Goal: Transaction & Acquisition: Purchase product/service

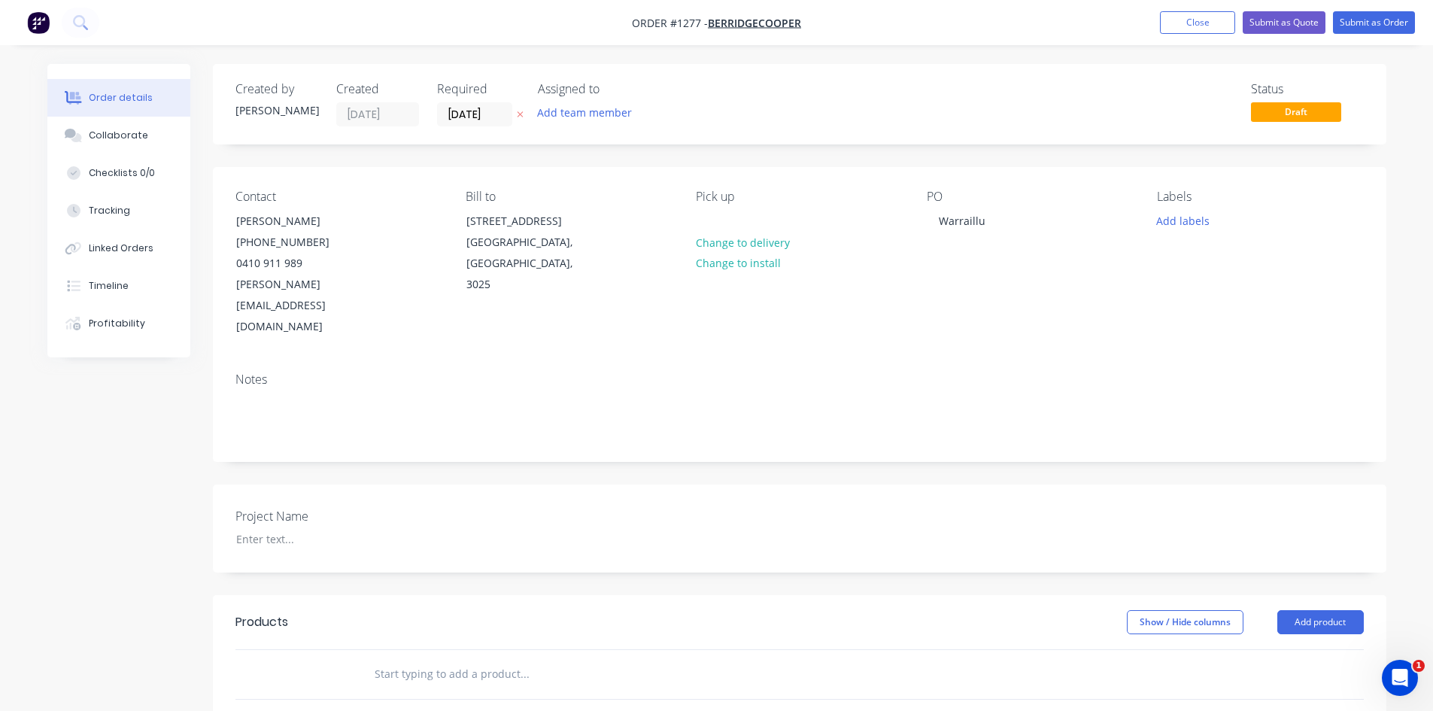
click at [415, 659] on input "text" at bounding box center [524, 674] width 301 height 30
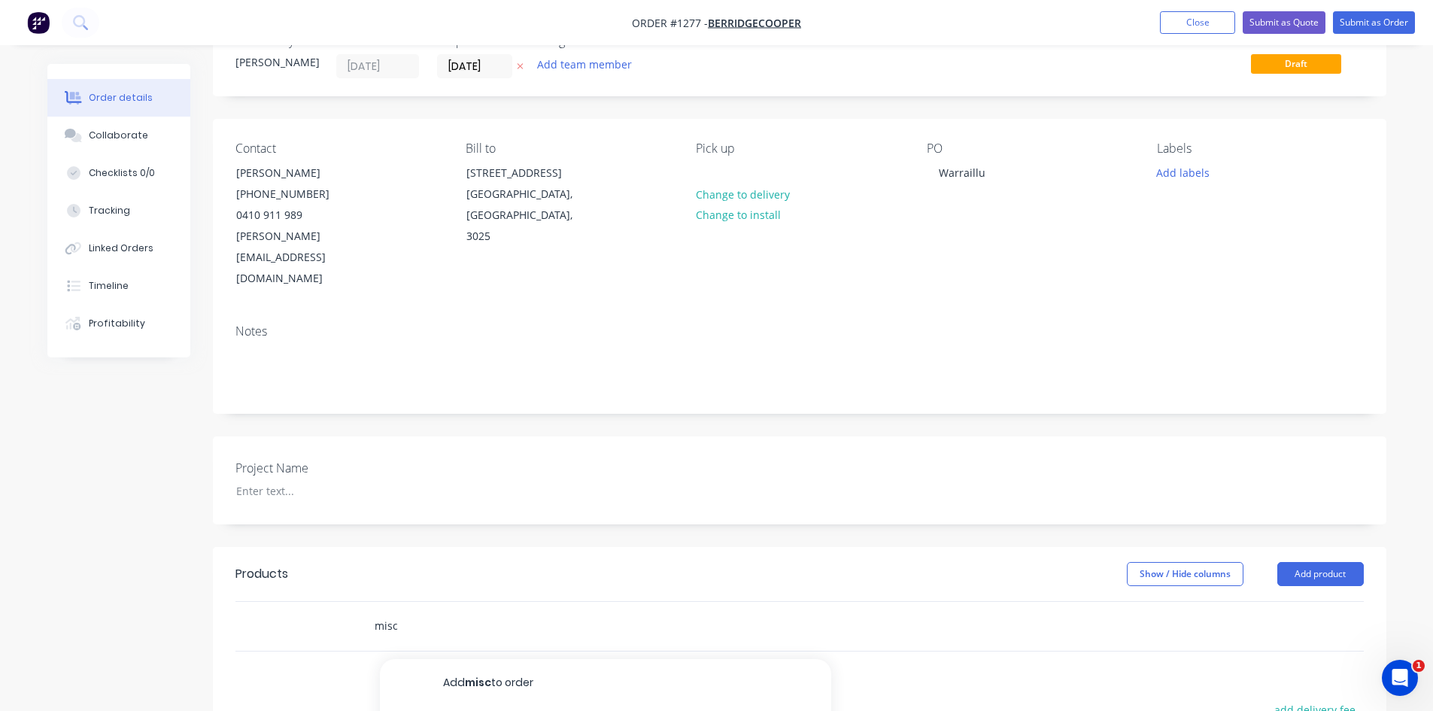
scroll to position [75, 0]
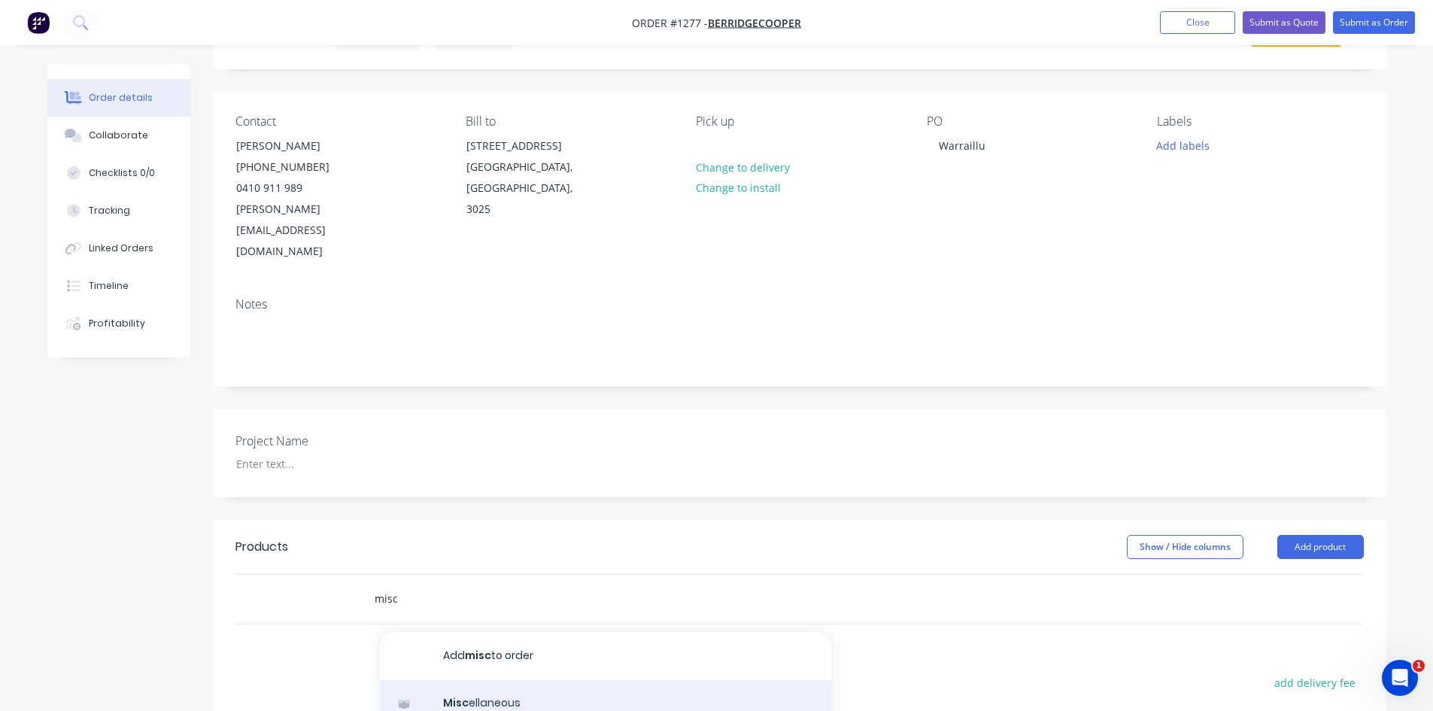
type input "misc"
click at [547, 680] on div "Misc ellaneous Product" at bounding box center [605, 711] width 451 height 63
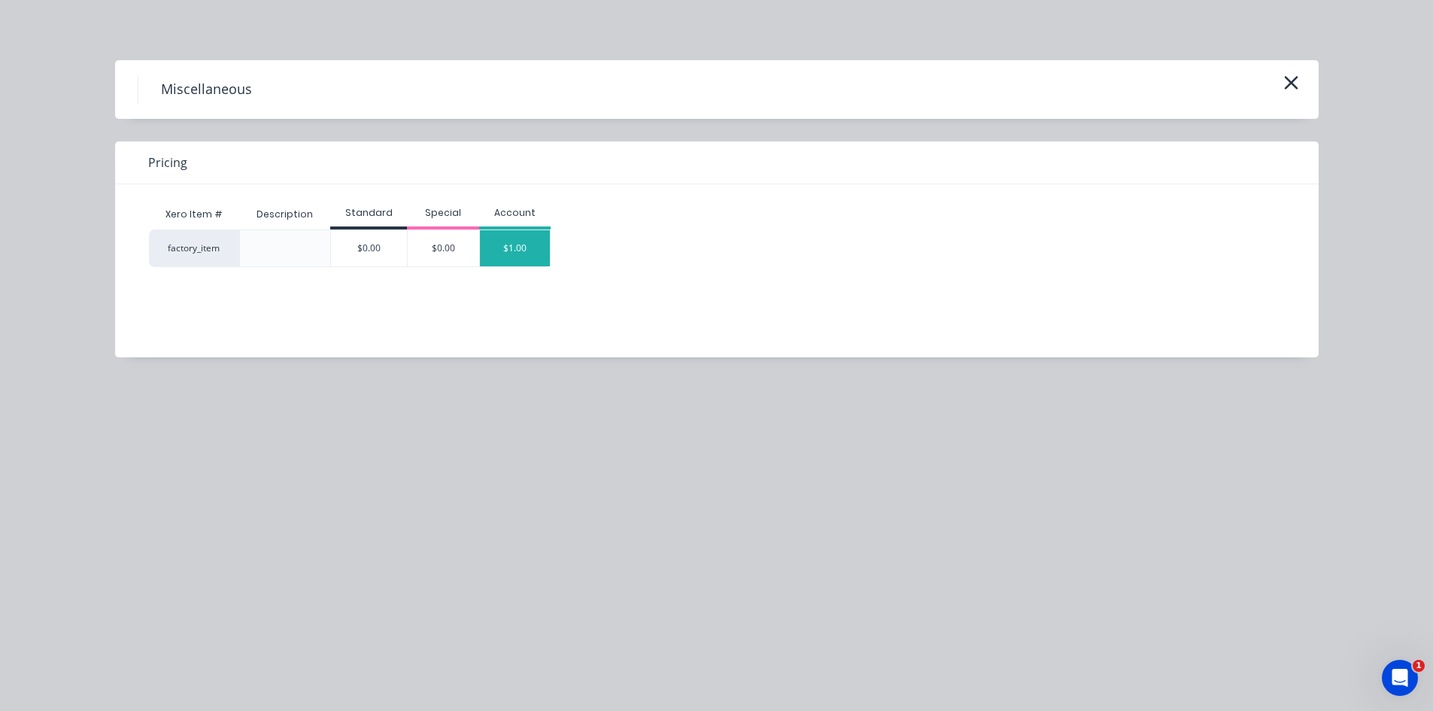
click at [510, 255] on div "$1.00" at bounding box center [515, 248] width 71 height 36
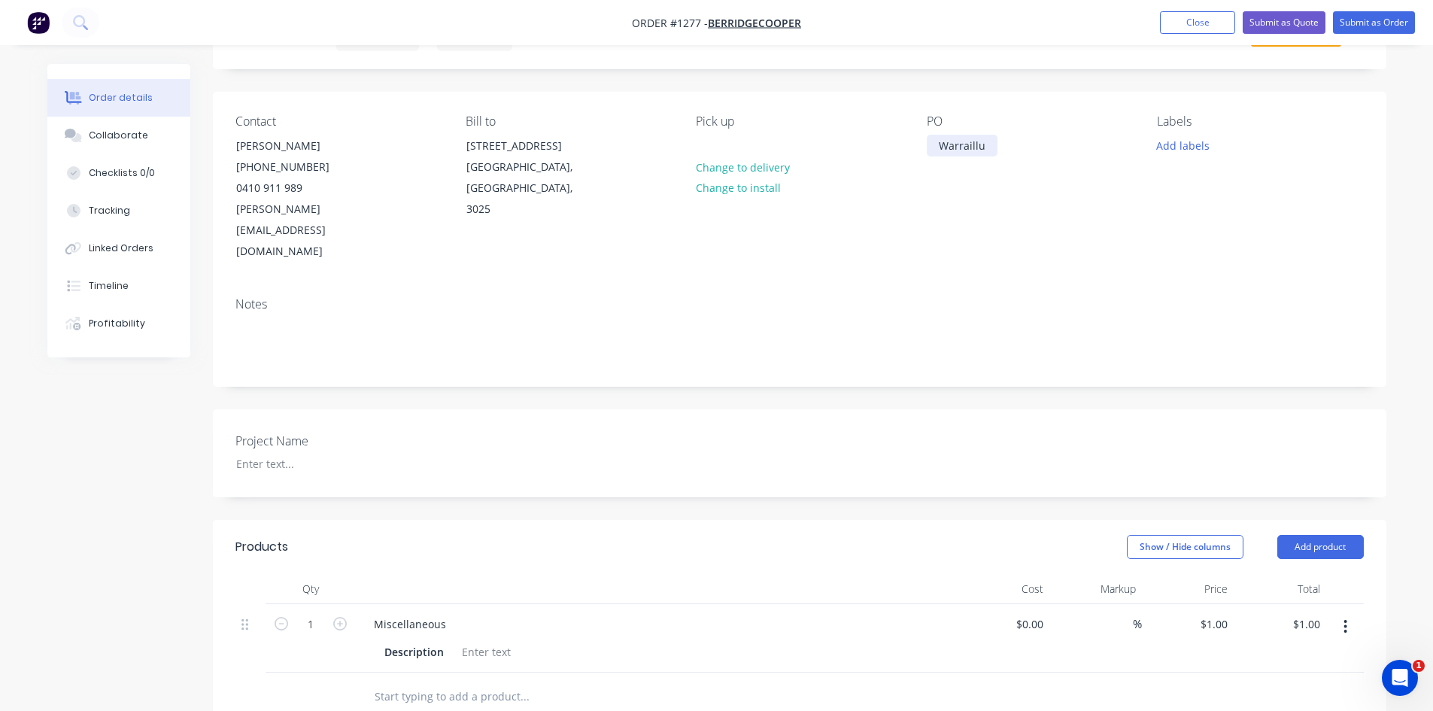
click at [983, 144] on div "Warraillu" at bounding box center [962, 146] width 71 height 22
drag, startPoint x: 966, startPoint y: 143, endPoint x: 999, endPoint y: 147, distance: 34.0
click at [999, 147] on div "PO Warraillu" at bounding box center [1030, 188] width 206 height 148
drag, startPoint x: 1046, startPoint y: 144, endPoint x: 936, endPoint y: 146, distance: 110.6
click at [936, 146] on div "Warralily - Plinth signs" at bounding box center [996, 146] width 138 height 22
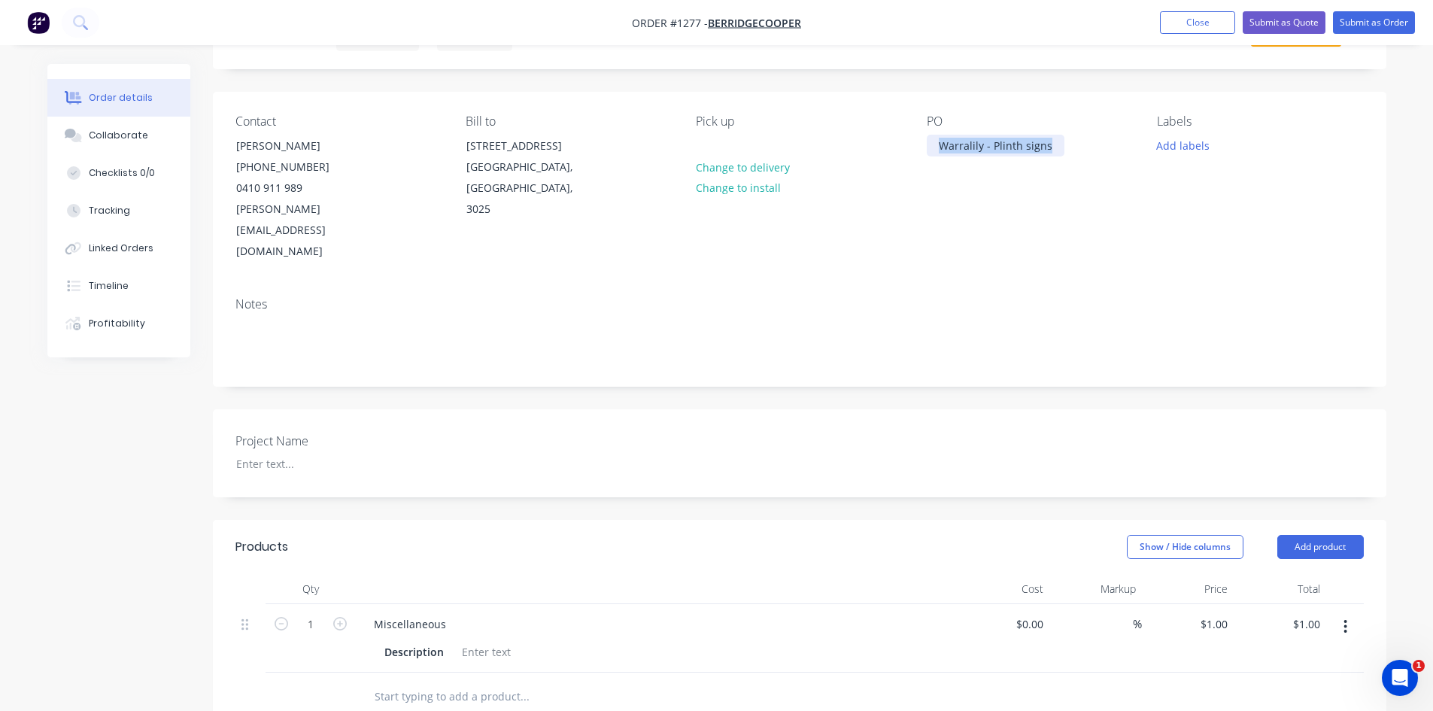
copy div "Warralily - Plinth signs"
click at [258, 453] on div at bounding box center [318, 464] width 188 height 22
paste div
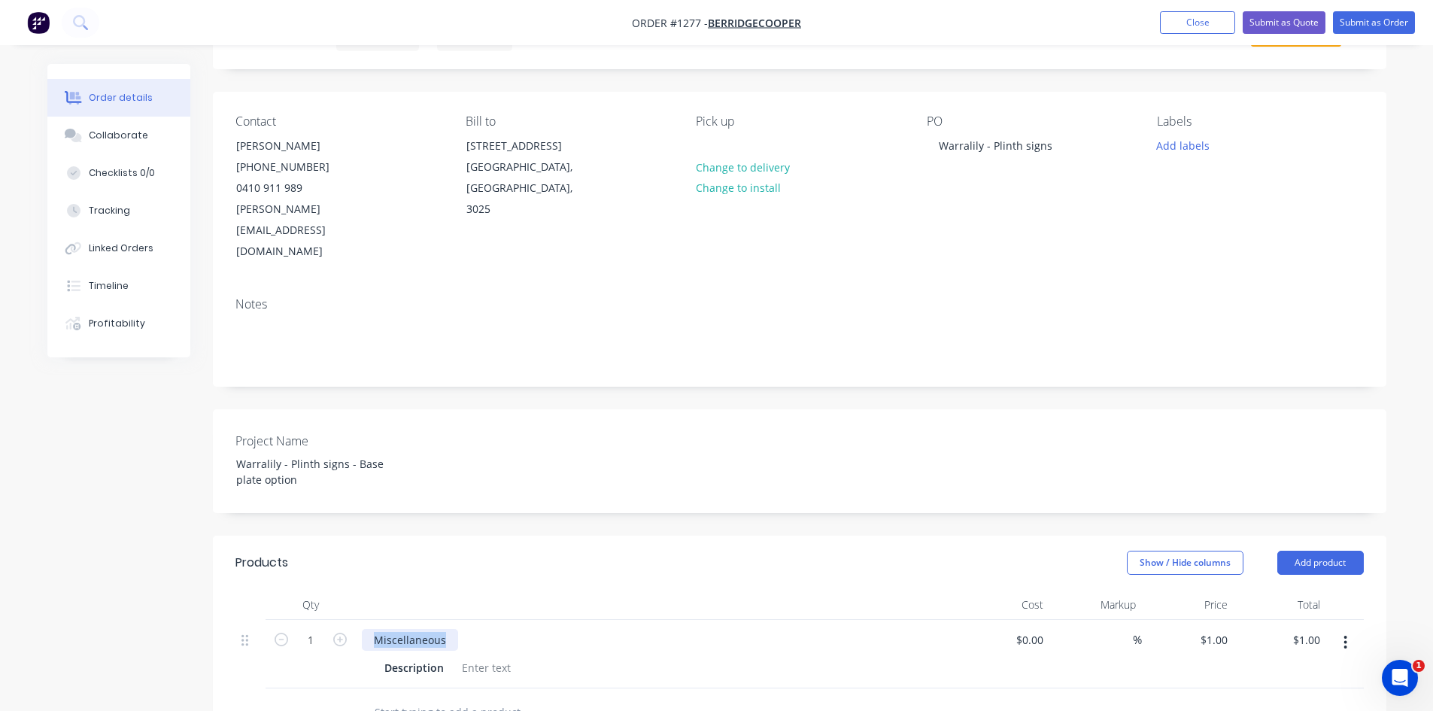
drag, startPoint x: 448, startPoint y: 595, endPoint x: 361, endPoint y: 595, distance: 87.2
click at [362, 629] on div "Miscellaneous" at bounding box center [410, 640] width 96 height 22
click at [478, 657] on div at bounding box center [486, 668] width 61 height 22
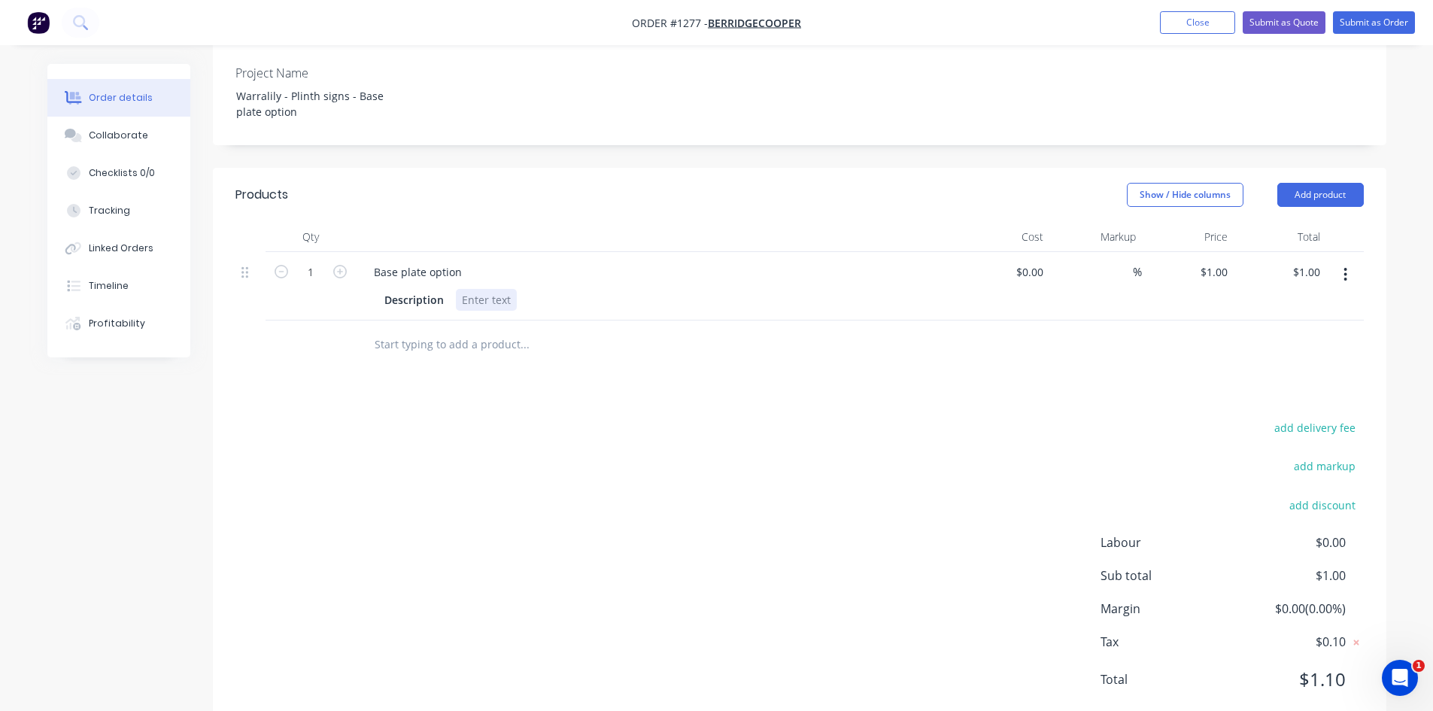
click at [481, 289] on div at bounding box center [486, 300] width 61 height 22
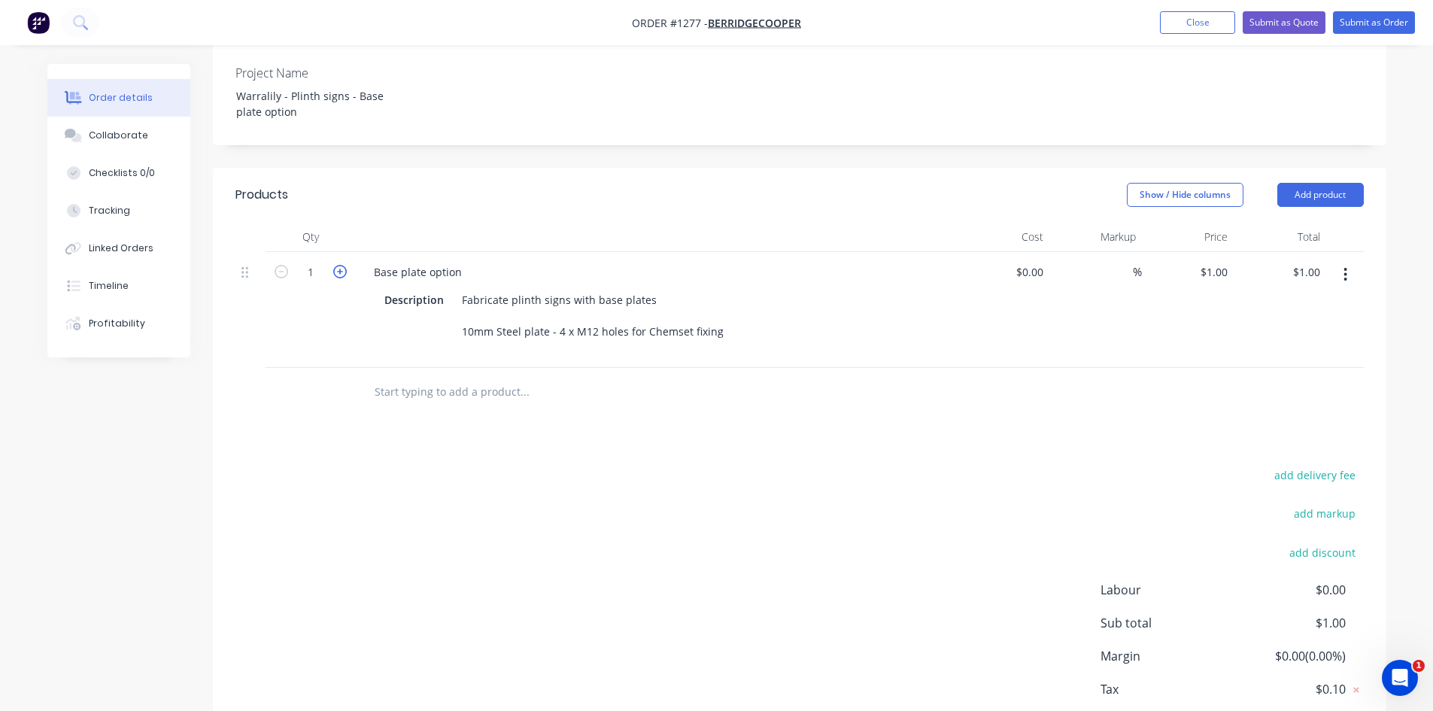
click at [334, 265] on icon "button" at bounding box center [340, 272] width 14 height 14
type input "2"
type input "$2.00"
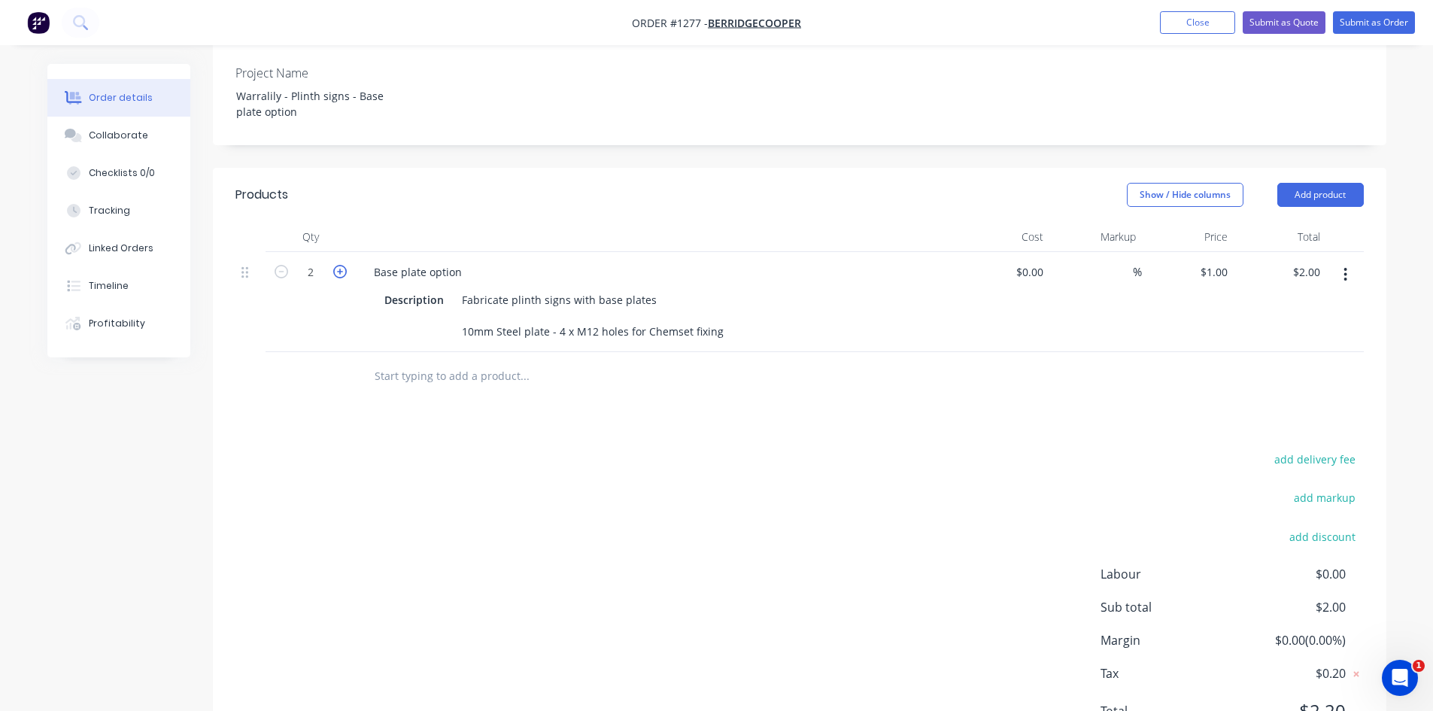
click at [334, 265] on icon "button" at bounding box center [340, 272] width 14 height 14
type input "3"
type input "$3.00"
click at [334, 265] on icon "button" at bounding box center [340, 272] width 14 height 14
type input "4"
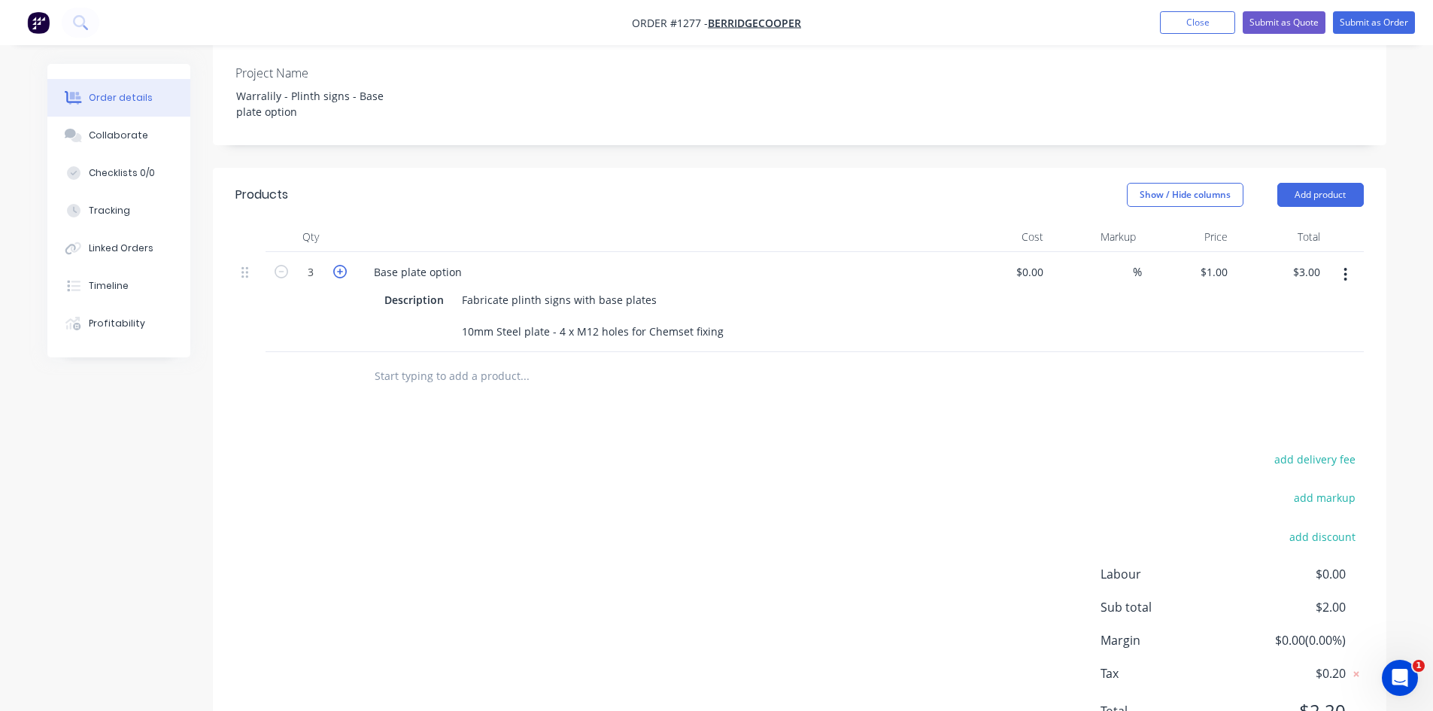
type input "$4.00"
click at [334, 265] on icon "button" at bounding box center [340, 272] width 14 height 14
type input "5"
type input "$5.00"
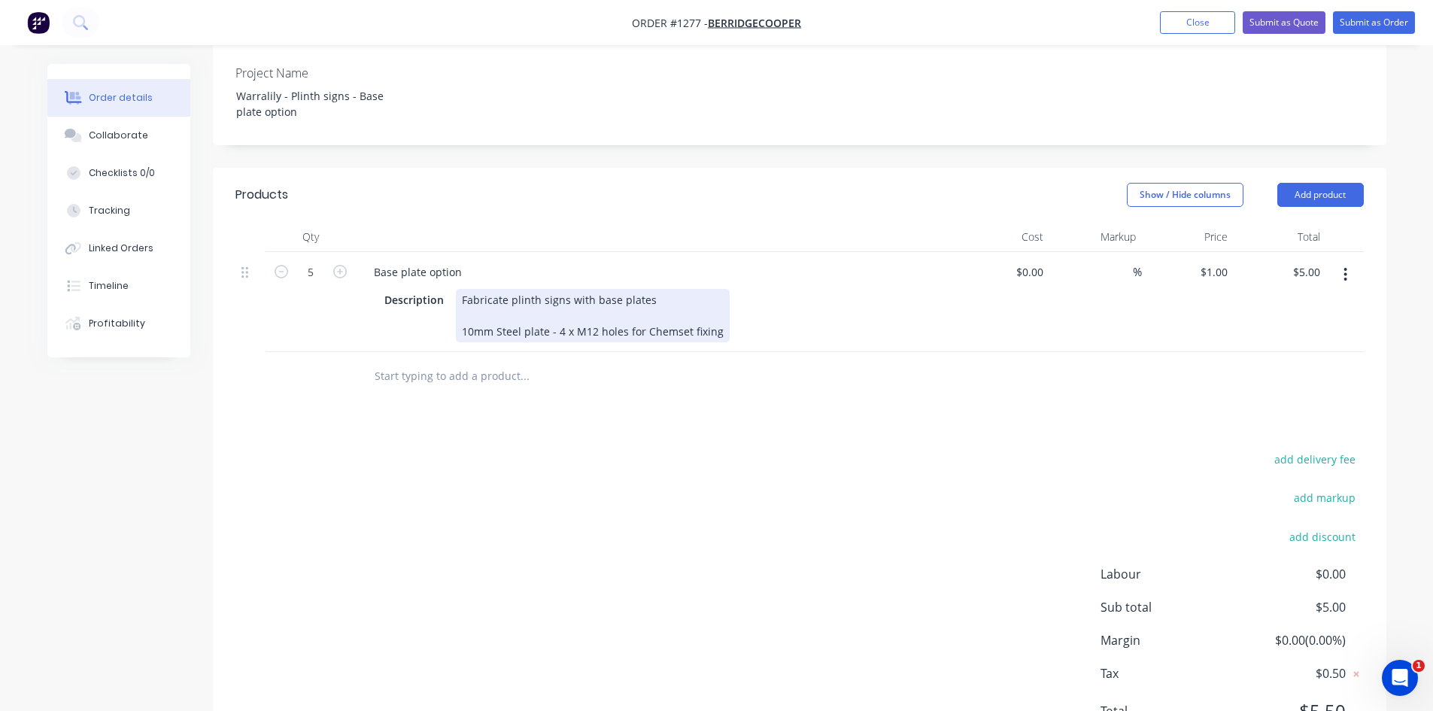
click at [496, 301] on div "Fabricate plinth signs with base plates 10mm Steel plate - 4 x M12 holes for Ch…" at bounding box center [593, 315] width 274 height 53
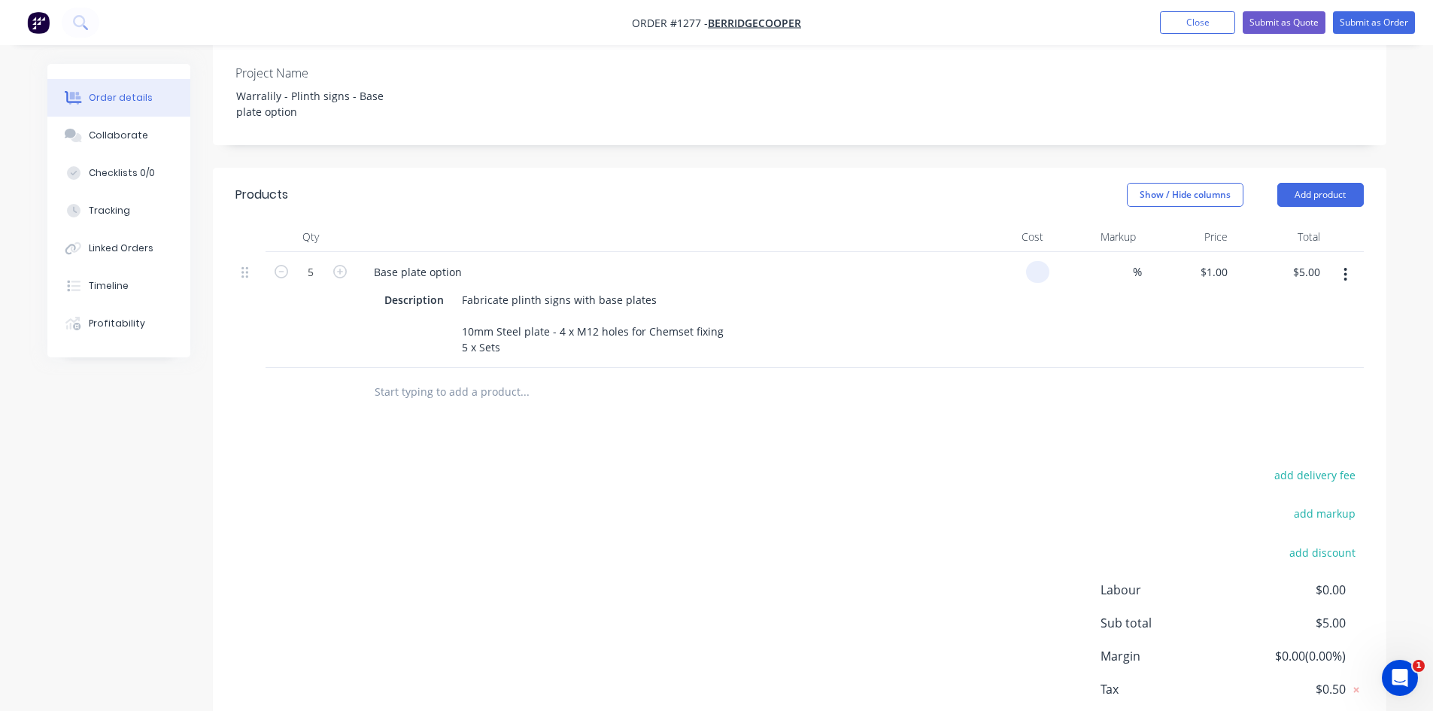
click at [1031, 261] on div at bounding box center [1037, 272] width 23 height 22
type input "$0.00"
click at [1120, 261] on input at bounding box center [1123, 272] width 17 height 22
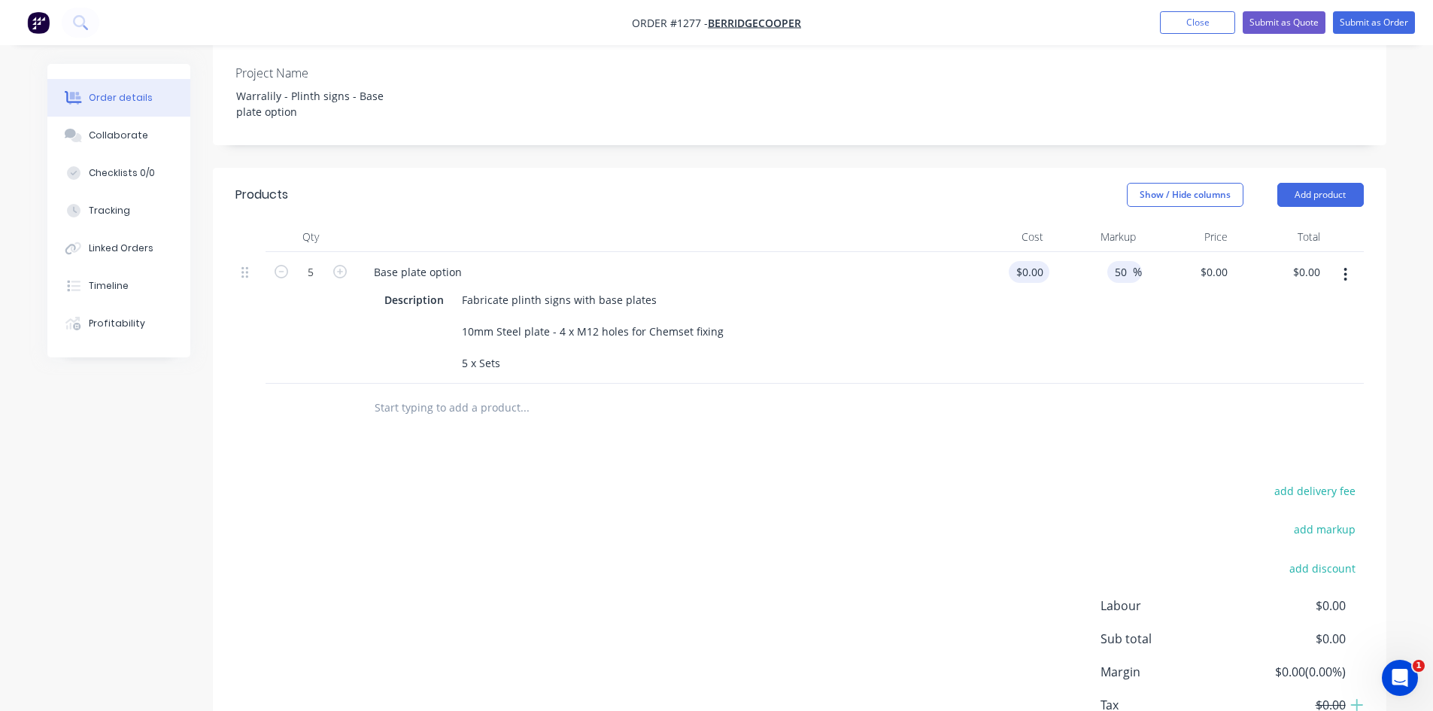
type input "50"
click at [1028, 261] on div "0 0" at bounding box center [1037, 272] width 23 height 22
type input "$500.00"
type input "$750.00"
type input "$3,750.00"
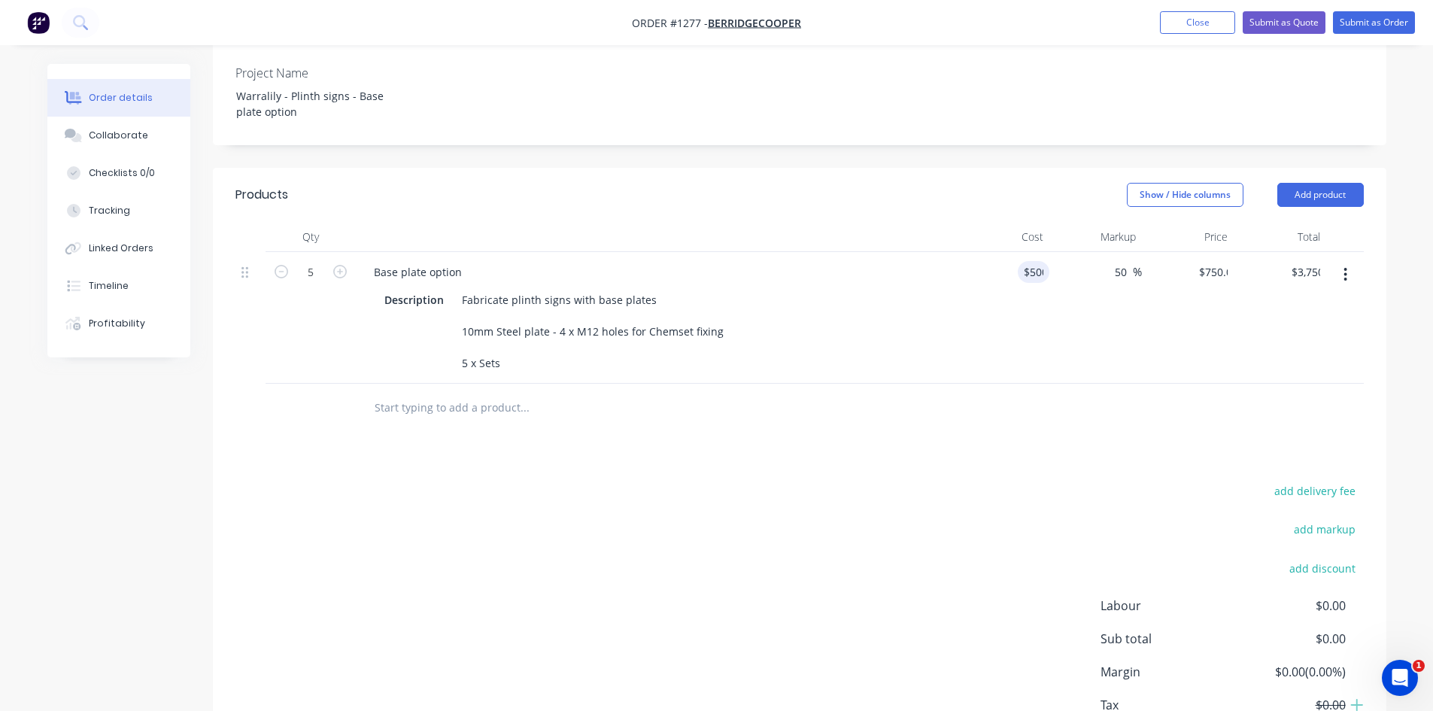
click at [948, 384] on div at bounding box center [799, 408] width 1128 height 49
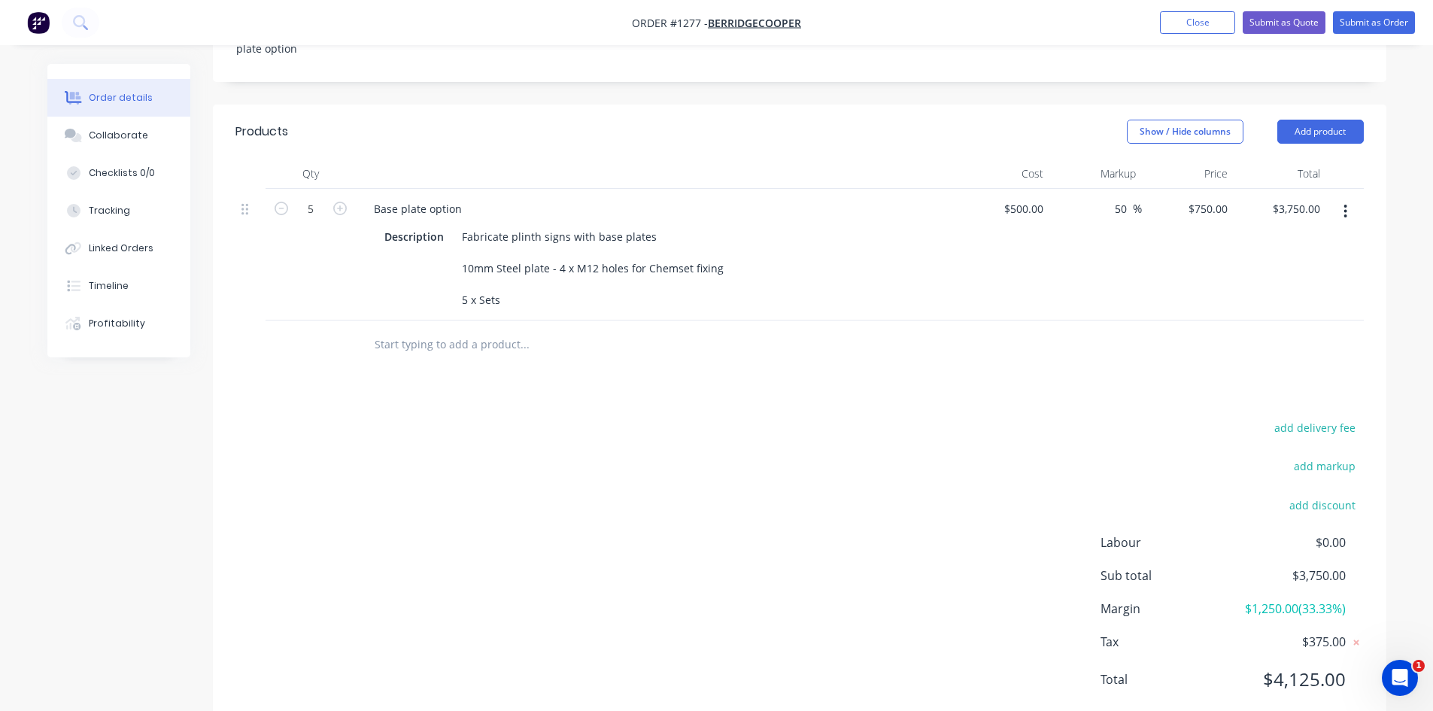
scroll to position [431, 0]
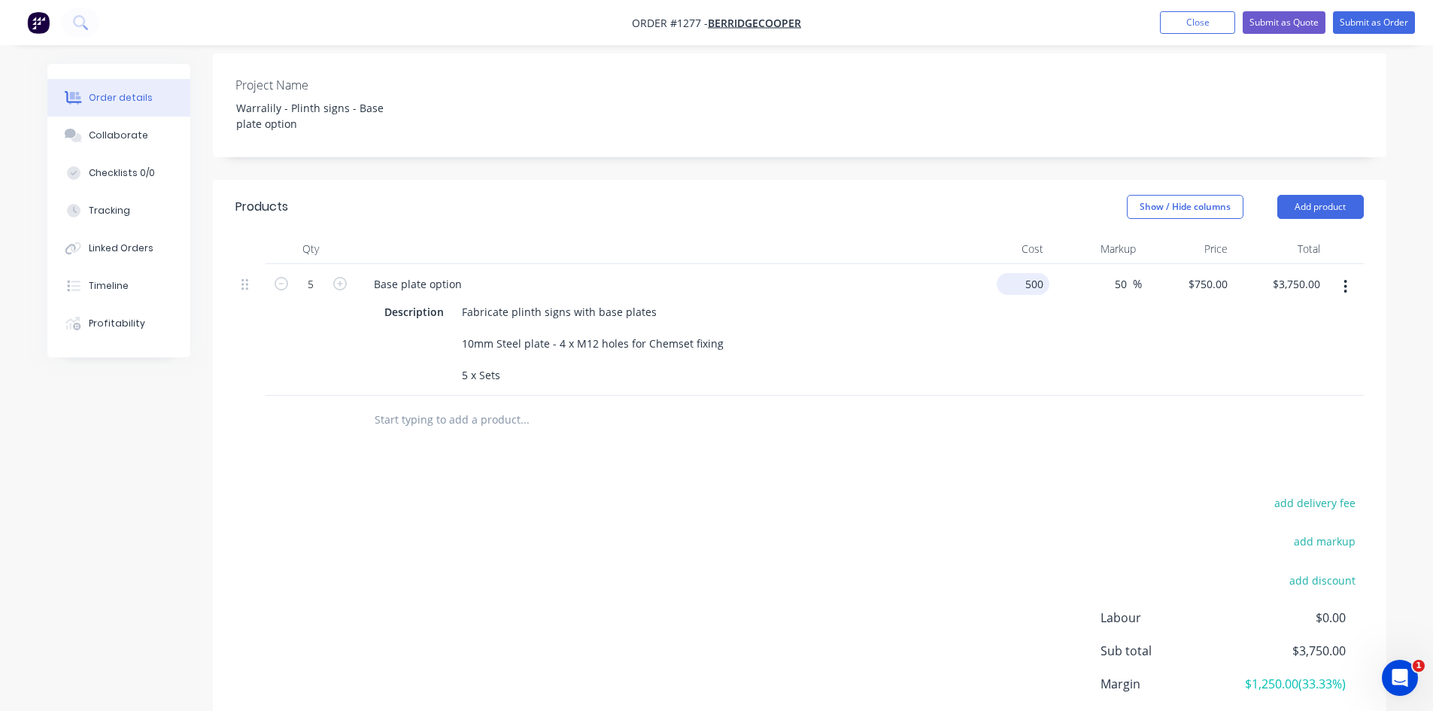
click at [1021, 273] on div "500 $500.00" at bounding box center [1022, 284] width 53 height 22
type input "$100.00"
type input "$150.00"
type input "$750.00"
click at [1050, 426] on div "Products Show / Hide columns Add product Qty Cost Markup Price Total 5 Base pla…" at bounding box center [799, 493] width 1173 height 626
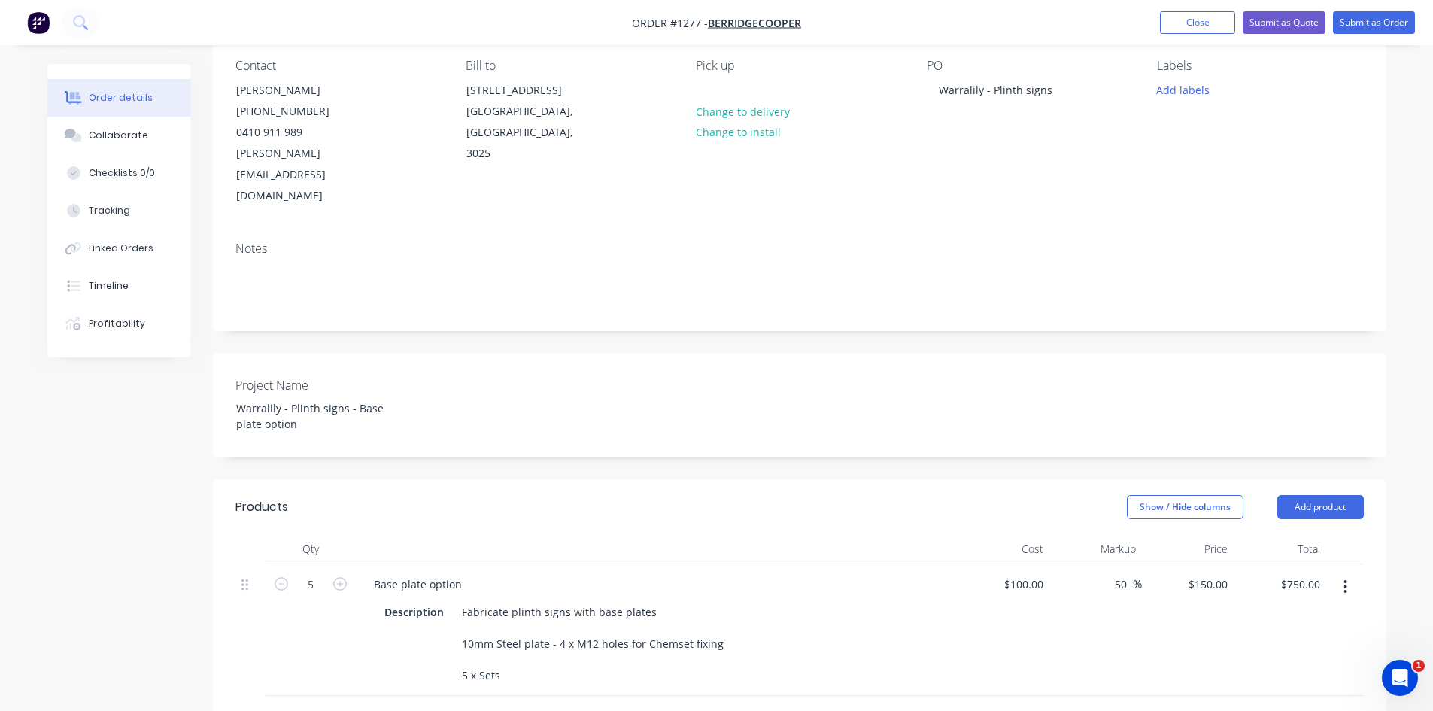
scroll to position [130, 0]
click at [1281, 23] on button "Submit as Quote" at bounding box center [1283, 22] width 83 height 23
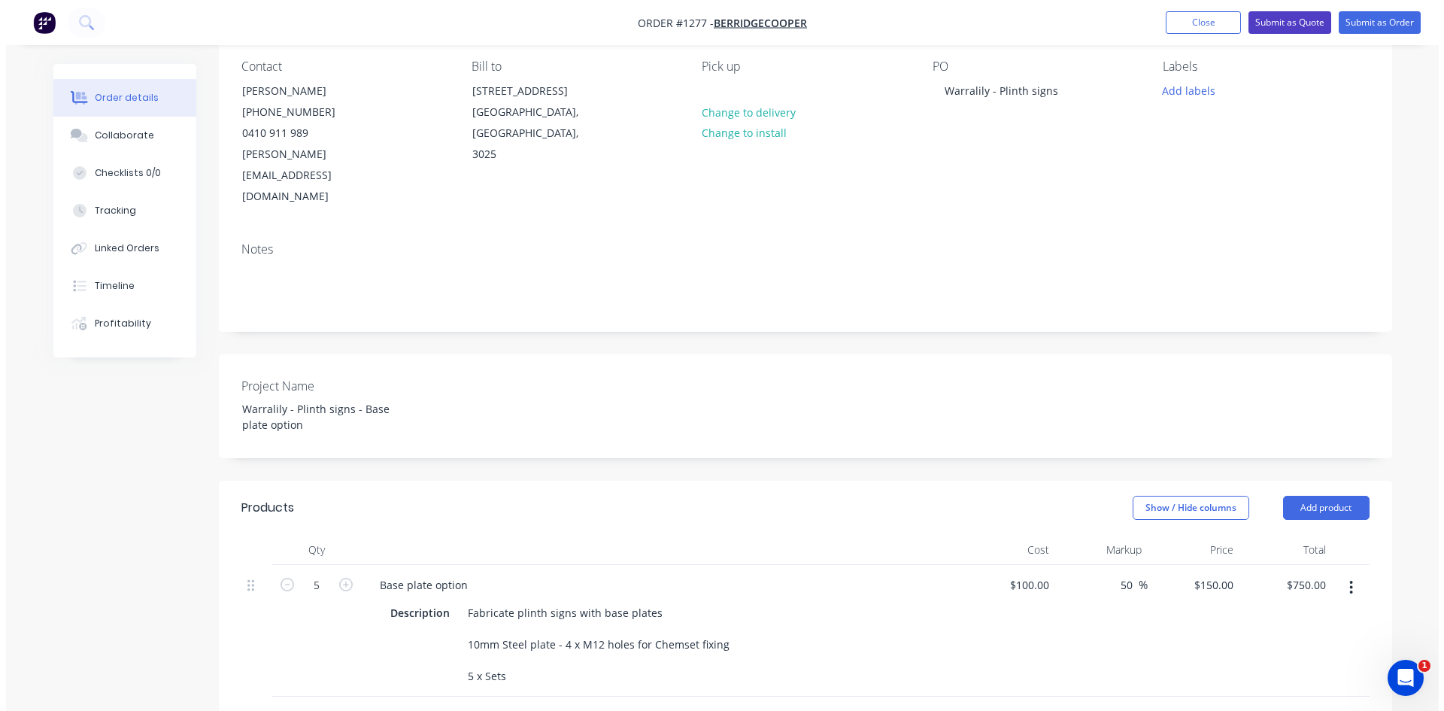
scroll to position [0, 0]
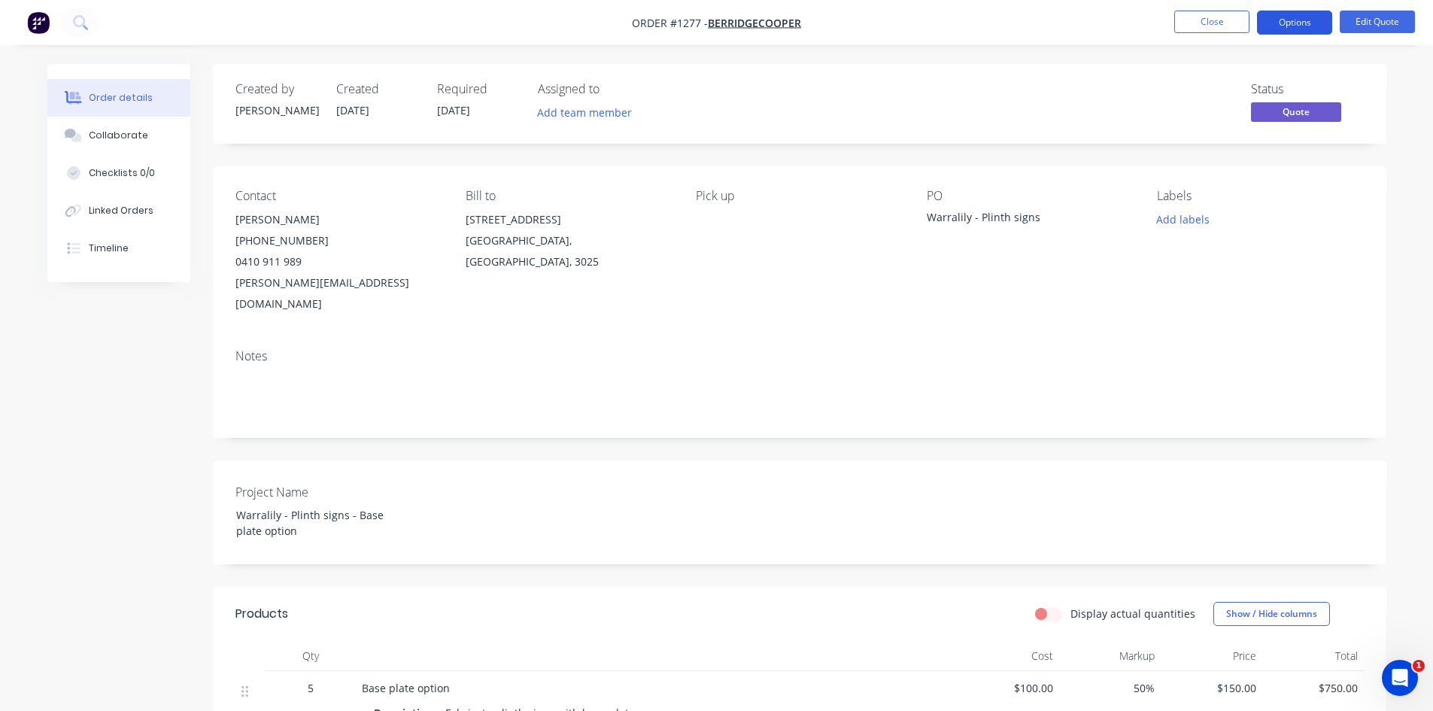
click at [1284, 23] on button "Options" at bounding box center [1294, 23] width 75 height 24
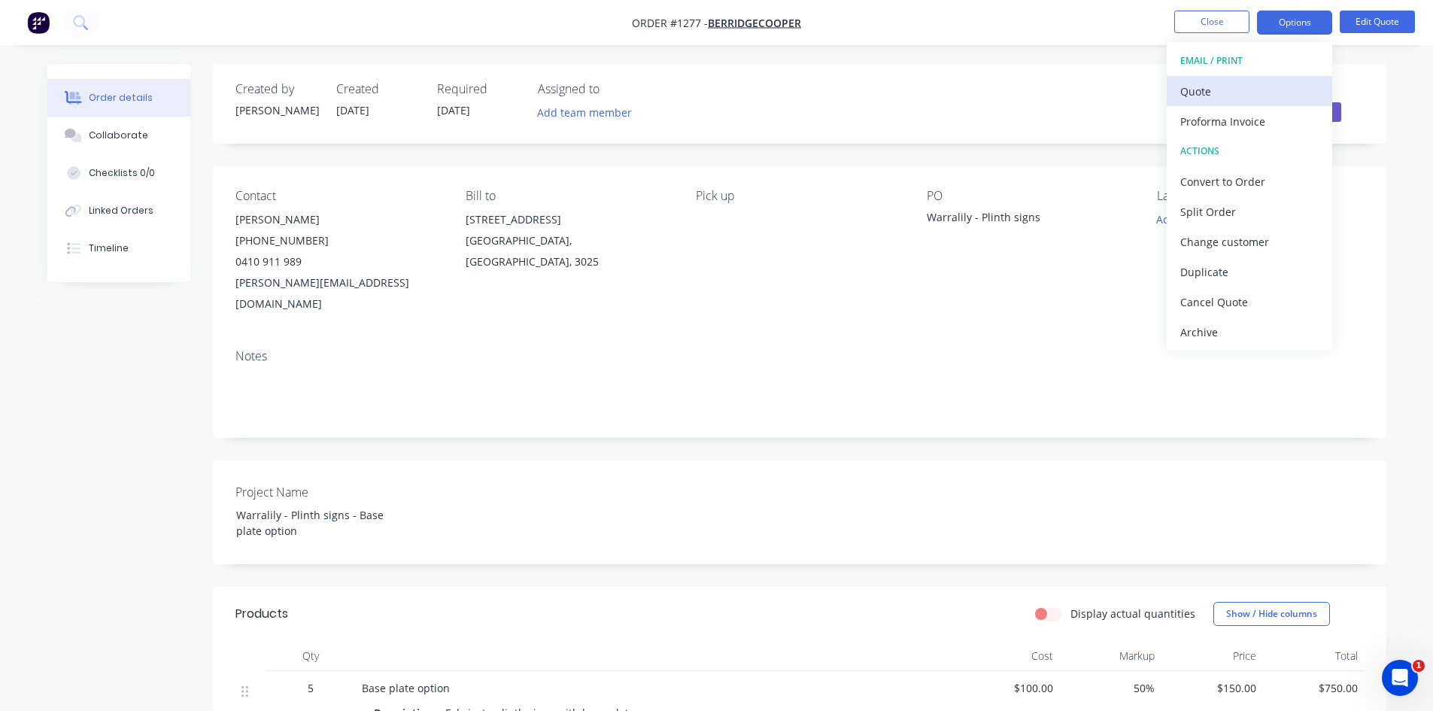
click at [1224, 93] on div "Quote" at bounding box center [1249, 91] width 138 height 22
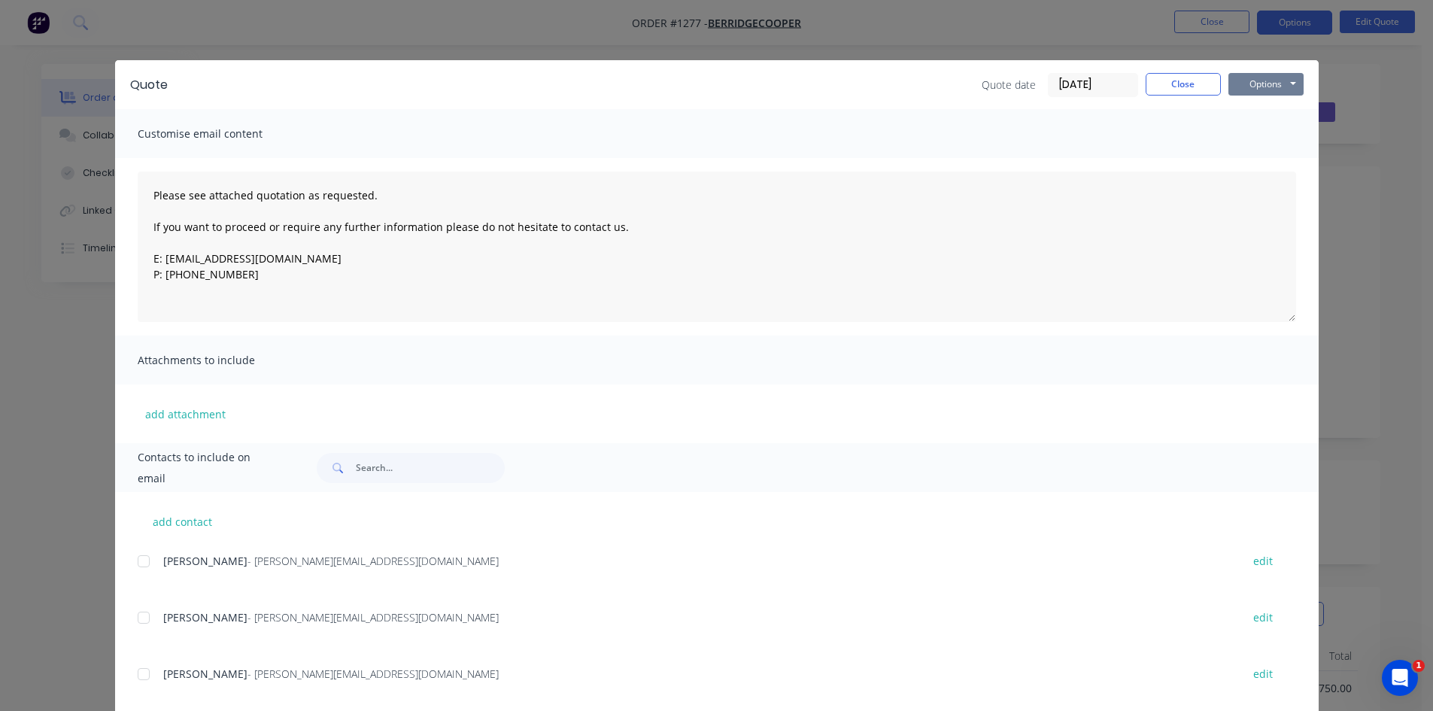
click at [1248, 82] on button "Options" at bounding box center [1265, 84] width 75 height 23
click at [1248, 132] on button "Print" at bounding box center [1276, 135] width 96 height 25
click at [1172, 86] on button "Close" at bounding box center [1182, 84] width 75 height 23
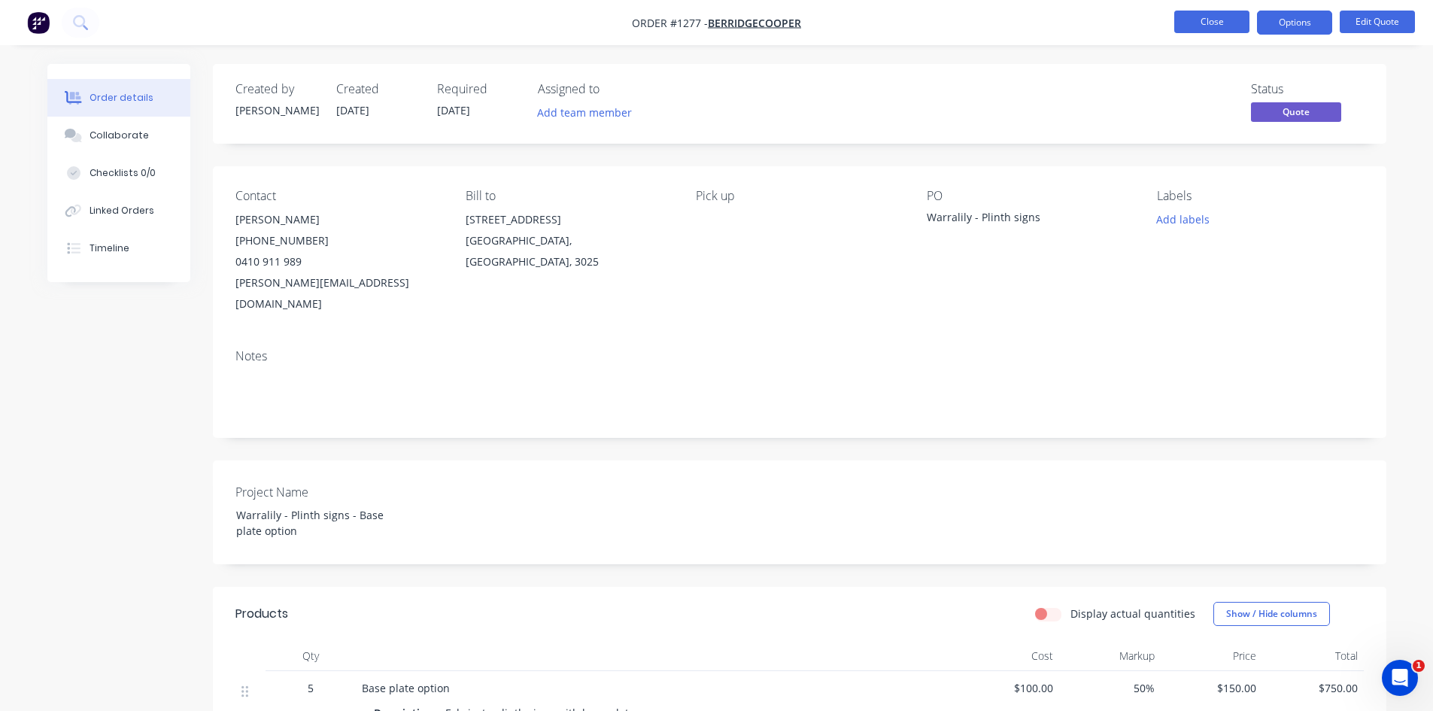
click at [1202, 31] on button "Close" at bounding box center [1211, 22] width 75 height 23
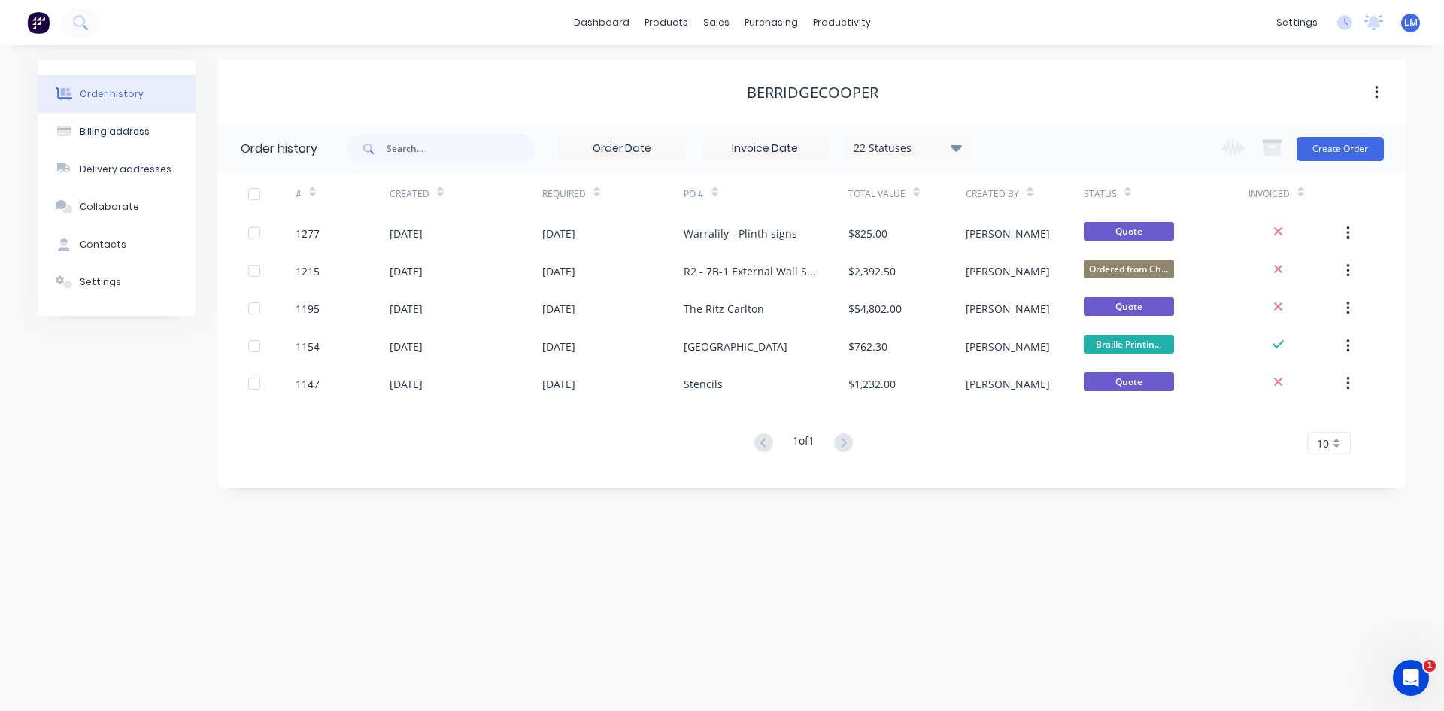
click at [953, 144] on icon at bounding box center [956, 147] width 11 height 18
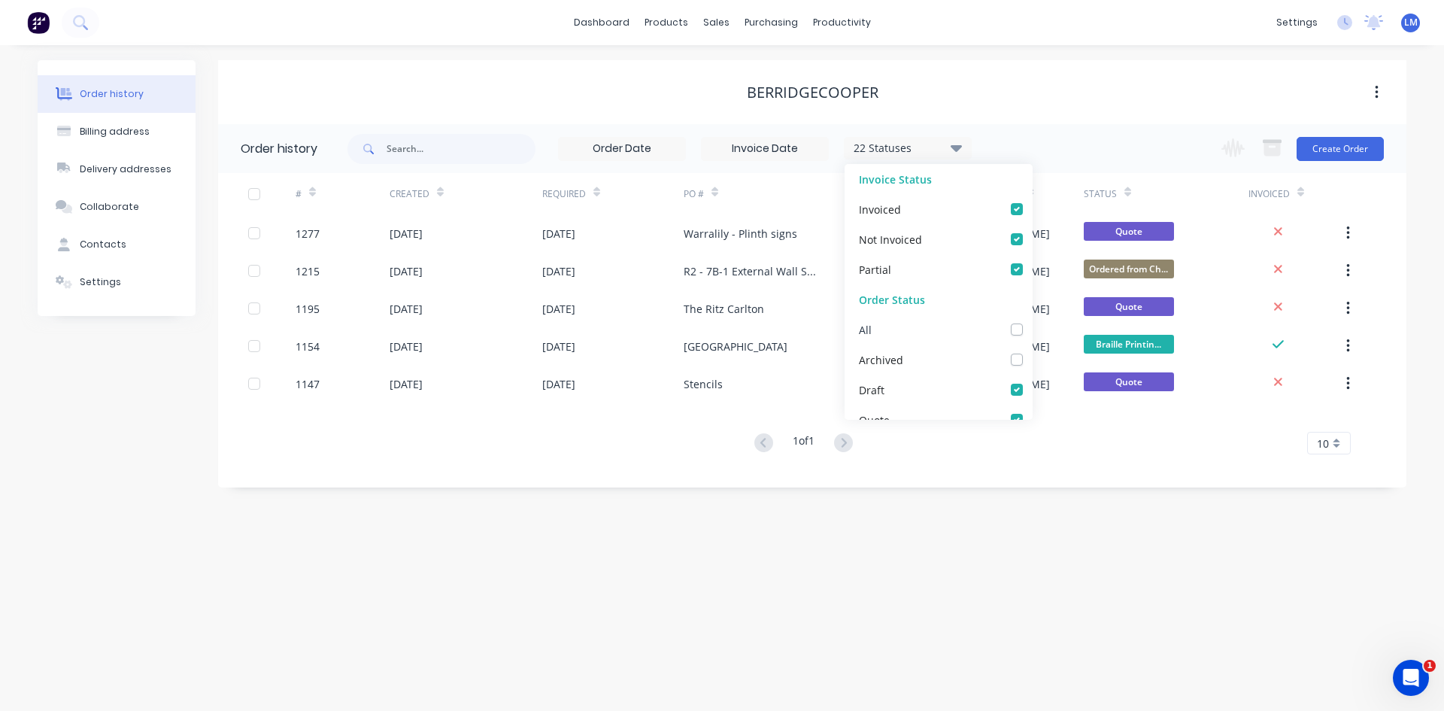
click at [1032, 321] on label at bounding box center [1032, 321] width 0 height 0
click at [1032, 331] on input "checkbox" at bounding box center [1038, 328] width 12 height 14
checkbox input "true"
click at [1156, 556] on div "Order history Billing address Delivery addresses Collaborate Contacts Settings …" at bounding box center [722, 378] width 1444 height 666
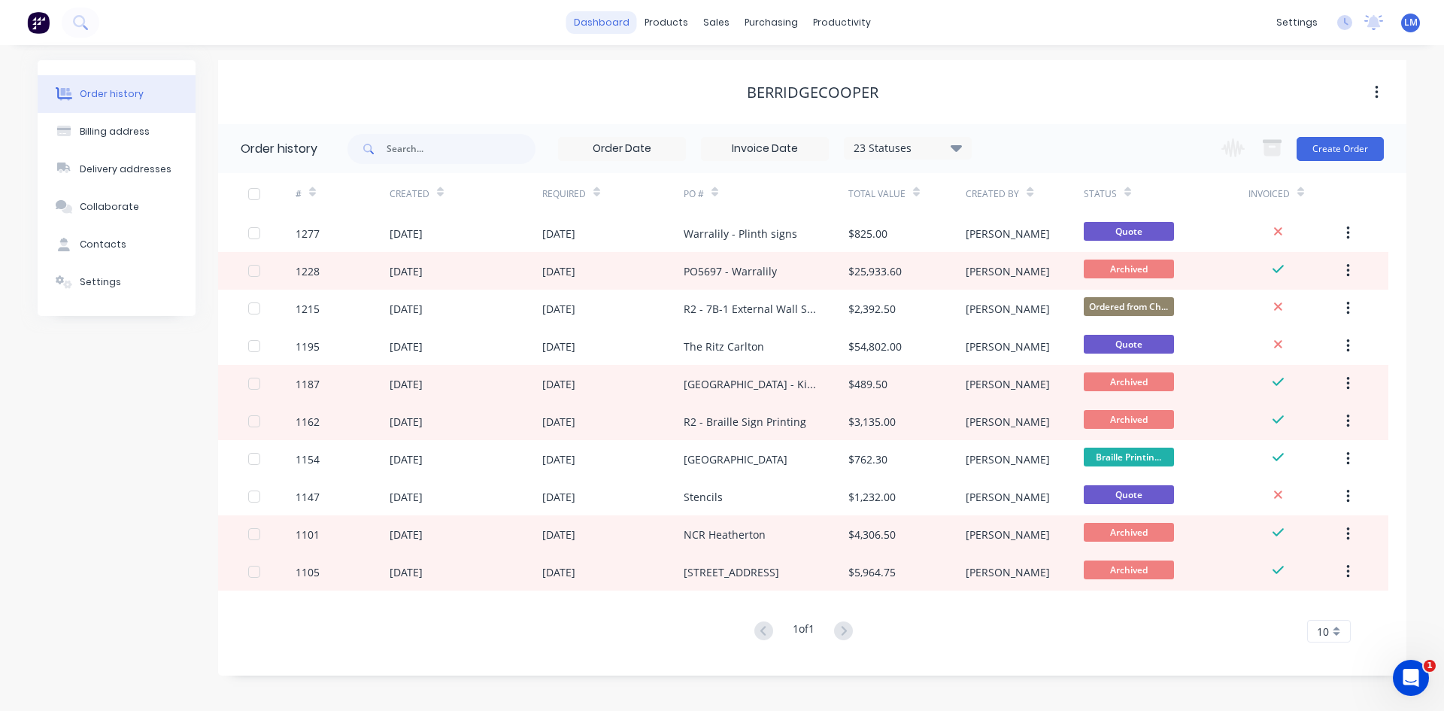
click at [608, 26] on link "dashboard" at bounding box center [601, 22] width 71 height 23
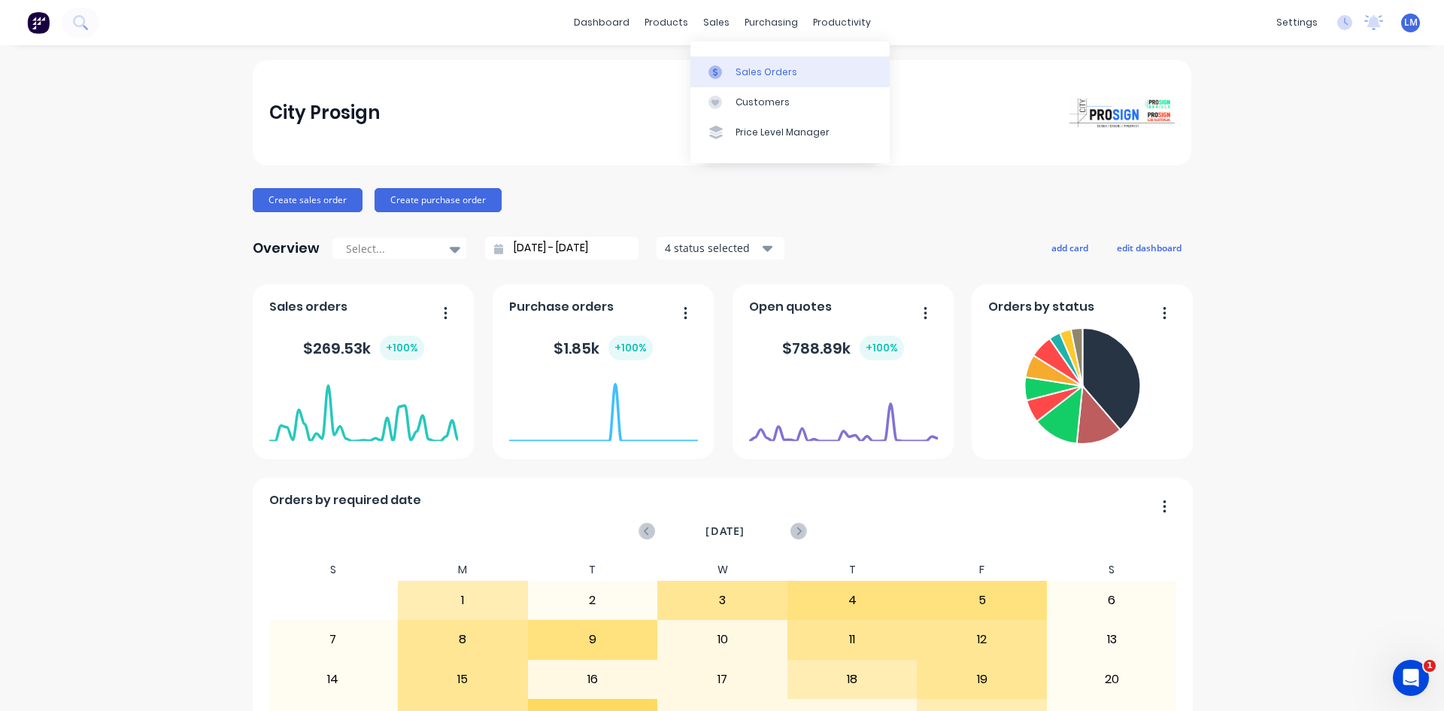
click at [757, 73] on div "Sales Orders" at bounding box center [766, 72] width 62 height 14
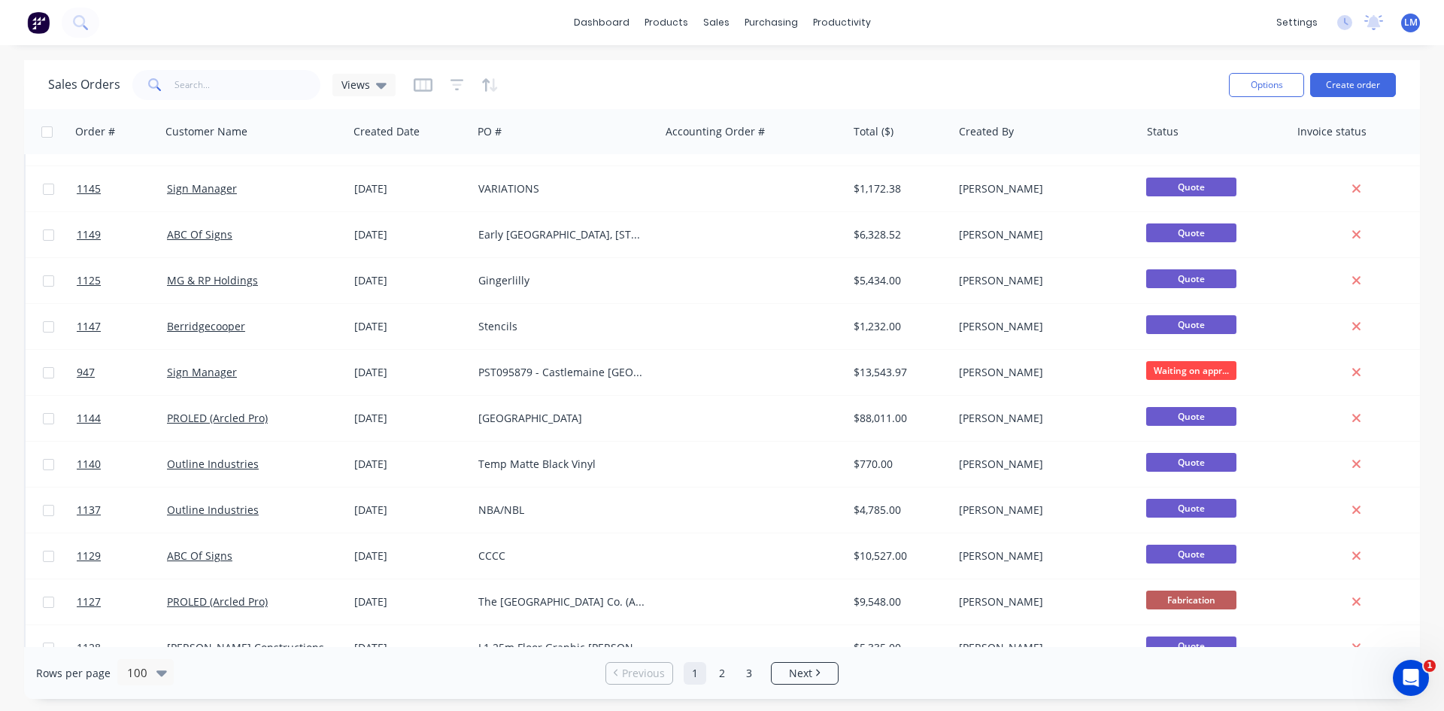
scroll to position [2482, 0]
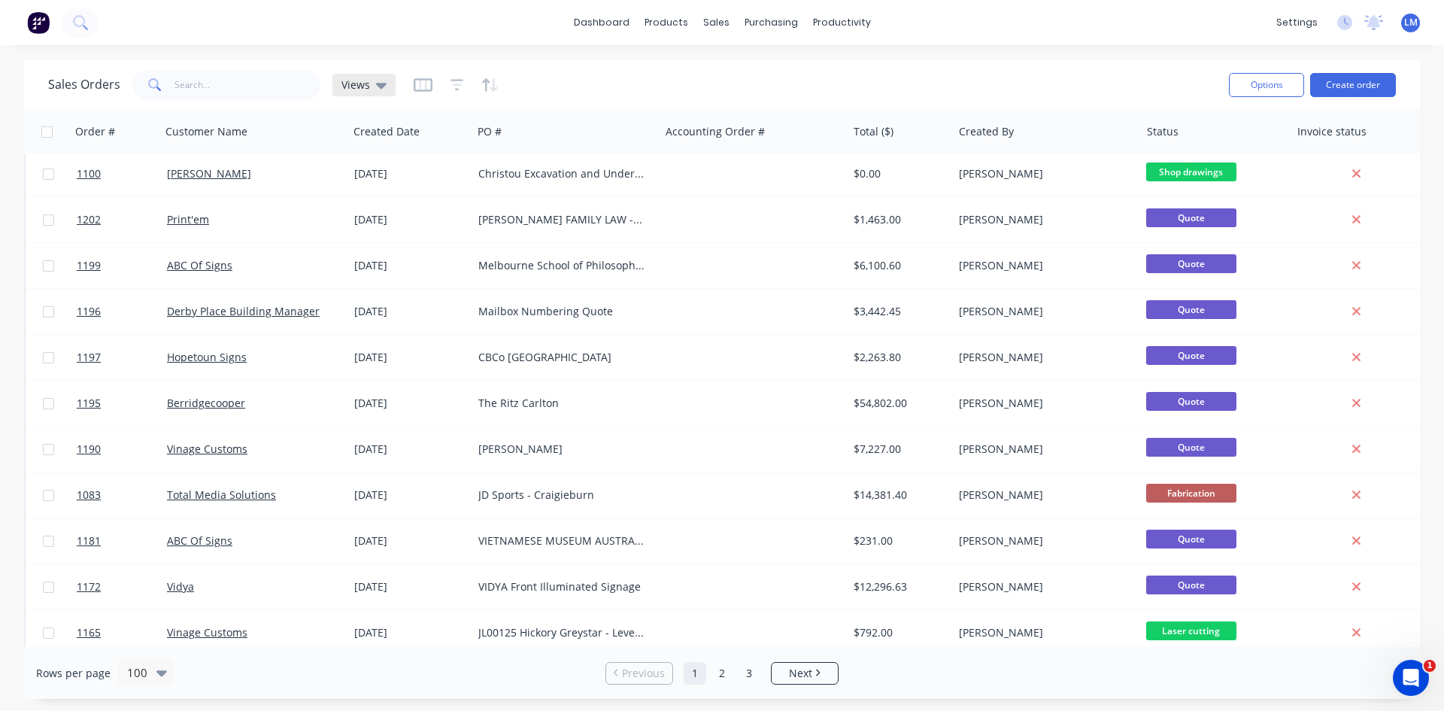
click at [376, 82] on icon at bounding box center [381, 85] width 11 height 17
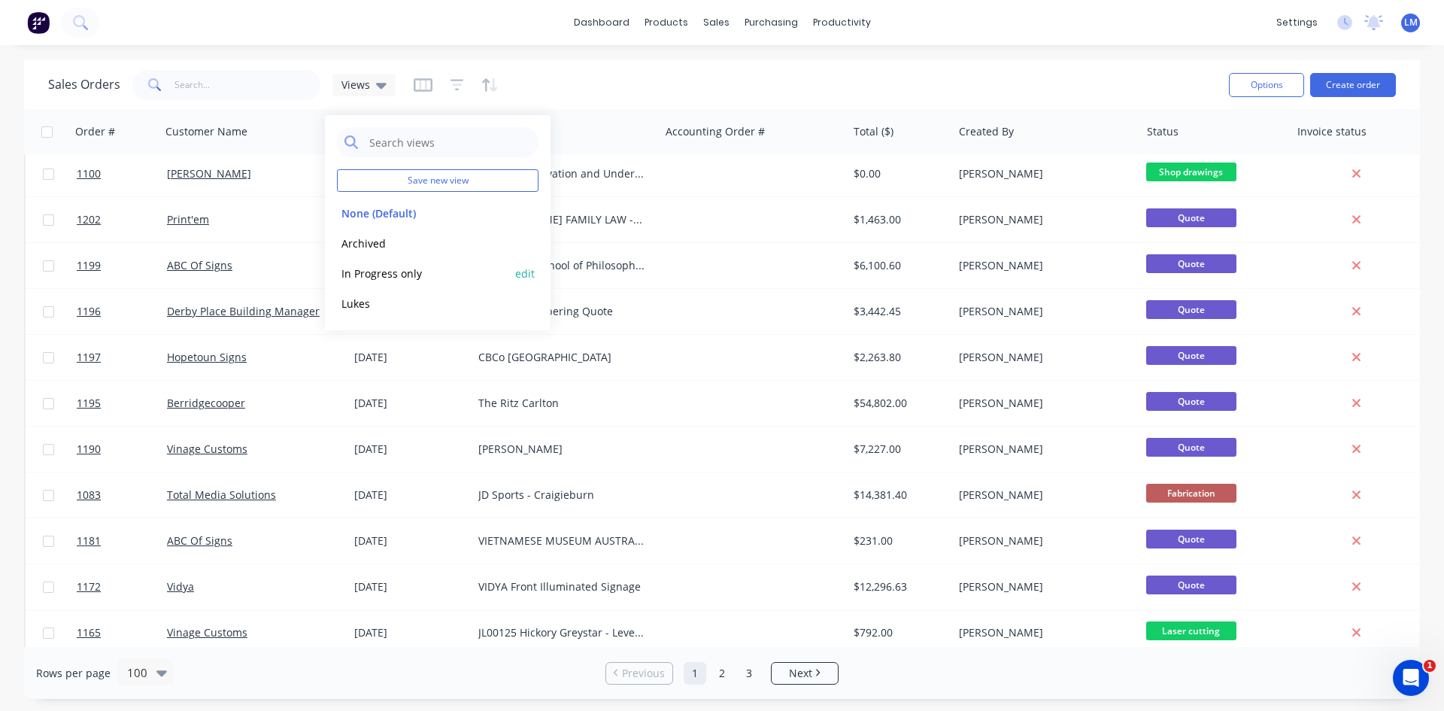
click at [393, 274] on button "In Progress only" at bounding box center [422, 273] width 171 height 17
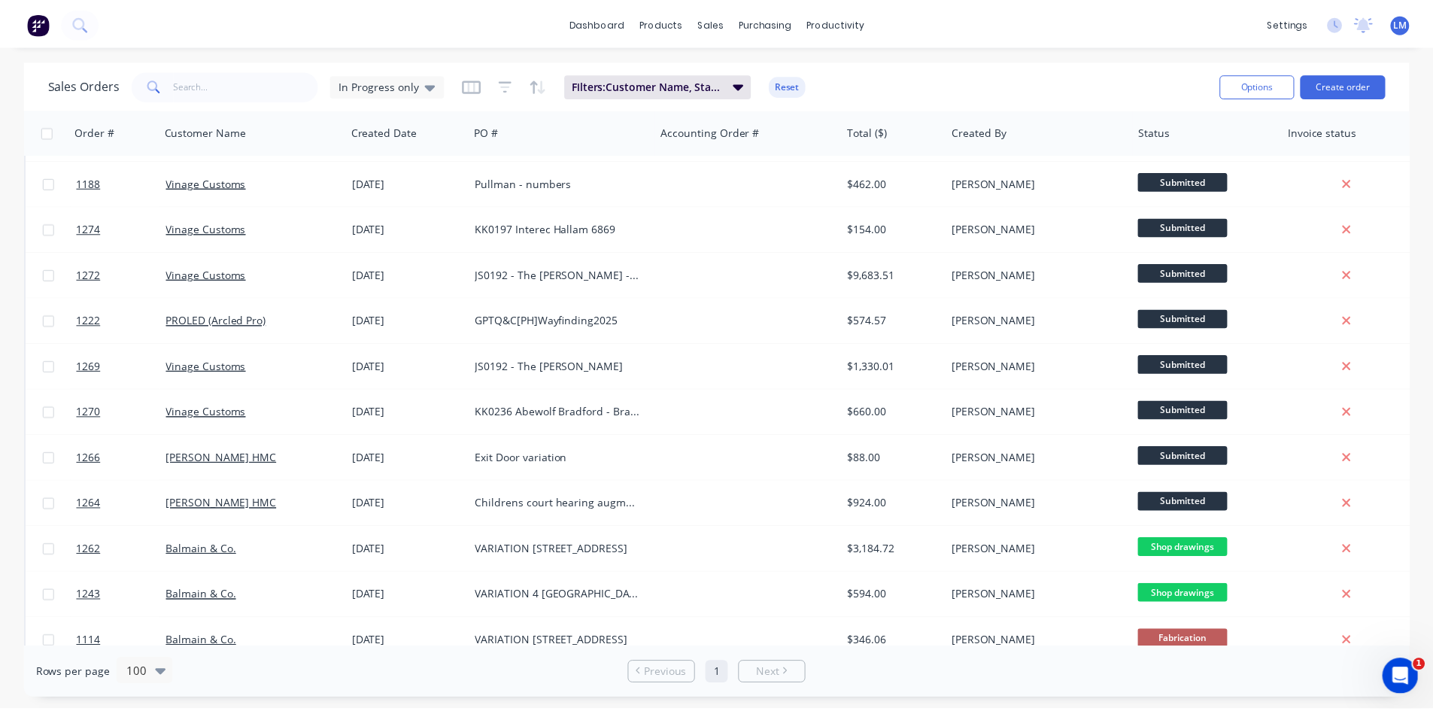
scroll to position [29, 0]
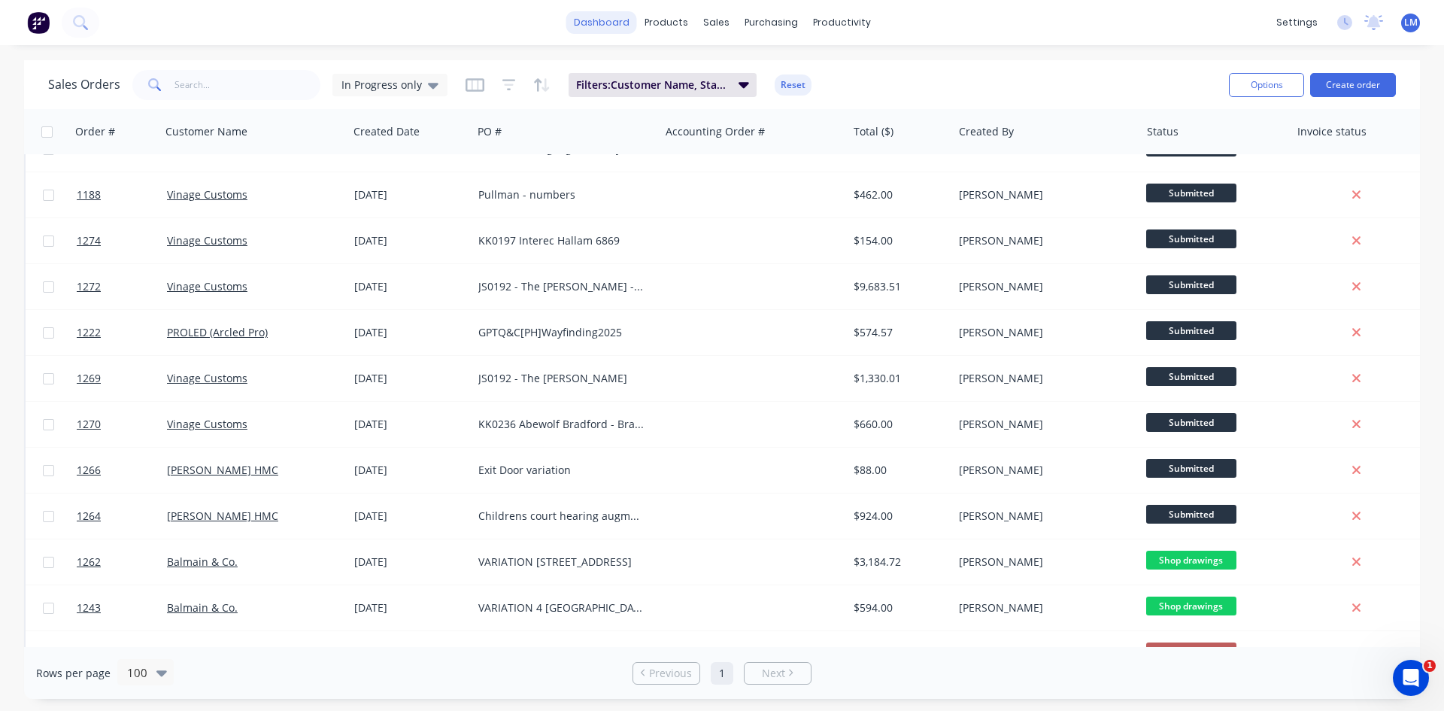
click at [605, 26] on link "dashboard" at bounding box center [601, 22] width 71 height 23
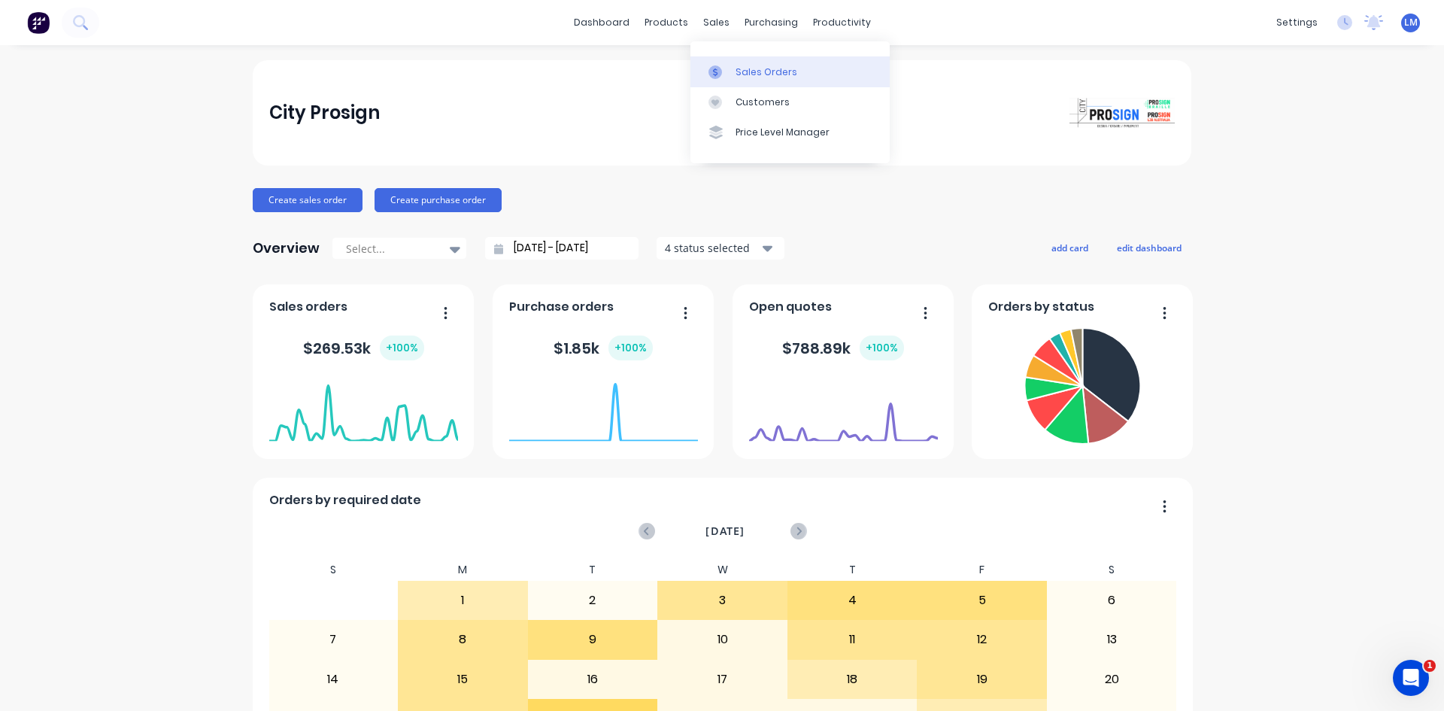
click at [743, 76] on div "Sales Orders" at bounding box center [766, 72] width 62 height 14
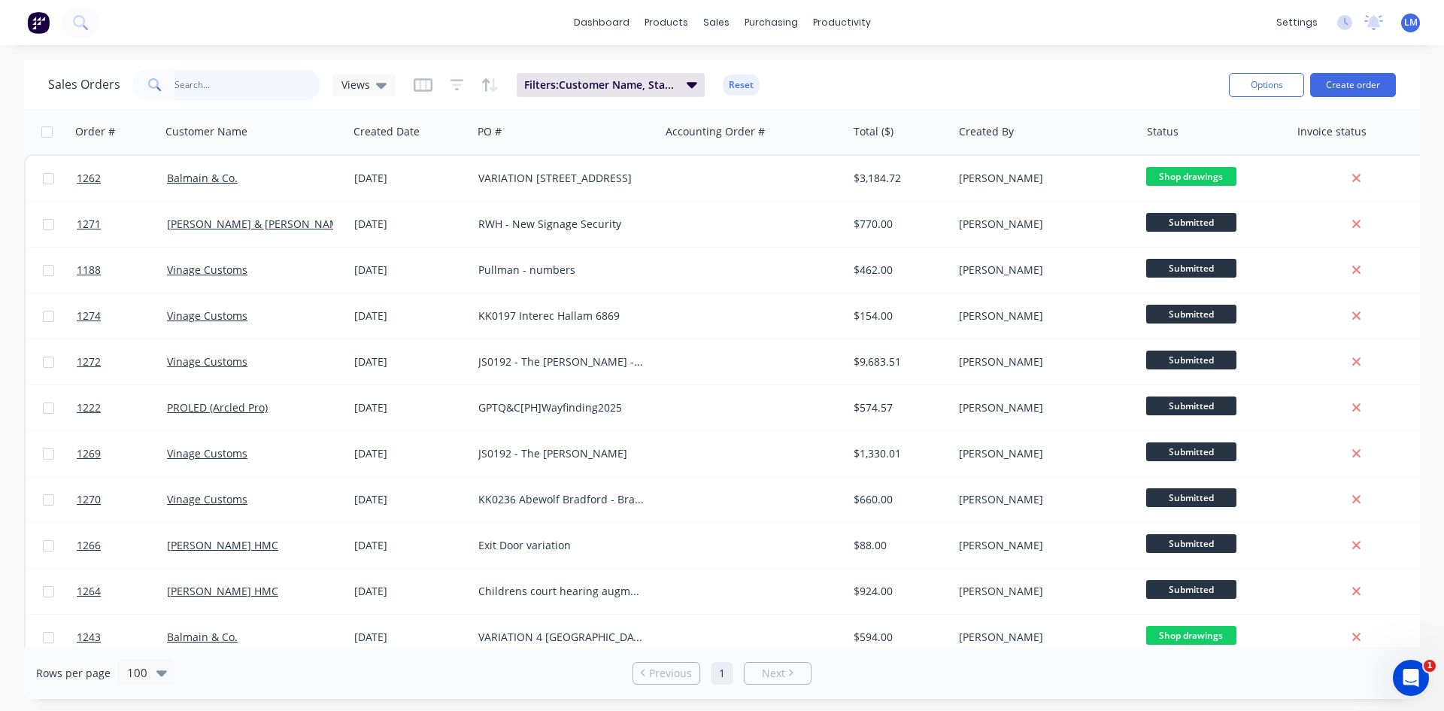
click at [230, 87] on input "text" at bounding box center [247, 85] width 147 height 30
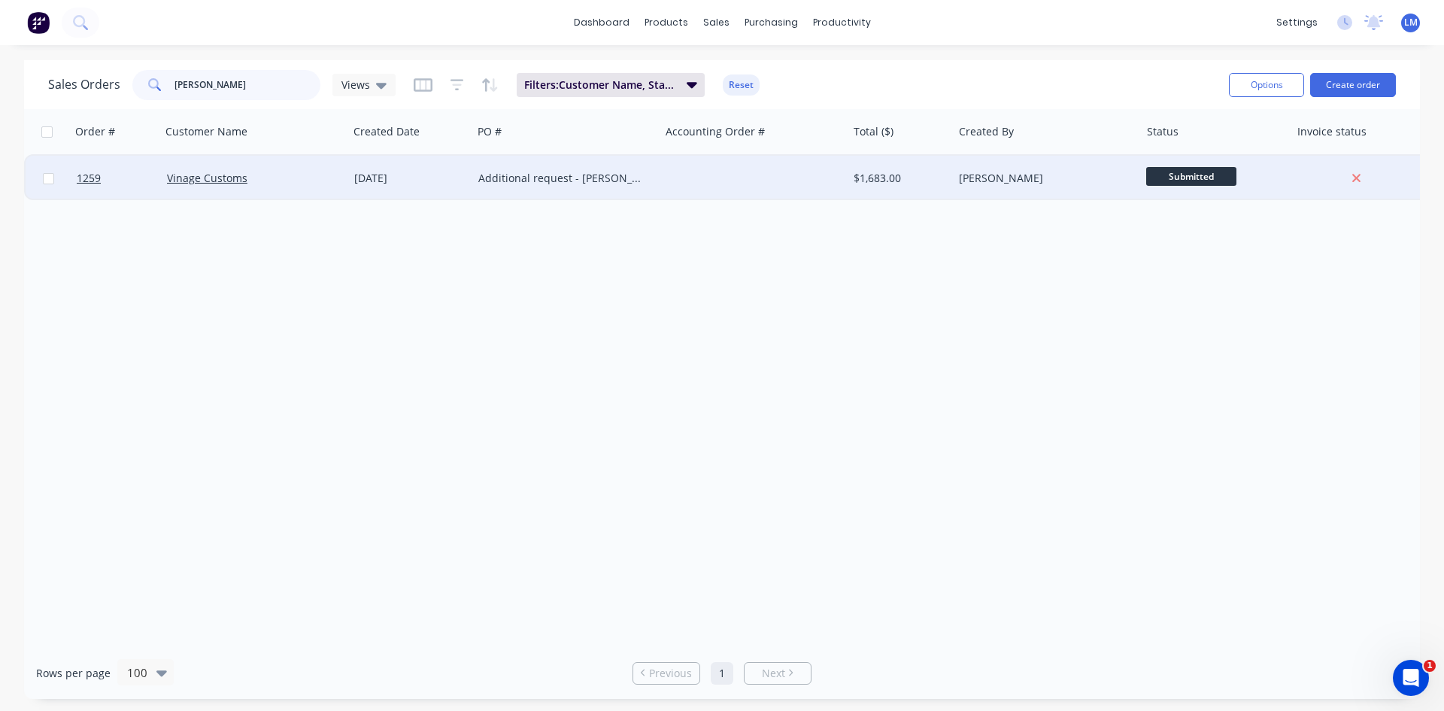
type input "[PERSON_NAME]"
click at [528, 177] on div "Additional request - [PERSON_NAME] Rise" at bounding box center [561, 178] width 167 height 15
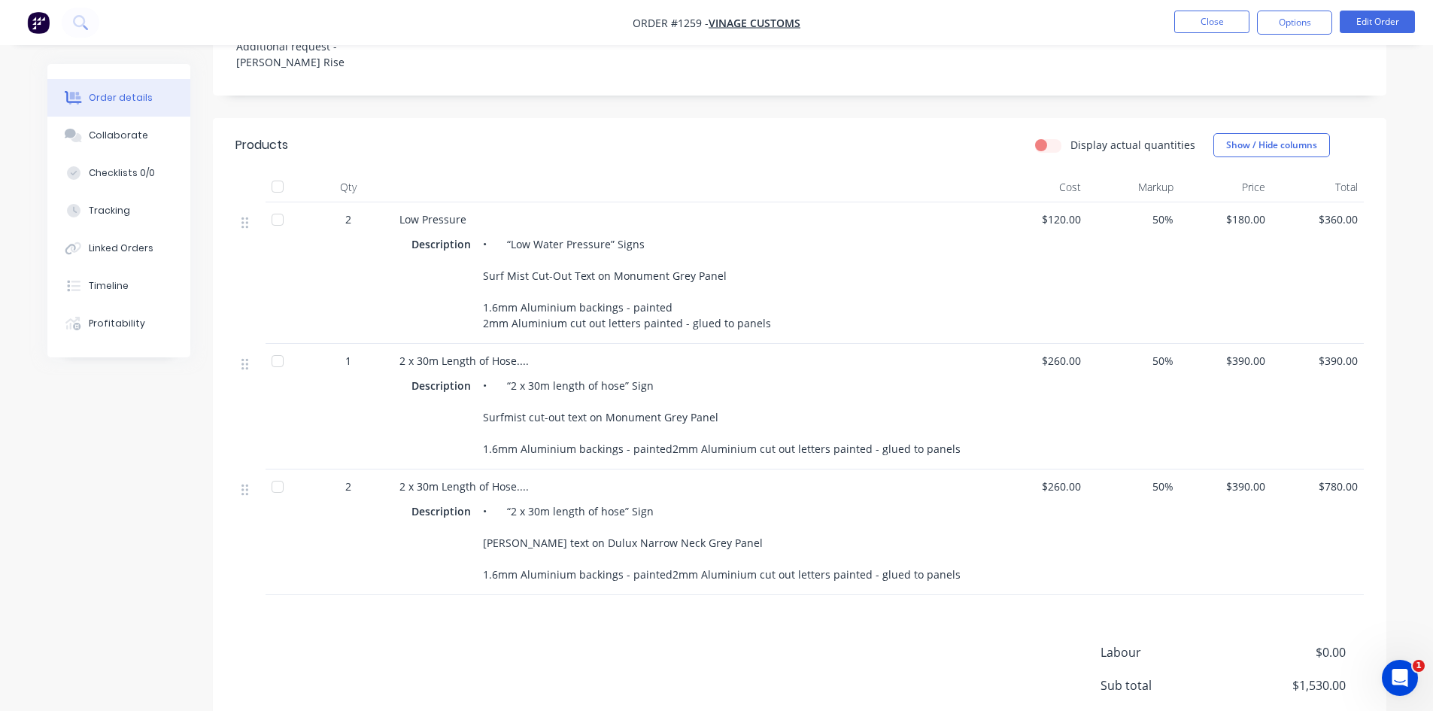
scroll to position [208, 0]
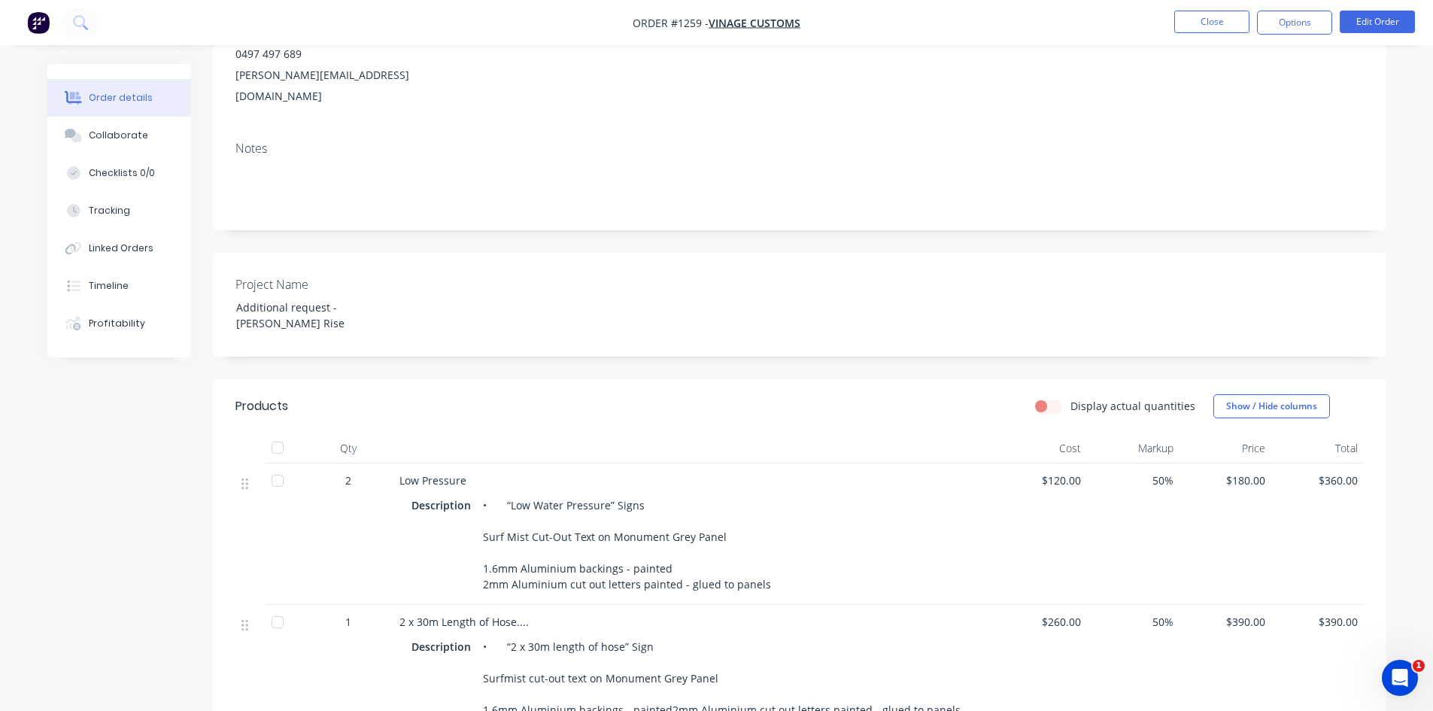
click at [828, 253] on div "Project Name Additional request - [PERSON_NAME] Rise" at bounding box center [799, 305] width 1173 height 104
click at [1209, 20] on button "Close" at bounding box center [1211, 22] width 75 height 23
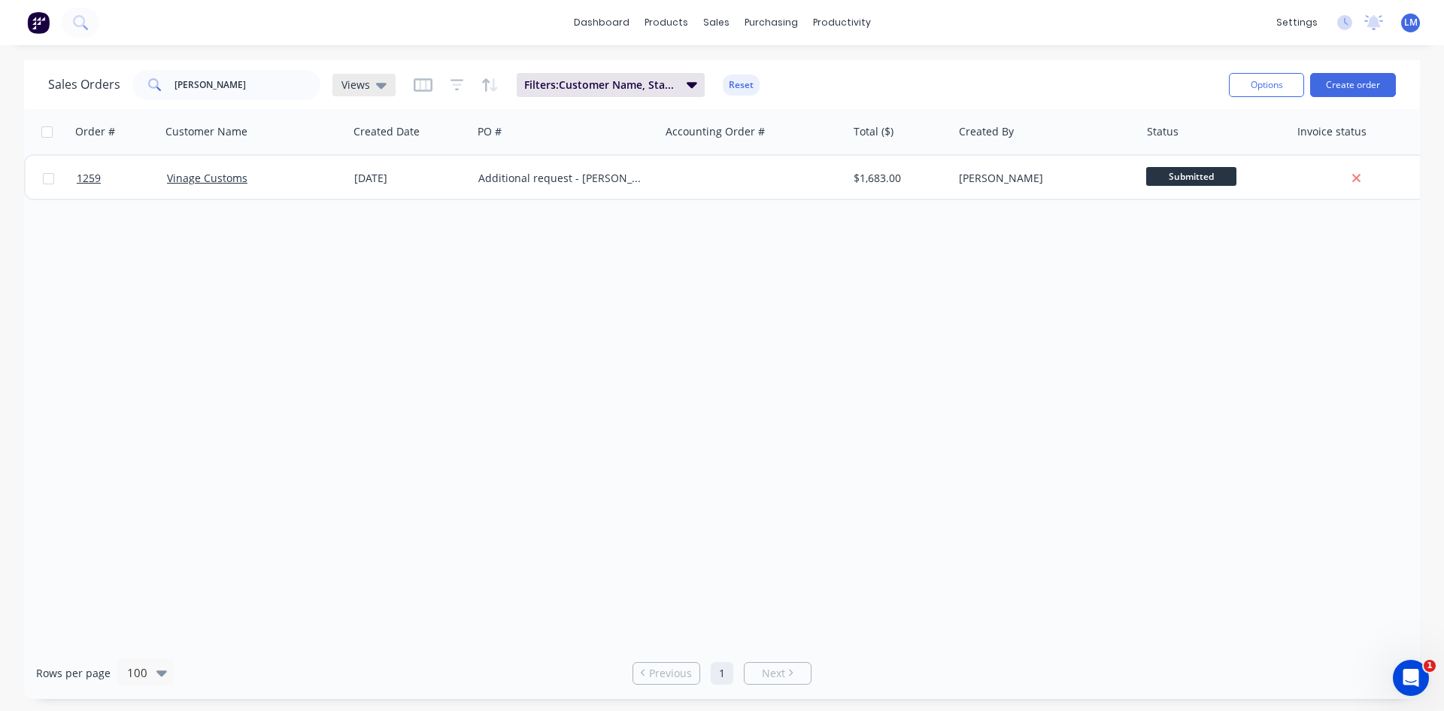
click at [381, 86] on icon at bounding box center [381, 86] width 11 height 6
click at [381, 211] on button "None (Default)" at bounding box center [422, 213] width 171 height 17
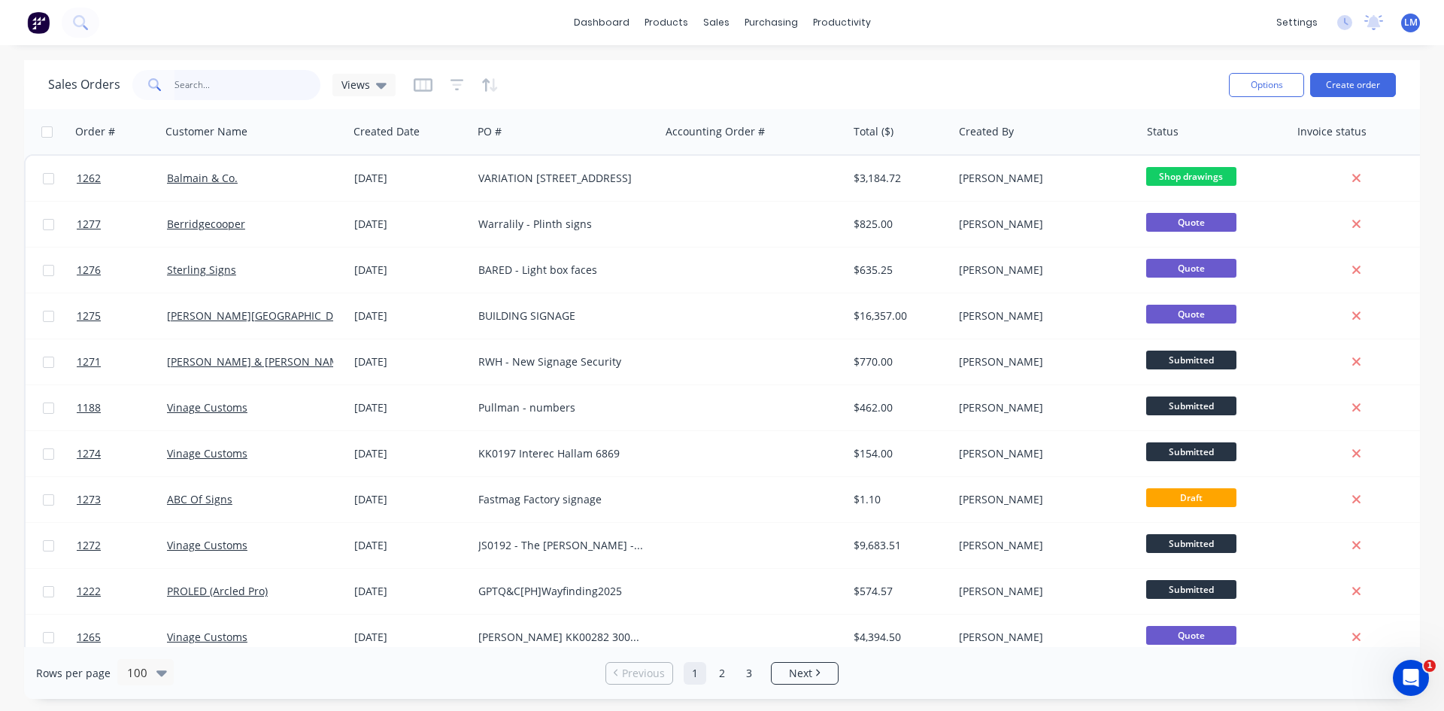
drag, startPoint x: 212, startPoint y: 81, endPoint x: 134, endPoint y: 76, distance: 78.4
click at [134, 76] on div "[PERSON_NAME]" at bounding box center [226, 85] width 188 height 30
click at [1338, 93] on button "Create order" at bounding box center [1353, 85] width 86 height 24
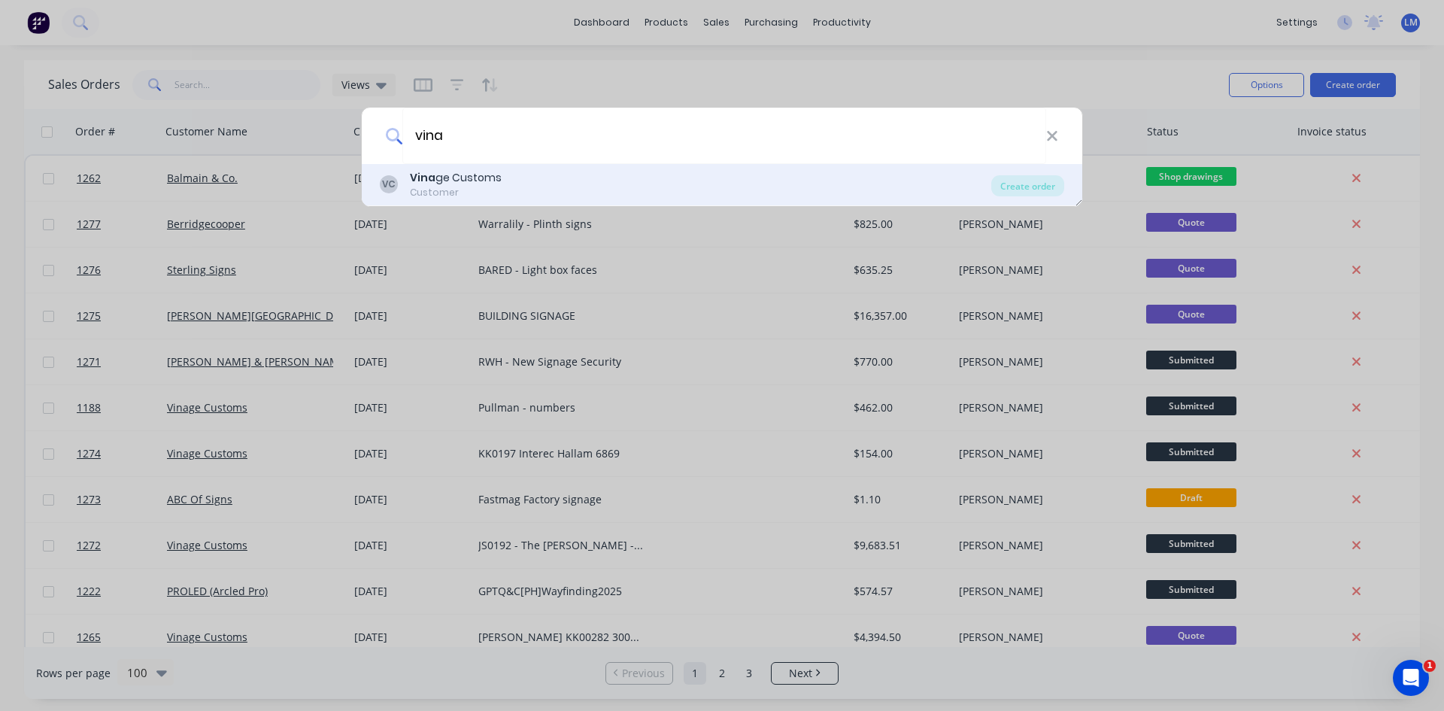
type input "vina"
click at [426, 187] on div "Customer" at bounding box center [456, 193] width 92 height 14
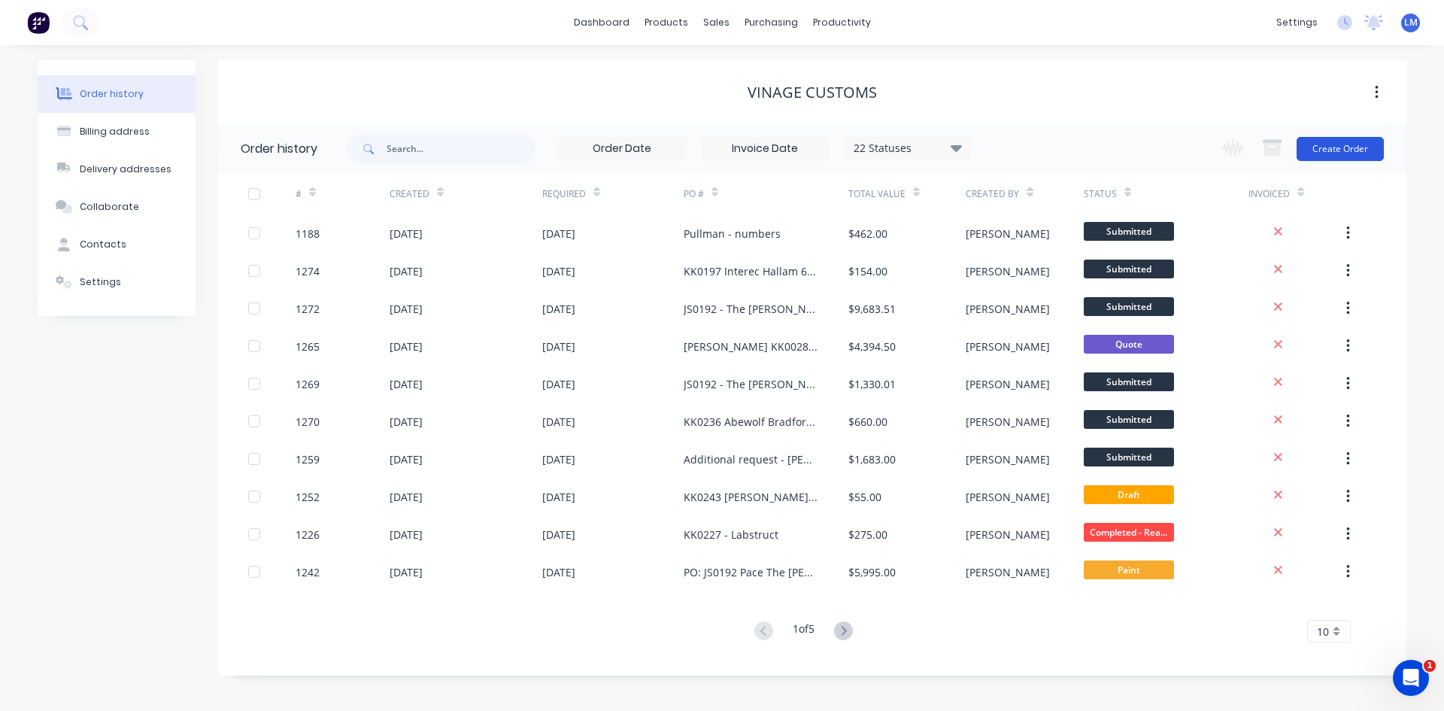
click at [1331, 154] on button "Create Order" at bounding box center [1340, 149] width 87 height 24
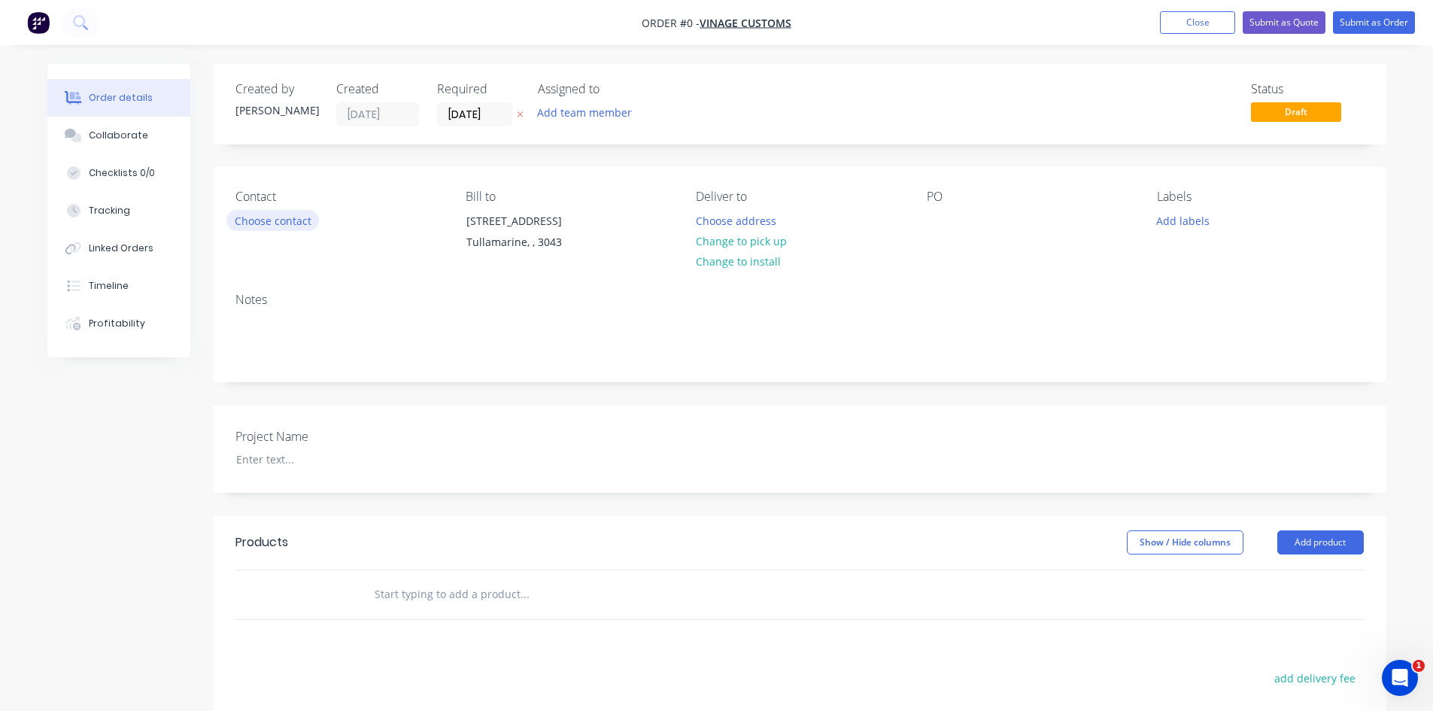
click at [285, 222] on button "Choose contact" at bounding box center [272, 220] width 93 height 20
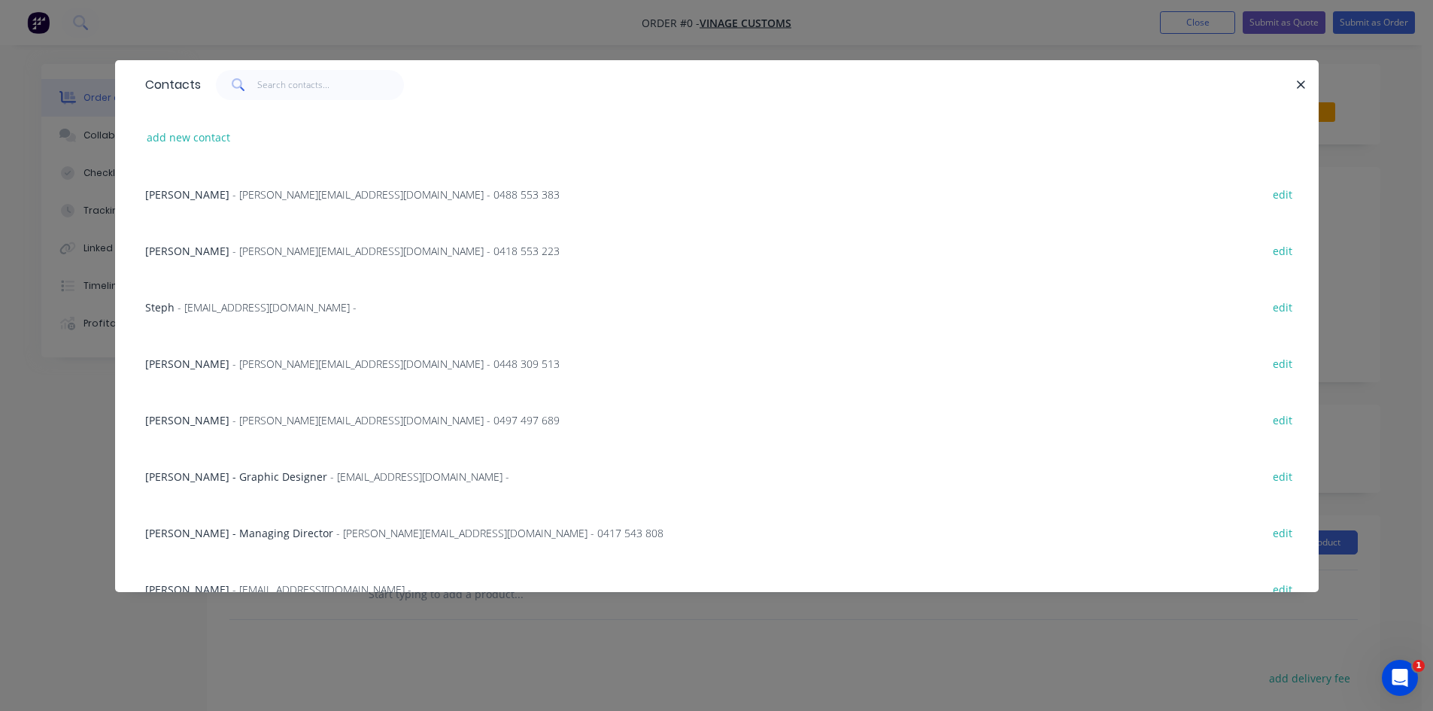
click at [280, 424] on span "- [PERSON_NAME][EMAIL_ADDRESS][DOMAIN_NAME] - 0497 497 689" at bounding box center [395, 420] width 327 height 14
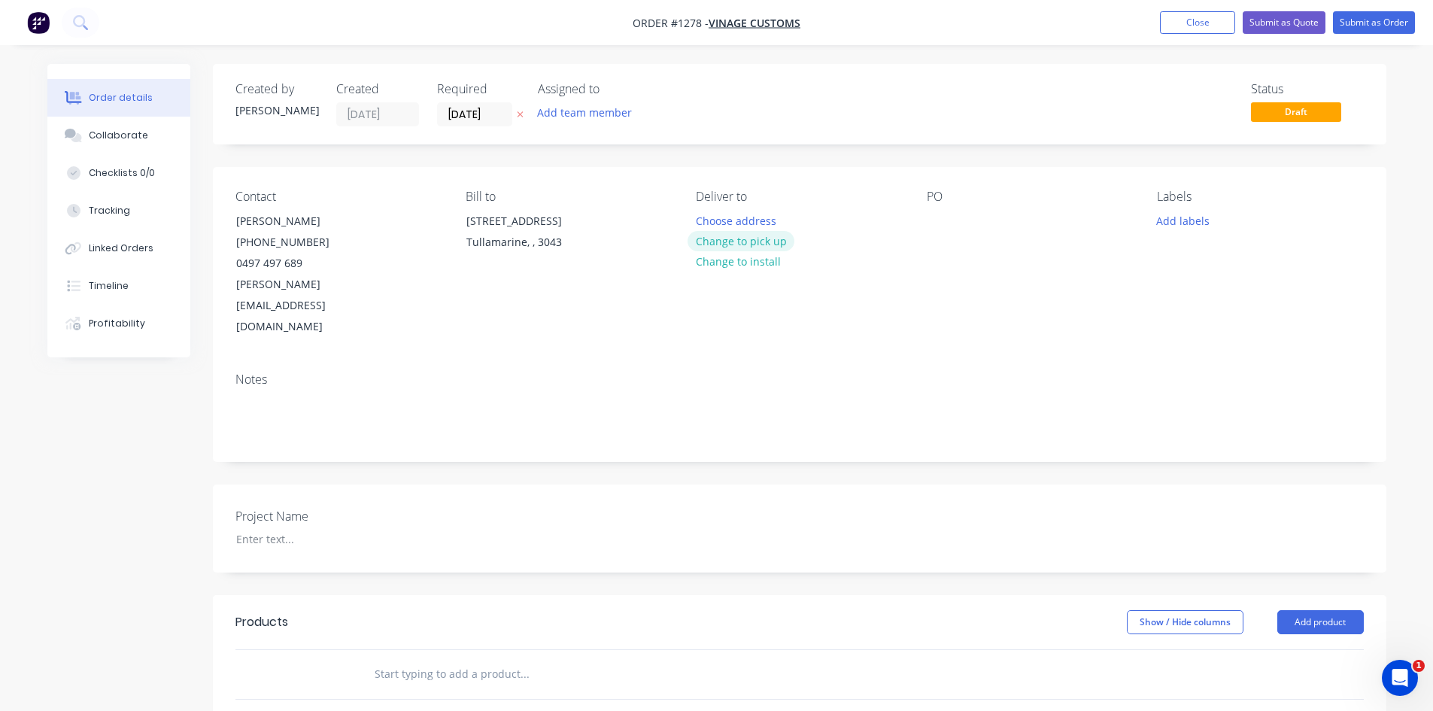
click at [773, 241] on button "Change to pick up" at bounding box center [740, 241] width 107 height 20
click at [935, 221] on div at bounding box center [939, 221] width 24 height 22
paste div
drag, startPoint x: 987, startPoint y: 224, endPoint x: 917, endPoint y: 227, distance: 70.0
click at [920, 227] on div "Contact [PERSON_NAME] [PHONE_NUMBER] [EMAIL_ADDRESS][DOMAIN_NAME] Bill to [STRE…" at bounding box center [799, 263] width 1173 height 193
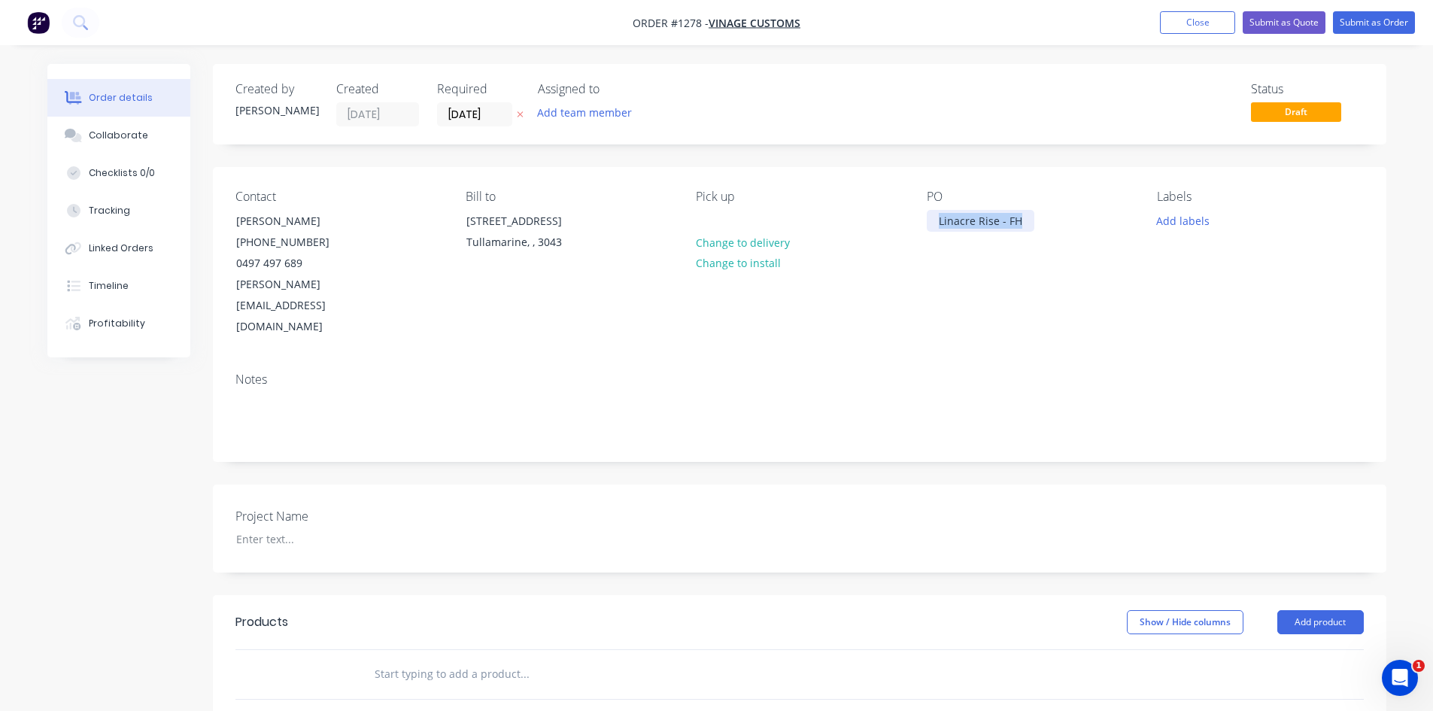
copy div "Linacre Rise - FH"
click at [287, 528] on div at bounding box center [318, 539] width 188 height 22
paste div
click at [475, 659] on input "text" at bounding box center [524, 674] width 301 height 30
click at [289, 528] on div at bounding box center [318, 539] width 188 height 22
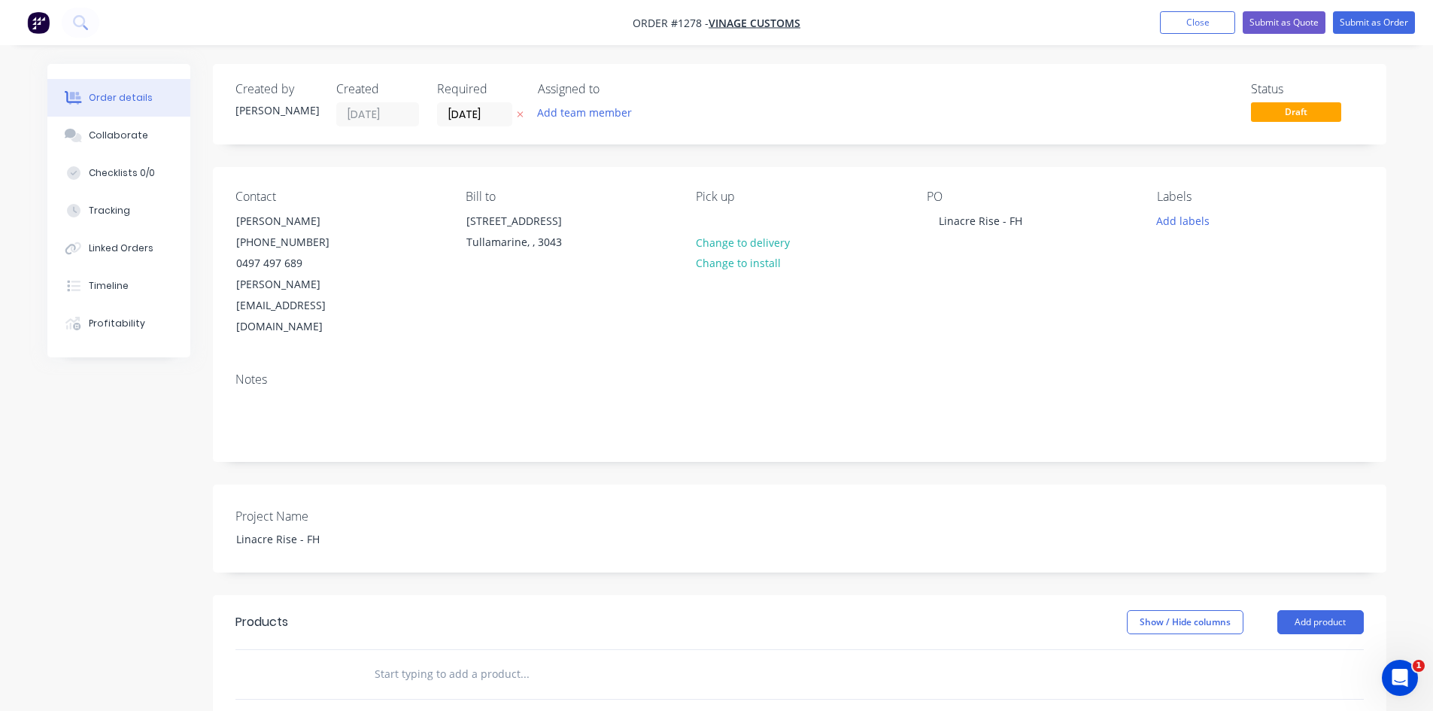
drag, startPoint x: 425, startPoint y: 627, endPoint x: 435, endPoint y: 632, distance: 10.8
click at [425, 659] on input "text" at bounding box center [524, 674] width 301 height 30
click at [435, 659] on input "text" at bounding box center [524, 674] width 301 height 30
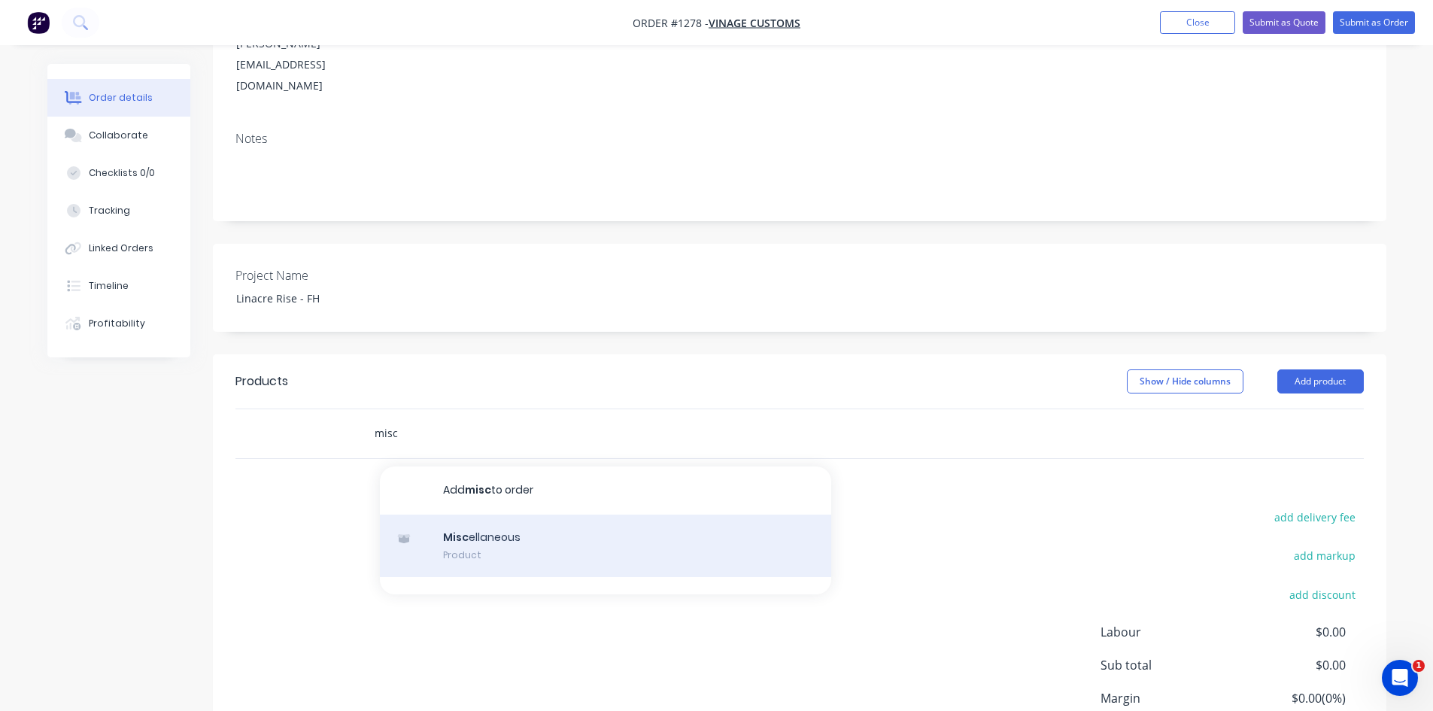
scroll to position [301, 0]
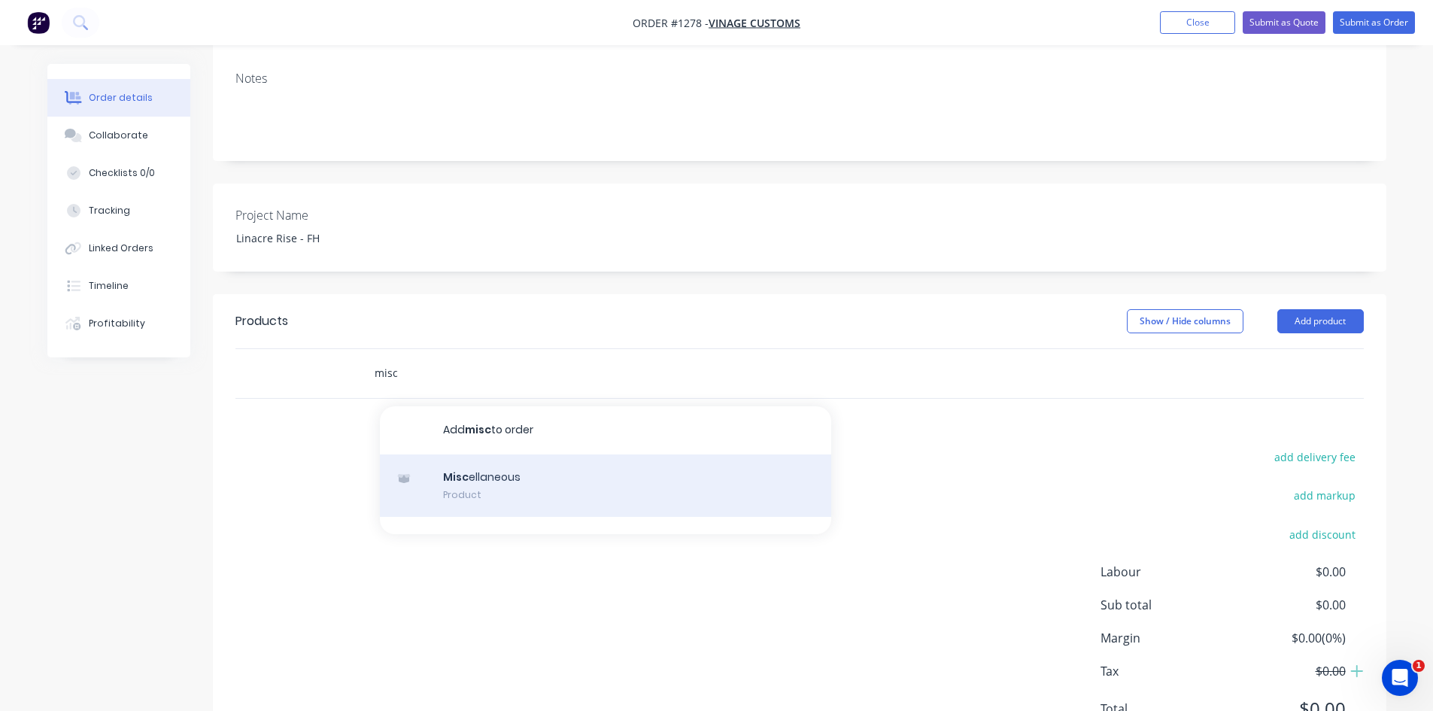
type input "misc"
click at [562, 454] on div "Misc ellaneous Product" at bounding box center [605, 485] width 451 height 63
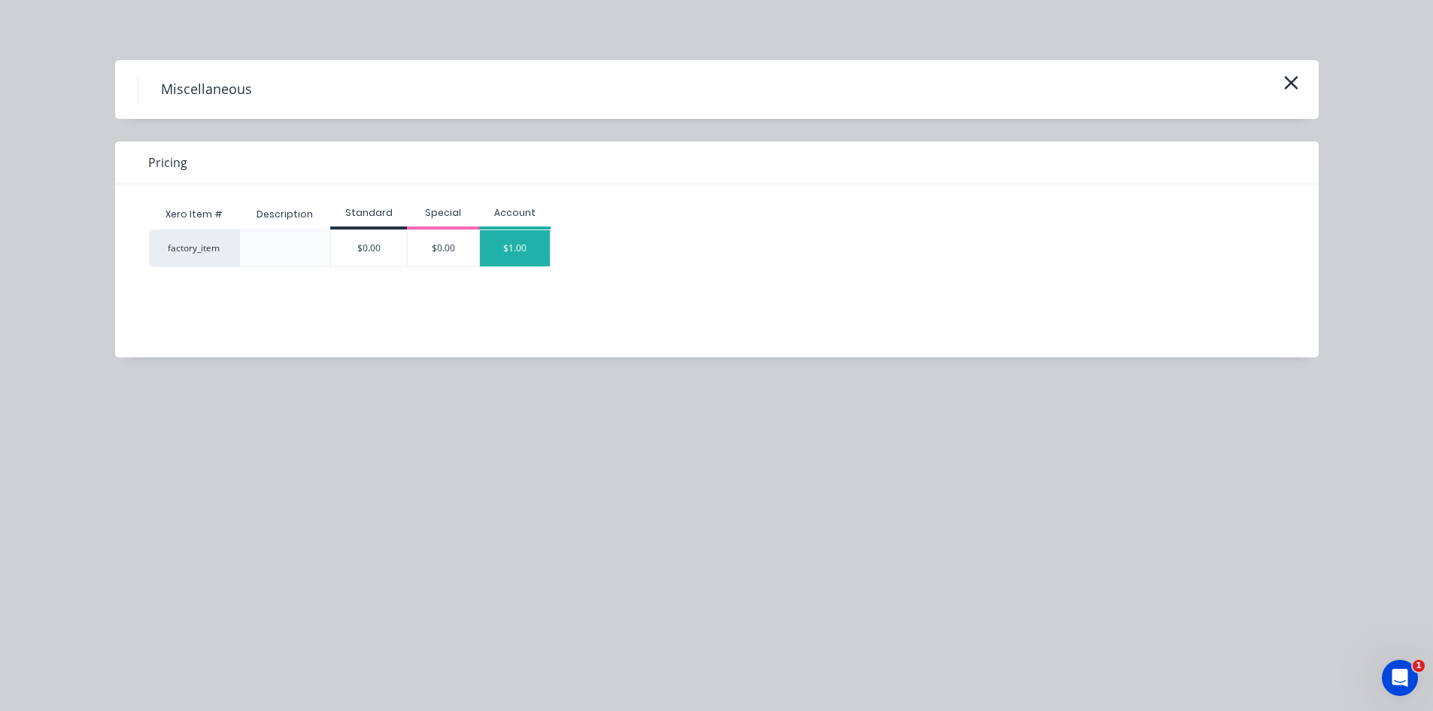
click at [513, 241] on div "$1.00" at bounding box center [515, 248] width 71 height 36
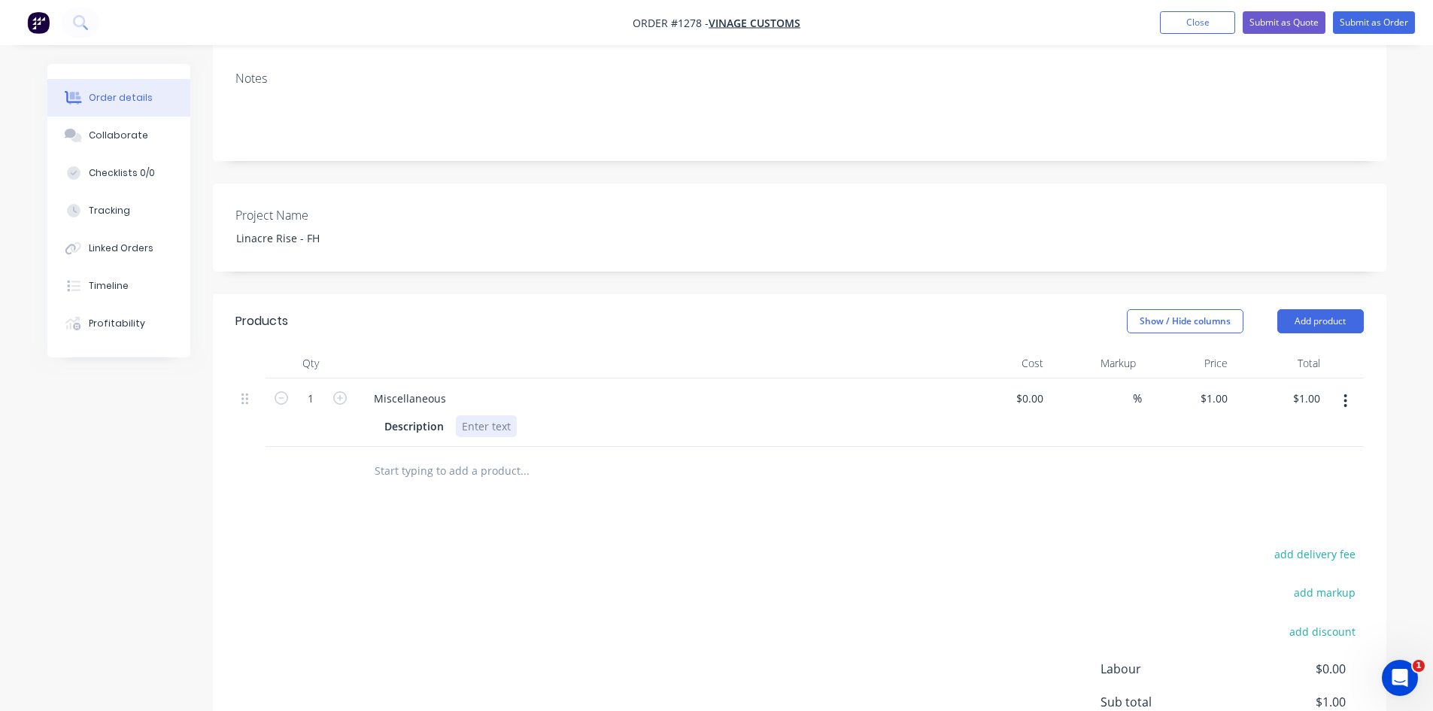
click at [492, 415] on div at bounding box center [486, 426] width 61 height 22
click at [493, 415] on div at bounding box center [486, 426] width 61 height 22
paste div
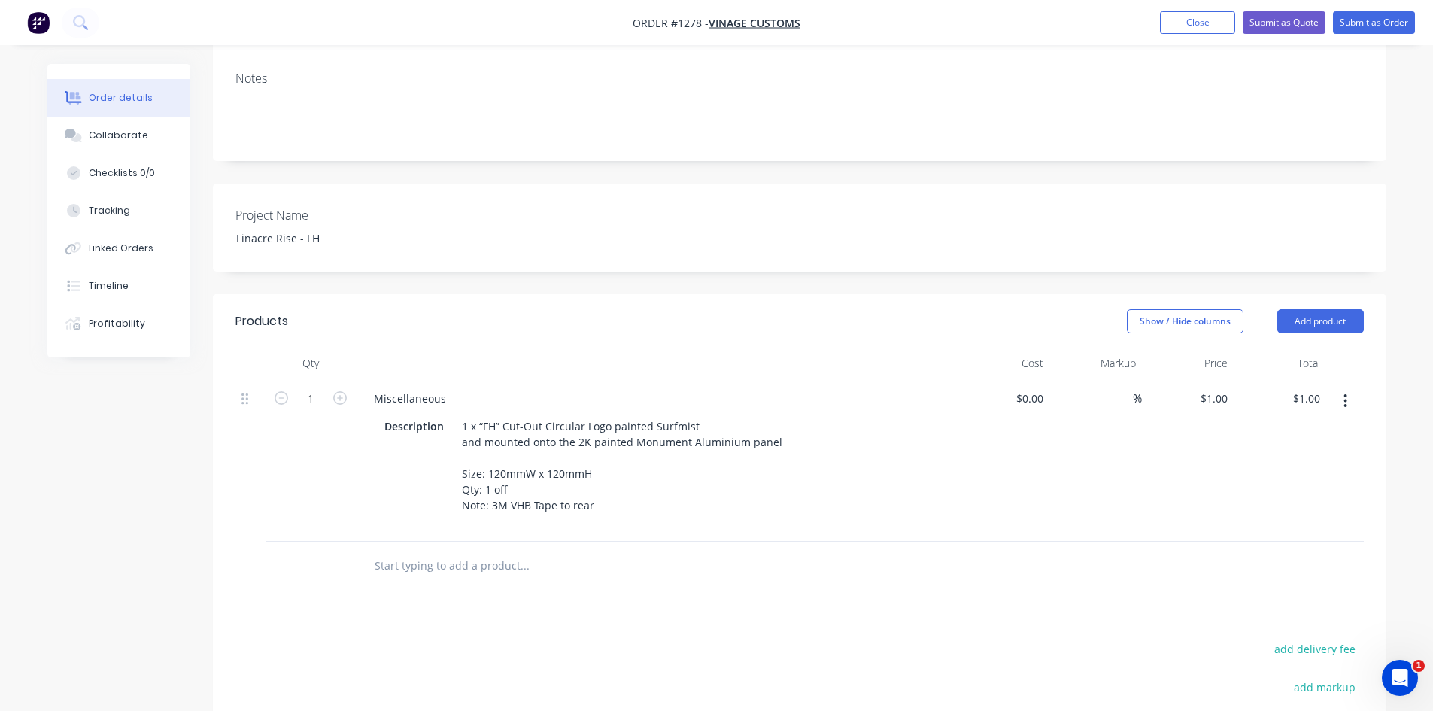
click at [455, 412] on div "Description 1 x “FH” Cut-Out Circular Logo painted Surfmist and mounted onto th…" at bounding box center [657, 472] width 590 height 120
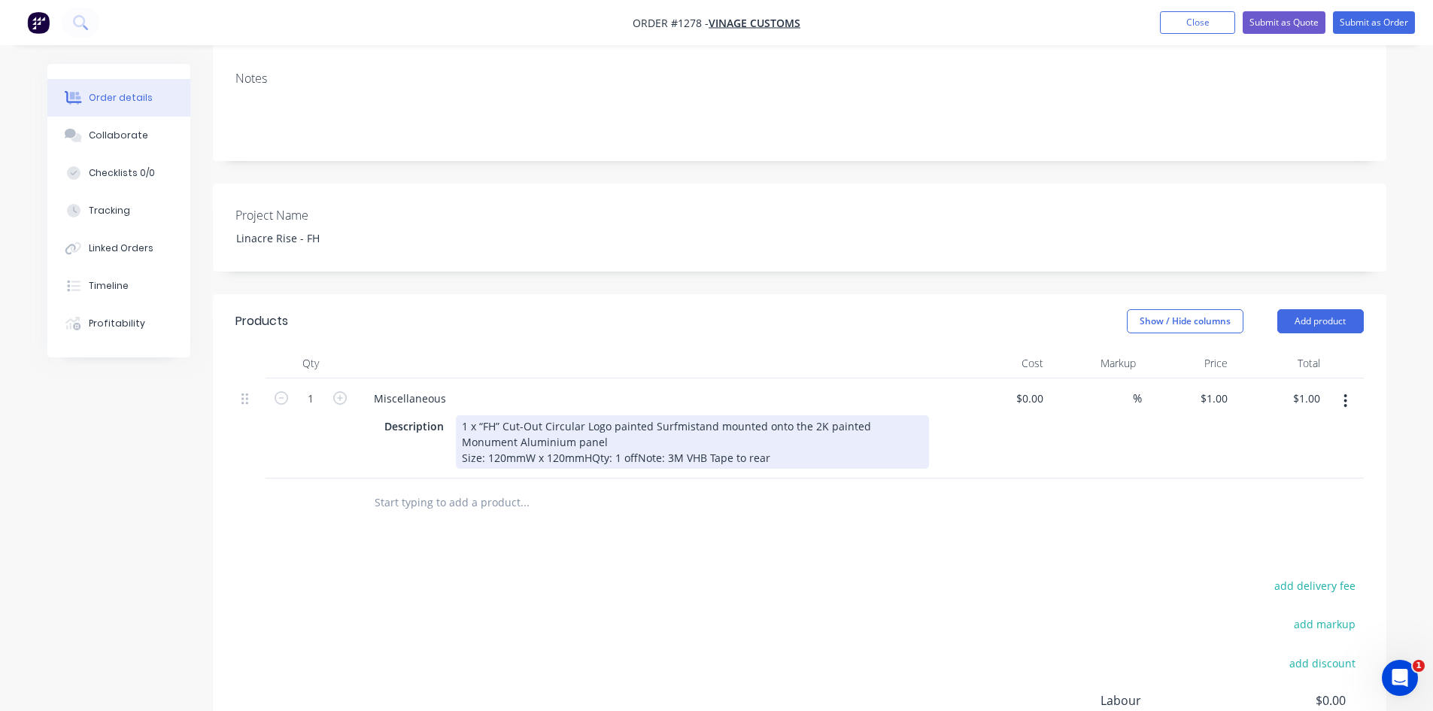
click at [690, 415] on div "1 x “FH” Cut-Out Circular Logo painted Surfmistand mounted onto the 2K painted …" at bounding box center [692, 441] width 473 height 53
click at [839, 415] on div "1 x “FH” Cut-Out Circular Logo painted Surfmist and mounted onto the 2K painted…" at bounding box center [692, 441] width 473 height 53
click at [636, 416] on div "1 x “FH” Cut-Out Circular Logo painted Surfmist and mounted onto the 2K painted…" at bounding box center [692, 441] width 473 height 53
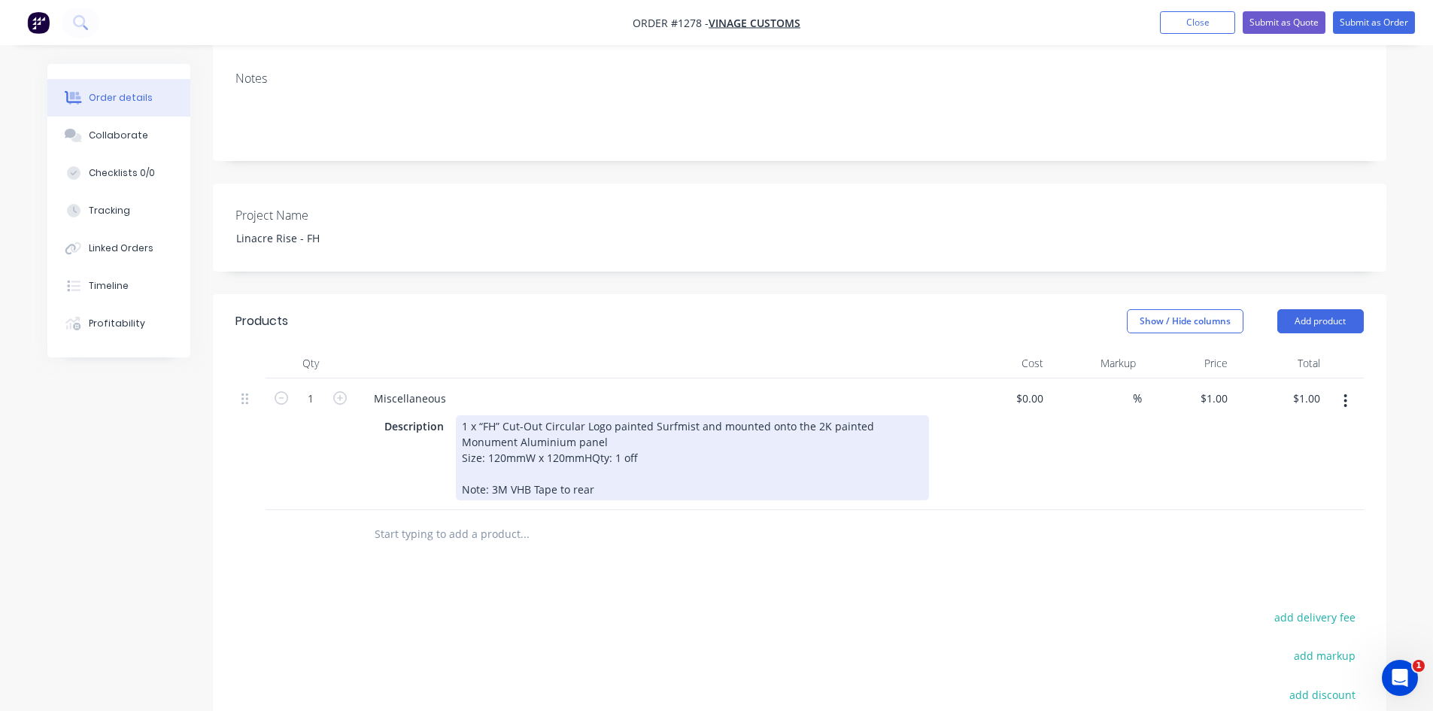
click at [588, 415] on div "1 x “FH” Cut-Out Circular Logo painted Surfmist and mounted onto the 2K painted…" at bounding box center [692, 457] width 473 height 85
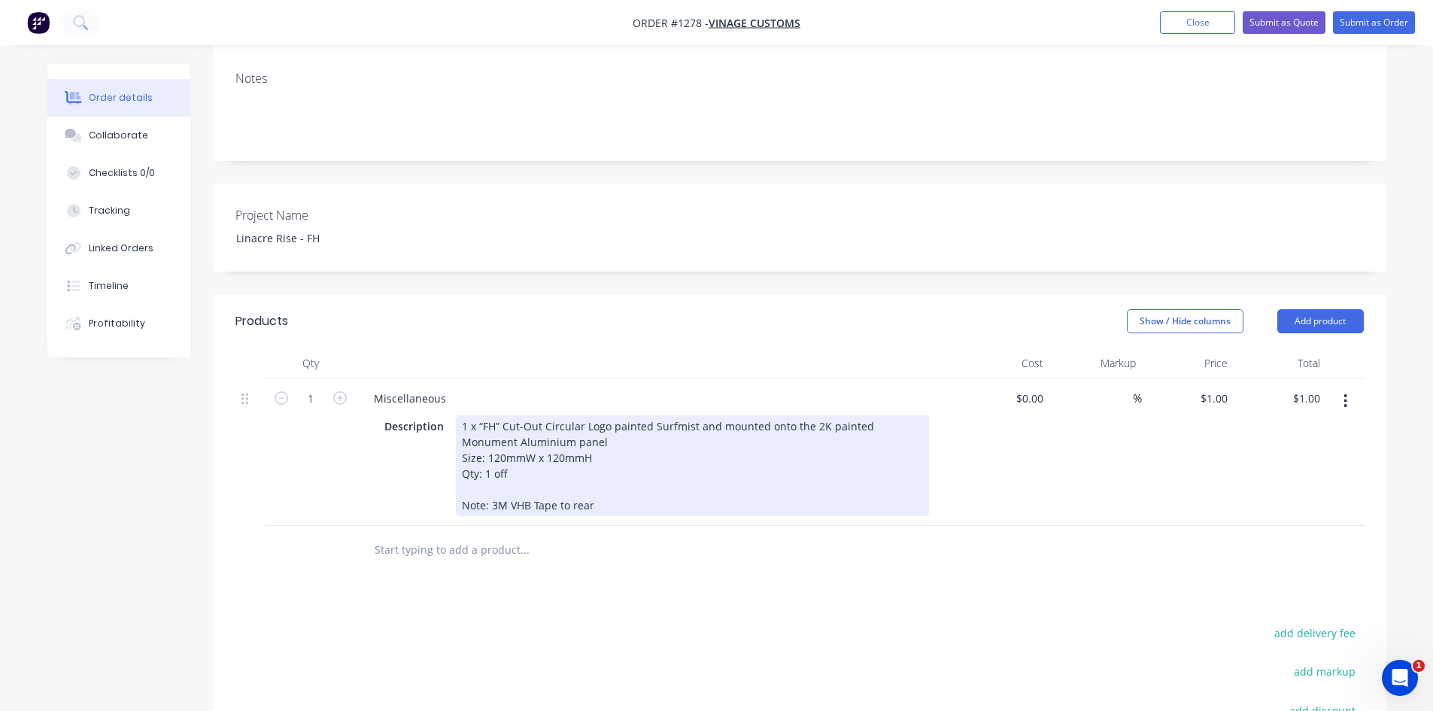
drag, startPoint x: 394, startPoint y: 472, endPoint x: 373, endPoint y: 447, distance: 32.0
click at [393, 472] on div "Description 1 x “FH” Cut-Out Circular Logo painted Surfmist and mounted onto th…" at bounding box center [653, 465] width 550 height 101
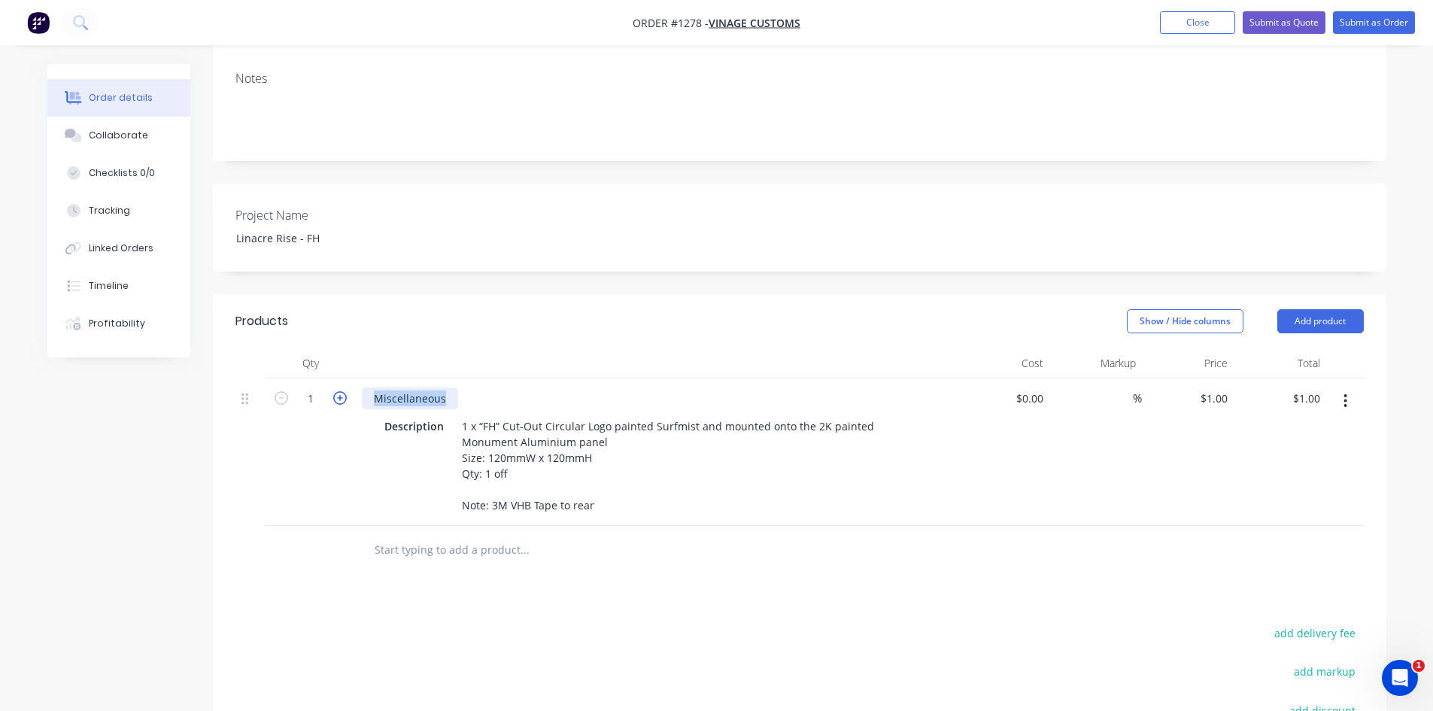
drag, startPoint x: 442, startPoint y: 356, endPoint x: 335, endPoint y: 356, distance: 107.5
click at [335, 378] on div "1 Miscellaneous Description 1 x “FH” Cut-Out Circular Logo painted Surfmist and…" at bounding box center [799, 451] width 1128 height 147
click at [1120, 387] on input at bounding box center [1123, 398] width 17 height 22
type input "50"
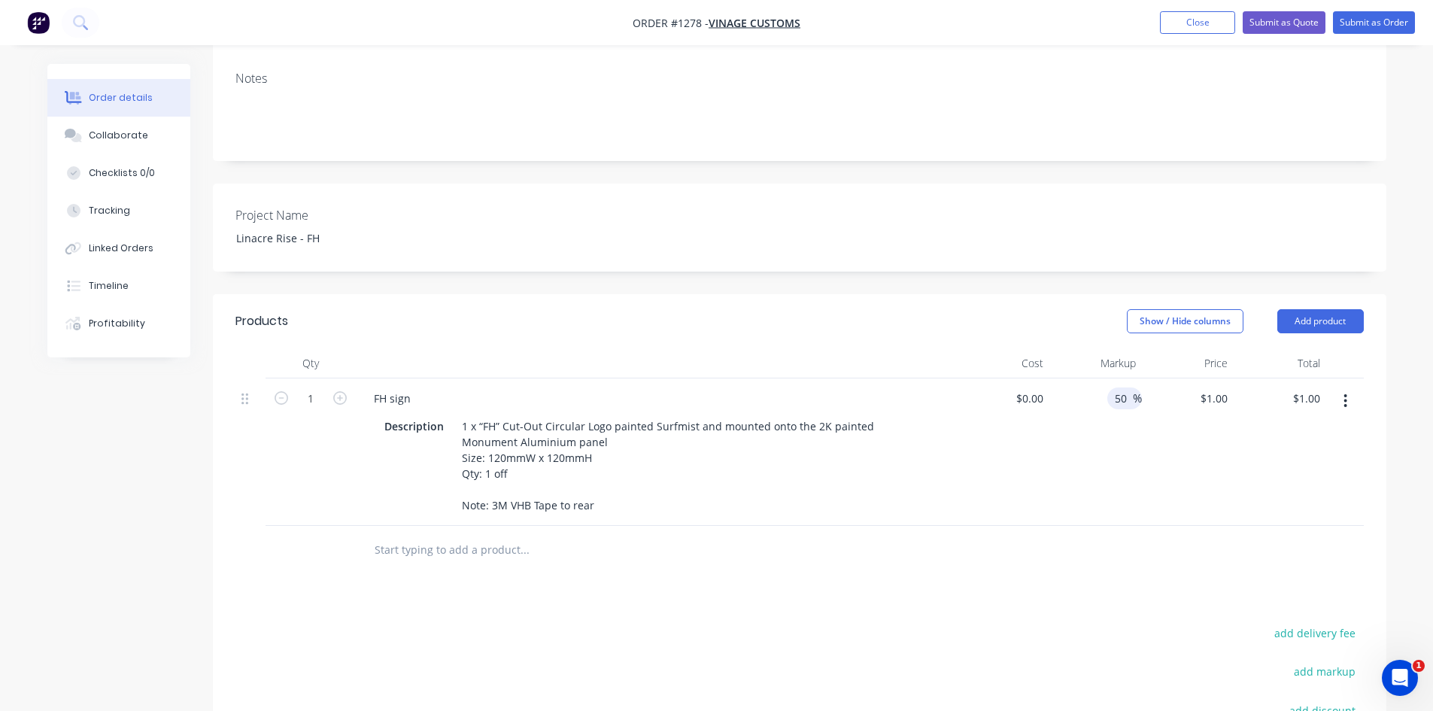
type input "$0.00"
click at [1051, 475] on div "50 50 %" at bounding box center [1095, 451] width 93 height 147
click at [1027, 387] on div "$0.00" at bounding box center [1028, 398] width 41 height 22
type input "$60.00"
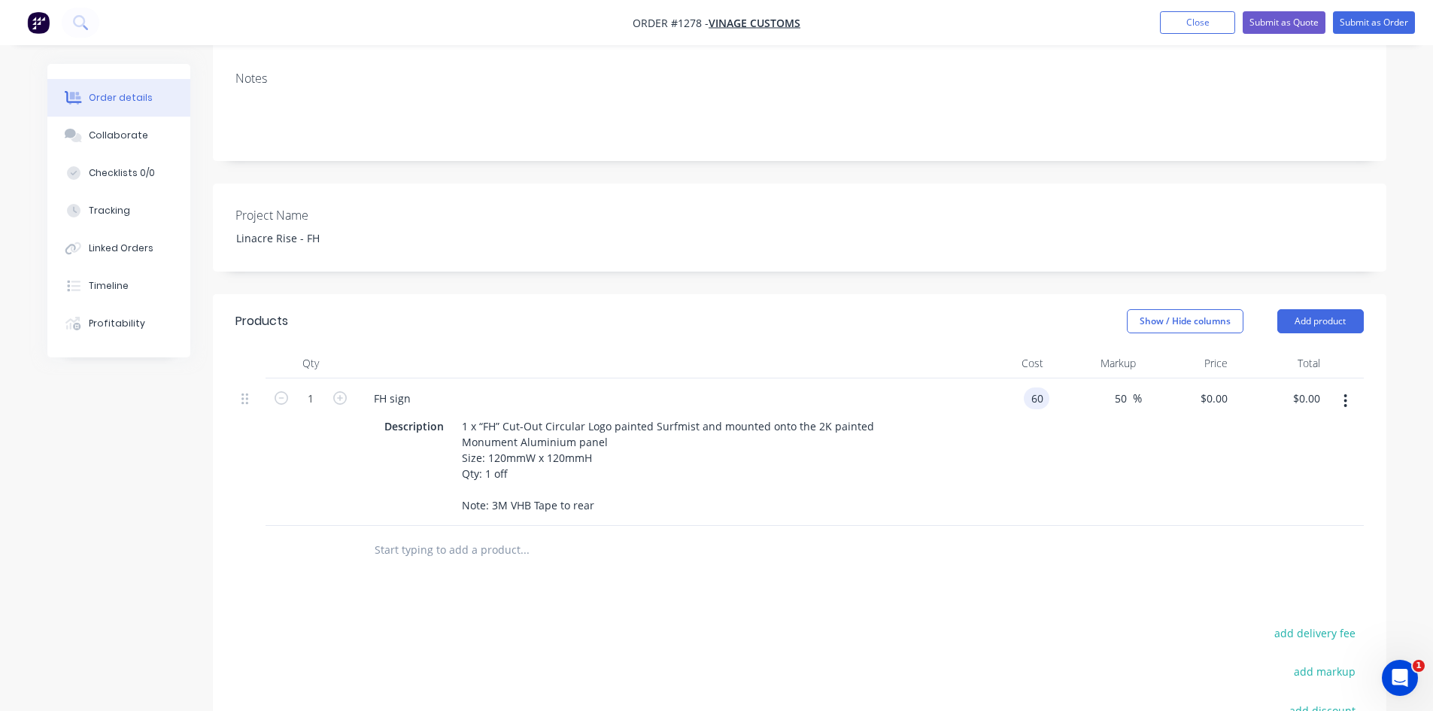
type input "$90.00"
click at [1022, 526] on div at bounding box center [799, 550] width 1128 height 49
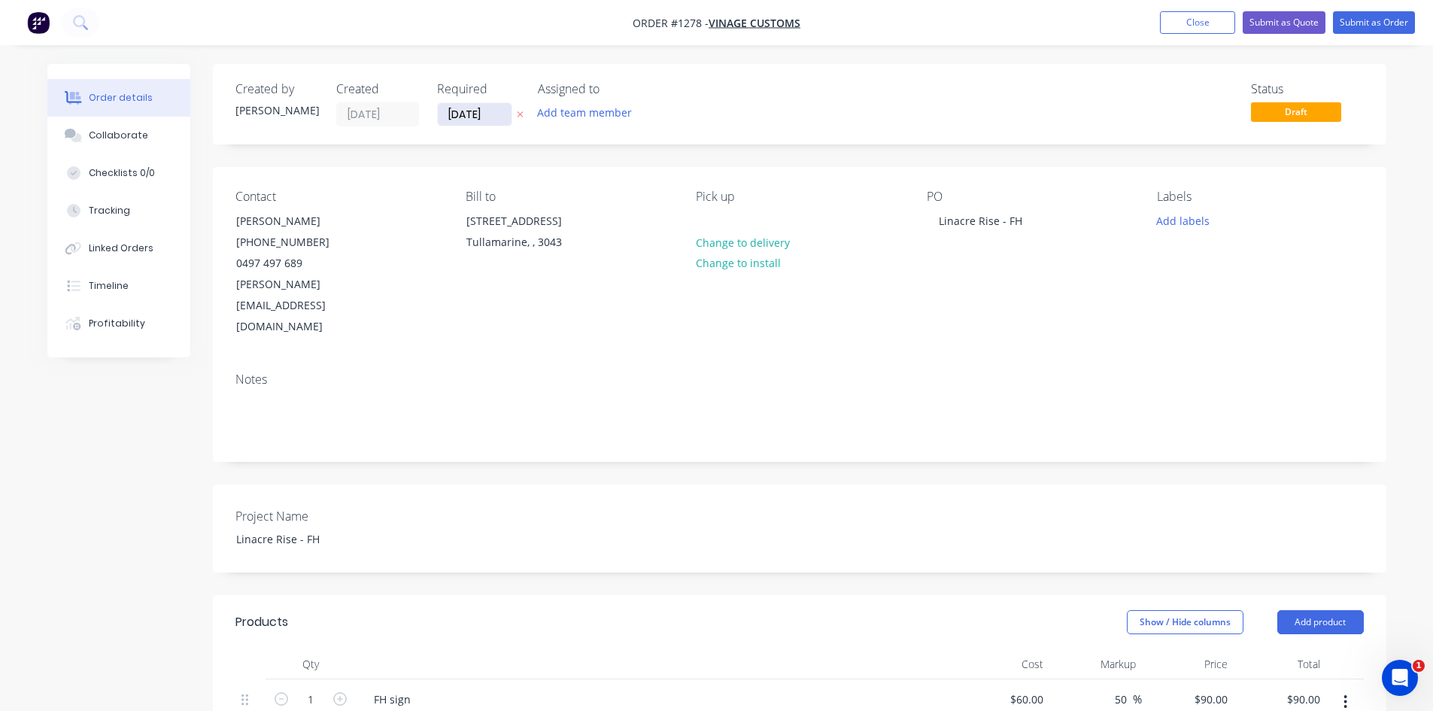
click at [490, 114] on input "[DATE]" at bounding box center [475, 114] width 74 height 23
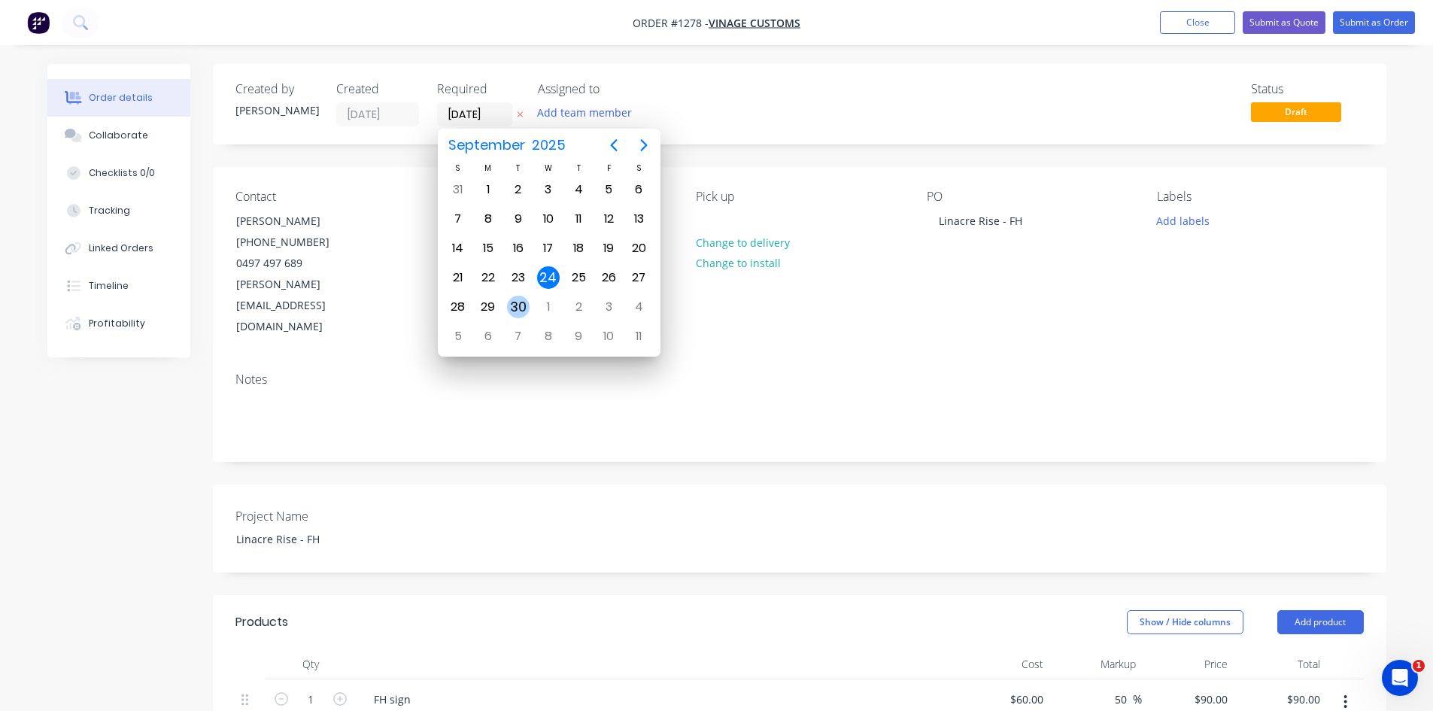
click at [517, 299] on div "30" at bounding box center [518, 307] width 23 height 23
type input "[DATE]"
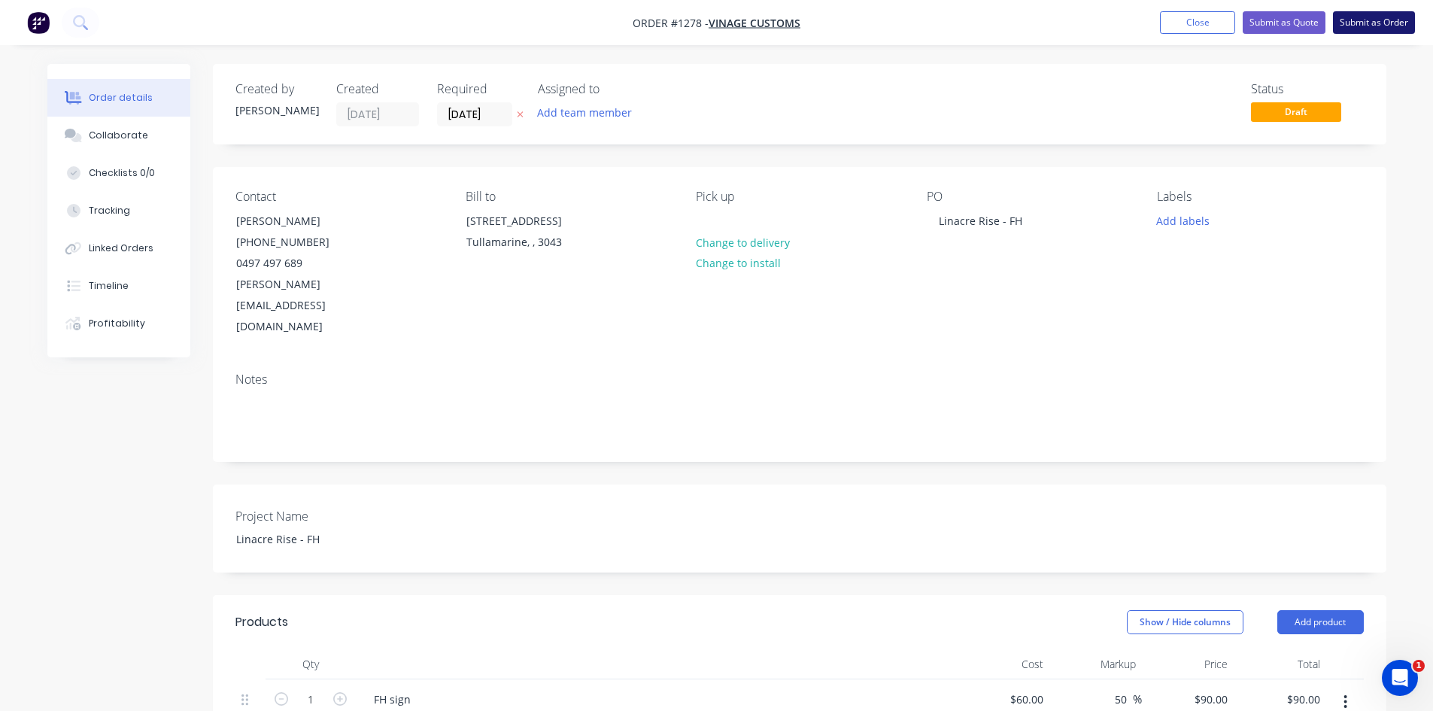
click at [1359, 24] on button "Submit as Order" at bounding box center [1374, 22] width 82 height 23
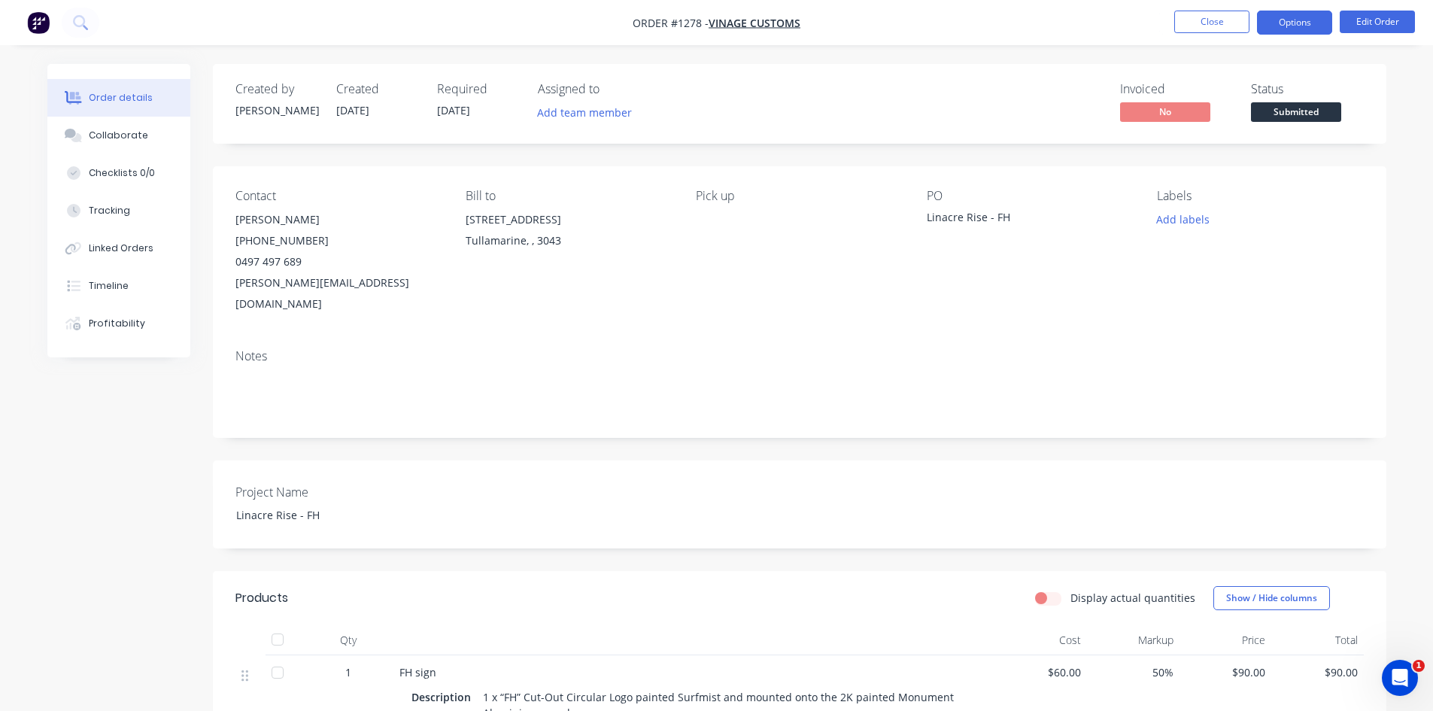
click at [1295, 20] on button "Options" at bounding box center [1294, 23] width 75 height 24
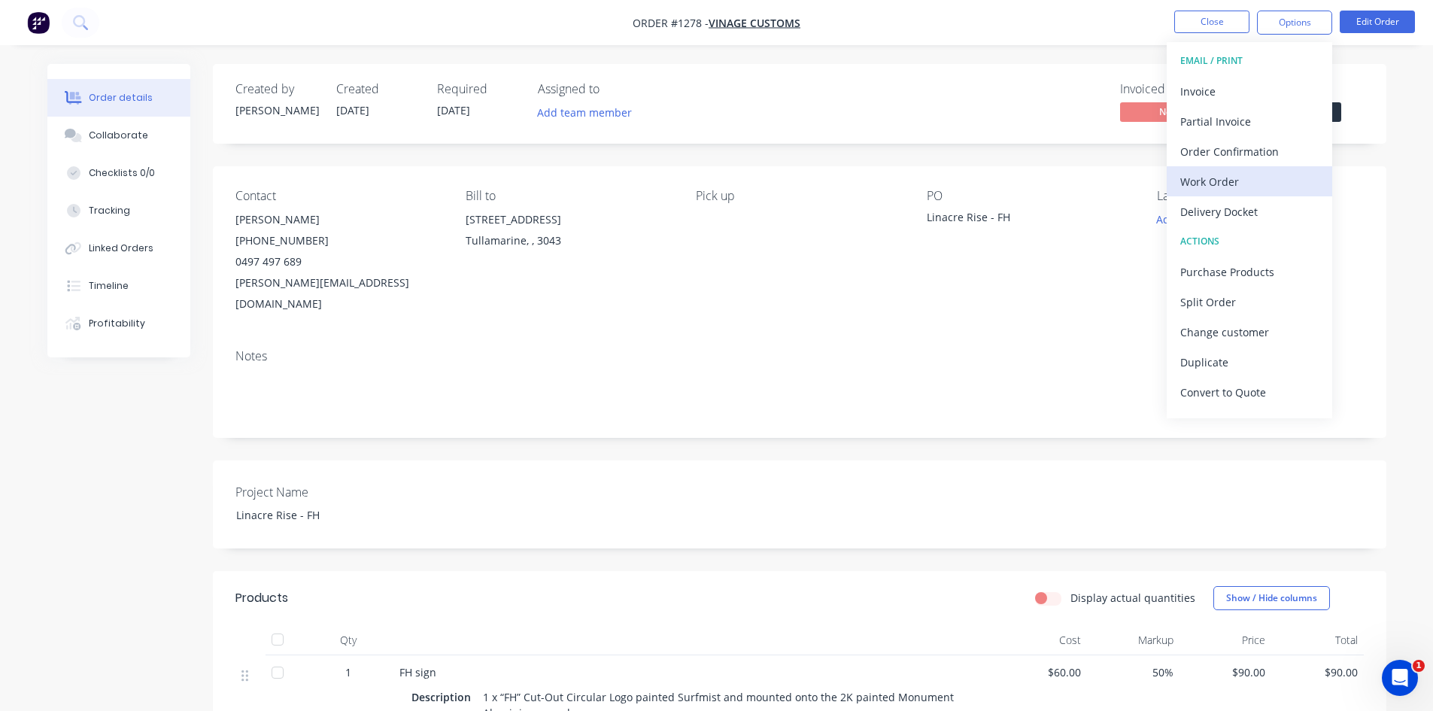
click at [1242, 185] on div "Work Order" at bounding box center [1249, 182] width 138 height 22
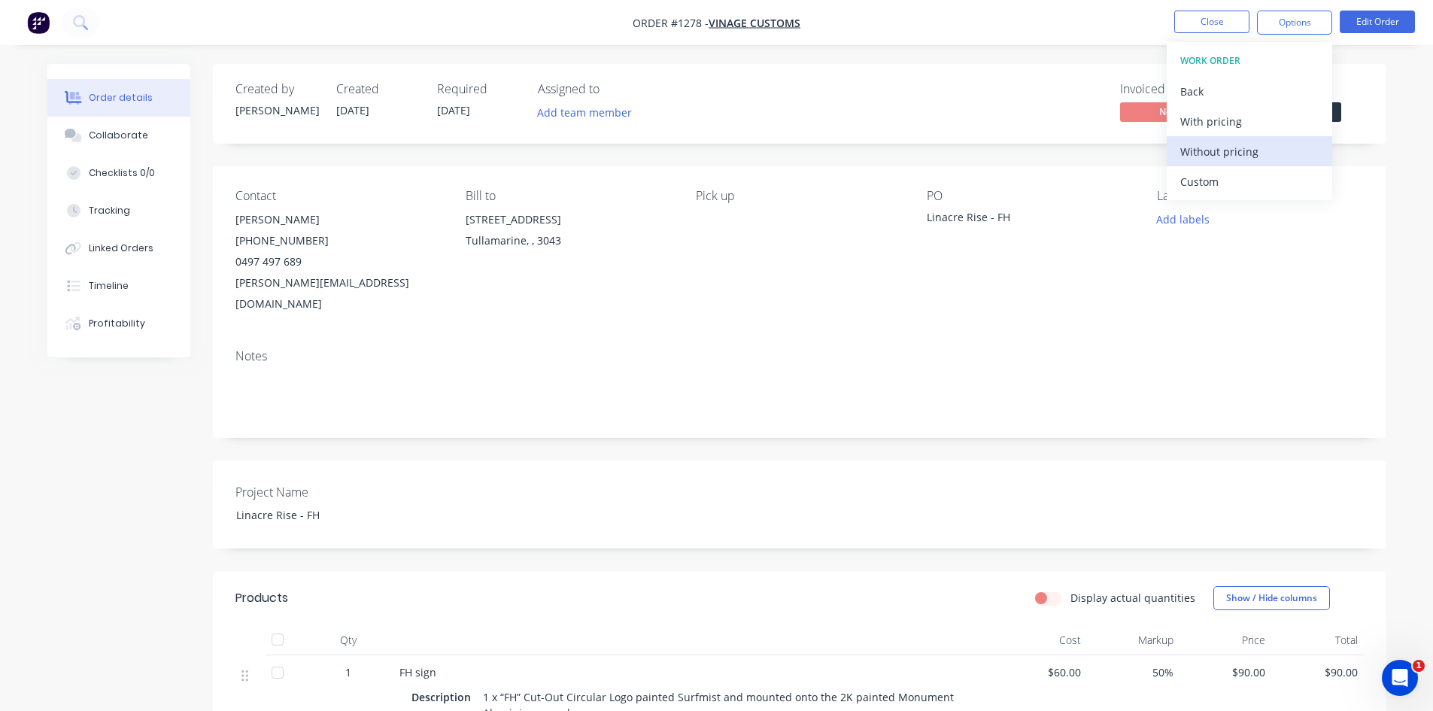
click at [1214, 159] on div "Without pricing" at bounding box center [1249, 152] width 138 height 22
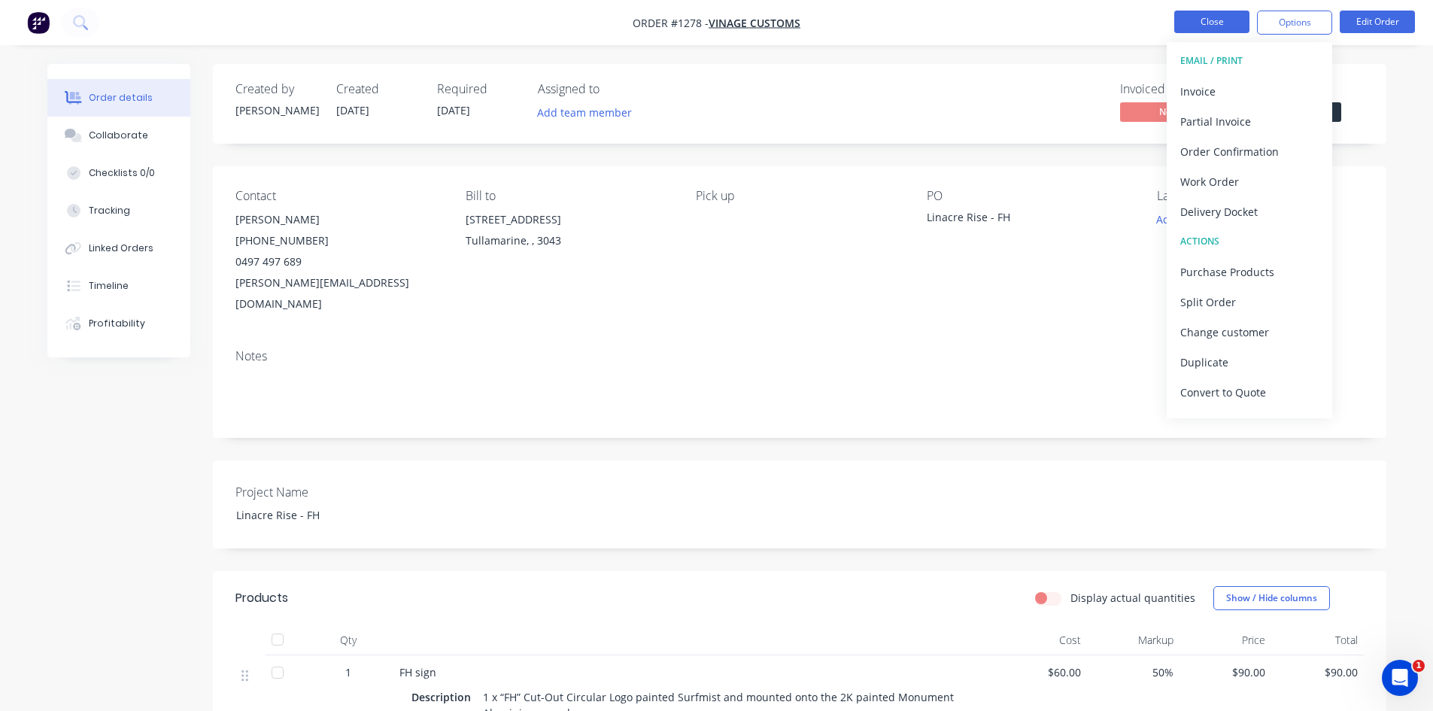
click at [1215, 17] on button "Close" at bounding box center [1211, 22] width 75 height 23
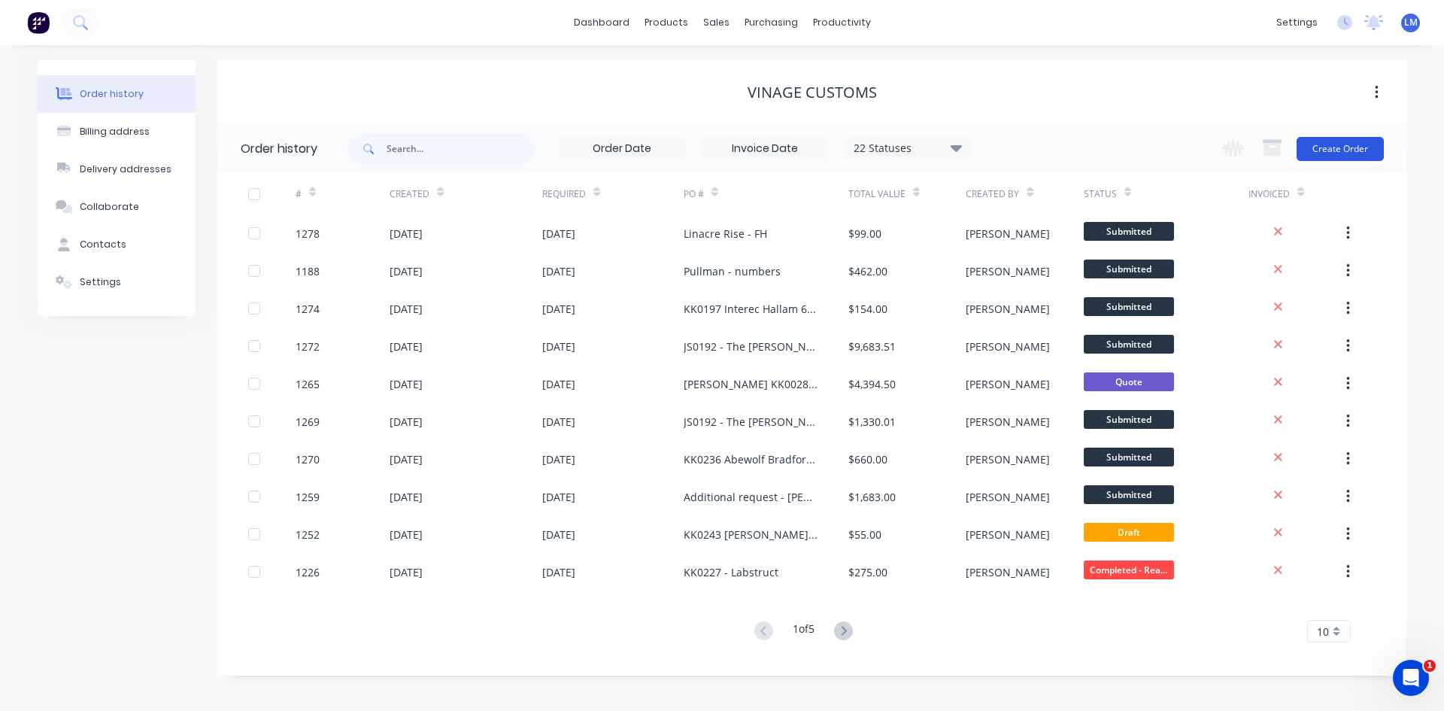
click at [1320, 154] on button "Create Order" at bounding box center [1340, 149] width 87 height 24
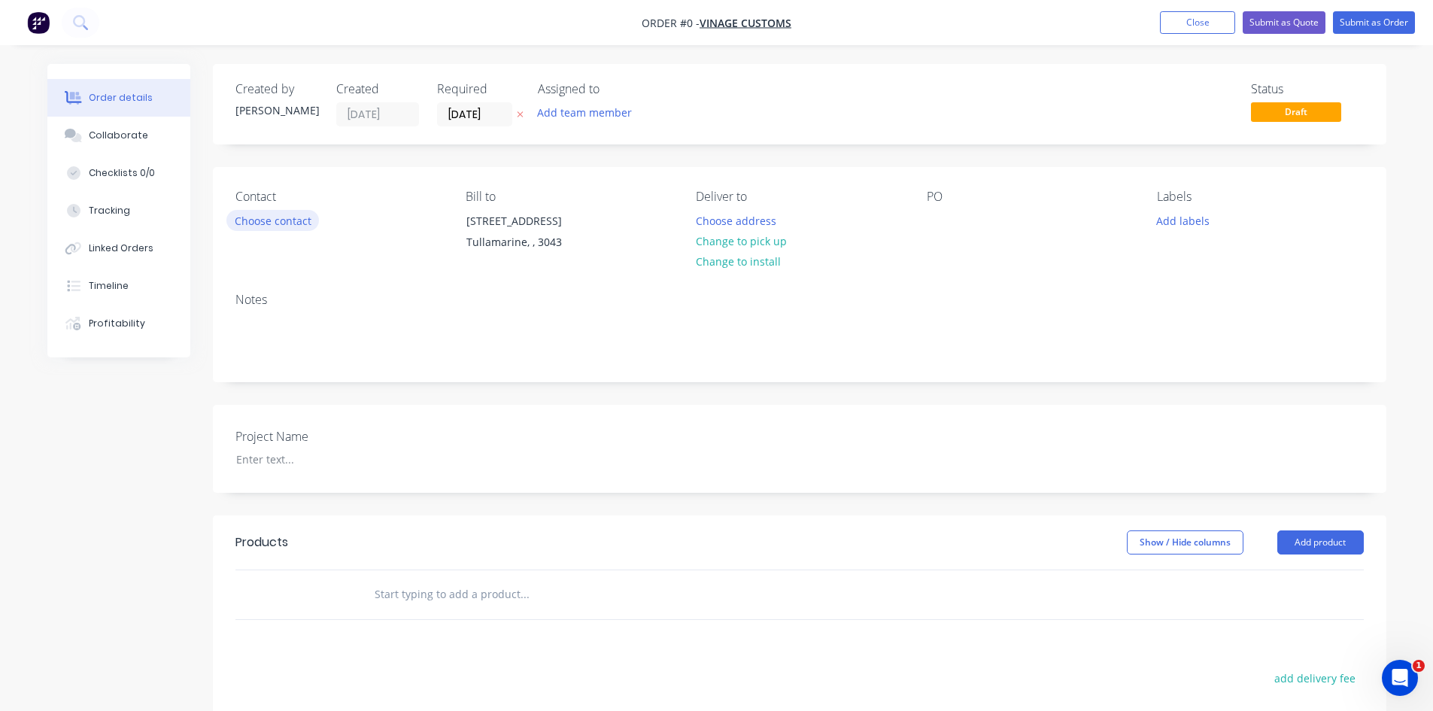
click at [269, 218] on button "Choose contact" at bounding box center [272, 220] width 93 height 20
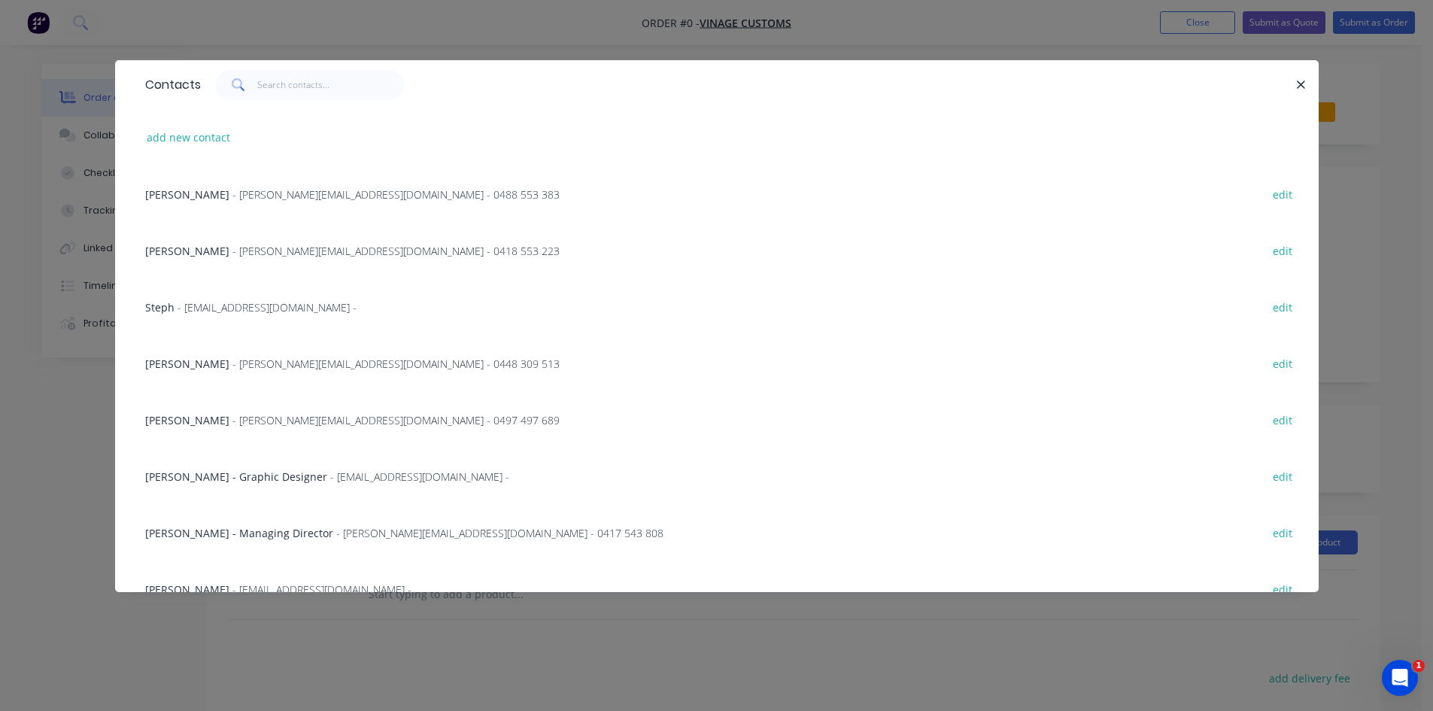
click at [215, 415] on div "Stuart Gurney - [EMAIL_ADDRESS][DOMAIN_NAME] - 0497 497 689" at bounding box center [352, 420] width 414 height 16
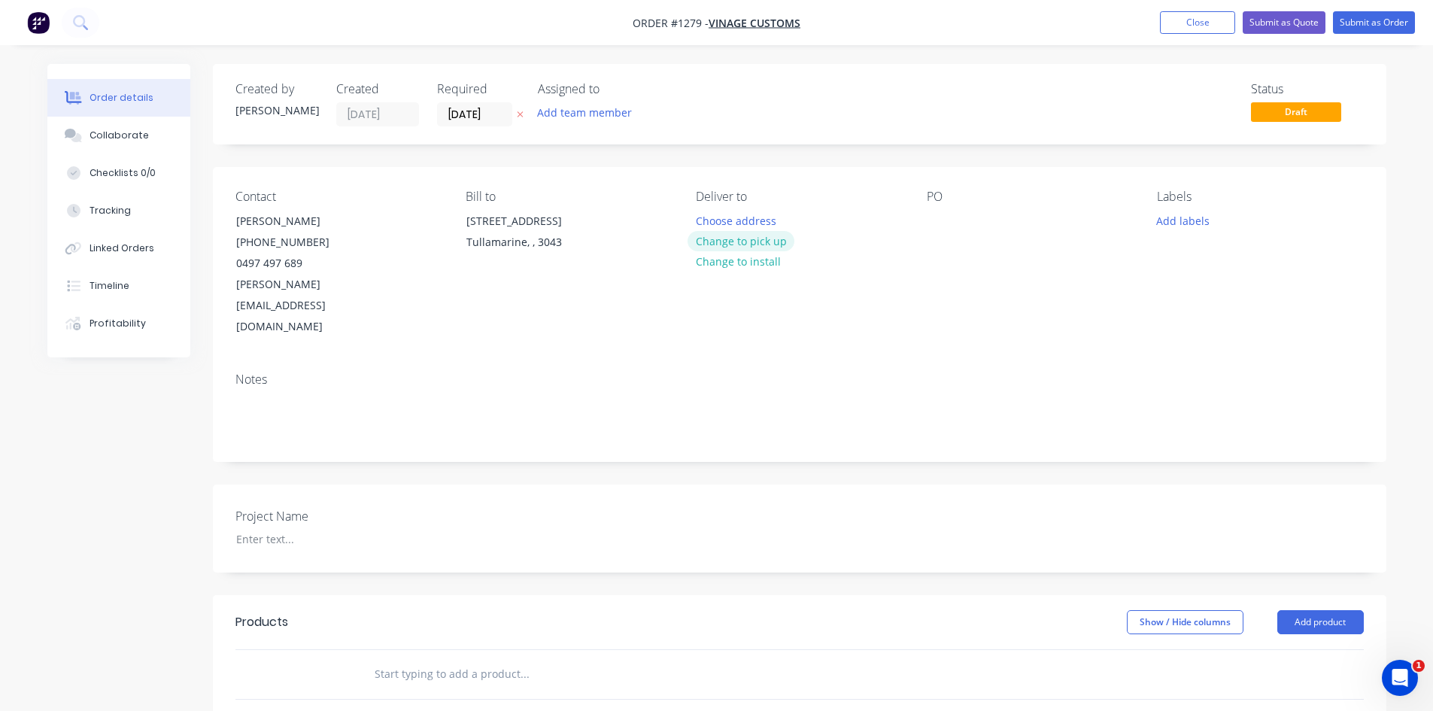
click at [747, 244] on button "Change to pick up" at bounding box center [740, 241] width 107 height 20
click at [935, 230] on div at bounding box center [939, 221] width 24 height 22
paste div
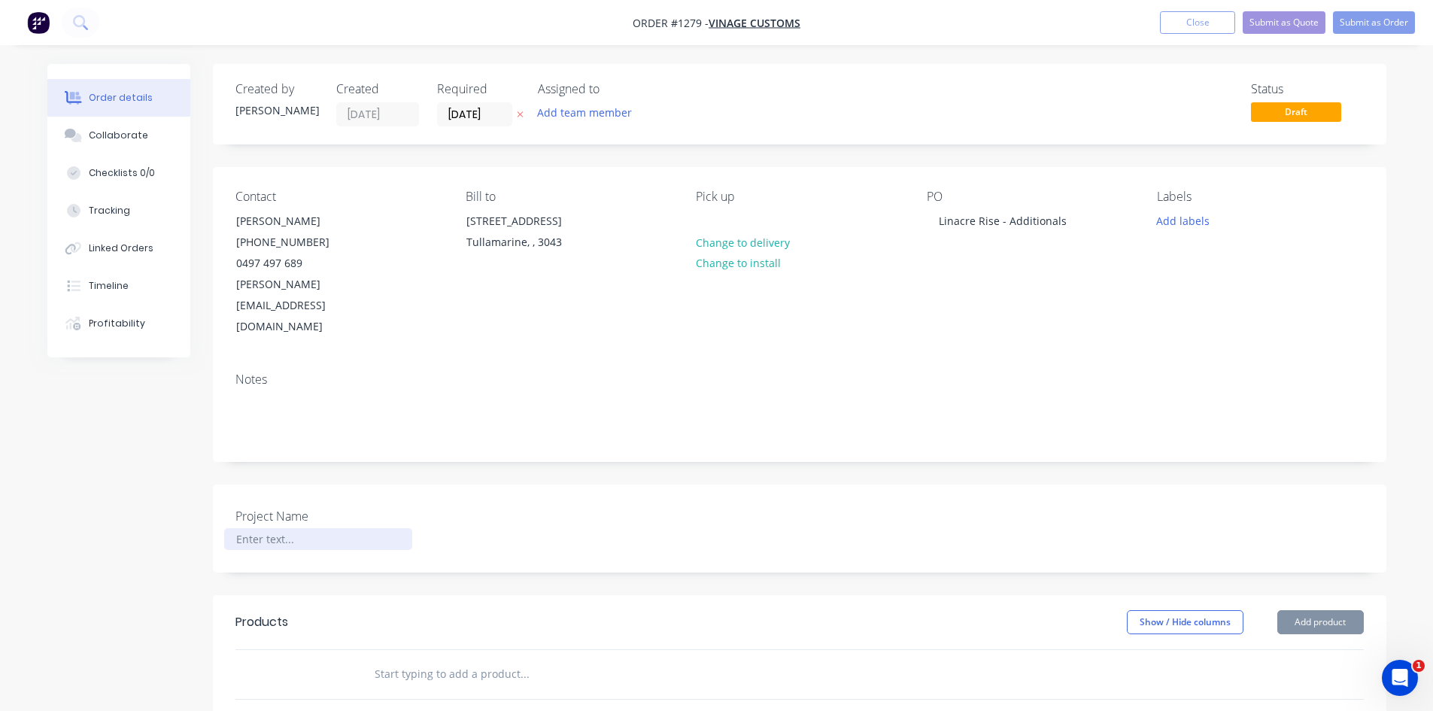
click at [278, 528] on div at bounding box center [318, 539] width 188 height 22
click at [296, 528] on div at bounding box center [318, 539] width 188 height 22
paste div
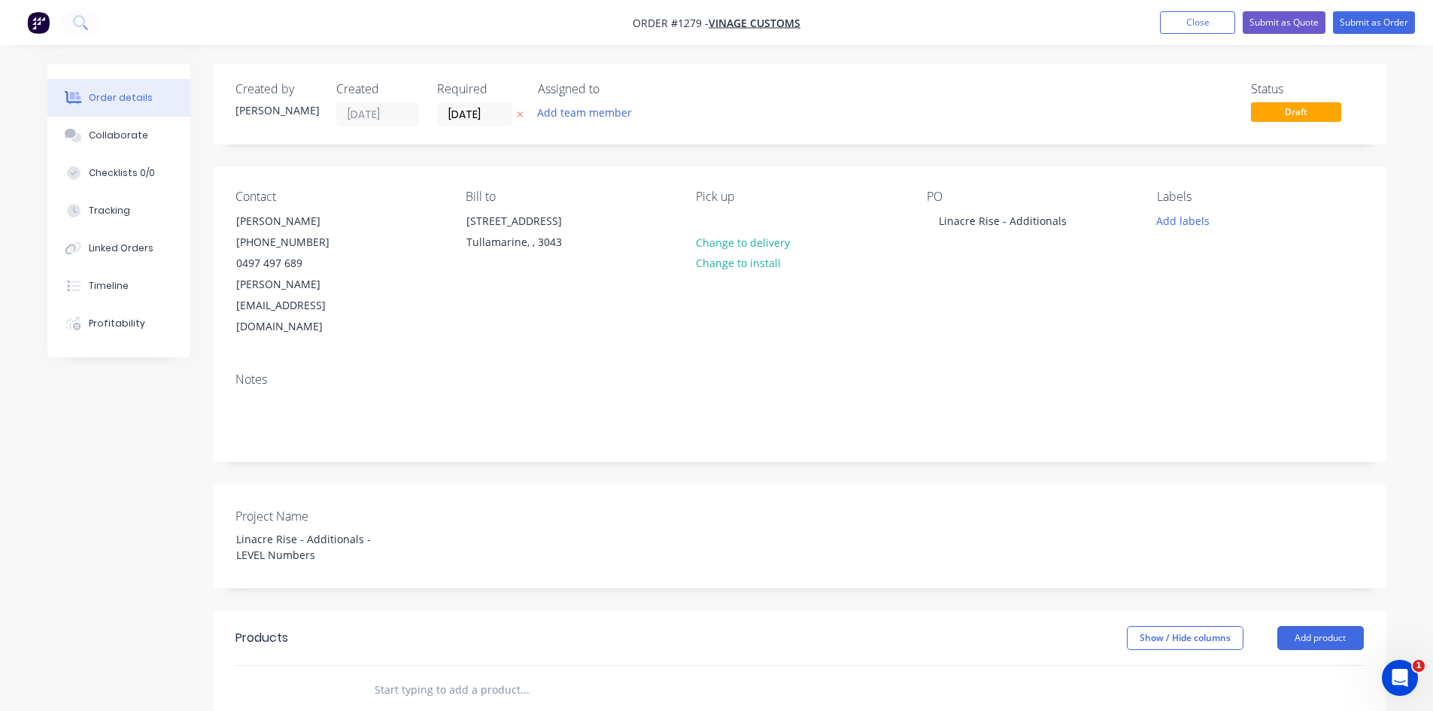
drag, startPoint x: 337, startPoint y: 499, endPoint x: 996, endPoint y: 529, distance: 660.2
click at [996, 529] on div "Project Name [PERSON_NAME] Rise - Additionals - LEVEL Numbers" at bounding box center [799, 536] width 1173 height 104
drag, startPoint x: 365, startPoint y: 498, endPoint x: 379, endPoint y: 520, distance: 26.1
click at [365, 528] on div "Linacre Rise - Additionals - LEVEL Numbers" at bounding box center [318, 547] width 188 height 38
click at [454, 611] on header "Products Show / Hide columns Add product" at bounding box center [799, 638] width 1173 height 54
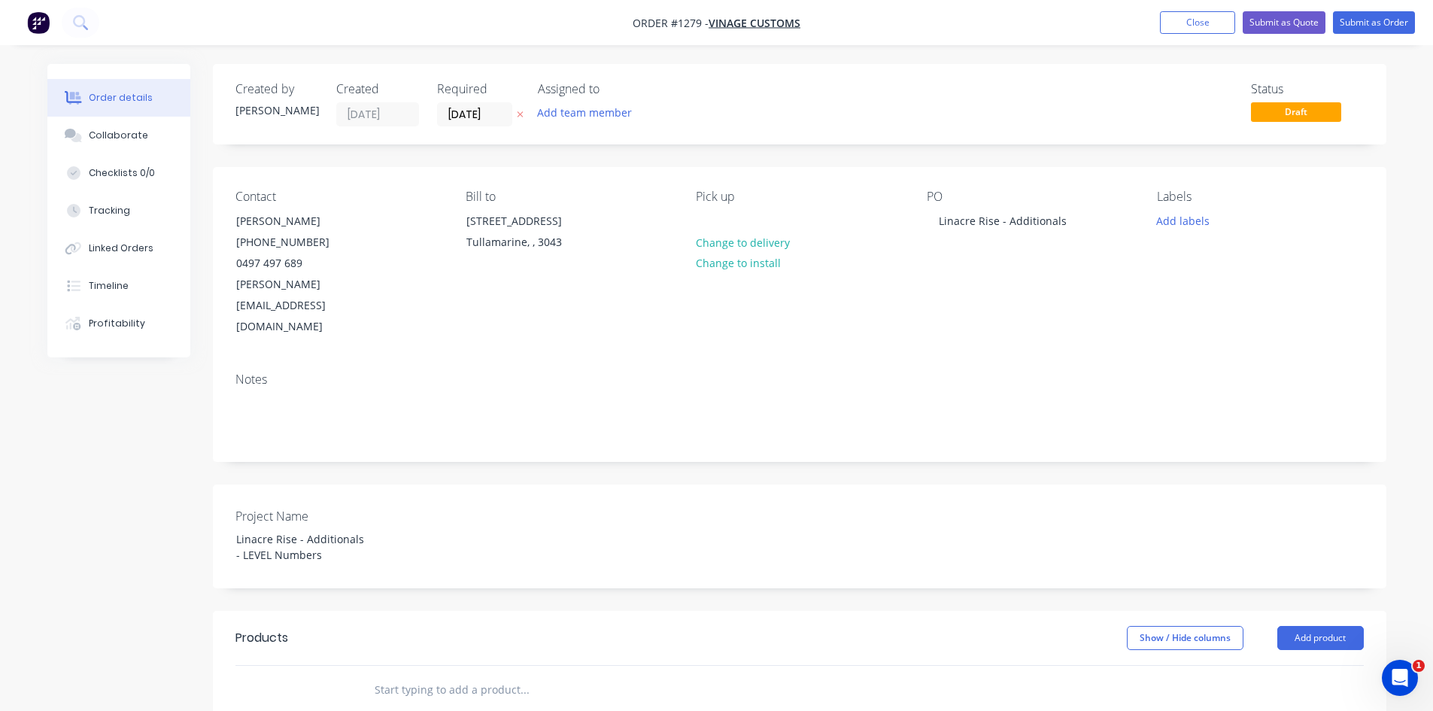
click at [490, 675] on input "text" at bounding box center [524, 690] width 301 height 30
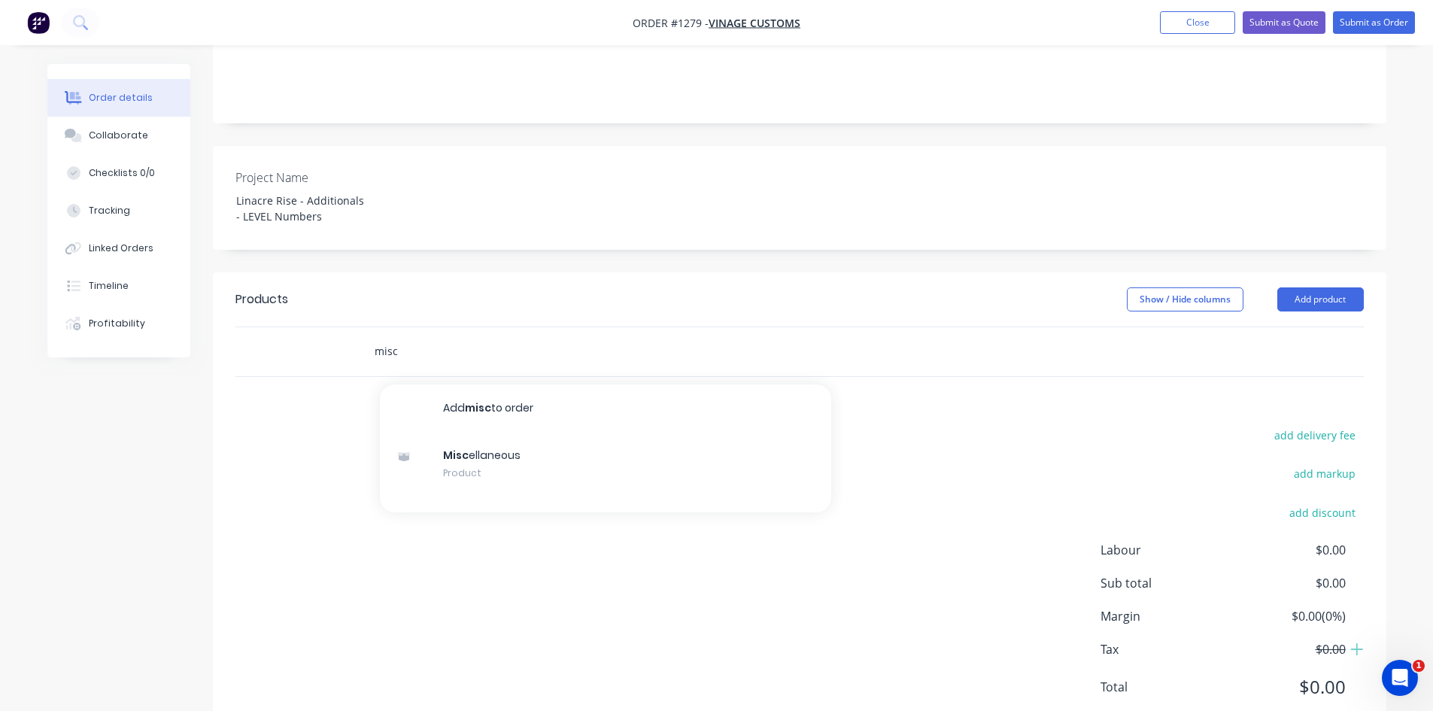
scroll to position [346, 0]
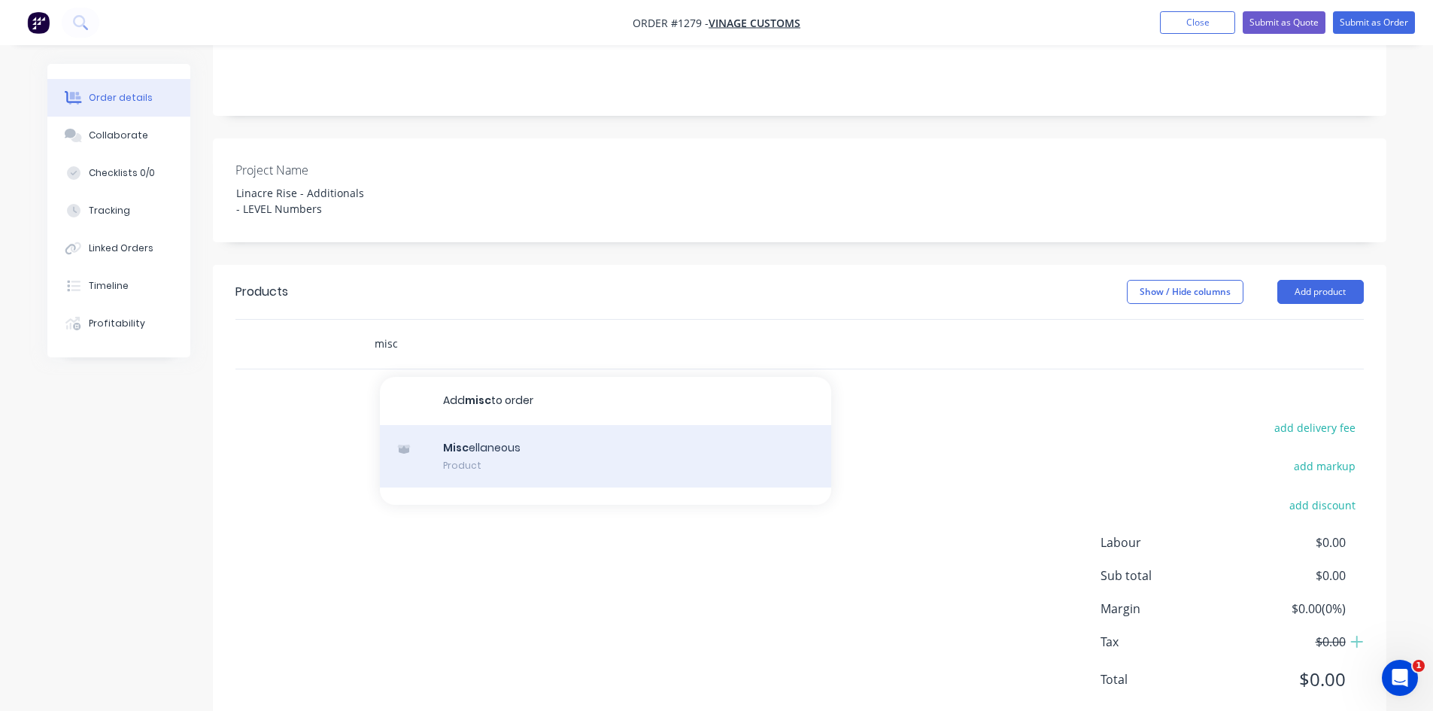
type input "misc"
click at [531, 425] on div "Misc ellaneous Product" at bounding box center [605, 456] width 451 height 63
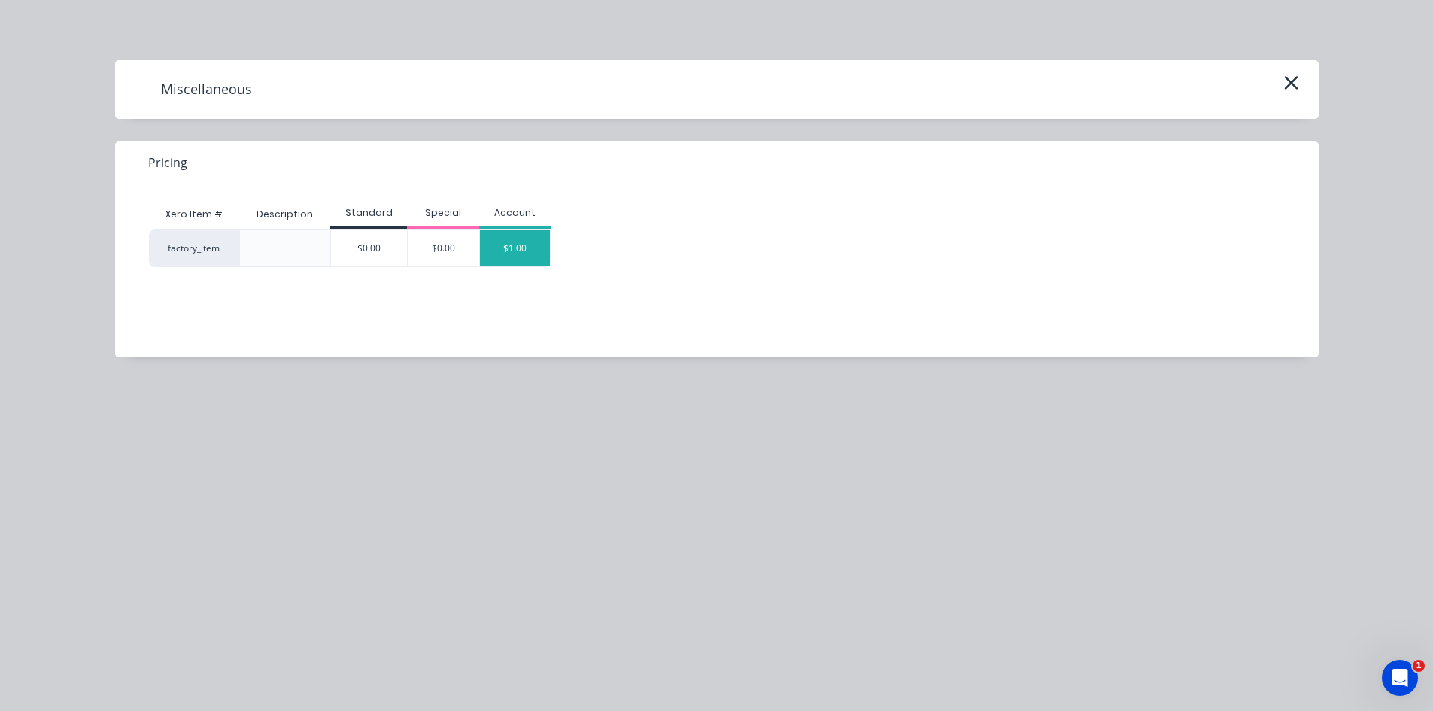
click at [534, 256] on div "$1.00" at bounding box center [515, 248] width 71 height 36
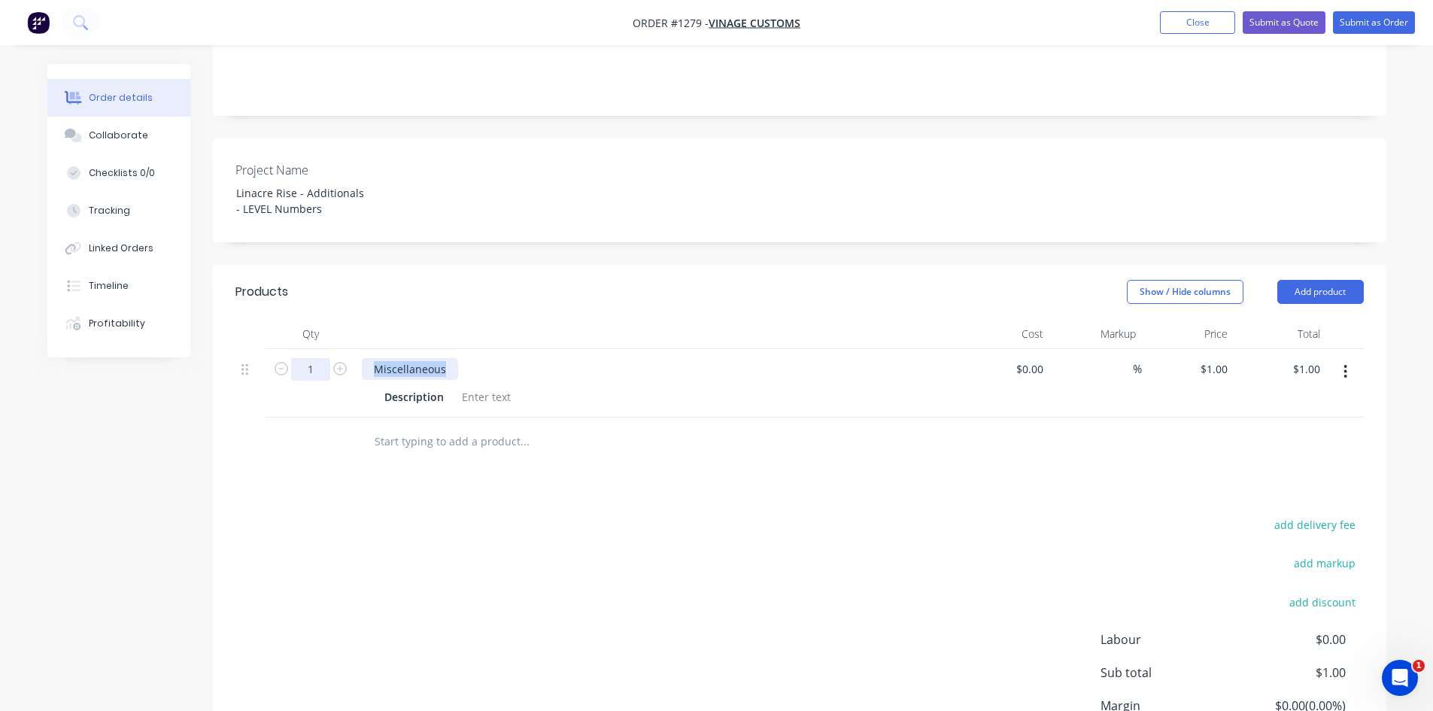
drag, startPoint x: 381, startPoint y: 326, endPoint x: 329, endPoint y: 325, distance: 51.9
click at [330, 349] on div "1 Miscellaneous Description $0.00 $0.00 % $1.00 $1.00 $1.00 $1.00" at bounding box center [799, 383] width 1128 height 68
click at [377, 358] on div "Lvel Numbers" at bounding box center [409, 369] width 94 height 22
click at [442, 514] on div "add delivery fee add markup add discount Labour $0.00 Sub total $1.00 Margin $0…" at bounding box center [799, 659] width 1128 height 290
click at [489, 386] on div at bounding box center [486, 397] width 61 height 22
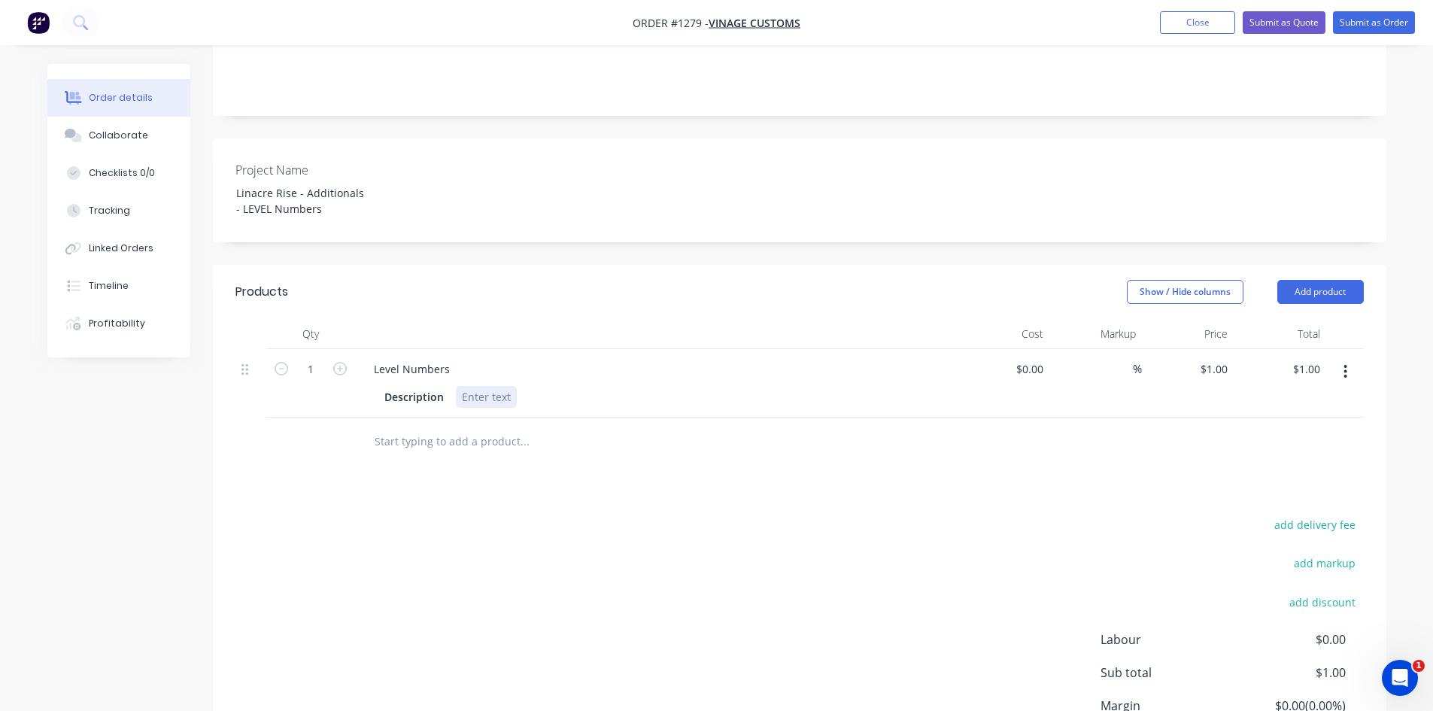
paste div
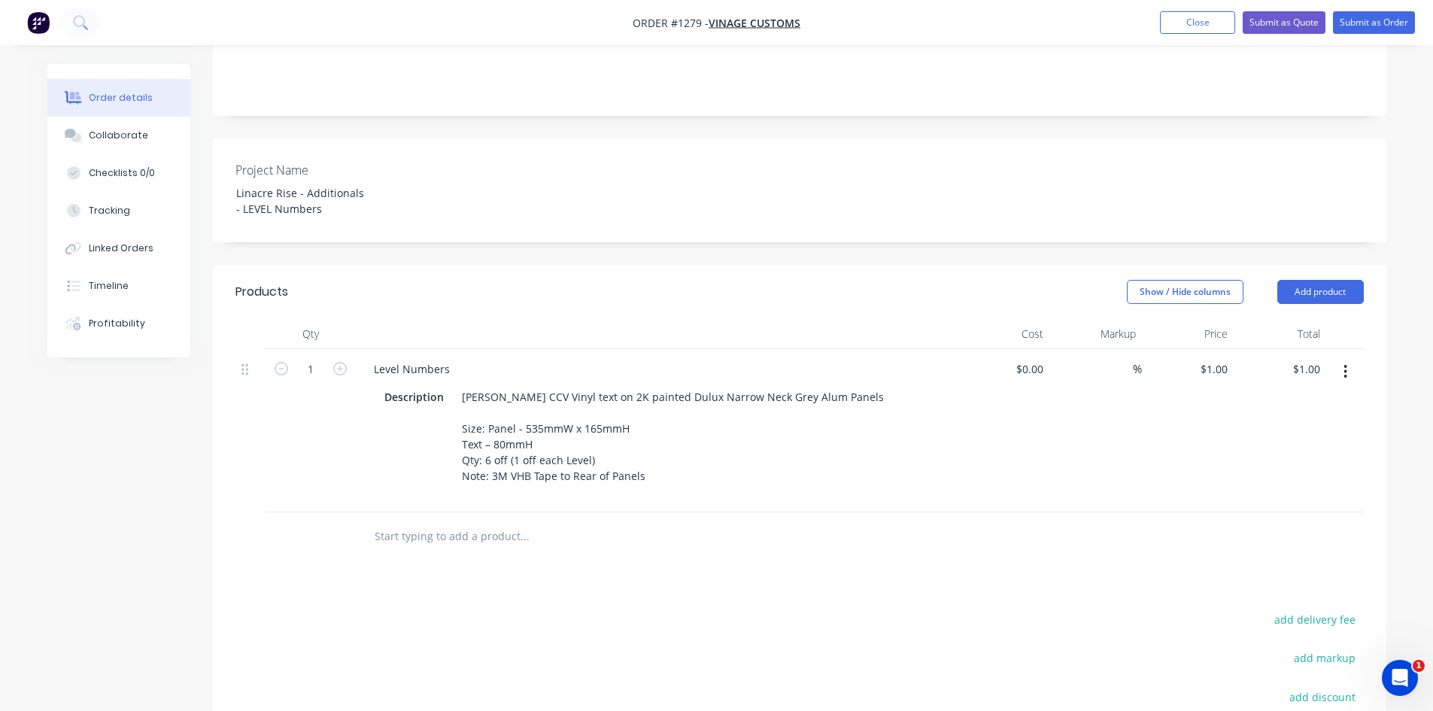
click at [551, 520] on div "Products Show / Hide columns Add product Qty Cost Markup Price Total 1 Level Nu…" at bounding box center [799, 593] width 1173 height 657
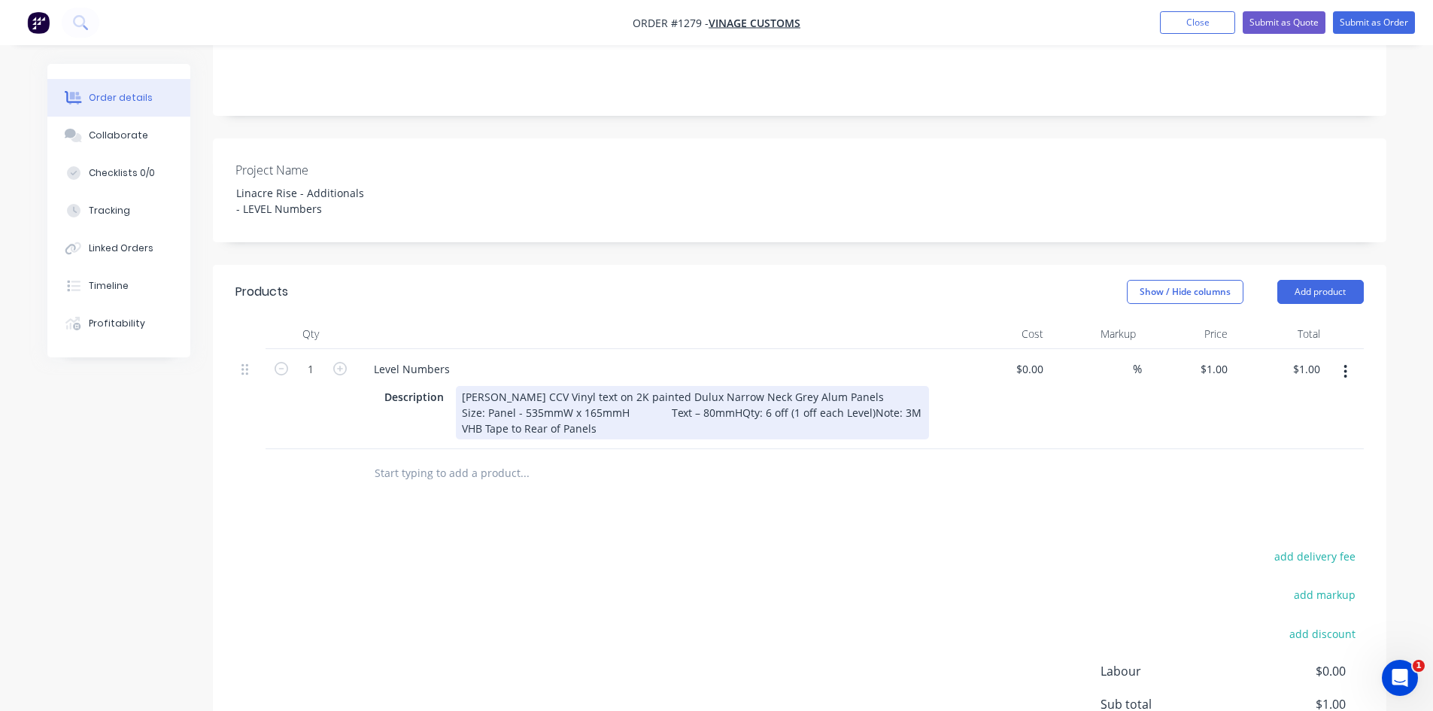
click at [665, 386] on div "[PERSON_NAME] CCV Vinyl text on 2K painted Dulux Narrow Neck Grey Alum Panels S…" at bounding box center [692, 412] width 473 height 53
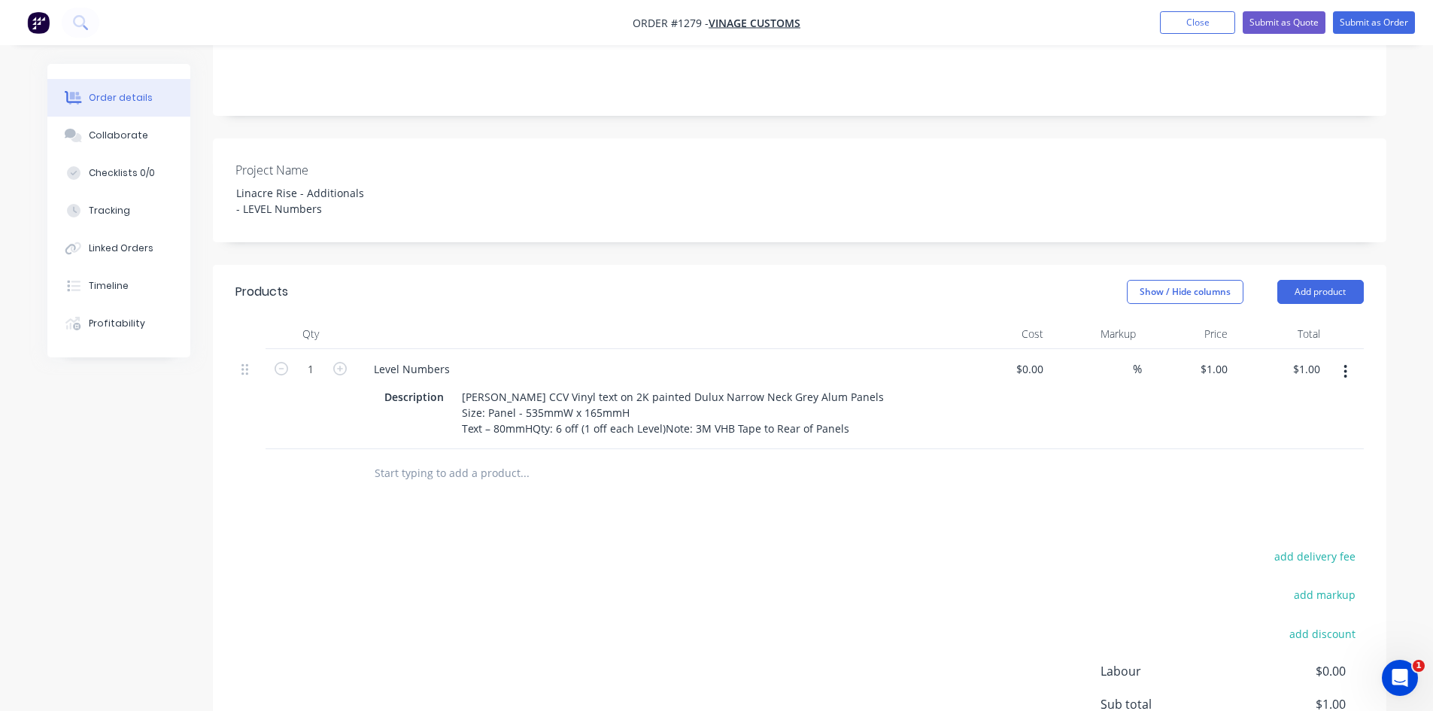
click at [654, 546] on div "add delivery fee add markup add discount Labour $0.00 Sub total $1.00 Margin $0…" at bounding box center [799, 691] width 1128 height 290
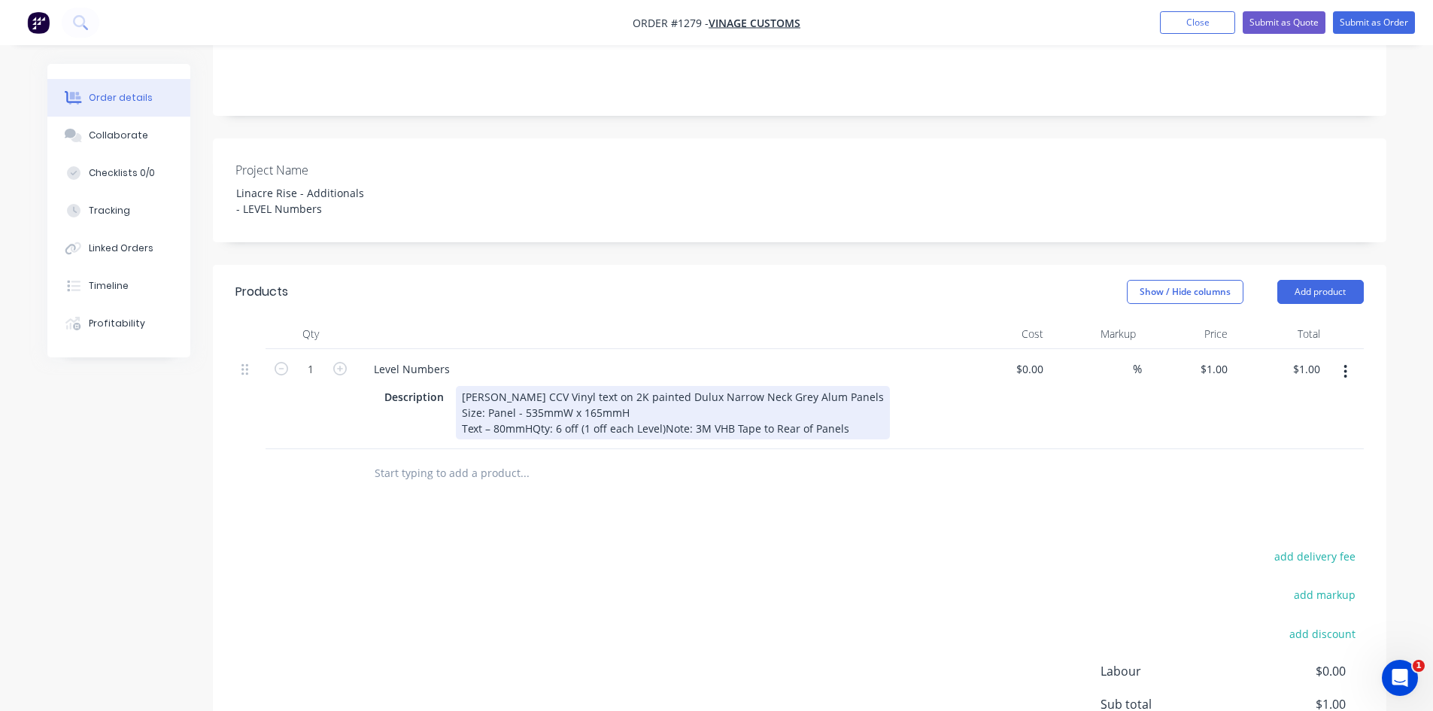
click at [529, 388] on div "[PERSON_NAME] CCV Vinyl text on 2K painted Dulux Narrow Neck Grey Alum Panels S…" at bounding box center [673, 412] width 434 height 53
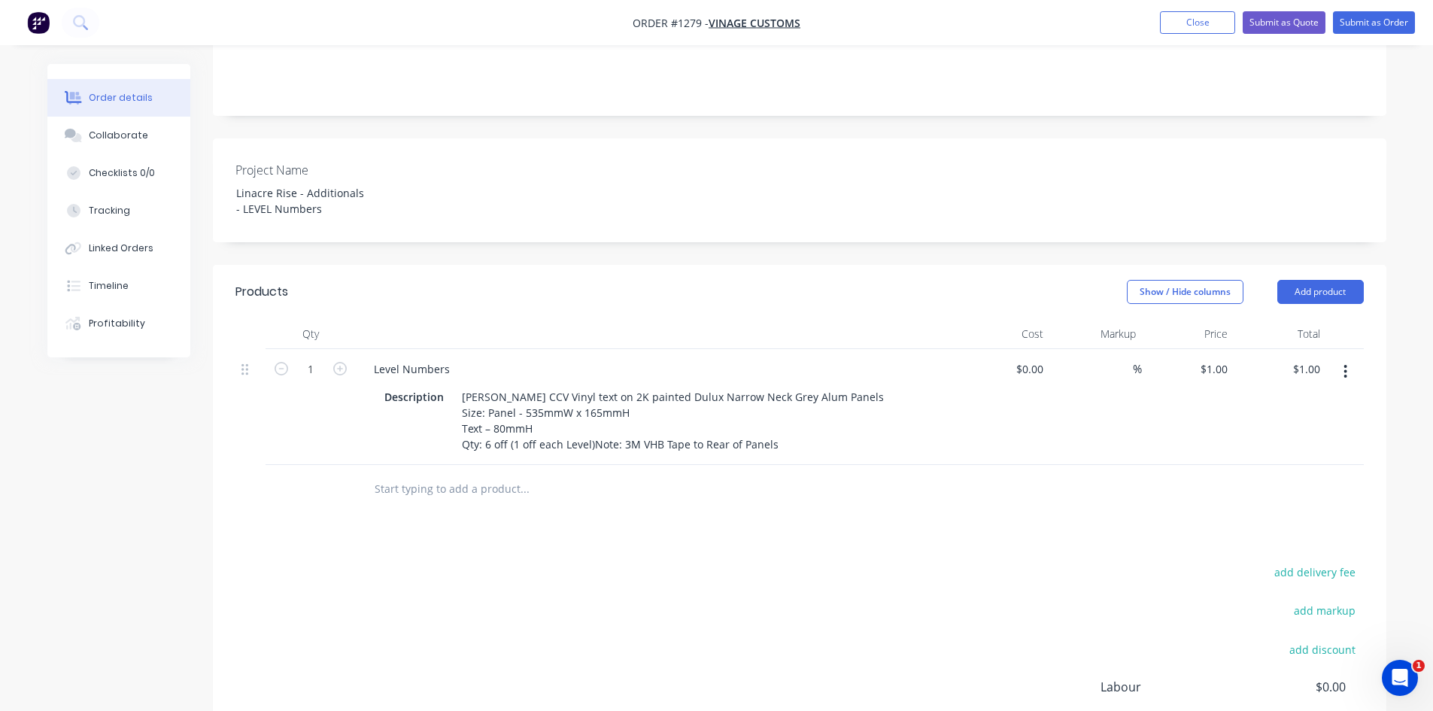
click at [564, 496] on div "Products Show / Hide columns Add product Qty Cost Markup Price Total 1 Level Nu…" at bounding box center [799, 570] width 1173 height 610
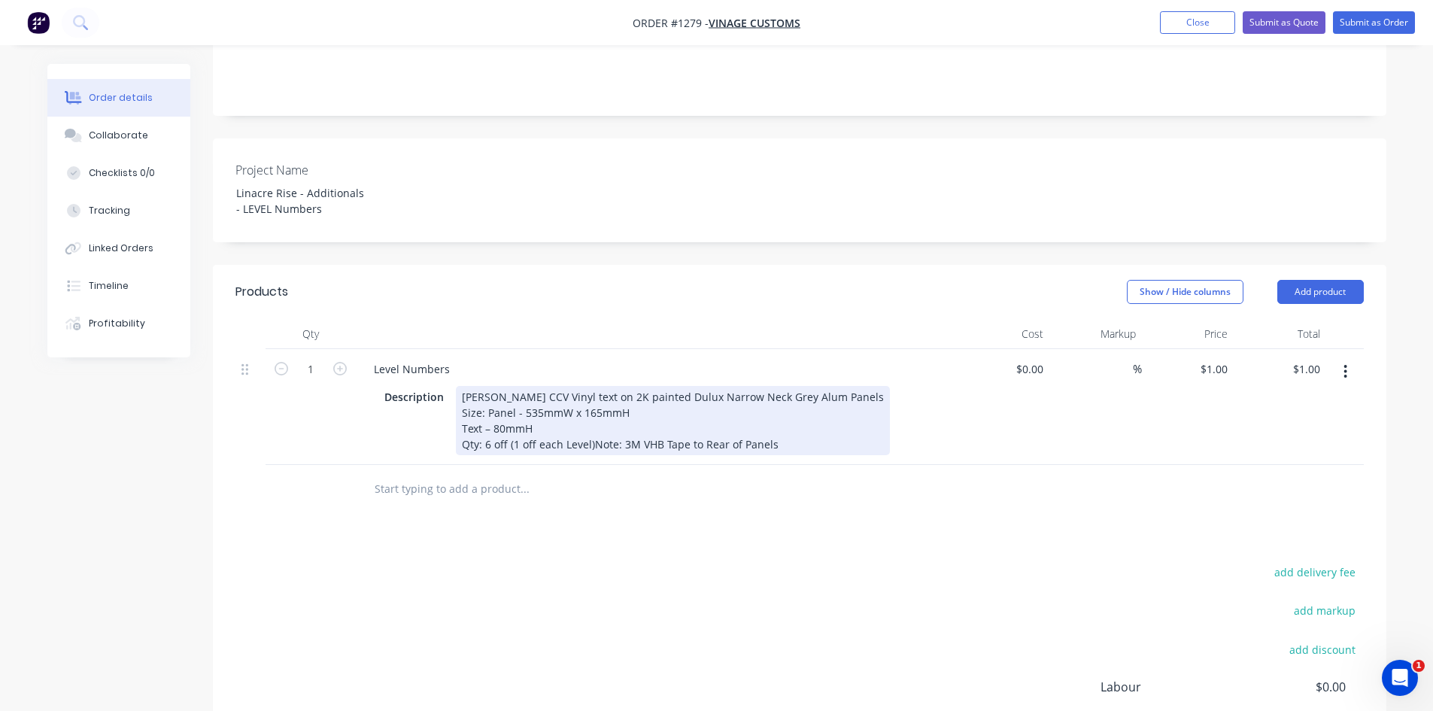
click at [588, 402] on div "[PERSON_NAME] CCV Vinyl text on 2K painted Dulux Narrow Neck Grey Alum Panels S…" at bounding box center [673, 420] width 434 height 69
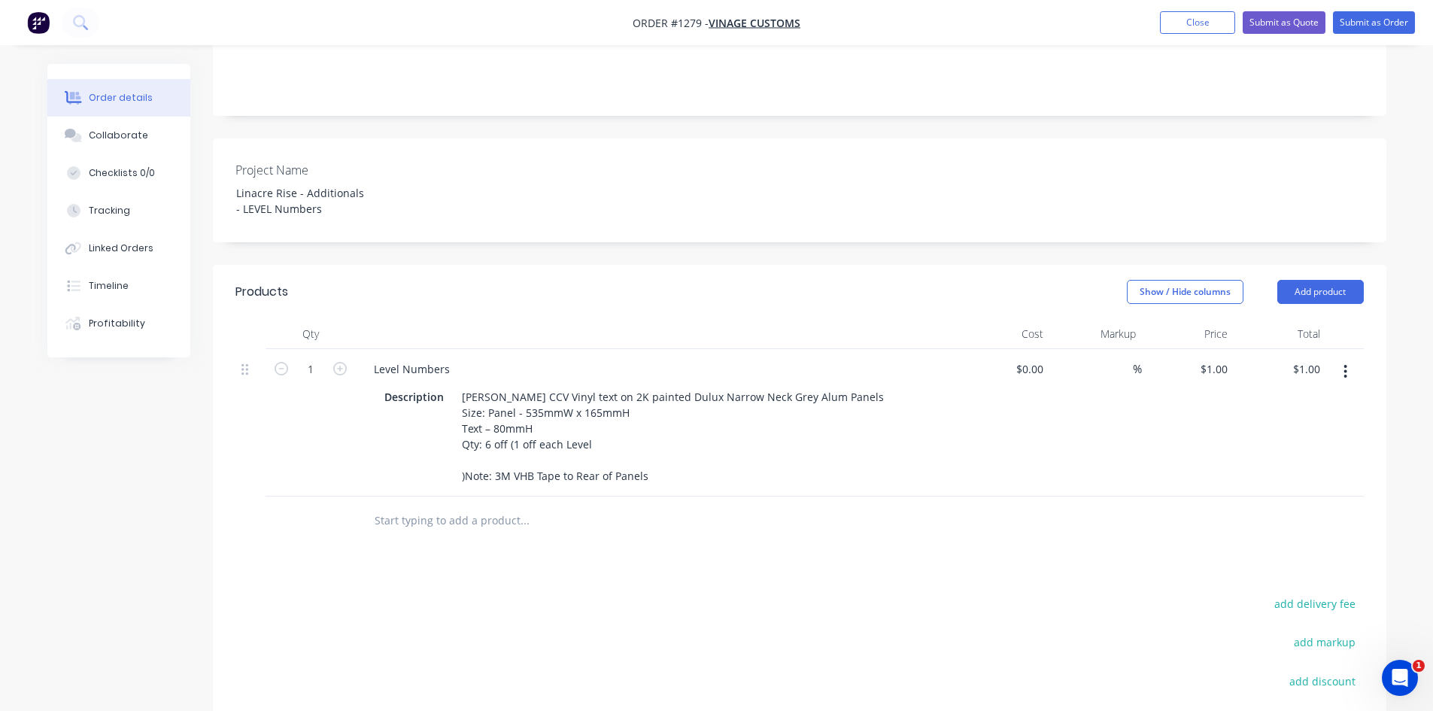
click at [614, 506] on div "Products Show / Hide columns Add product Qty Cost Markup Price Total 1 Level Nu…" at bounding box center [799, 585] width 1173 height 641
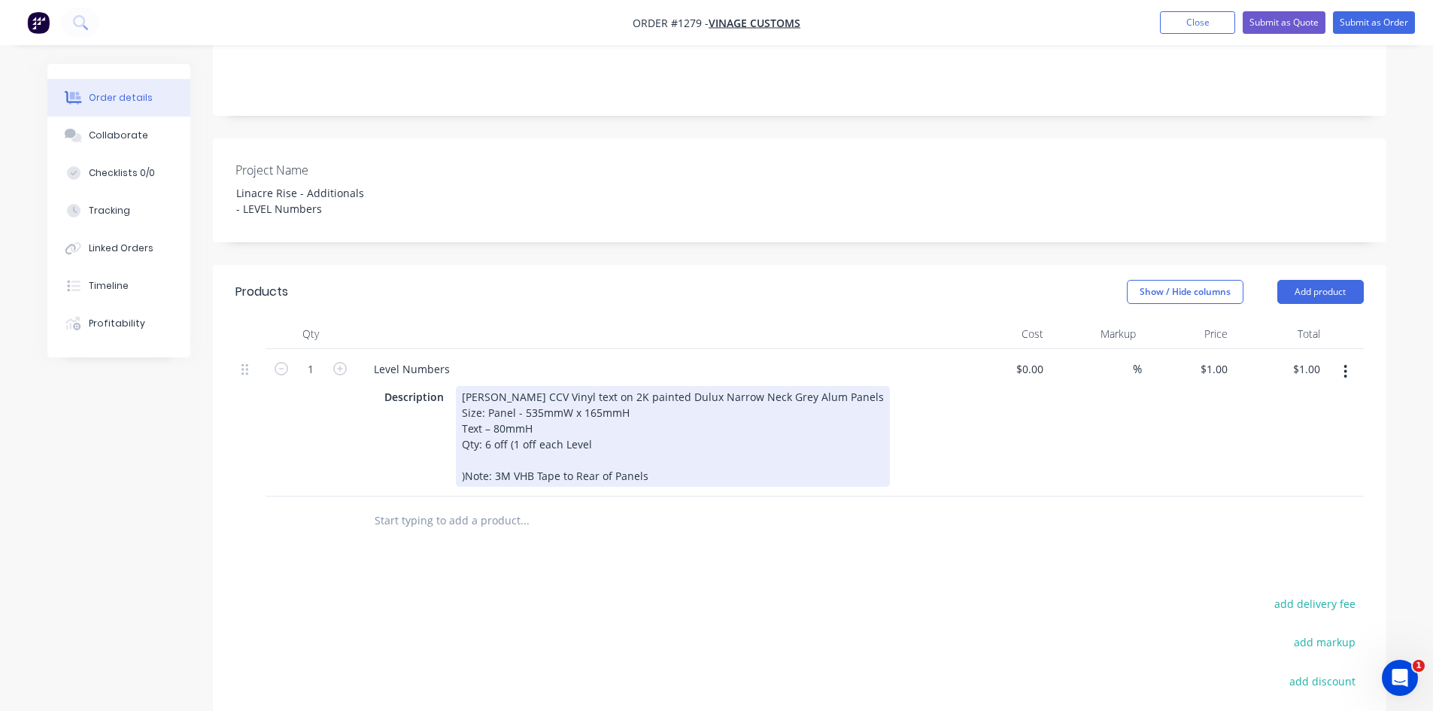
click at [585, 406] on div "[PERSON_NAME] CCV Vinyl text on 2K painted Dulux Narrow Neck Grey Alum Panels S…" at bounding box center [673, 436] width 434 height 101
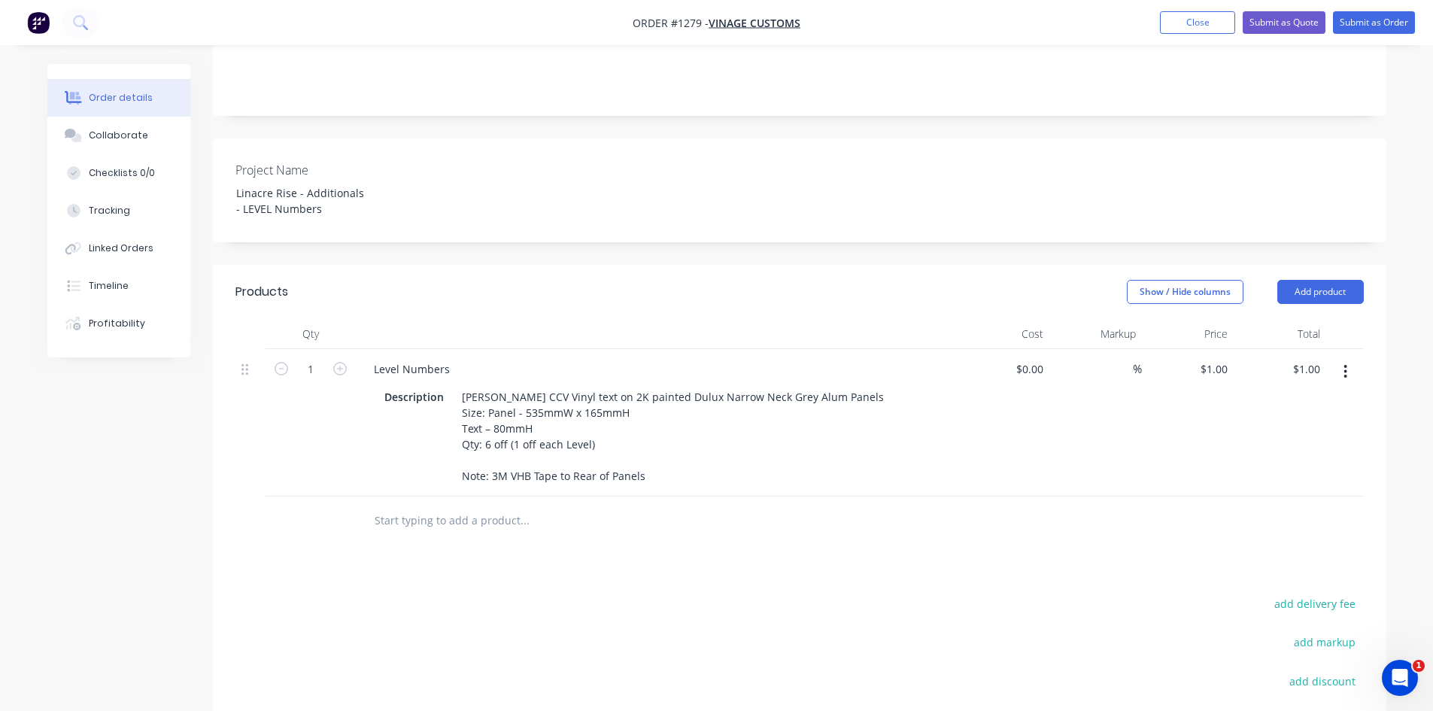
click at [607, 550] on div "Products Show / Hide columns Add product Qty Cost Markup Price Total 1 Level Nu…" at bounding box center [799, 585] width 1173 height 641
click at [338, 362] on icon "button" at bounding box center [340, 369] width 14 height 14
type input "2"
type input "$2.00"
click at [338, 362] on icon "button" at bounding box center [340, 369] width 14 height 14
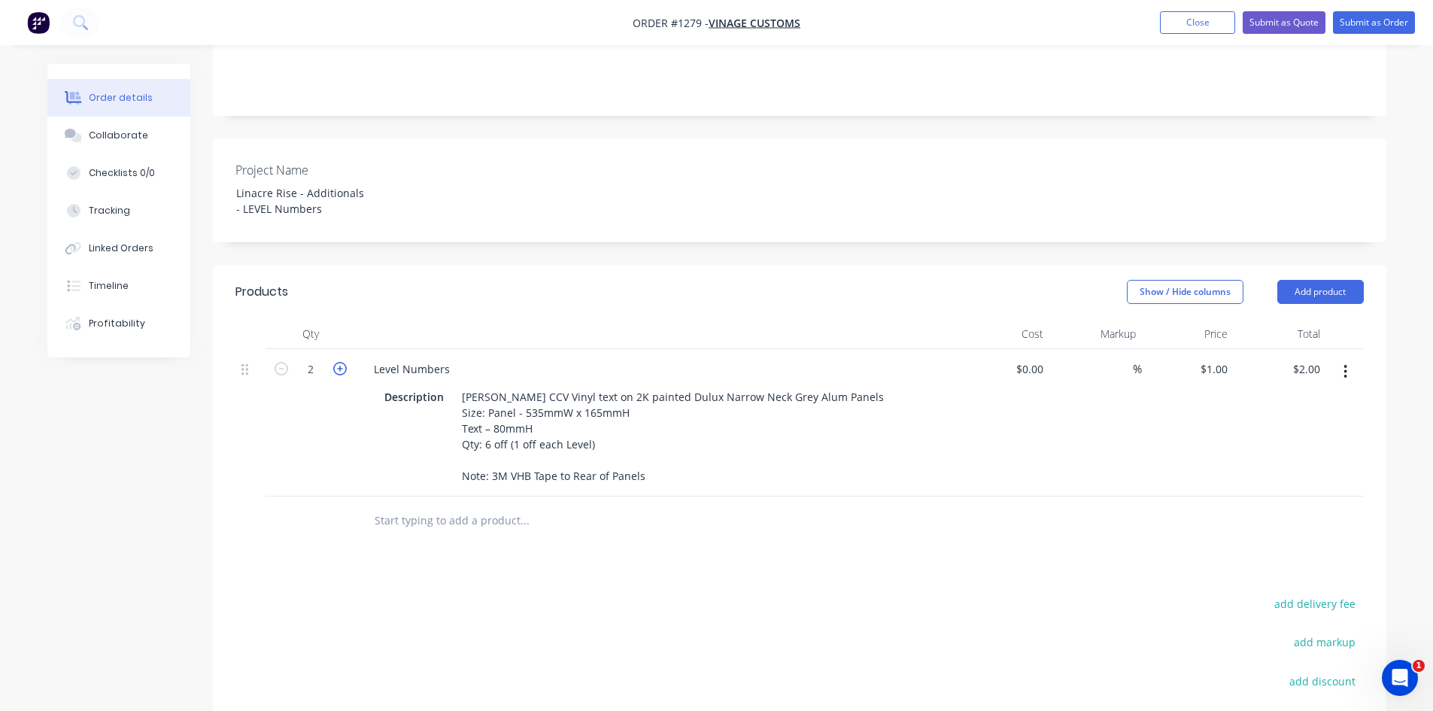
type input "3"
type input "$3.00"
click at [338, 362] on icon "button" at bounding box center [340, 369] width 14 height 14
type input "4"
type input "$4.00"
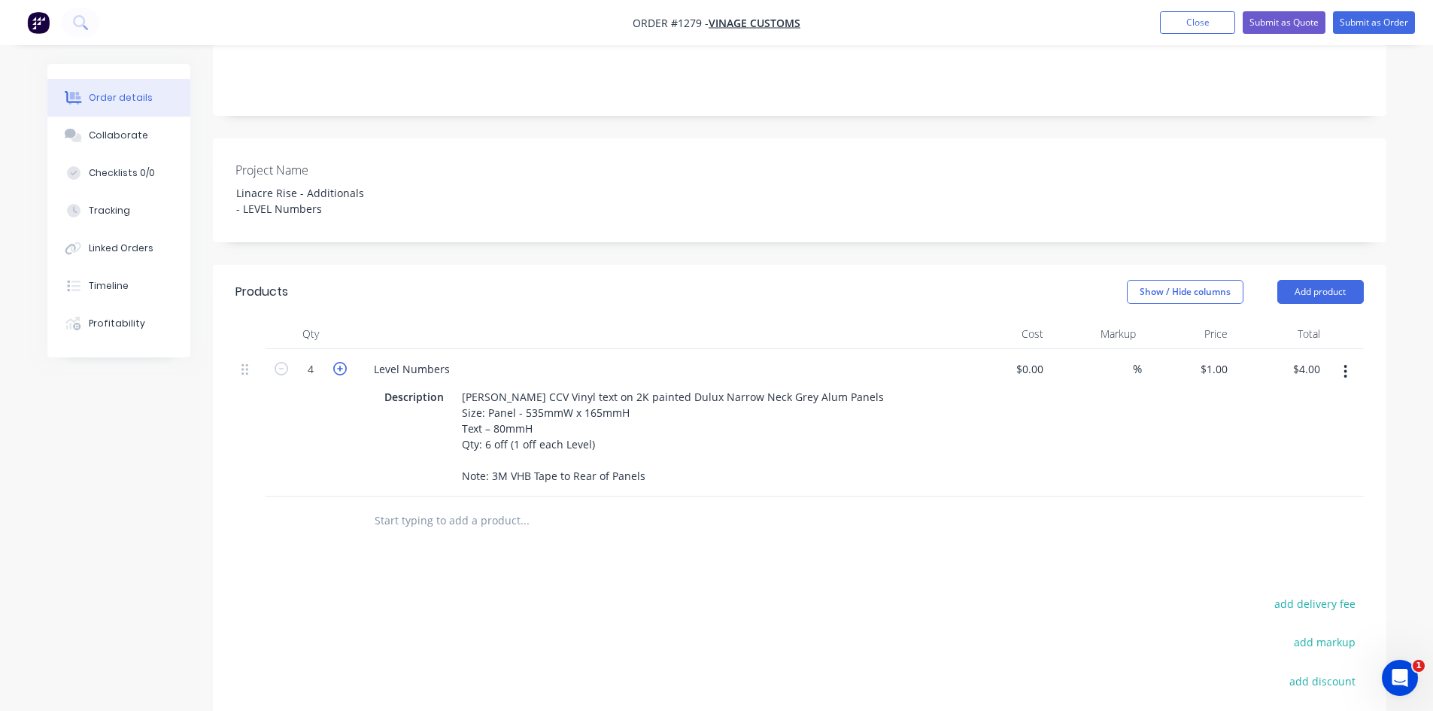
click at [338, 362] on icon "button" at bounding box center [340, 369] width 14 height 14
type input "5"
type input "$5.00"
click at [338, 362] on icon "button" at bounding box center [340, 369] width 14 height 14
type input "6"
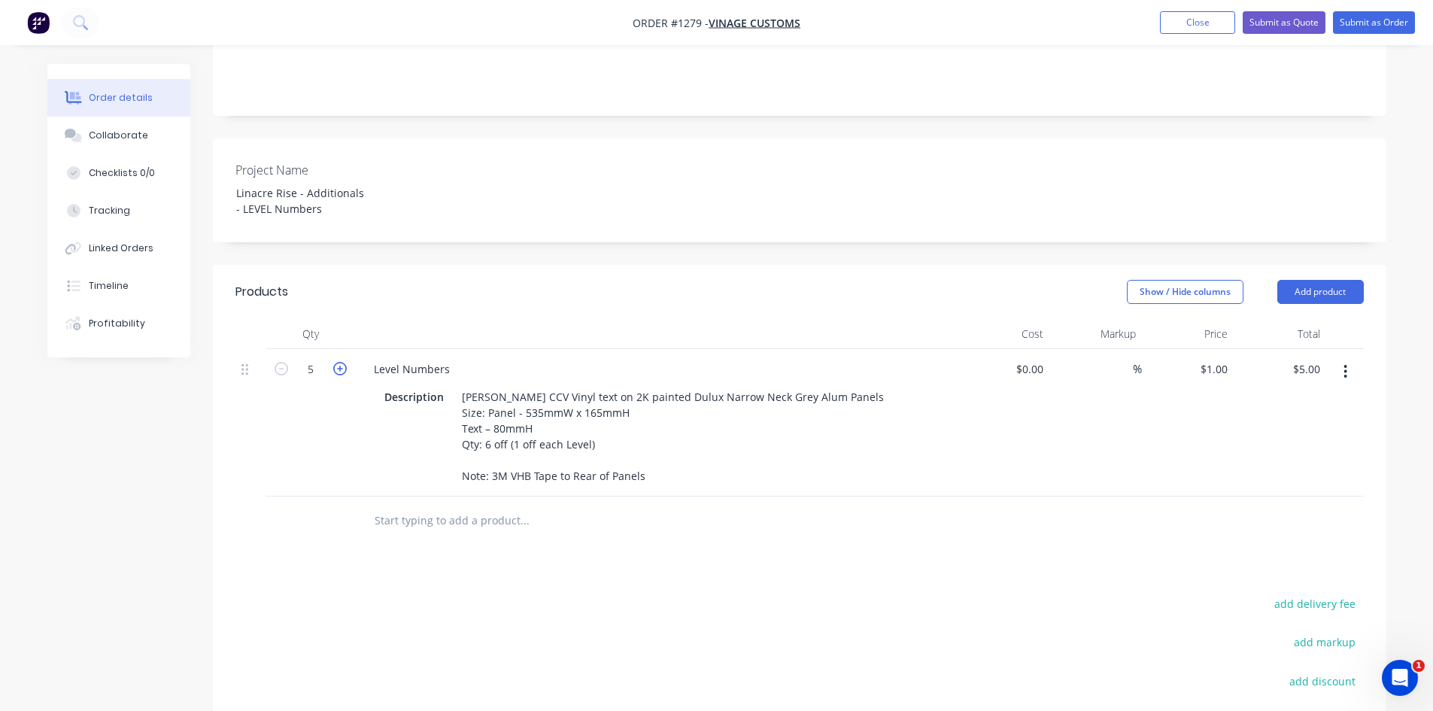
type input "$6.00"
click at [1118, 358] on input at bounding box center [1123, 369] width 17 height 22
type input "50"
type input "$0.00"
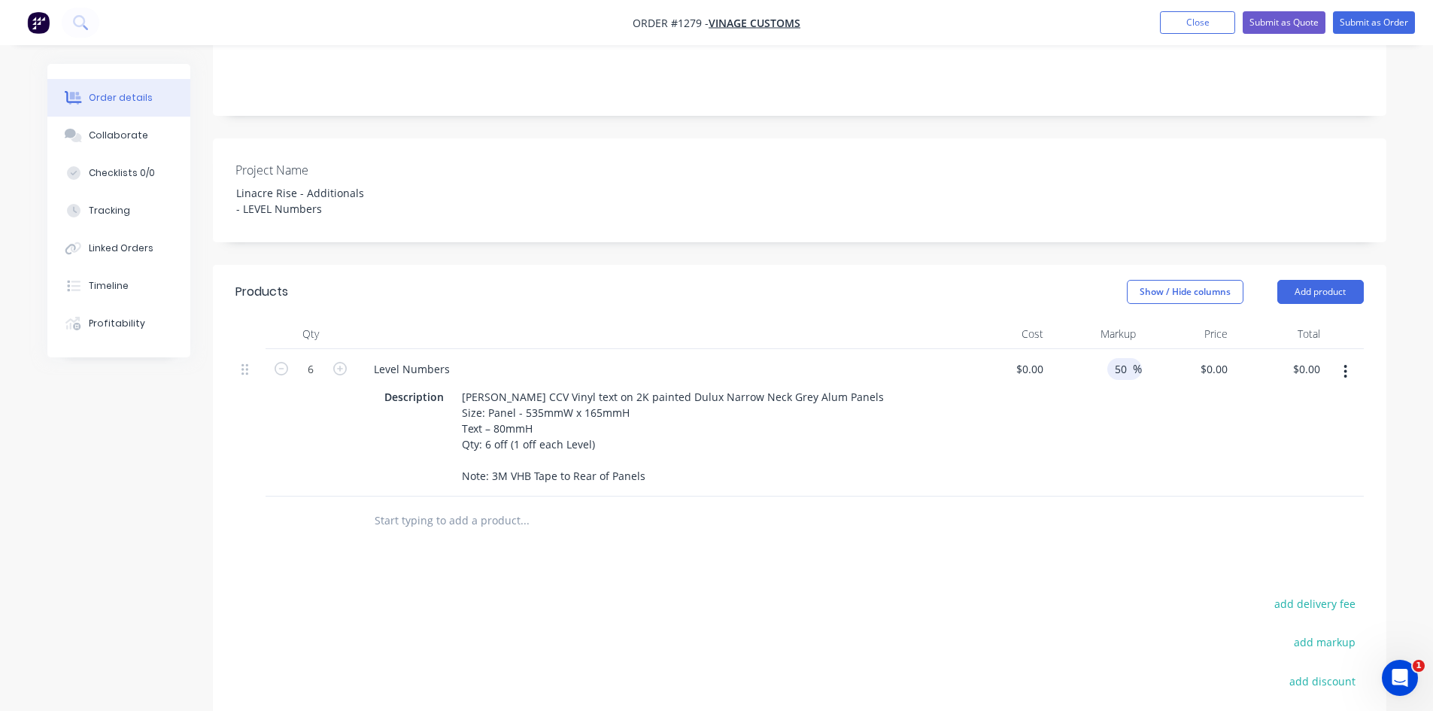
click at [1058, 508] on div "Products Show / Hide columns Add product Qty Cost Markup Price Total 6 Level Nu…" at bounding box center [799, 585] width 1173 height 641
click at [1030, 358] on div "$0.00" at bounding box center [1028, 369] width 41 height 22
click at [1030, 358] on div "0 0" at bounding box center [1037, 369] width 23 height 22
type input "$45.00"
type input "$67.50"
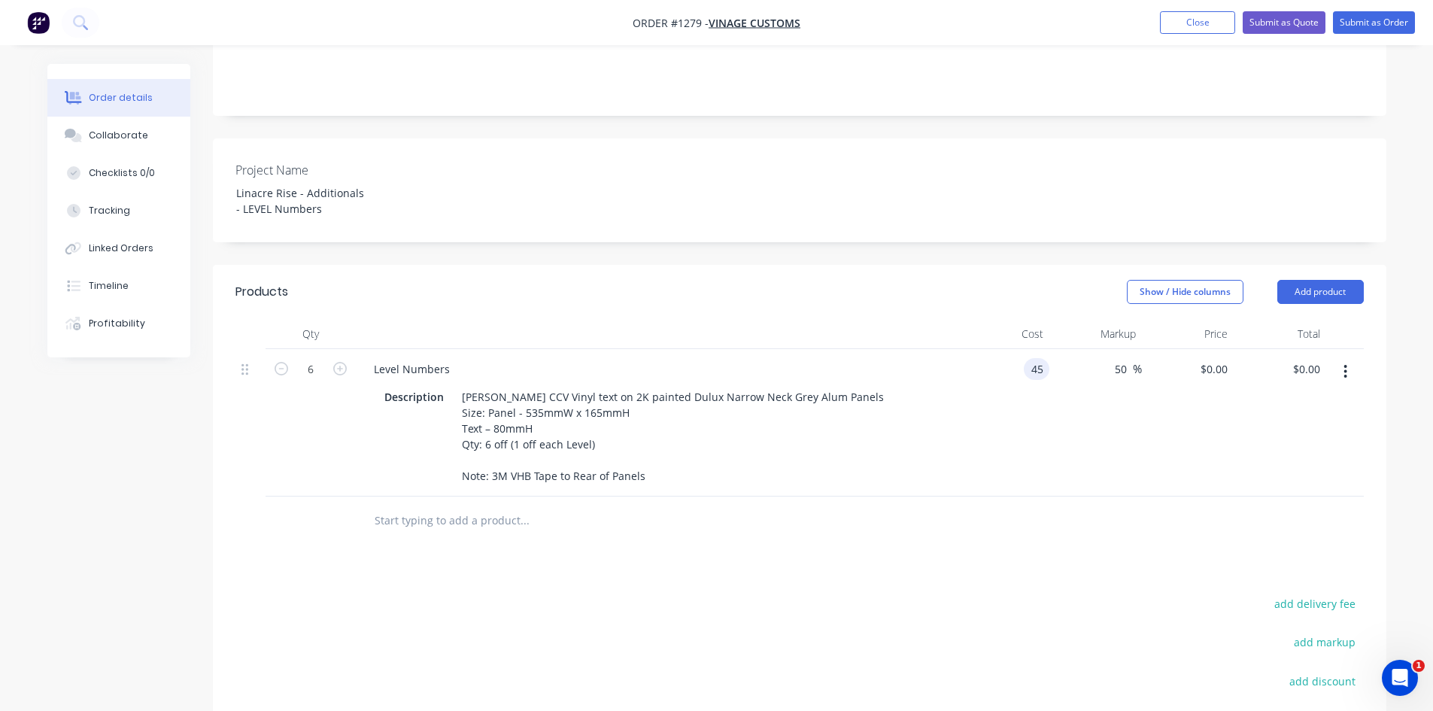
type input "$405.00"
click at [968, 512] on div "Products Show / Hide columns Add product Qty Cost Markup Price Total 6 Level Nu…" at bounding box center [799, 585] width 1173 height 641
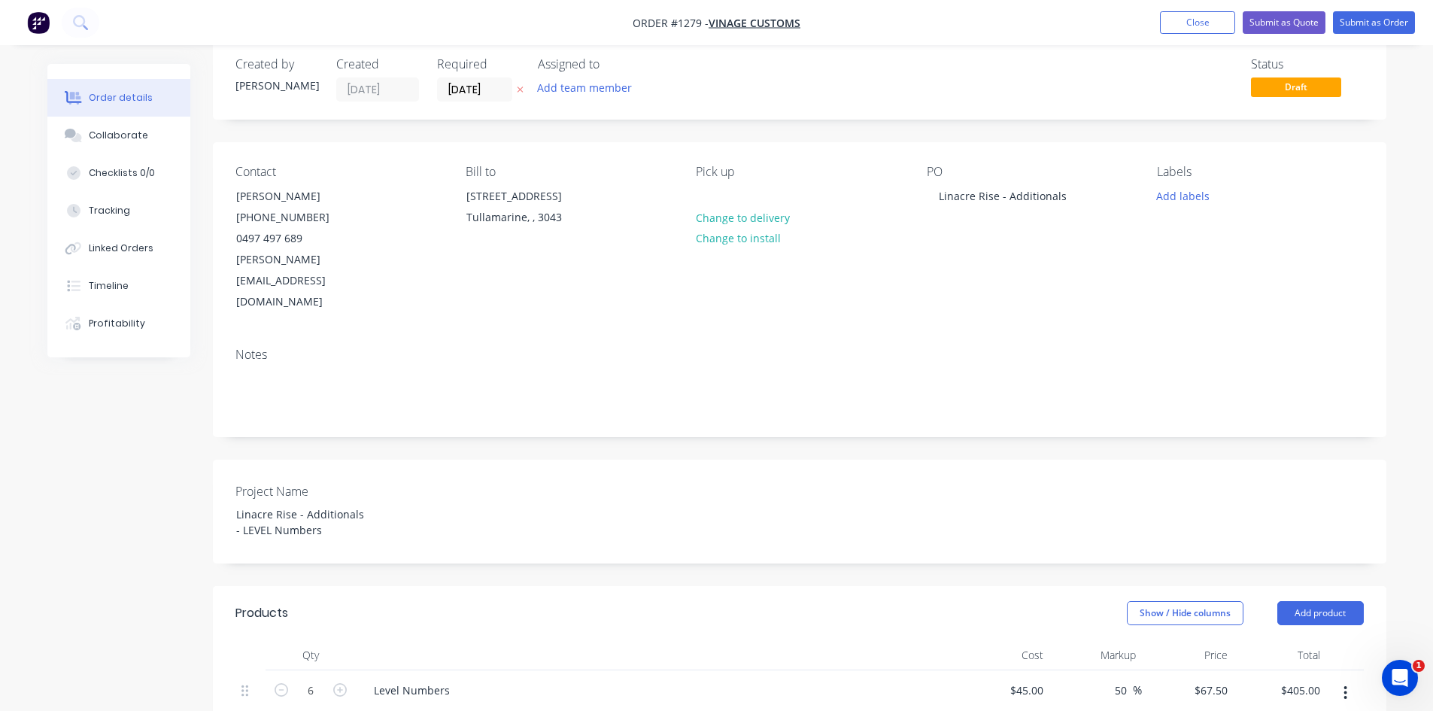
scroll to position [0, 0]
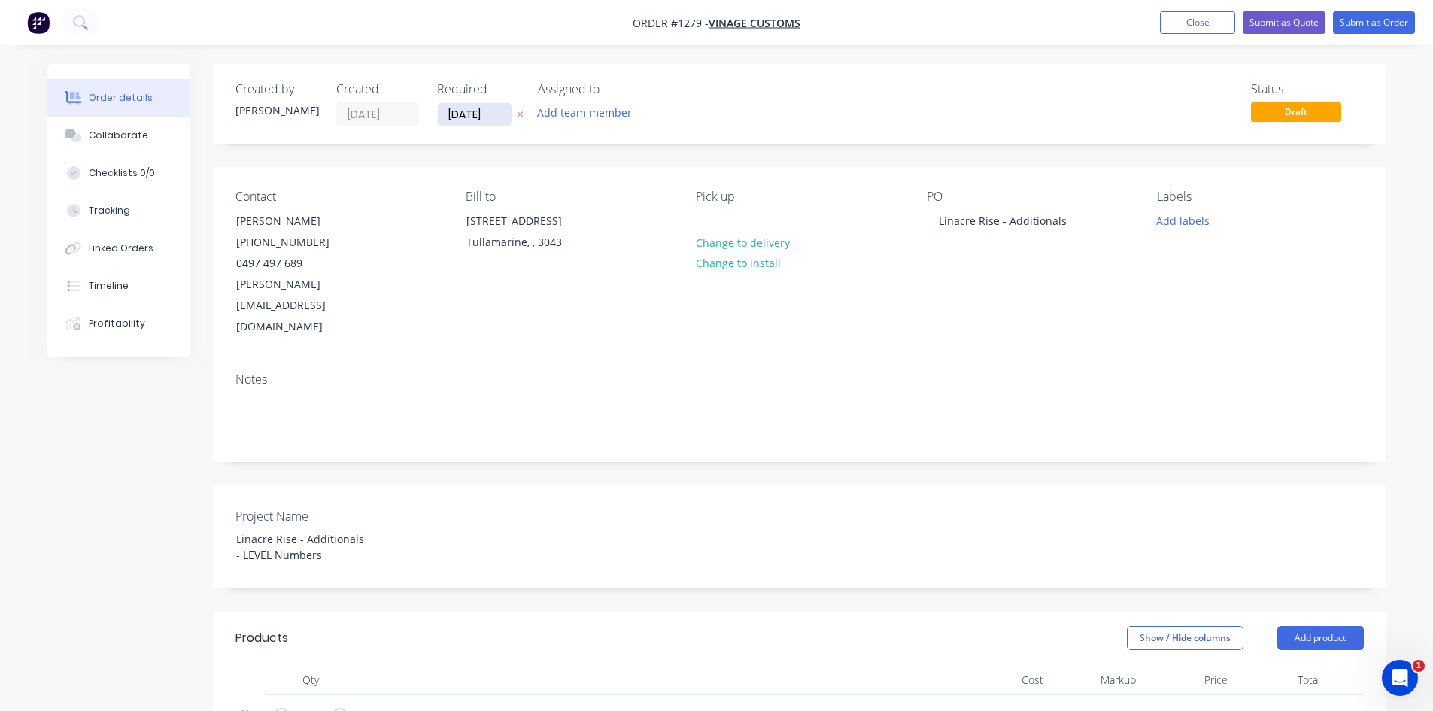
click at [473, 117] on input "[DATE]" at bounding box center [475, 114] width 74 height 23
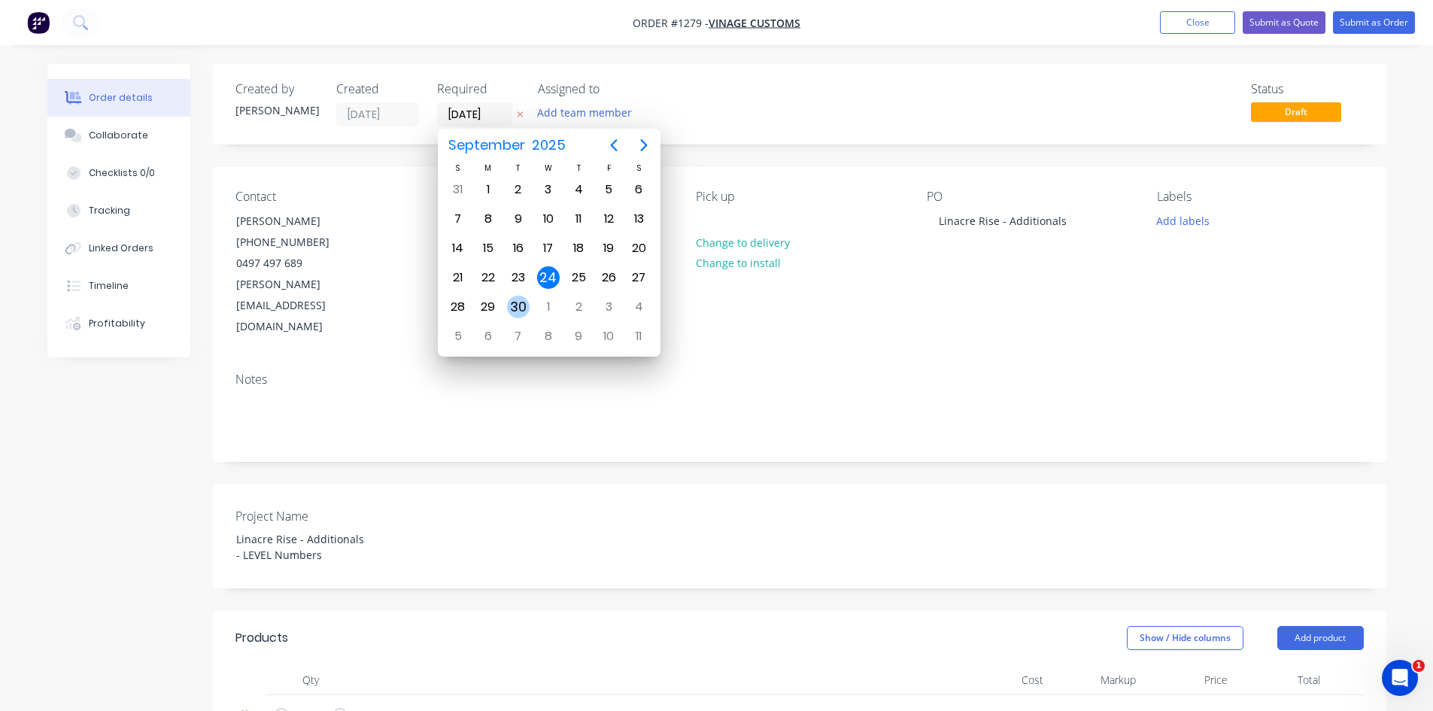
click at [520, 301] on div "30" at bounding box center [518, 307] width 23 height 23
type input "[DATE]"
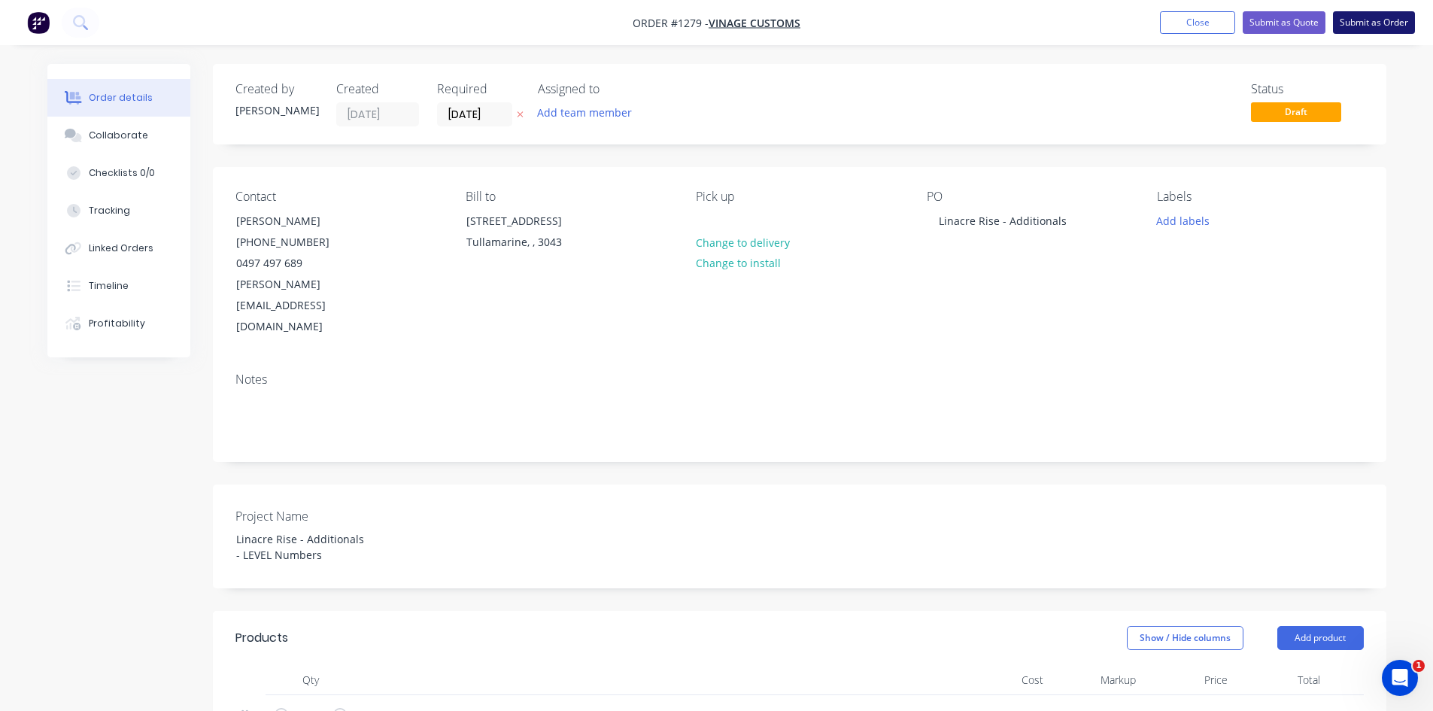
click at [1372, 23] on button "Submit as Order" at bounding box center [1374, 22] width 82 height 23
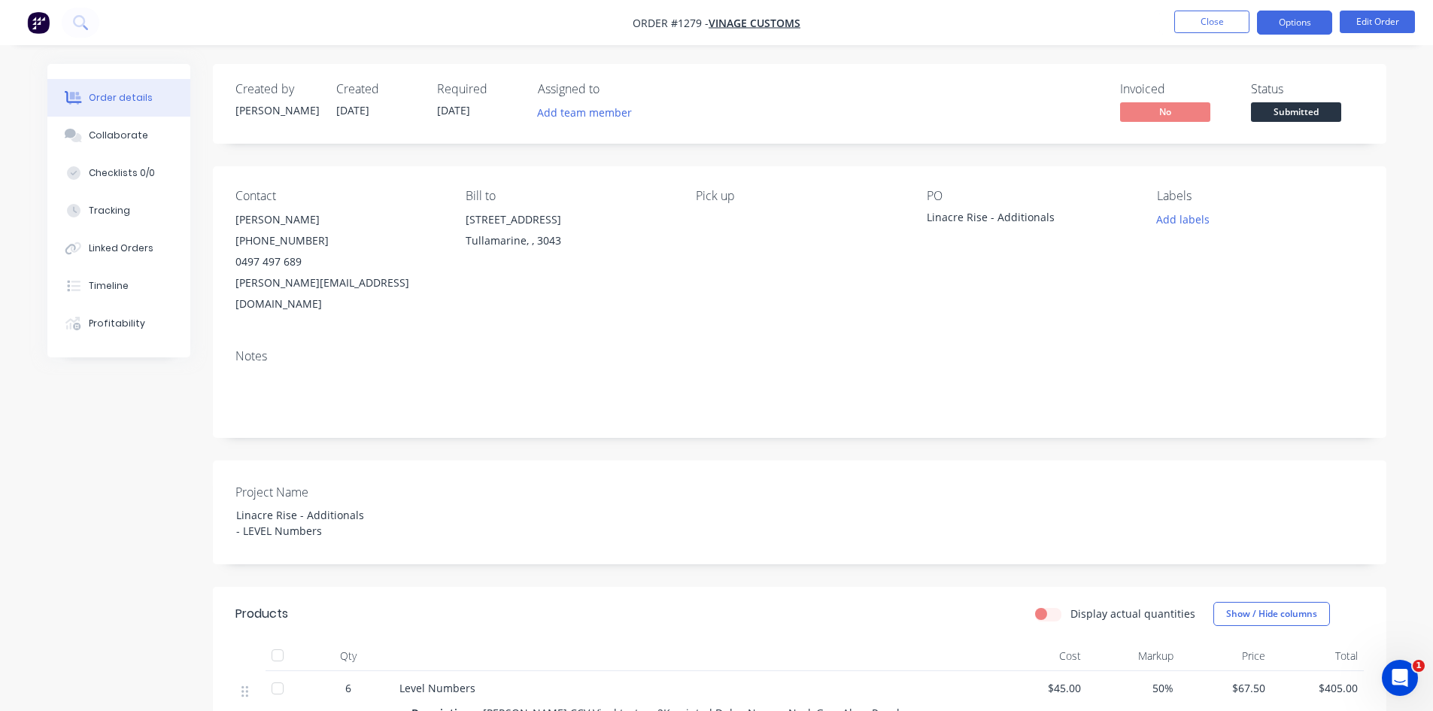
click at [1304, 25] on button "Options" at bounding box center [1294, 23] width 75 height 24
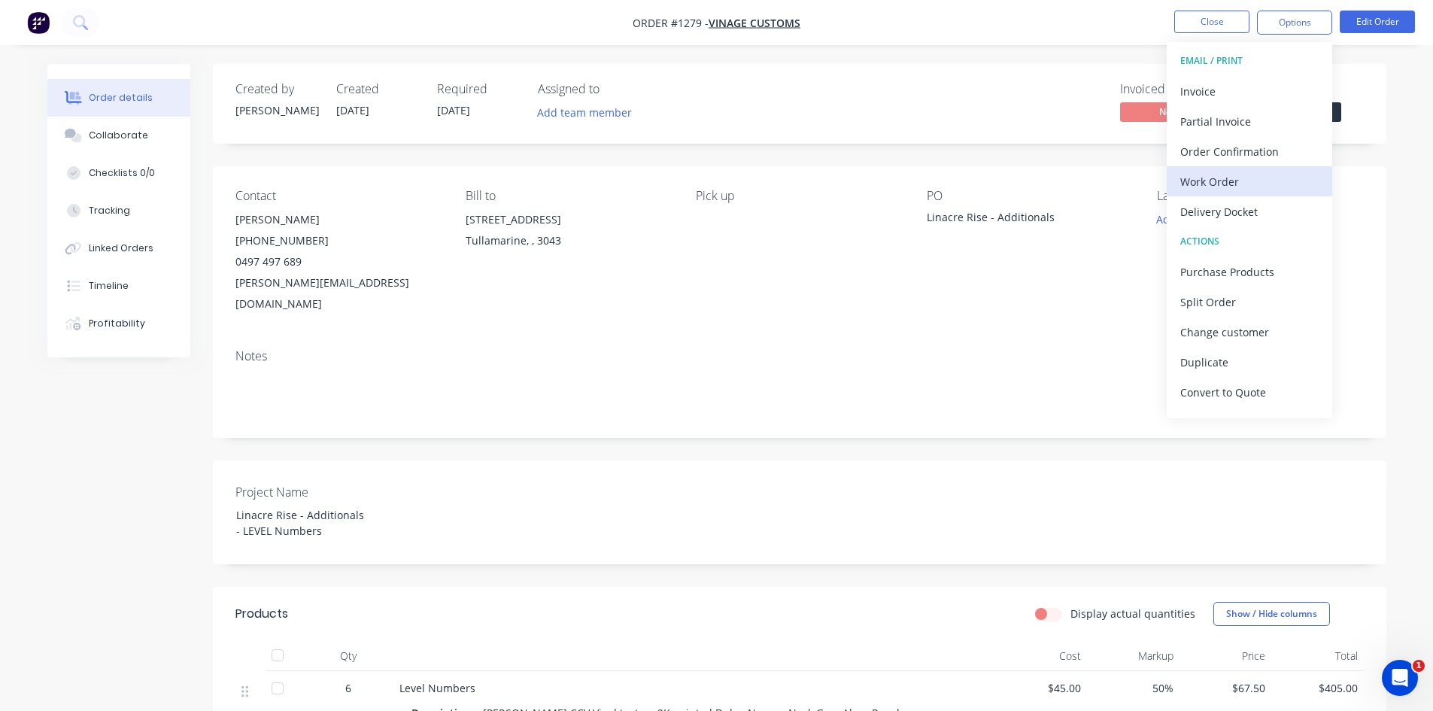
click at [1243, 185] on div "Work Order" at bounding box center [1249, 182] width 138 height 22
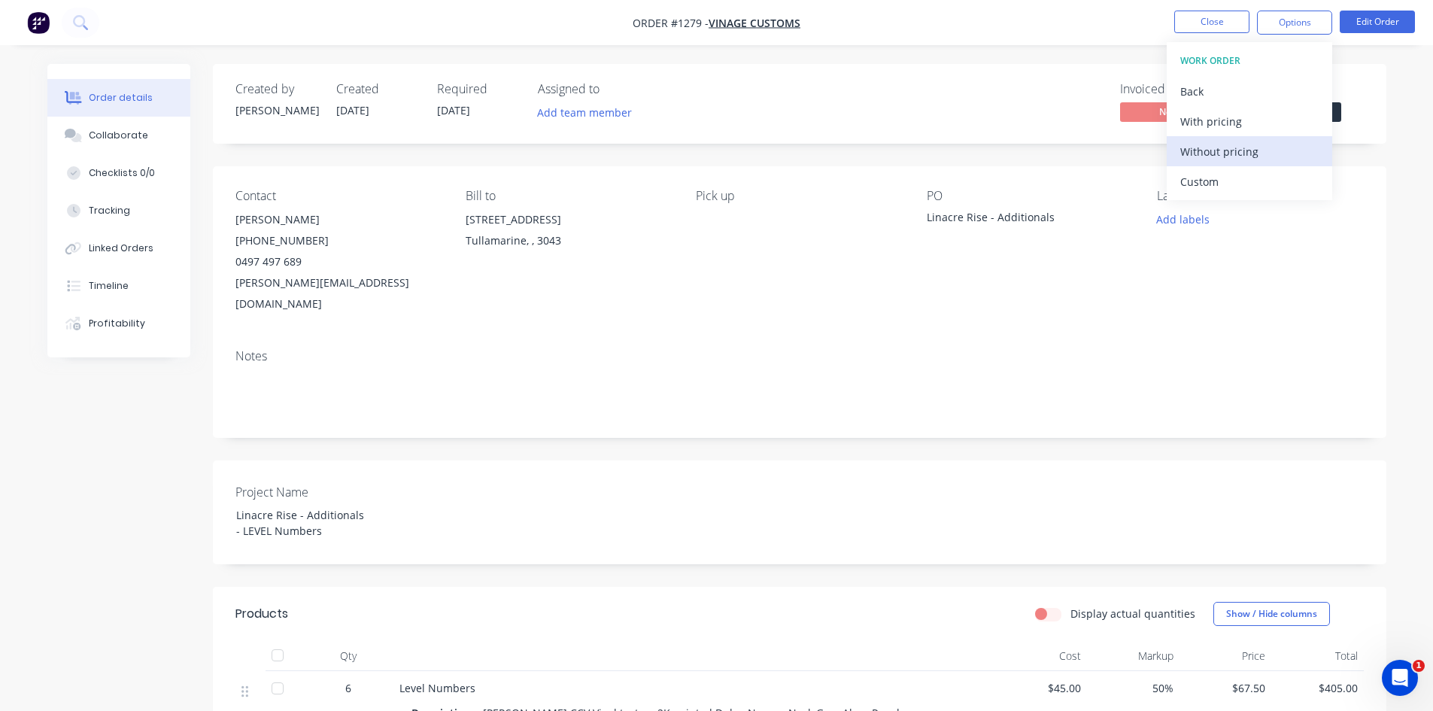
click at [1236, 161] on div "Without pricing" at bounding box center [1249, 152] width 138 height 22
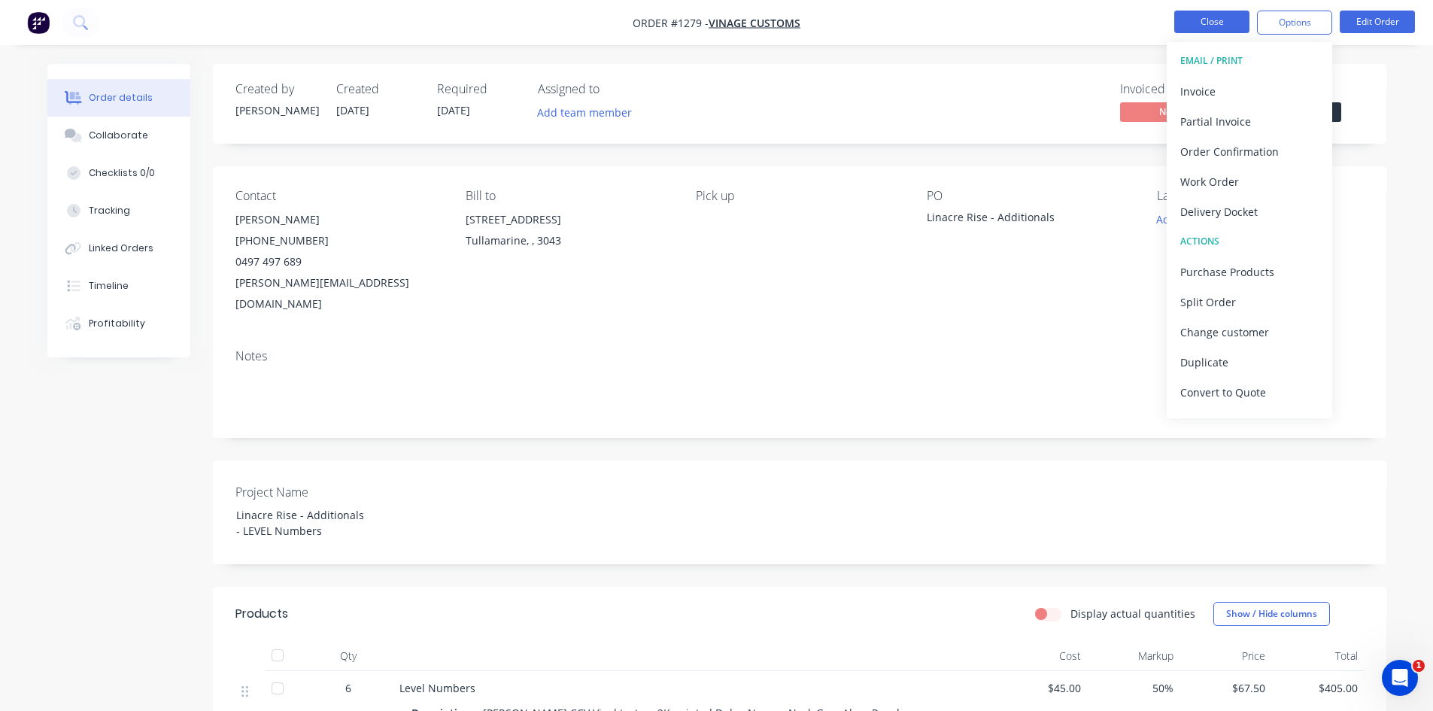
click at [1203, 21] on button "Close" at bounding box center [1211, 22] width 75 height 23
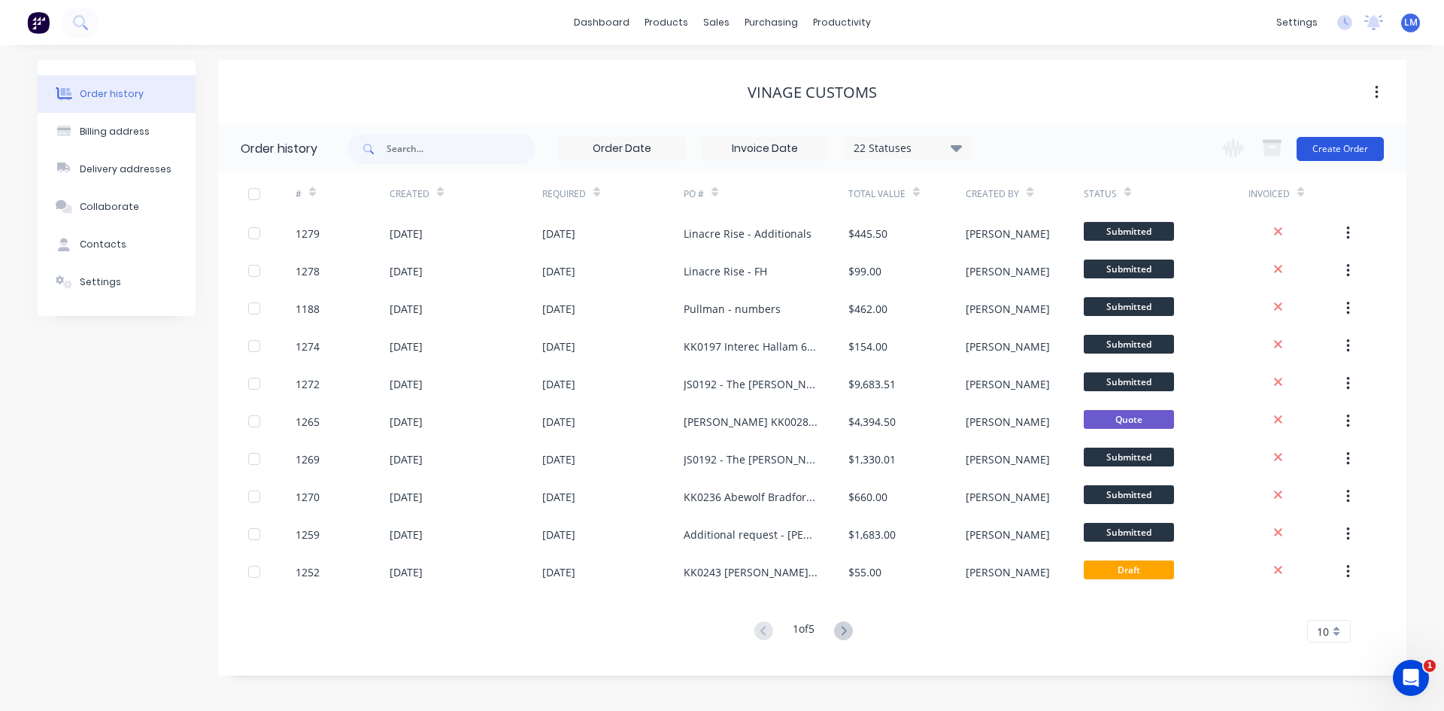
click at [1330, 147] on button "Create Order" at bounding box center [1340, 149] width 87 height 24
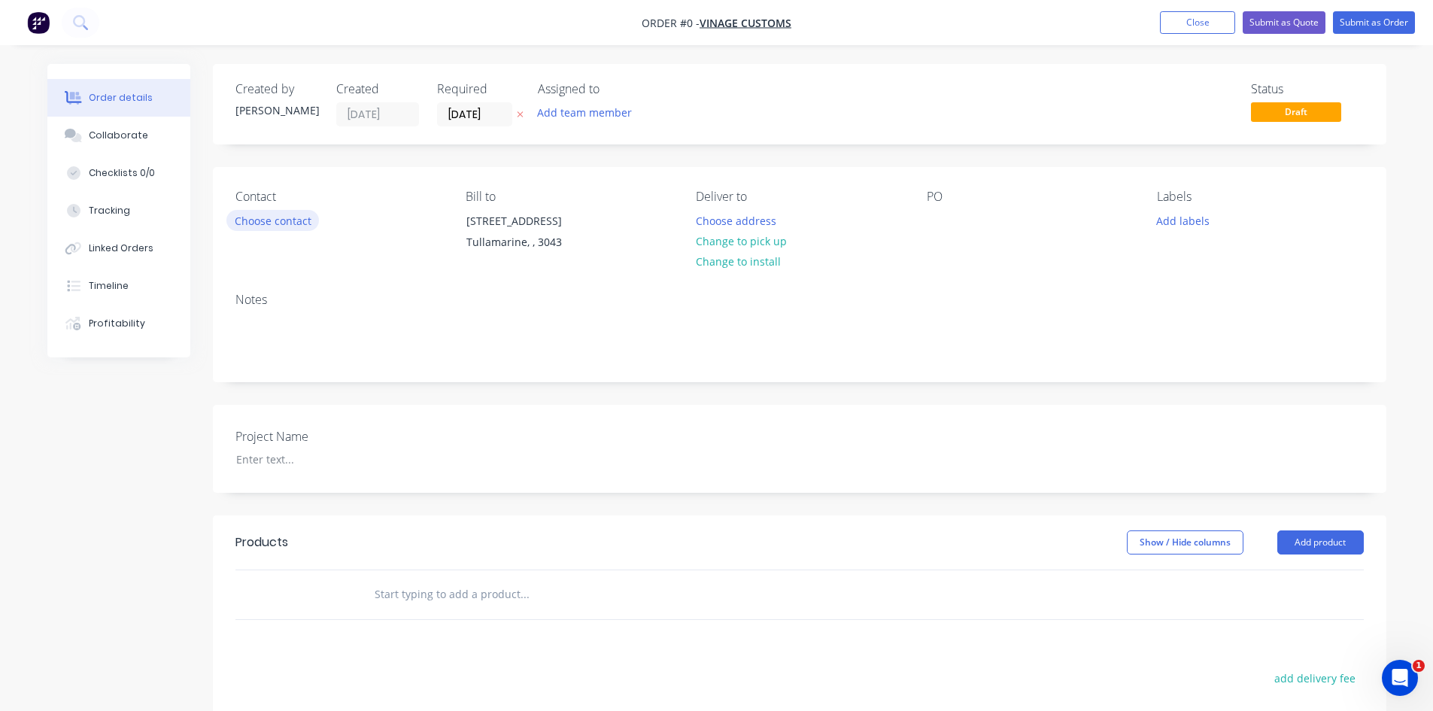
click at [273, 213] on button "Choose contact" at bounding box center [272, 220] width 93 height 20
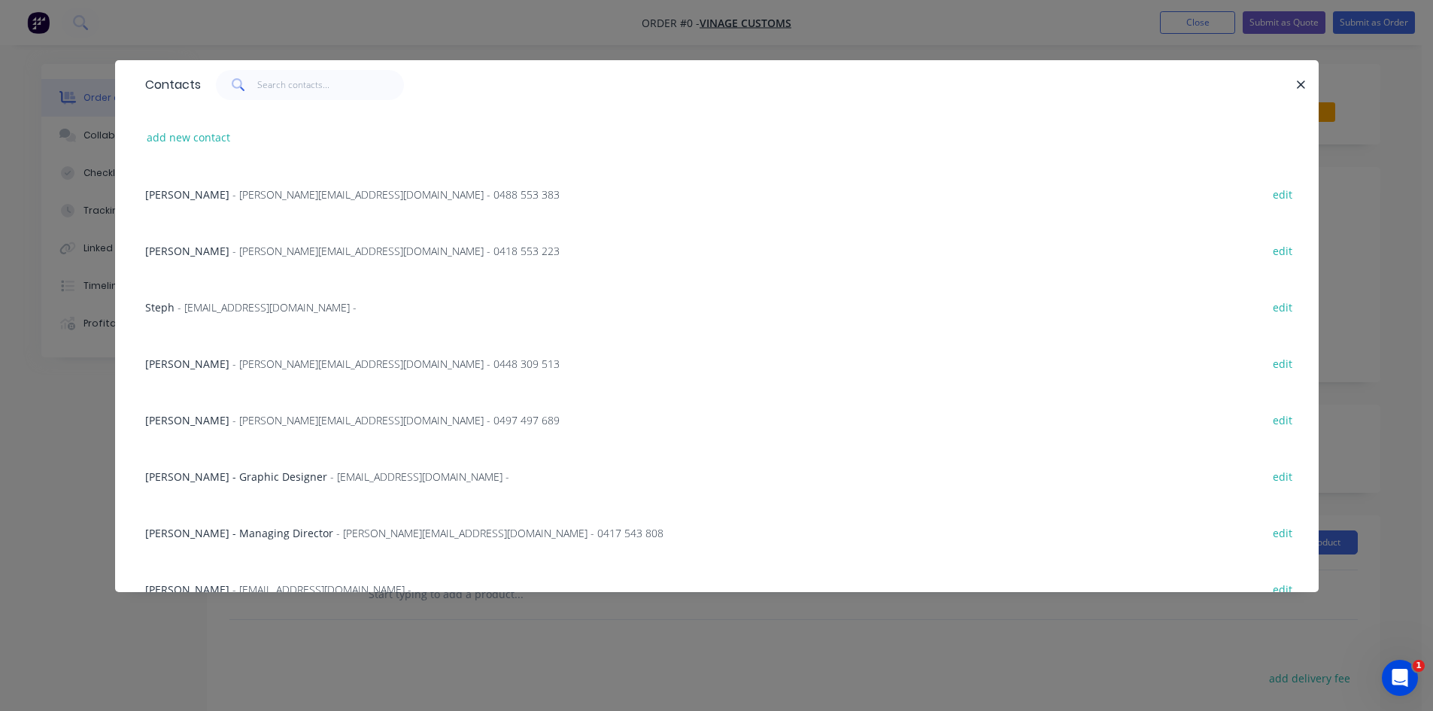
click at [232, 419] on span "- [PERSON_NAME][EMAIL_ADDRESS][DOMAIN_NAME] - 0497 497 689" at bounding box center [395, 420] width 327 height 14
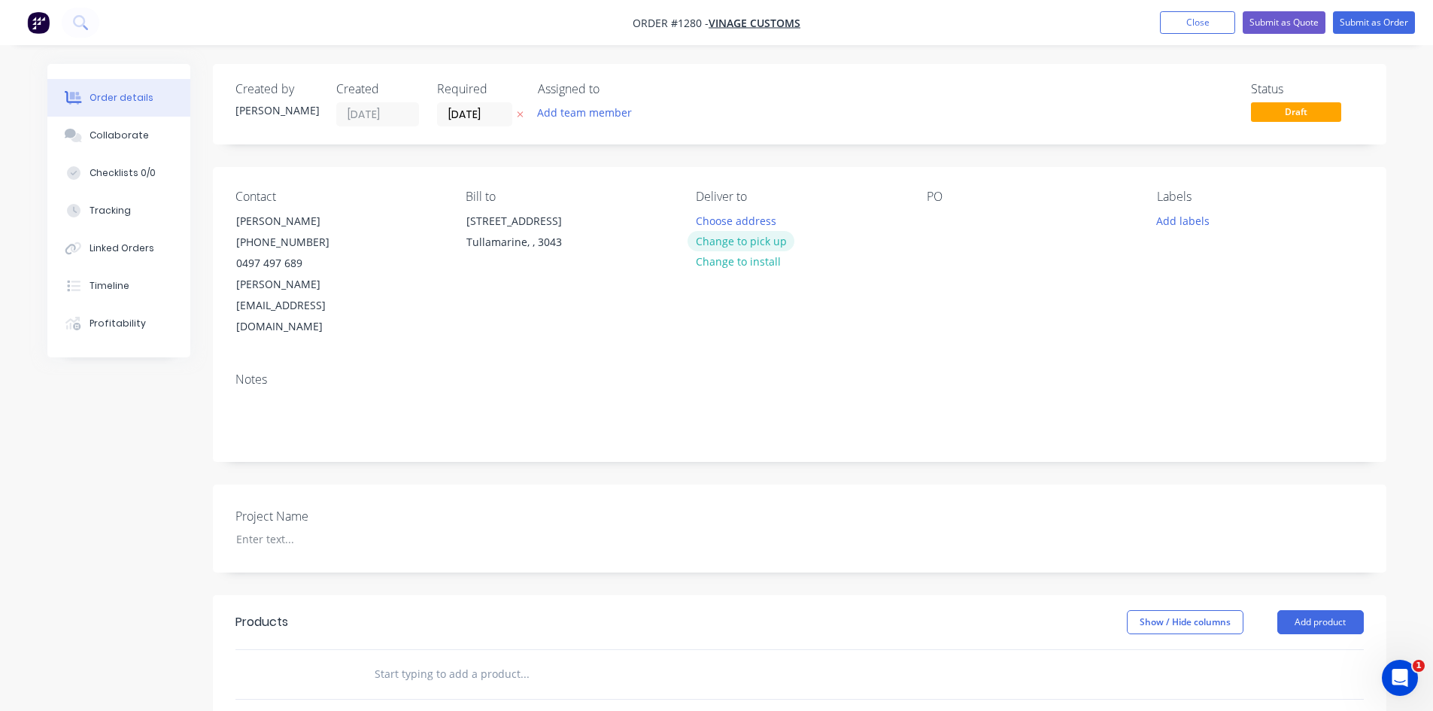
click at [751, 245] on button "Change to pick up" at bounding box center [740, 241] width 107 height 20
click at [935, 217] on div at bounding box center [939, 221] width 24 height 22
paste div
click at [1003, 224] on div "Linacre Rise" at bounding box center [969, 221] width 85 height 22
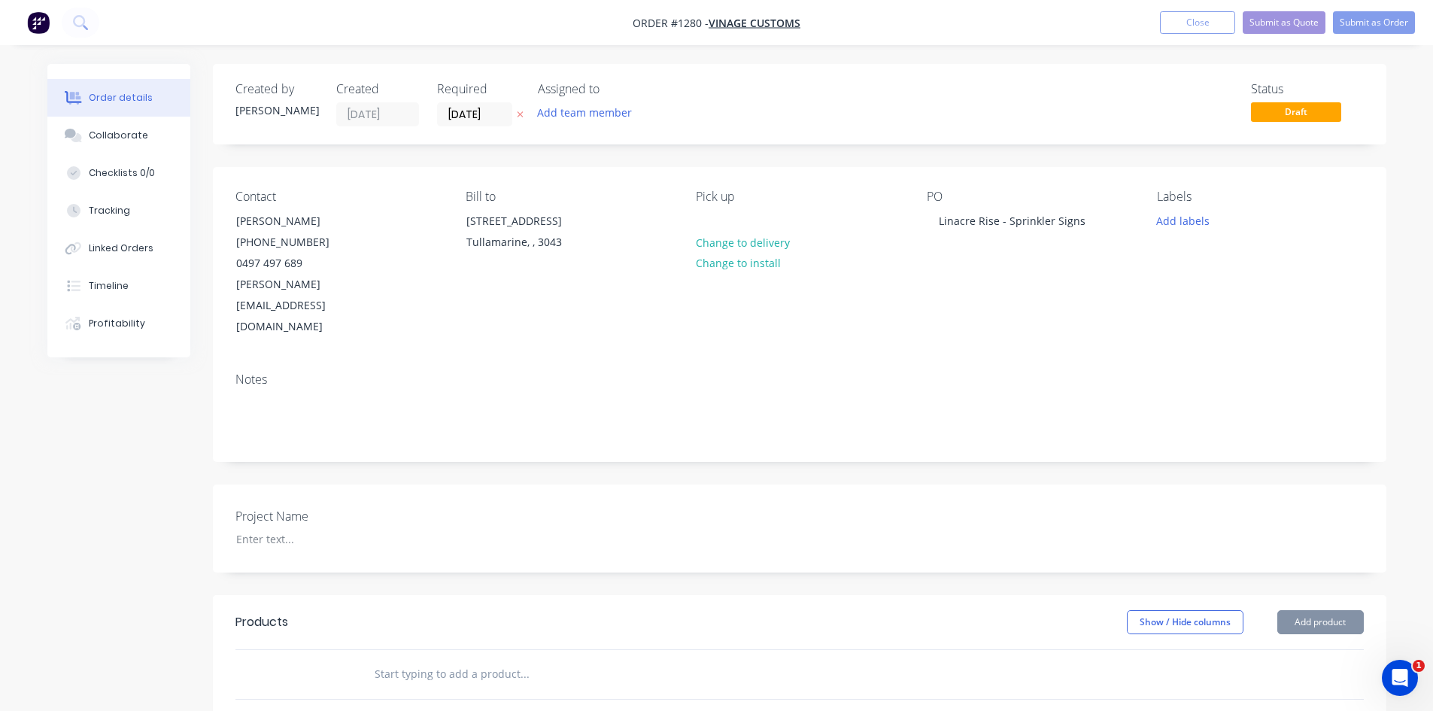
drag, startPoint x: 1129, startPoint y: 345, endPoint x: 1041, endPoint y: 287, distance: 105.7
click at [1127, 360] on div "Notes" at bounding box center [799, 410] width 1173 height 101
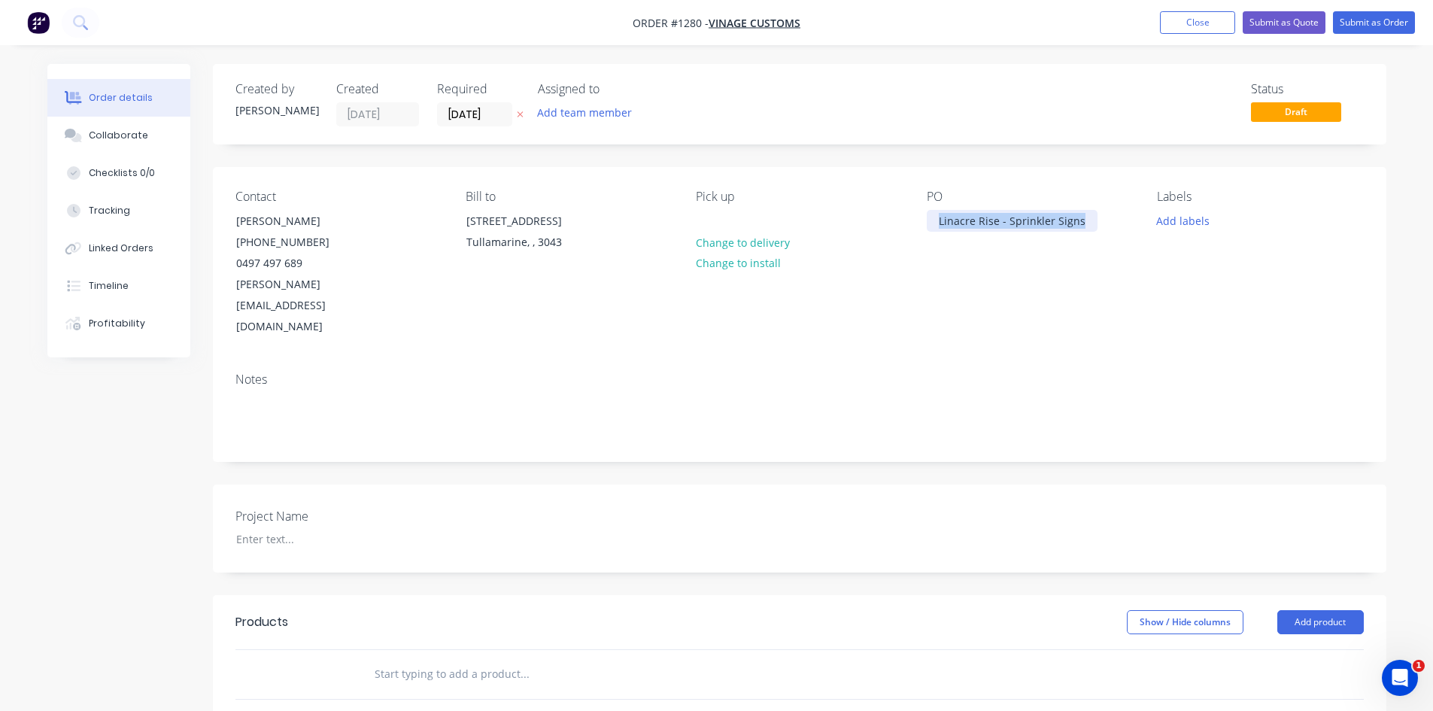
drag, startPoint x: 938, startPoint y: 221, endPoint x: 1099, endPoint y: 223, distance: 161.0
click at [1099, 223] on div "PO Linacre Rise - Sprinkler Signs" at bounding box center [1030, 264] width 206 height 148
copy div "Linacre Rise - Sprinkler Signs"
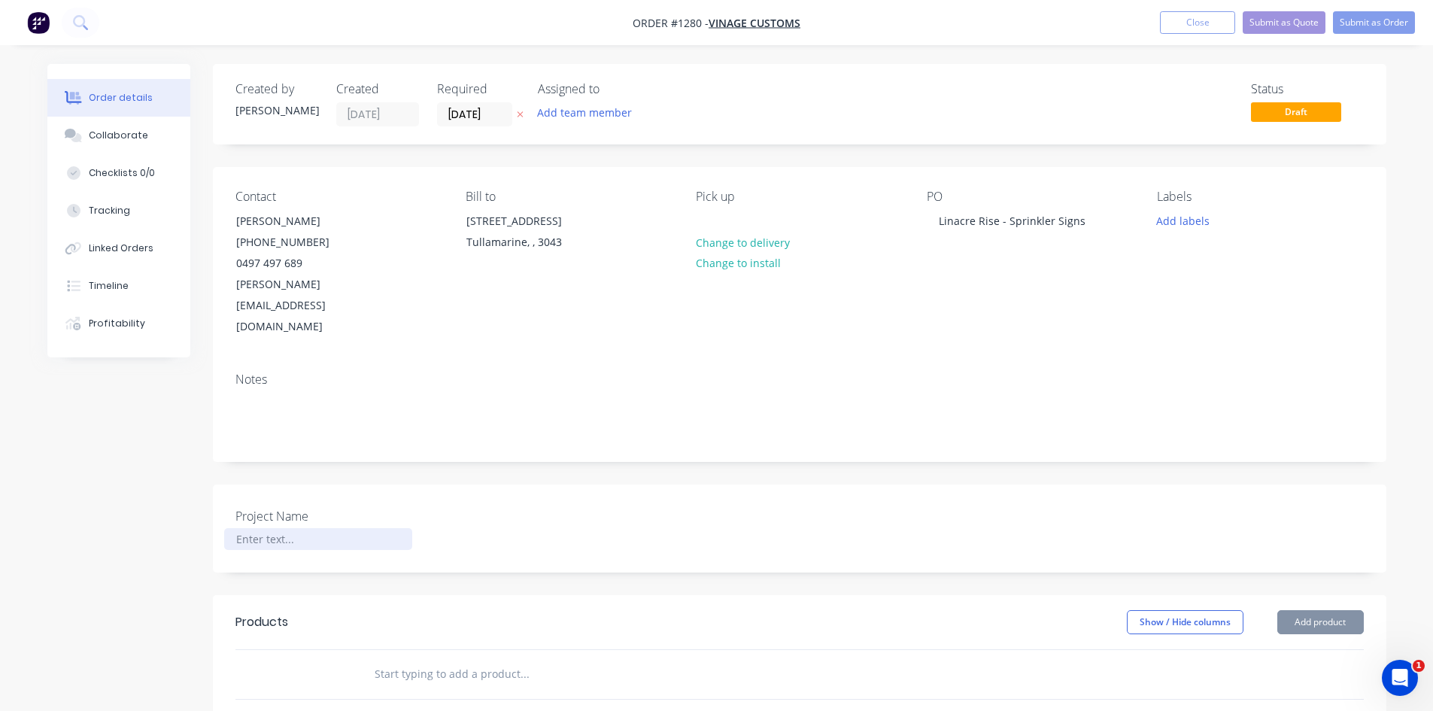
click at [259, 528] on div at bounding box center [318, 539] width 188 height 22
paste div
click at [544, 659] on input "text" at bounding box center [524, 674] width 301 height 30
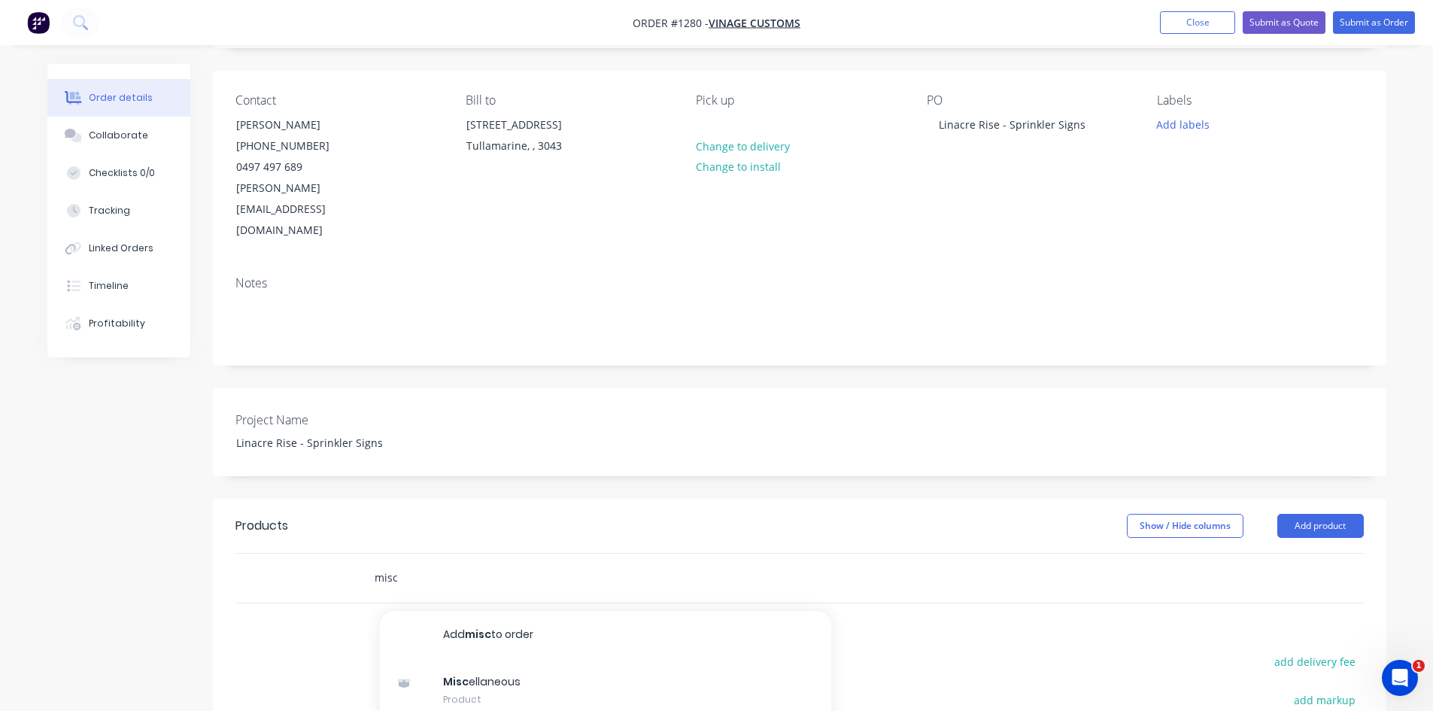
scroll to position [150, 0]
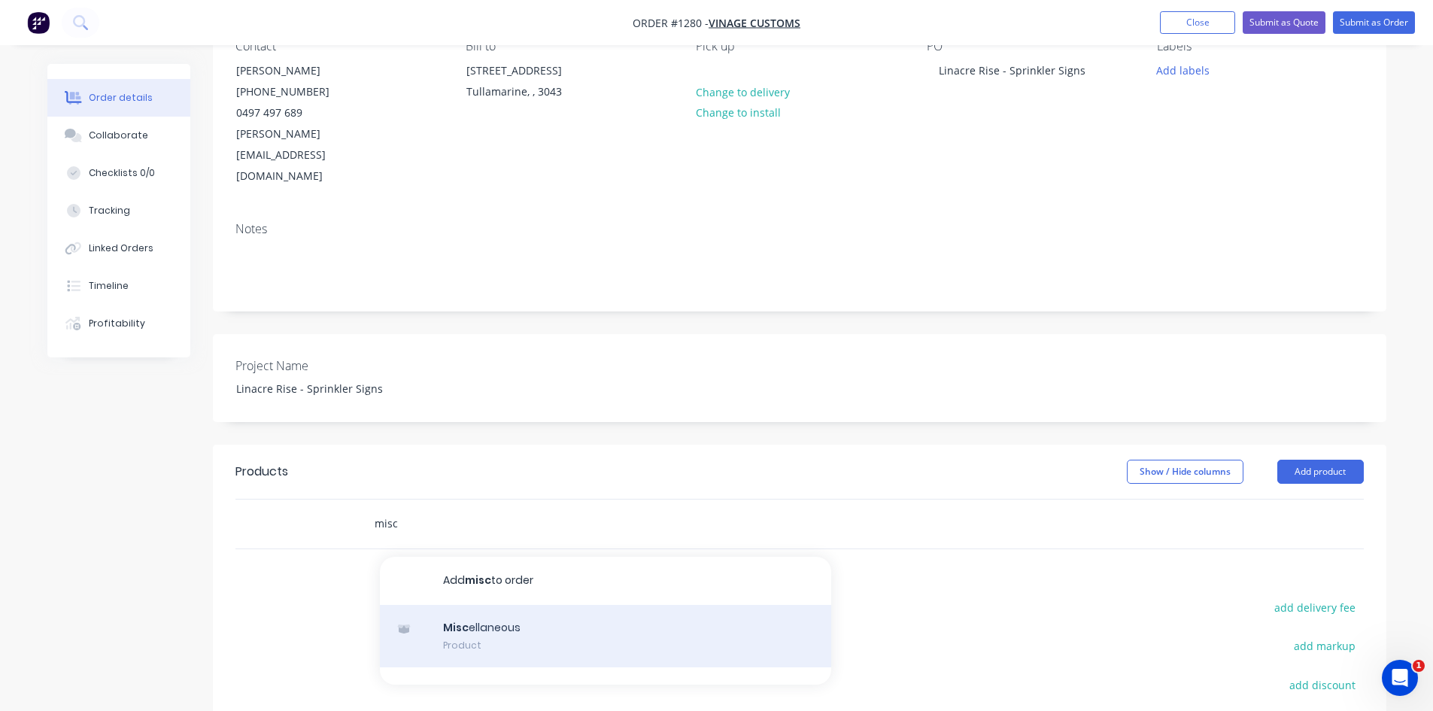
type input "misc"
click at [488, 605] on div "Misc ellaneous Product" at bounding box center [605, 636] width 451 height 63
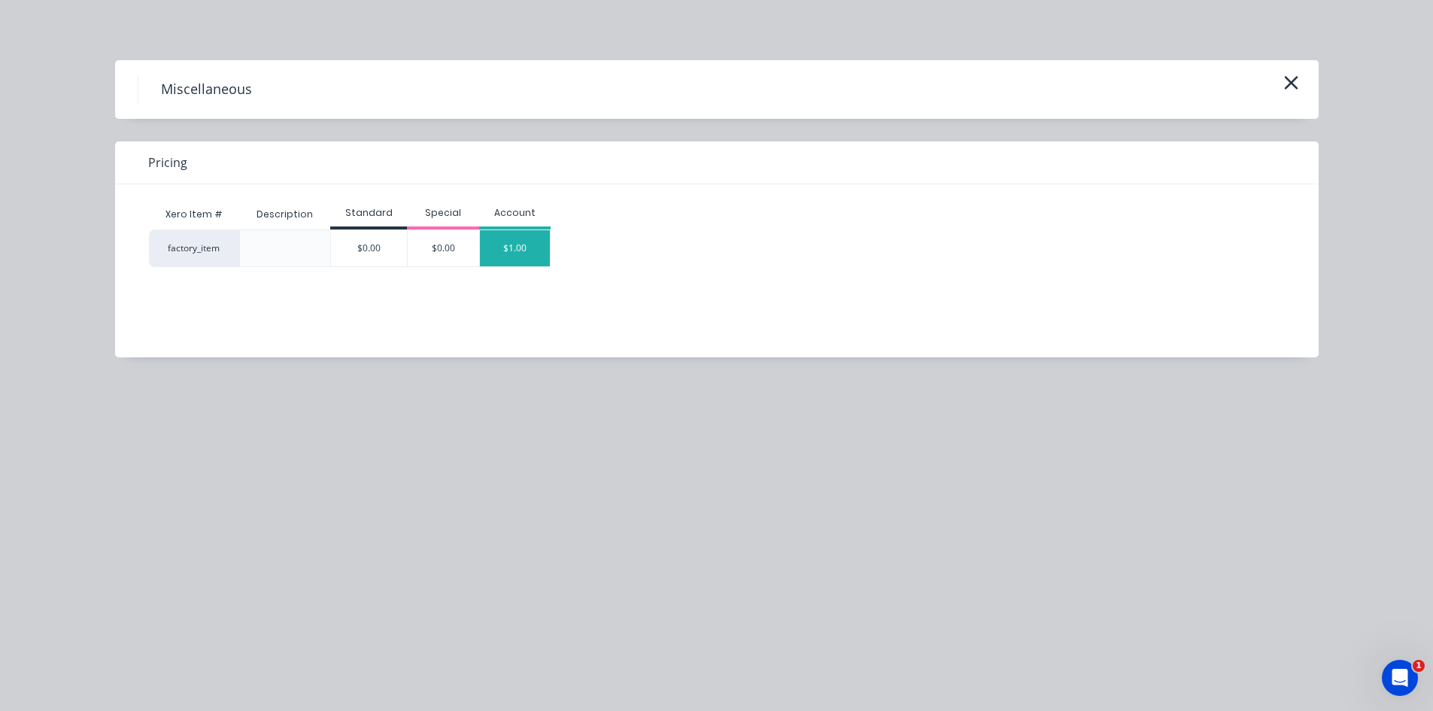
click at [528, 241] on div "$1.00" at bounding box center [515, 248] width 71 height 36
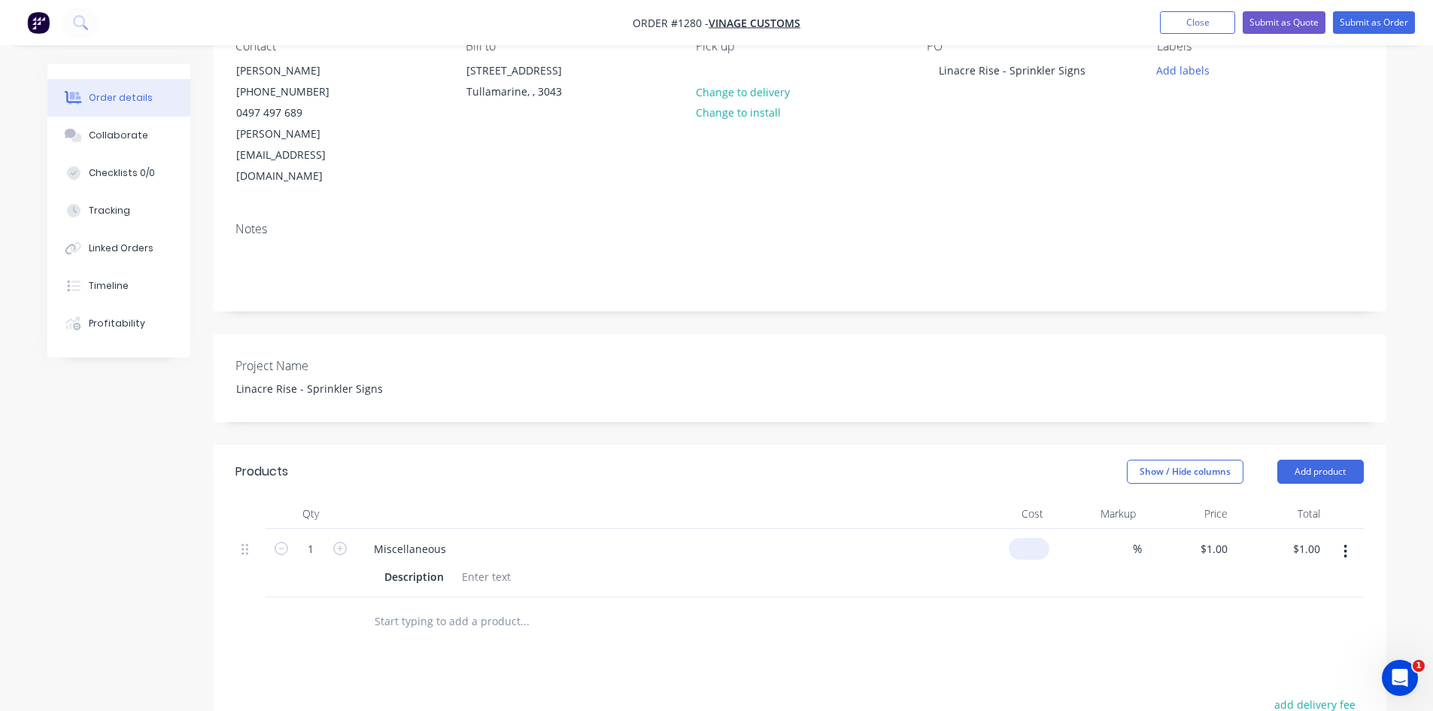
click at [1040, 538] on input at bounding box center [1031, 549] width 35 height 22
type input "$30.00"
click at [1127, 538] on input at bounding box center [1123, 549] width 17 height 22
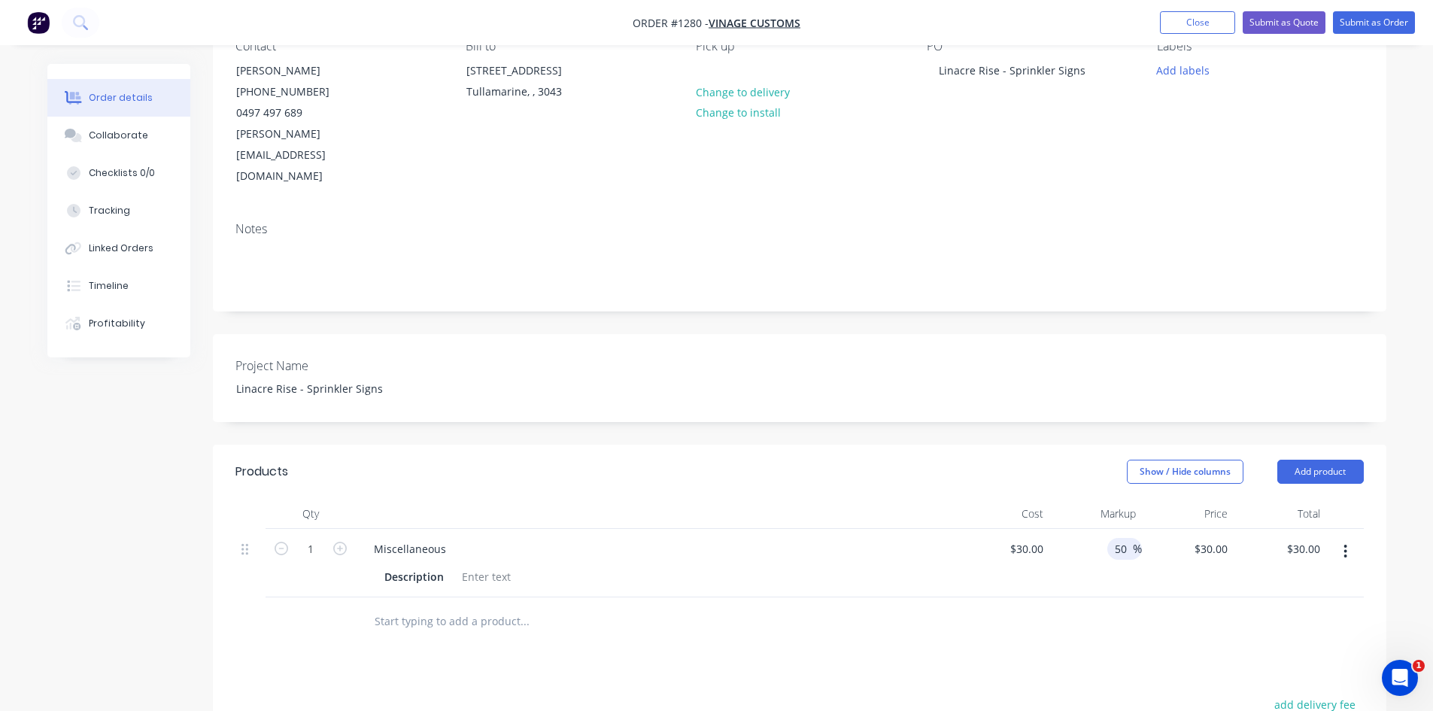
type input "50"
type input "$45.00"
click at [337, 541] on icon "button" at bounding box center [340, 548] width 14 height 14
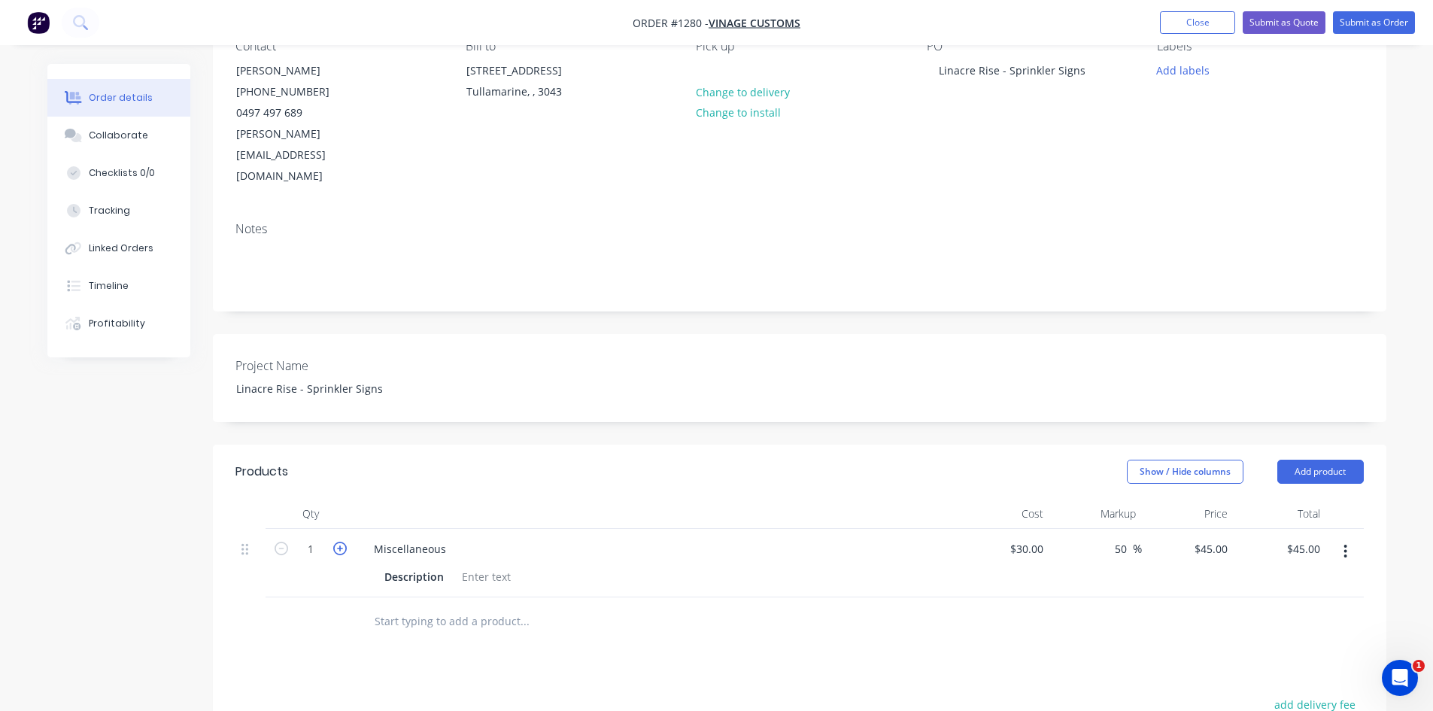
type input "2"
type input "$90.00"
click at [337, 541] on icon "button" at bounding box center [340, 548] width 14 height 14
type input "3"
type input "$135.00"
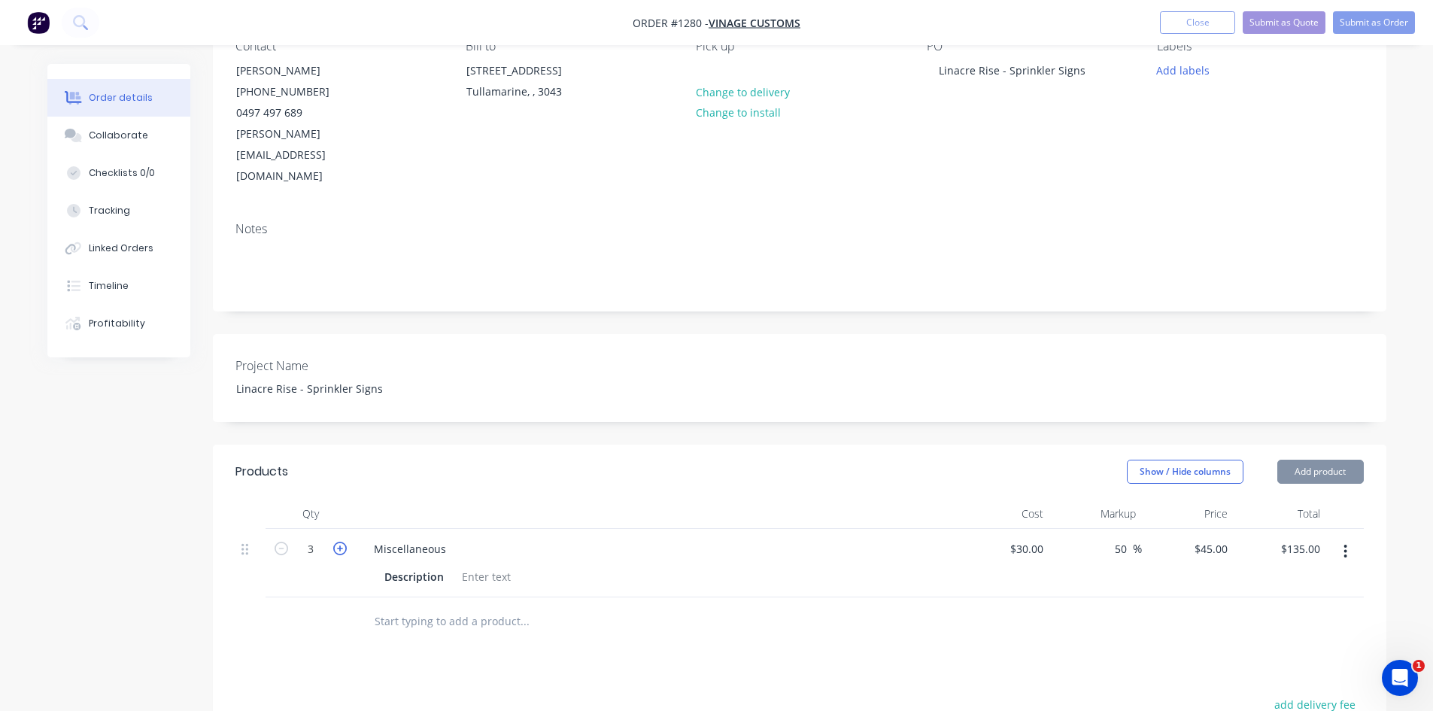
click at [337, 541] on icon "button" at bounding box center [340, 548] width 14 height 14
type input "4"
type input "$180.00"
click at [337, 541] on icon "button" at bounding box center [340, 548] width 14 height 14
type input "5"
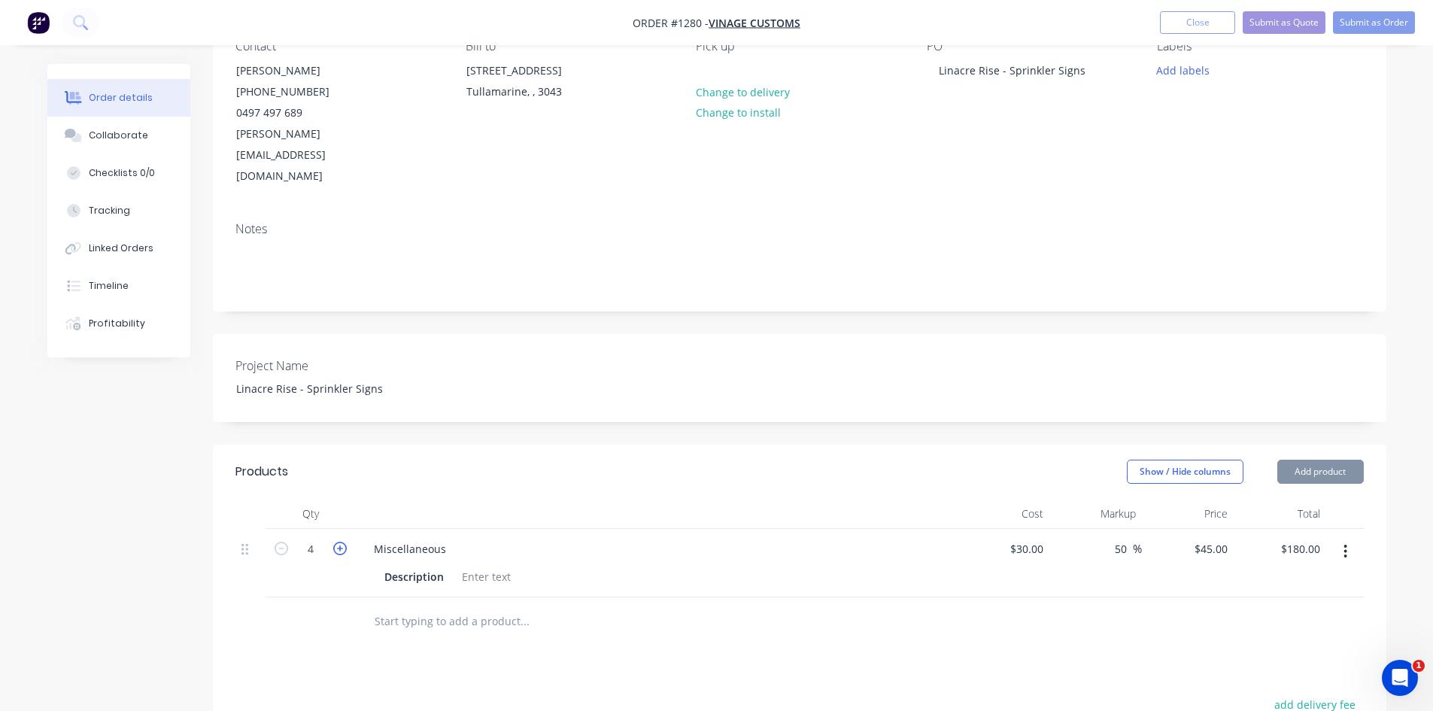
type input "$225.00"
click at [337, 541] on icon "button" at bounding box center [340, 548] width 14 height 14
type input "6"
type input "$270.00"
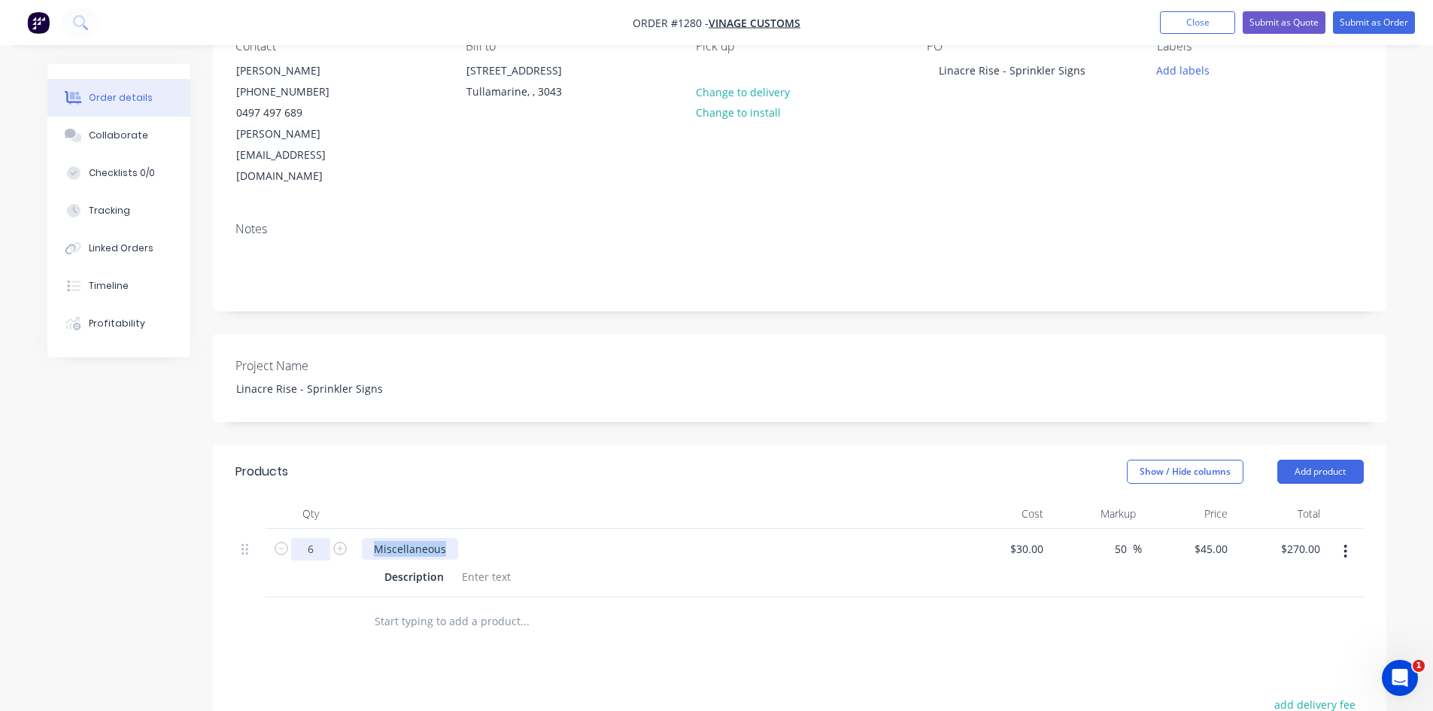
drag, startPoint x: 445, startPoint y: 506, endPoint x: 320, endPoint y: 505, distance: 124.8
click at [320, 529] on div "6 Miscellaneous Description $30.00 $30.00 50 50 % $45.00 $45.00 $270.00 $270.00" at bounding box center [799, 563] width 1128 height 68
click at [466, 566] on div at bounding box center [486, 577] width 61 height 22
click at [470, 566] on div at bounding box center [486, 577] width 61 height 22
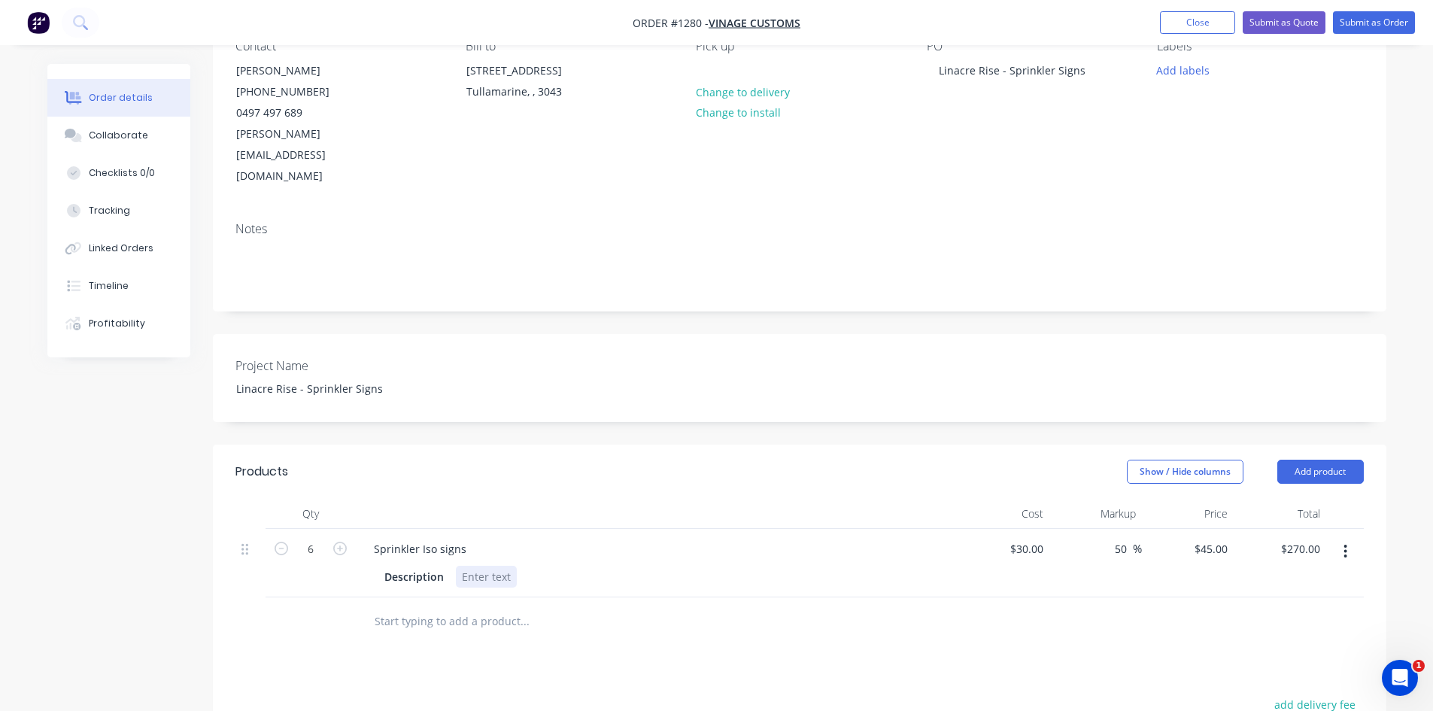
paste div
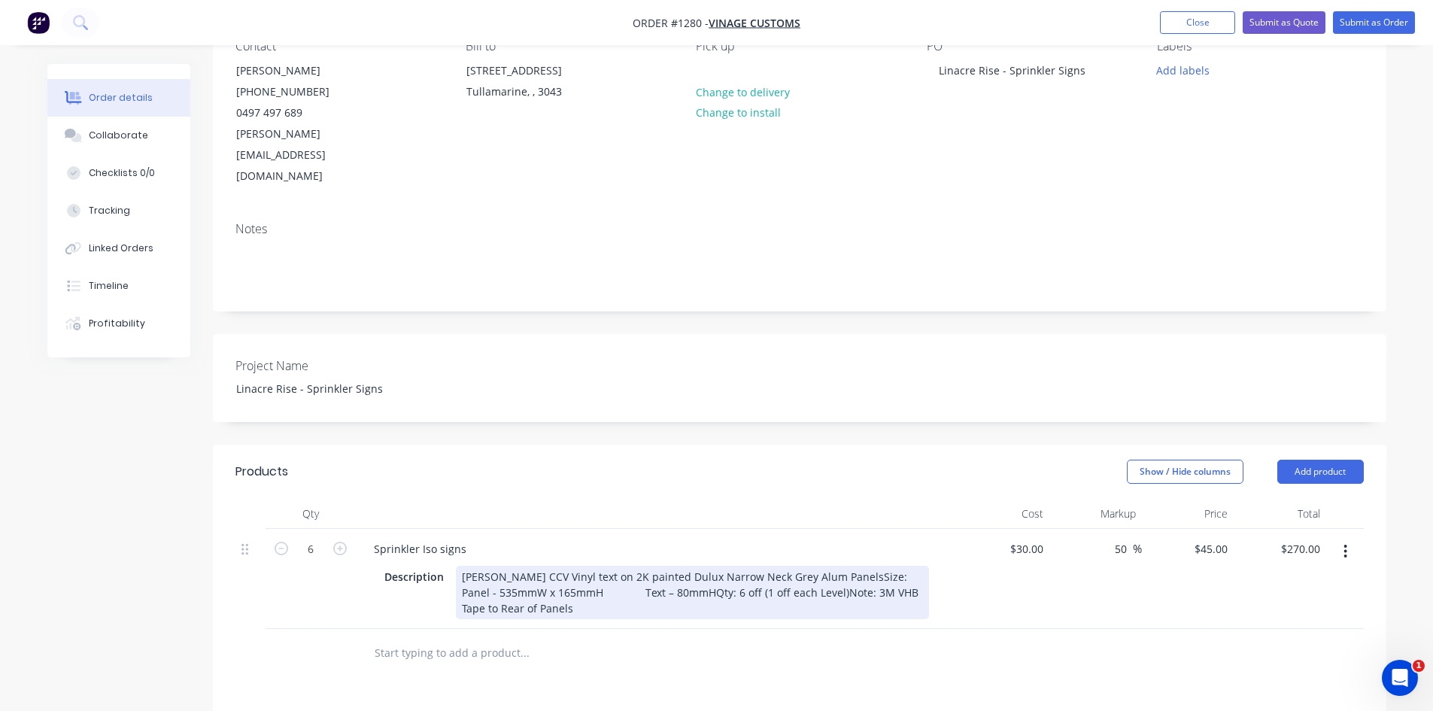
click at [840, 566] on div "[PERSON_NAME] CCV Vinyl text on 2K painted Dulux Narrow Neck Grey Alum PanelsSi…" at bounding box center [692, 592] width 473 height 53
drag, startPoint x: 520, startPoint y: 550, endPoint x: 539, endPoint y: 550, distance: 18.8
click at [539, 566] on div "[PERSON_NAME] CCV Vinyl text on 2K painted Dulux Narrow Neck Grey Alum Panels S…" at bounding box center [692, 592] width 473 height 53
drag, startPoint x: 585, startPoint y: 548, endPoint x: 599, endPoint y: 548, distance: 14.3
click at [599, 566] on div "[PERSON_NAME] CCV Vinyl text on 2K painted Dulux Narrow Neck Grey Alum Panels S…" at bounding box center [692, 592] width 473 height 53
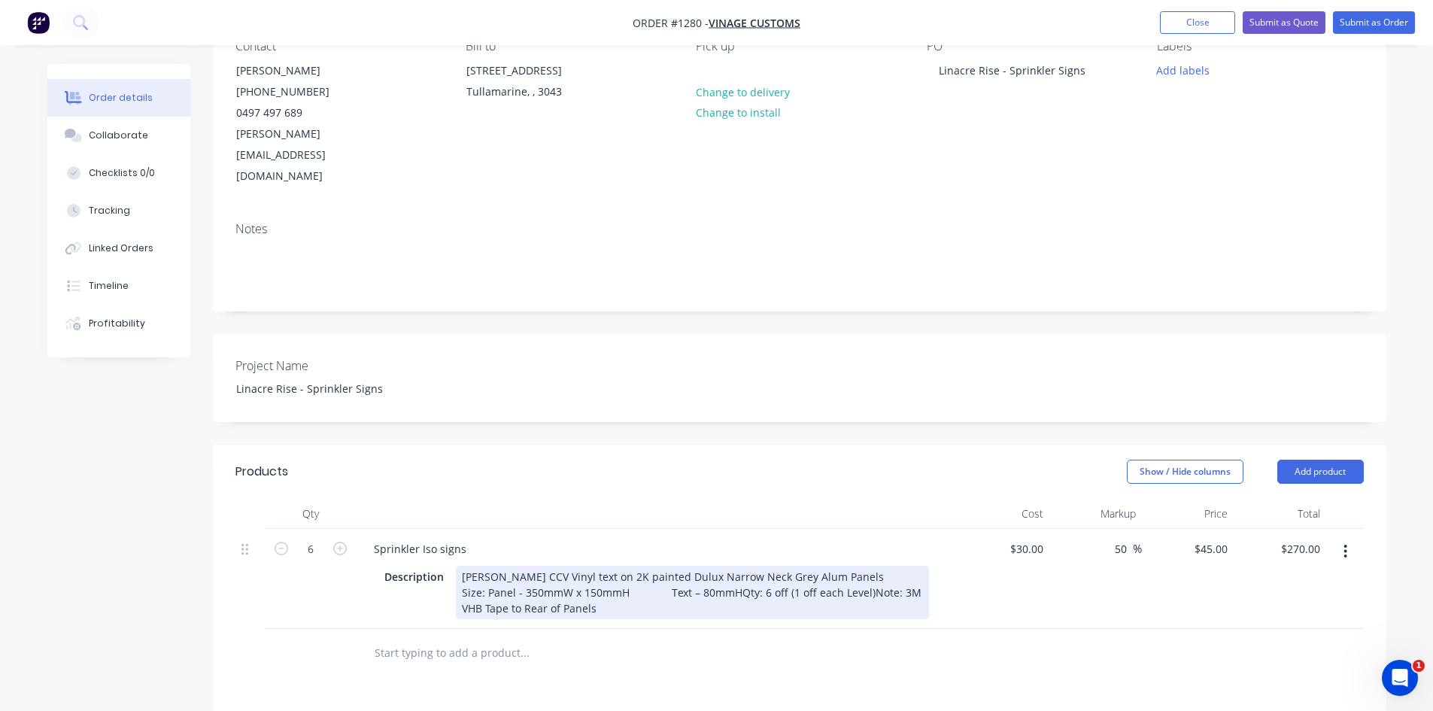
click at [662, 566] on div "[PERSON_NAME] CCV Vinyl text on 2K painted Dulux Narrow Neck Grey Alum Panels S…" at bounding box center [692, 592] width 473 height 53
drag, startPoint x: 493, startPoint y: 566, endPoint x: 502, endPoint y: 566, distance: 9.0
click at [502, 566] on div "[PERSON_NAME] CCV Vinyl text on 2K painted Dulux Narrow Neck Grey Alum Panels S…" at bounding box center [673, 592] width 434 height 53
click at [529, 566] on div "[PERSON_NAME] CCV Vinyl text on 2K painted Dulux Narrow Neck Grey Alum Panels S…" at bounding box center [673, 592] width 434 height 53
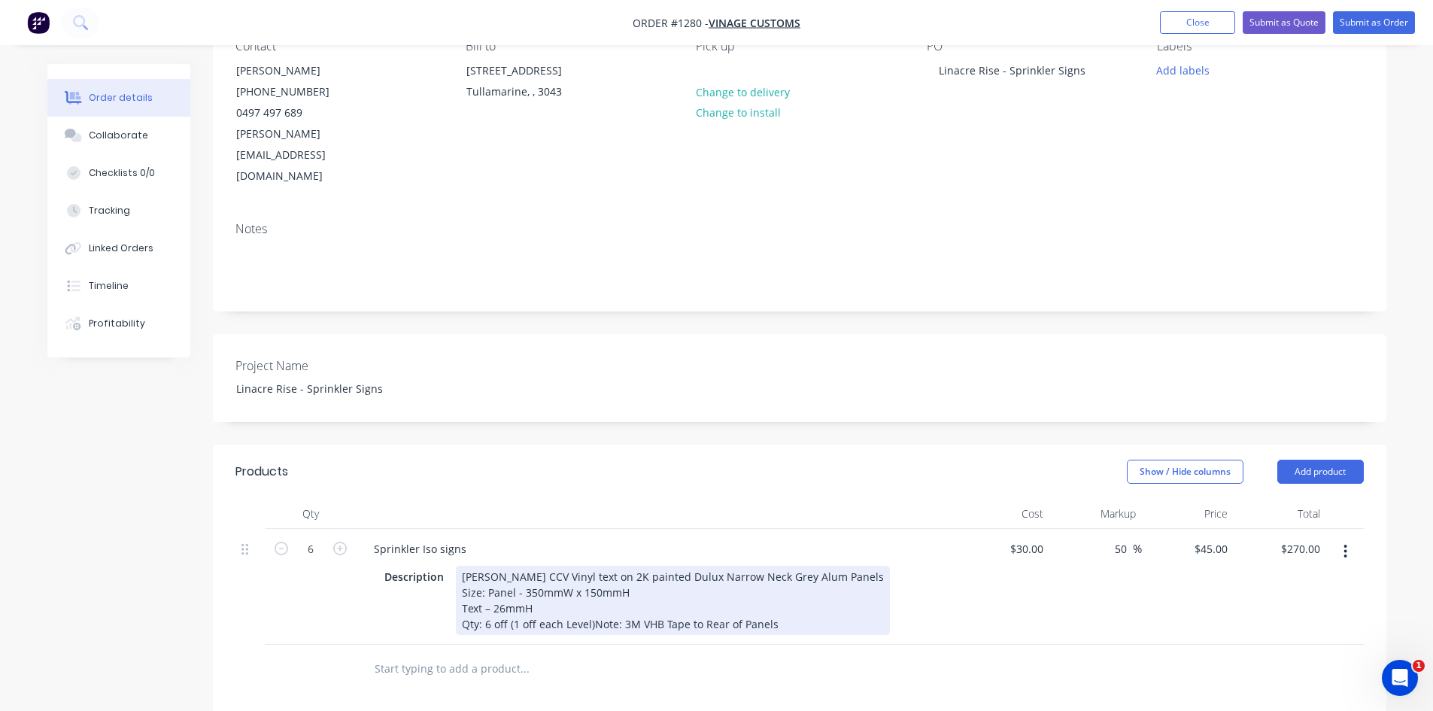
click at [590, 584] on div "[PERSON_NAME] CCV Vinyl text on 2K painted Dulux Narrow Neck Grey Alum Panels S…" at bounding box center [673, 600] width 434 height 69
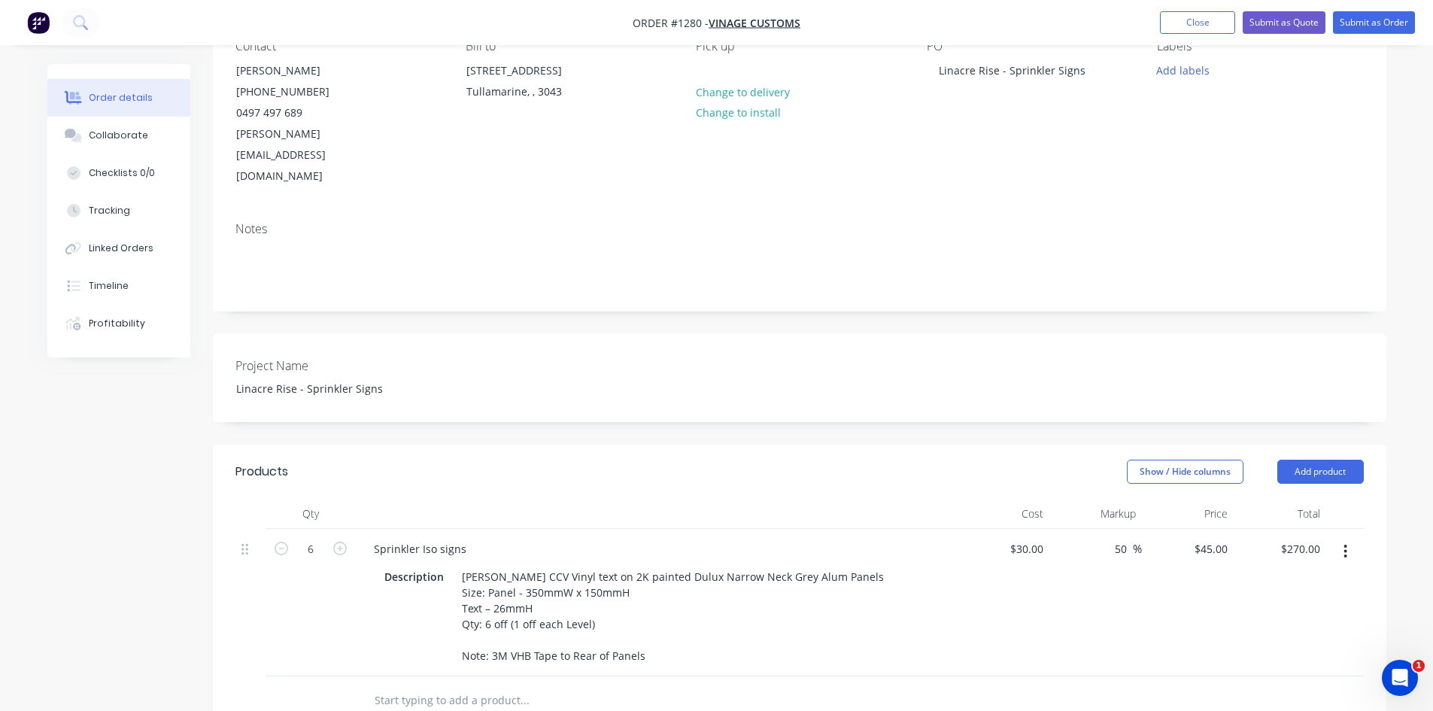
click at [621, 685] on input "text" at bounding box center [524, 700] width 301 height 30
click at [1051, 533] on div "50 50 %" at bounding box center [1095, 602] width 93 height 147
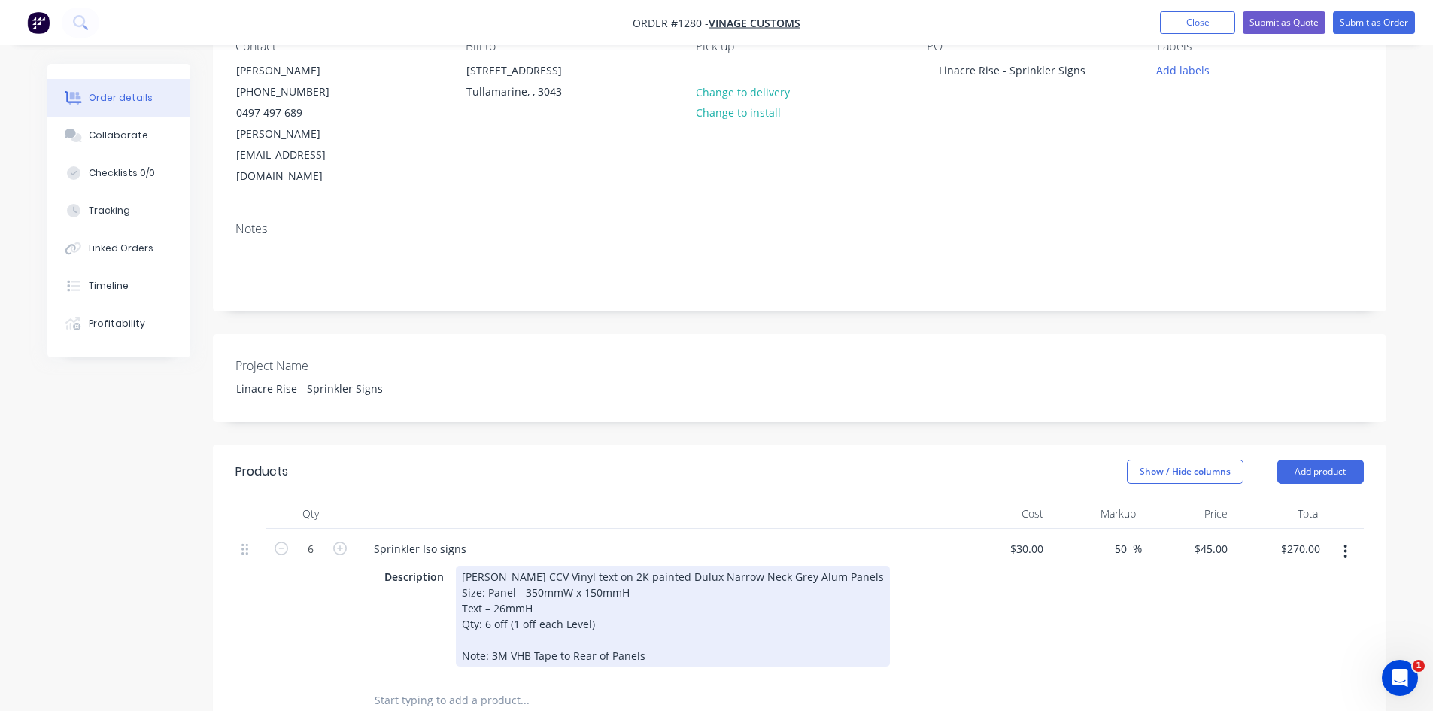
click at [918, 612] on div "Description [PERSON_NAME] CCV Vinyl text on 2K painted Dulux Narrow Neck Grey A…" at bounding box center [653, 616] width 550 height 101
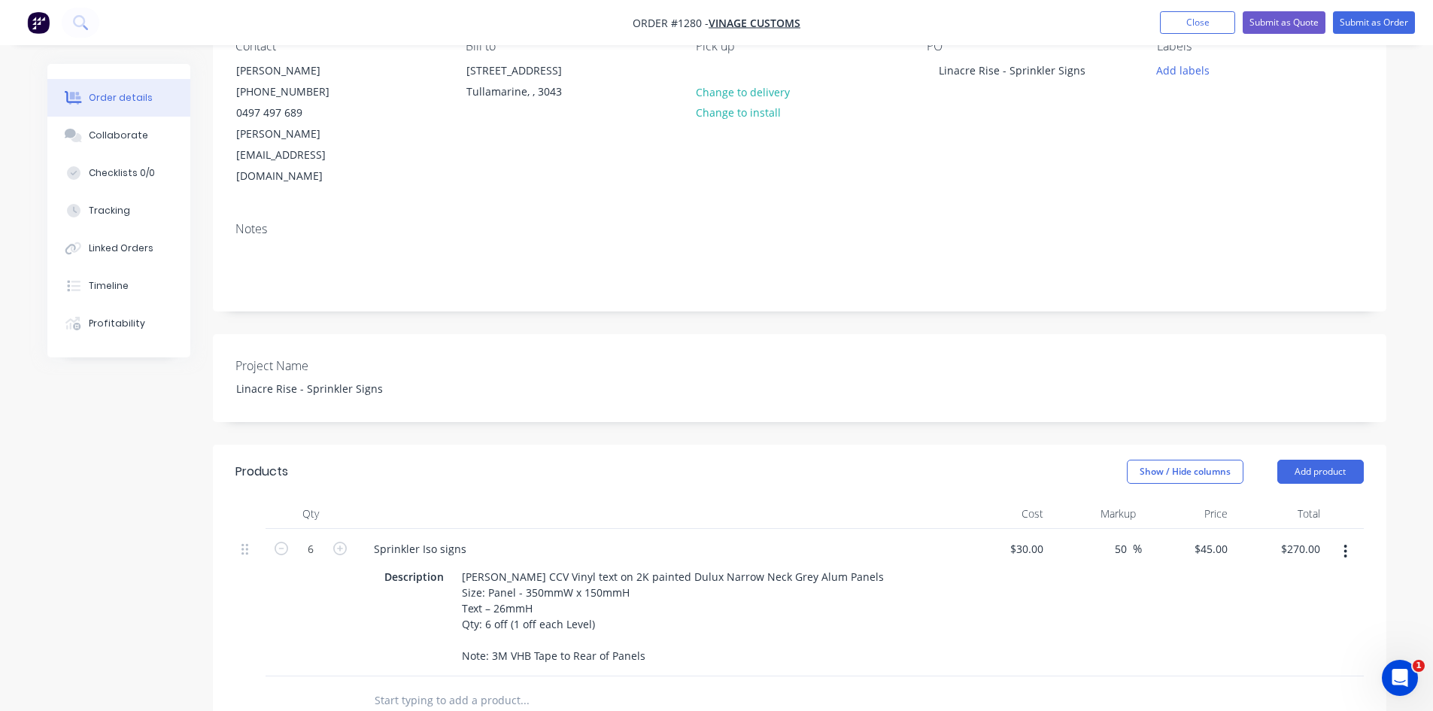
click at [1085, 615] on div "50 50 %" at bounding box center [1095, 602] width 93 height 147
click at [987, 608] on div "$30.00 $30.00" at bounding box center [1003, 602] width 93 height 147
click at [760, 685] on div at bounding box center [587, 700] width 451 height 30
click at [967, 586] on div "$30.00 $30.00" at bounding box center [1003, 602] width 93 height 147
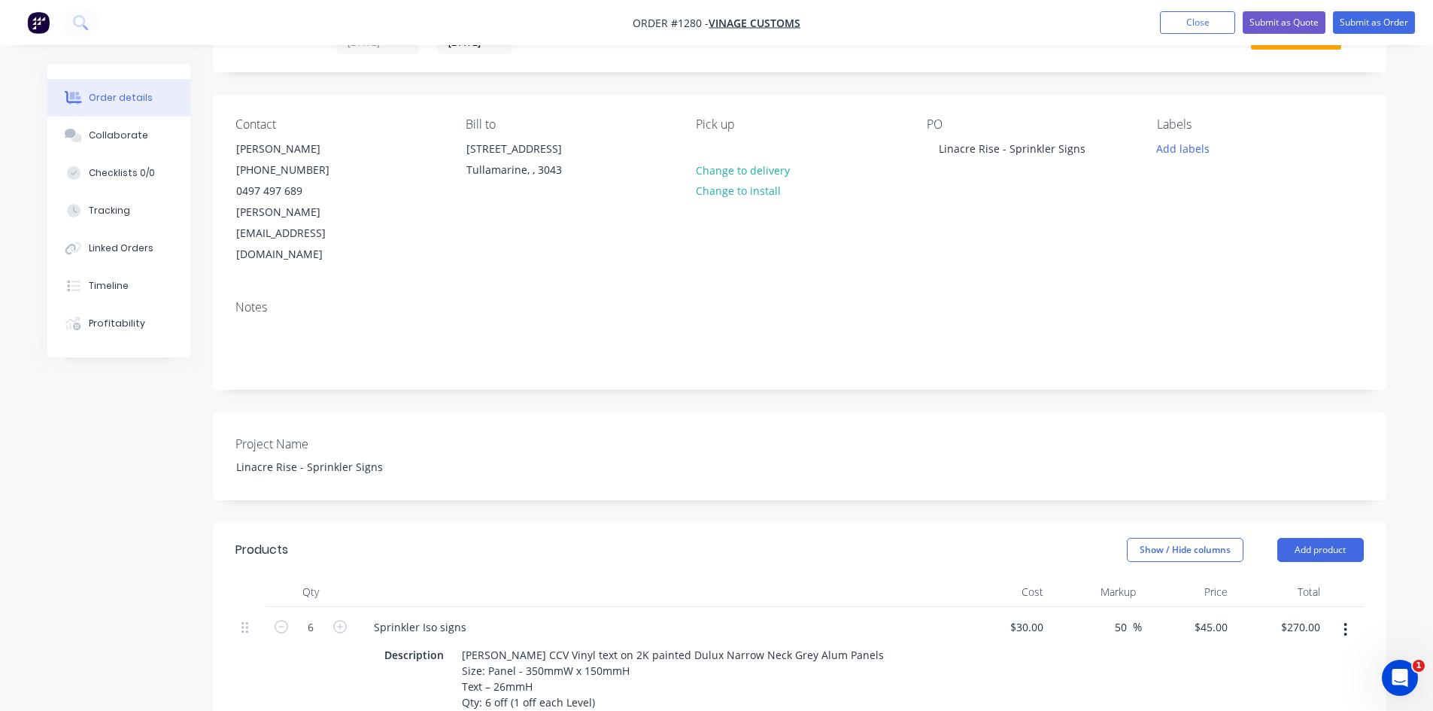
scroll to position [0, 0]
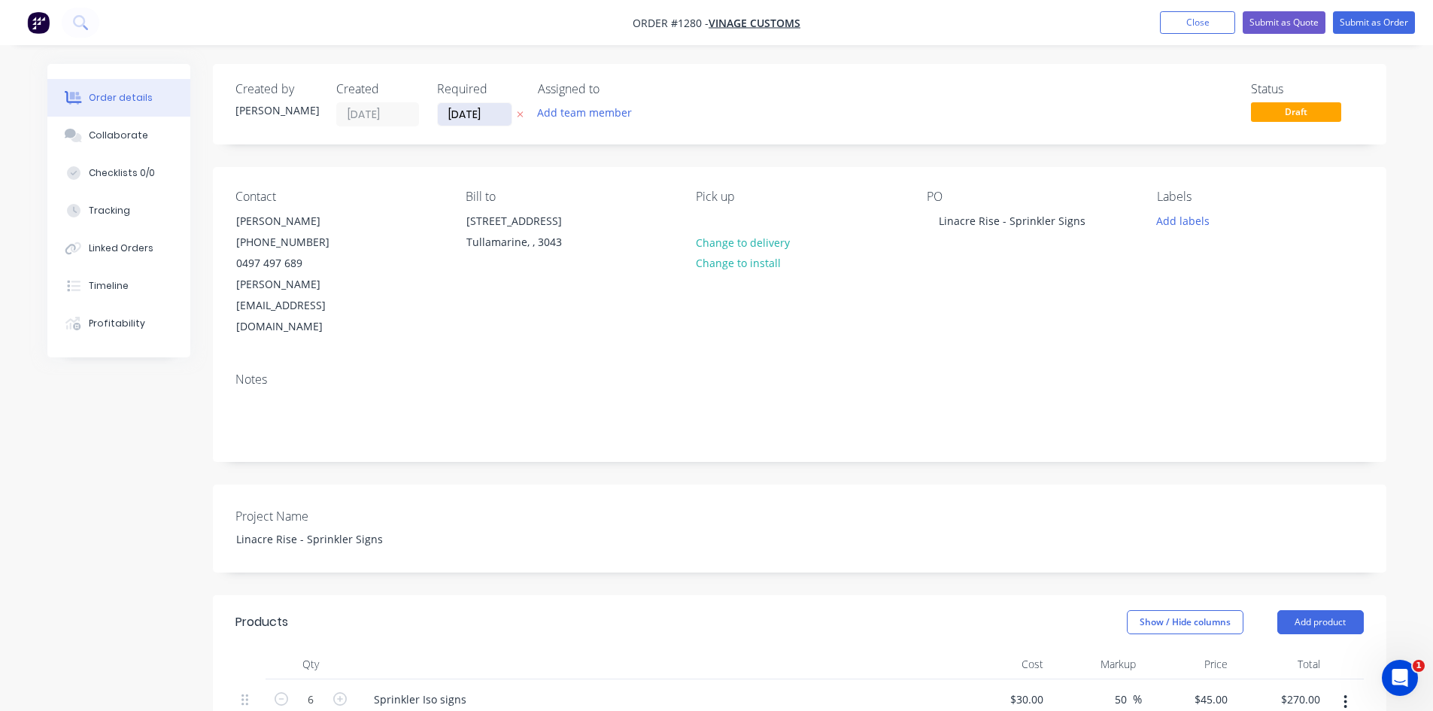
click at [502, 111] on input "[DATE]" at bounding box center [475, 114] width 74 height 23
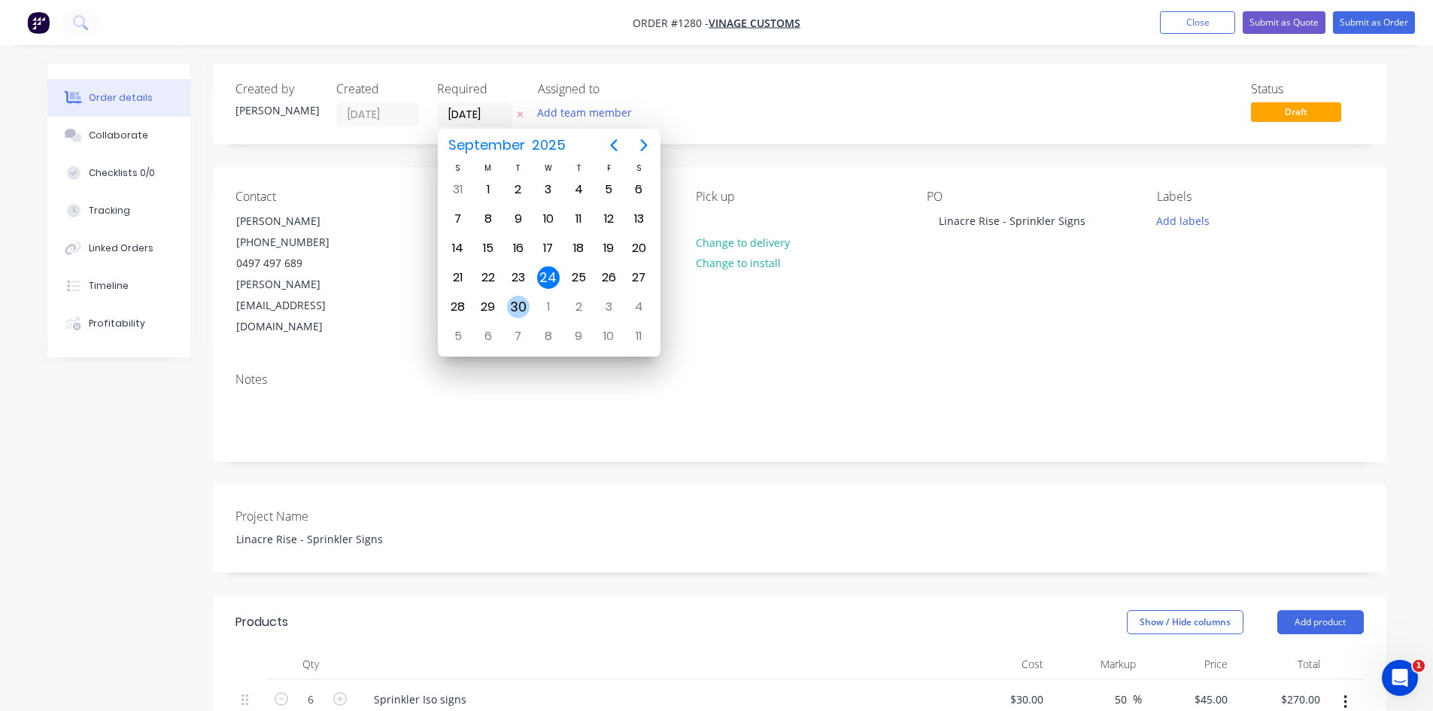
click at [528, 307] on div "30" at bounding box center [518, 307] width 23 height 23
type input "[DATE]"
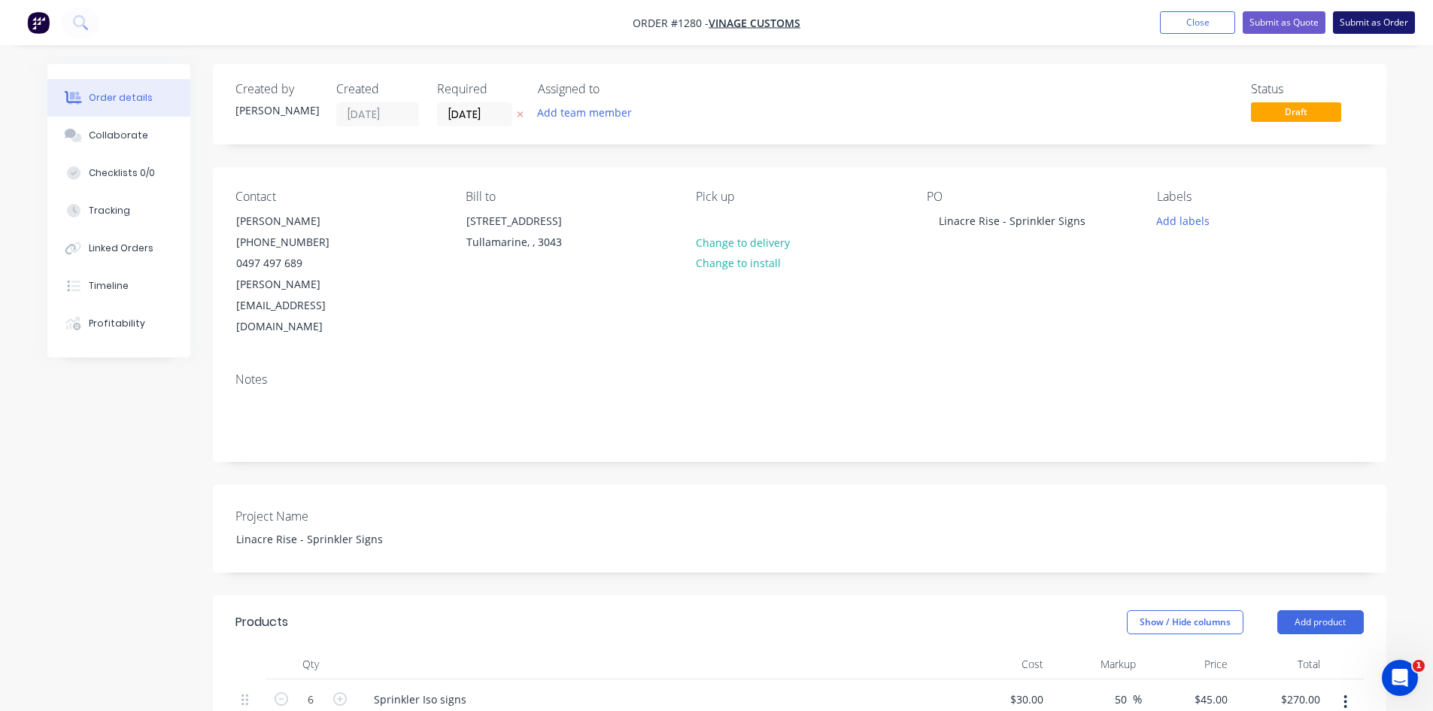
click at [1367, 24] on button "Submit as Order" at bounding box center [1374, 22] width 82 height 23
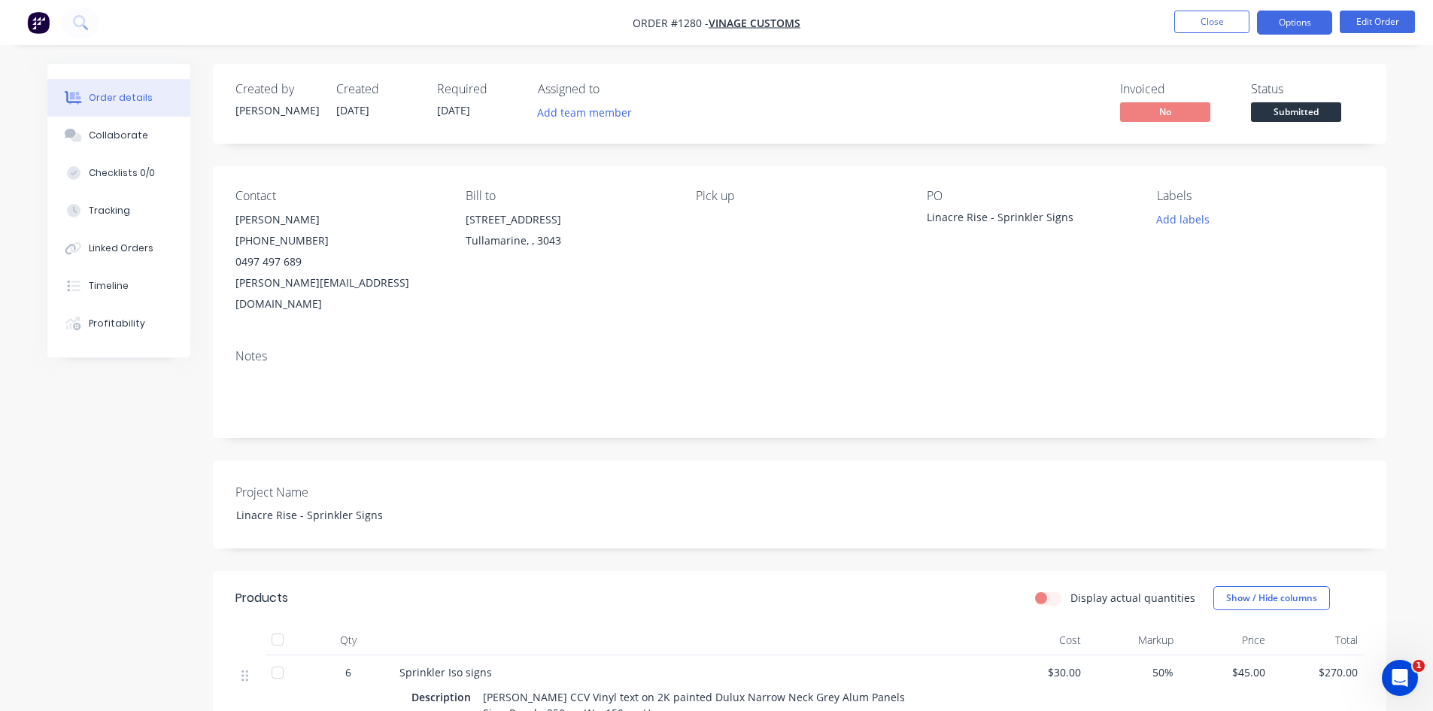
click at [1298, 26] on button "Options" at bounding box center [1294, 23] width 75 height 24
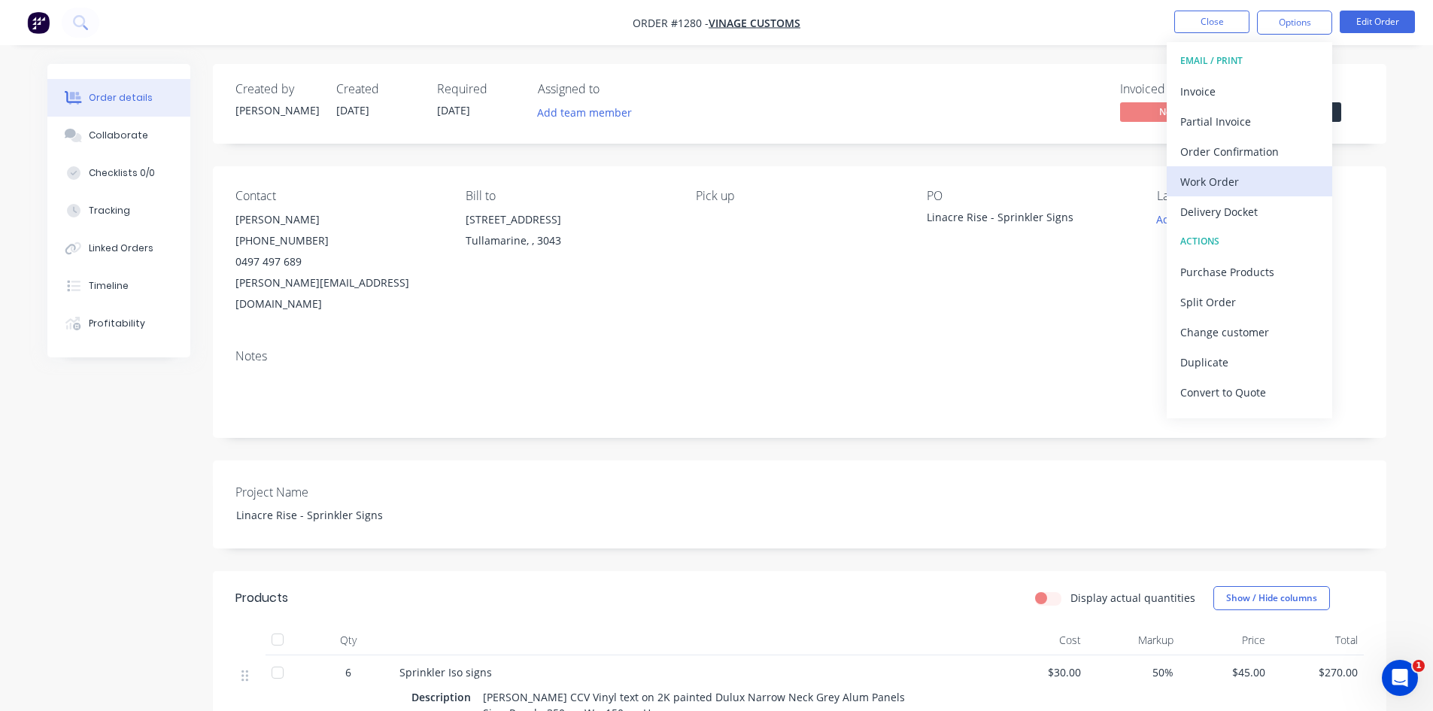
click at [1270, 182] on div "Work Order" at bounding box center [1249, 182] width 138 height 22
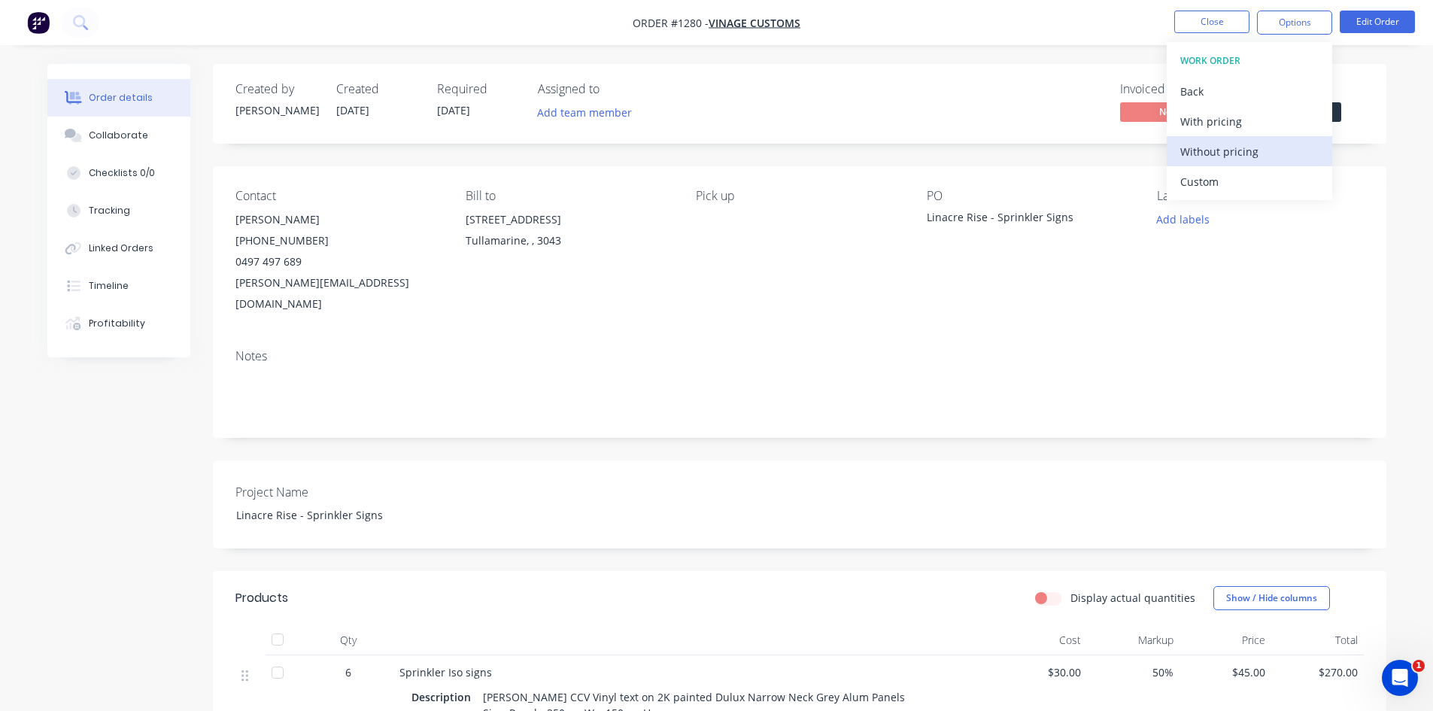
click at [1250, 159] on div "Without pricing" at bounding box center [1249, 152] width 138 height 22
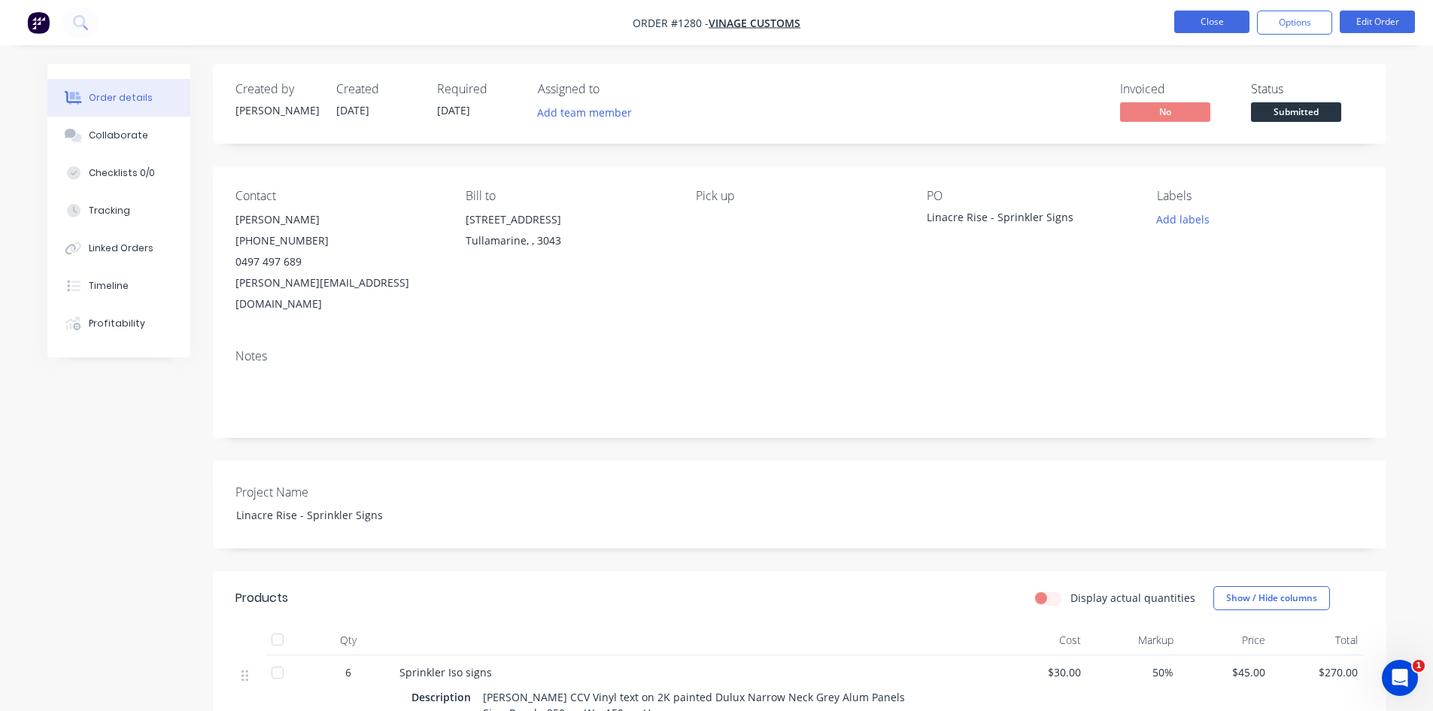
click at [1210, 12] on button "Close" at bounding box center [1211, 22] width 75 height 23
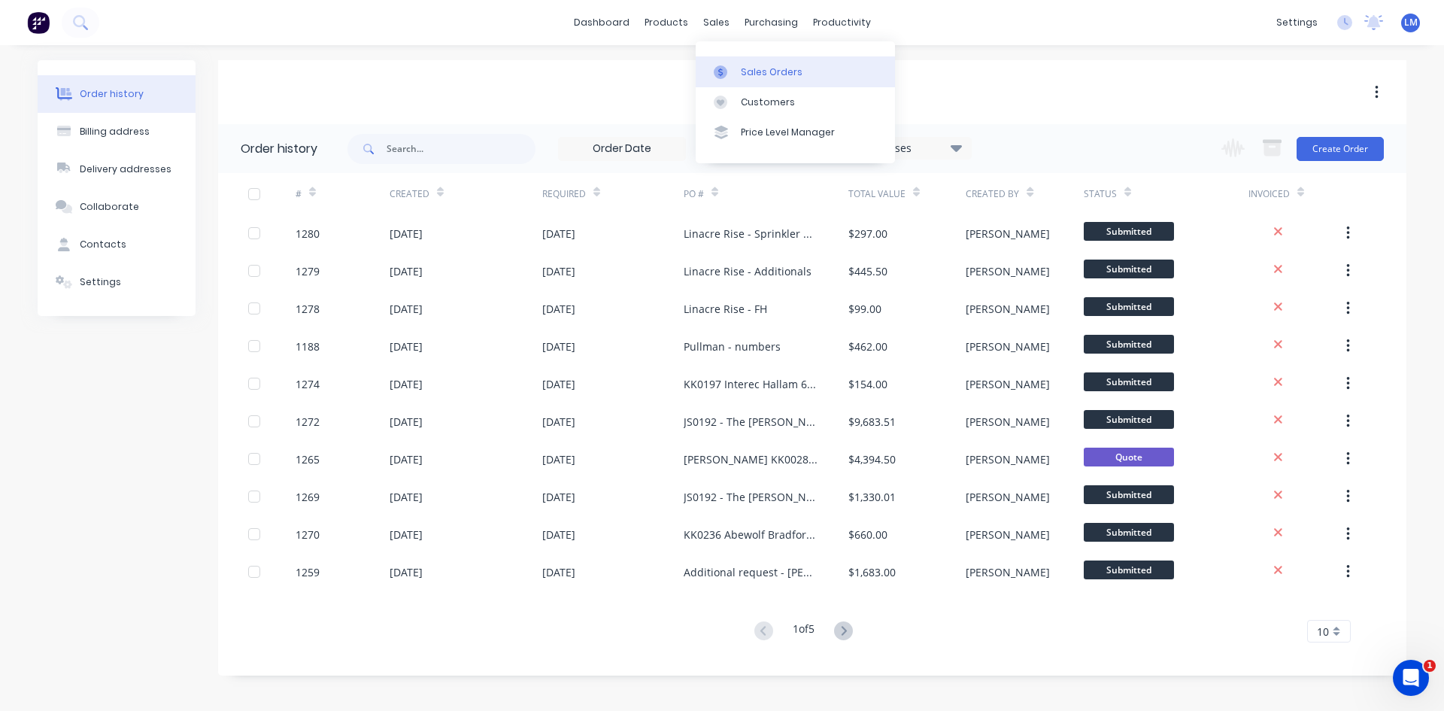
click at [772, 77] on div "Sales Orders" at bounding box center [772, 72] width 62 height 14
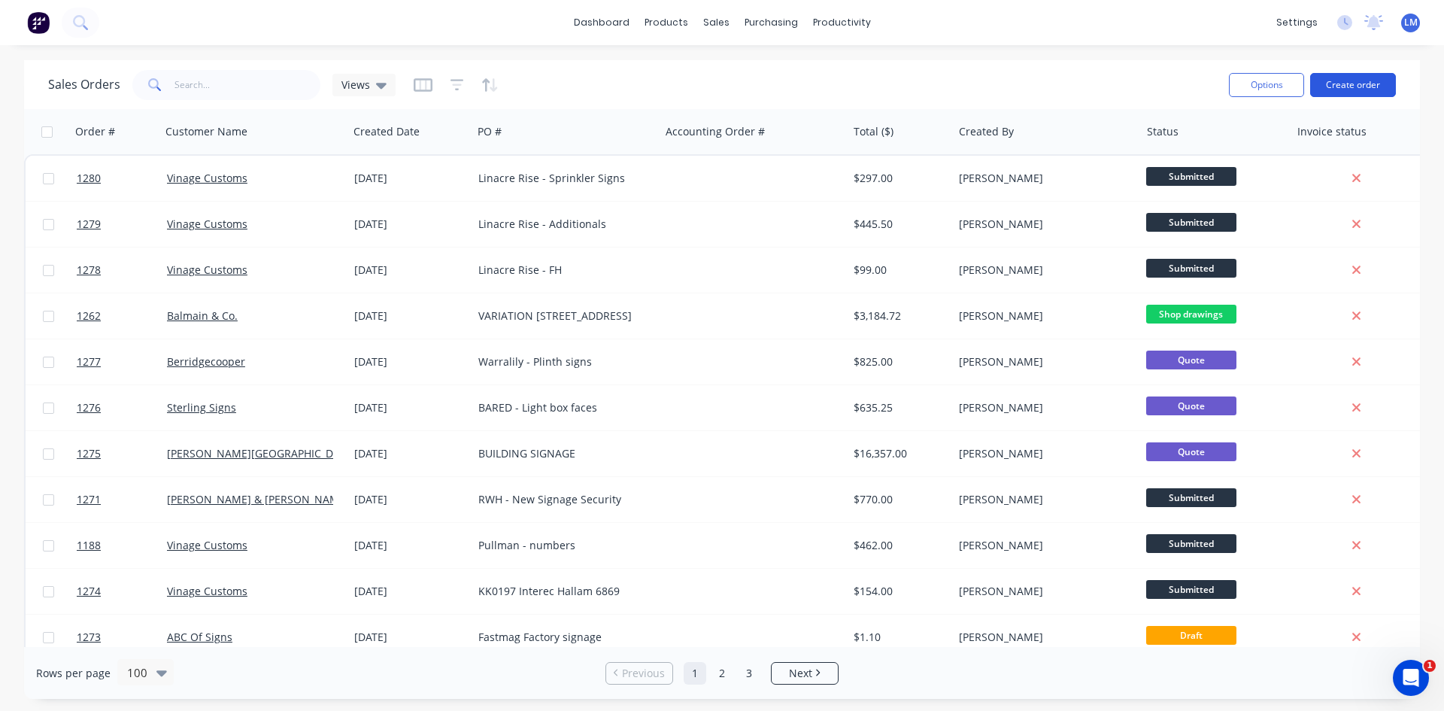
click at [1363, 79] on button "Create order" at bounding box center [1353, 85] width 86 height 24
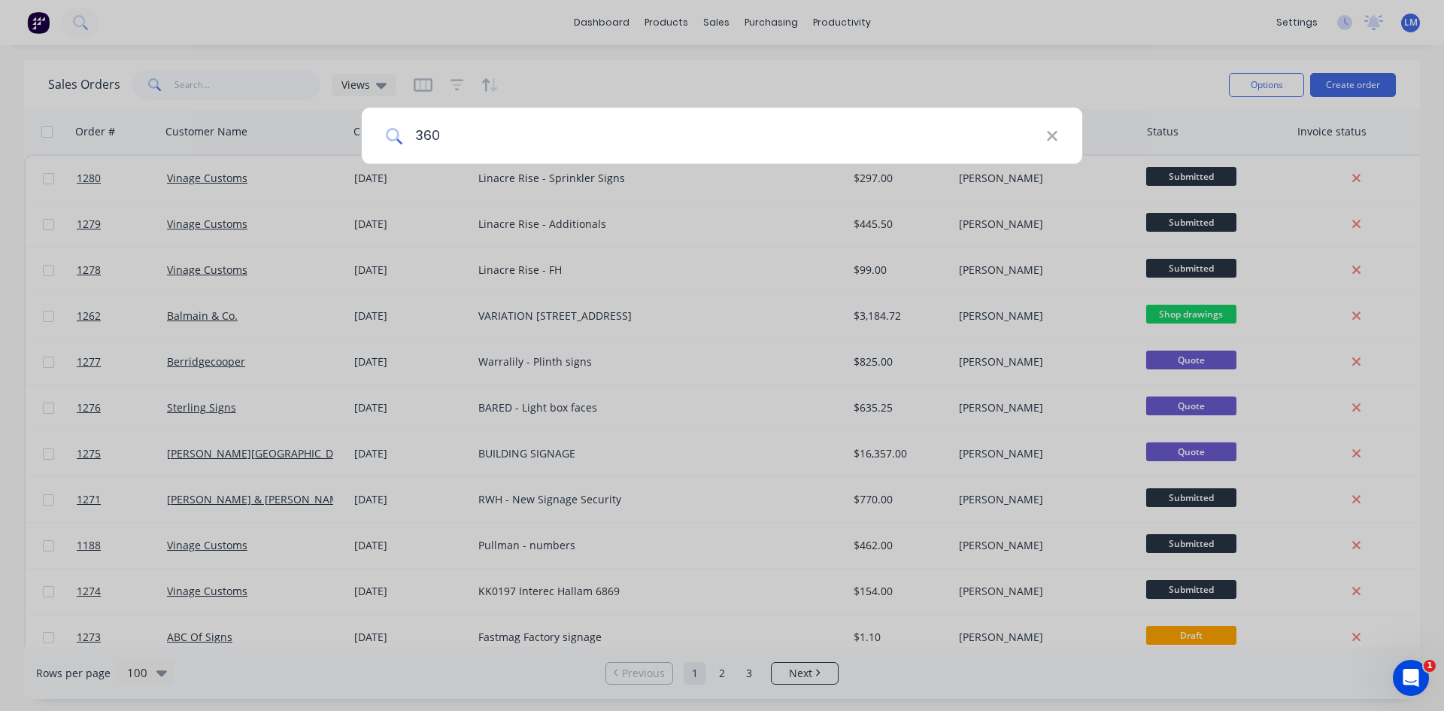
type input "360"
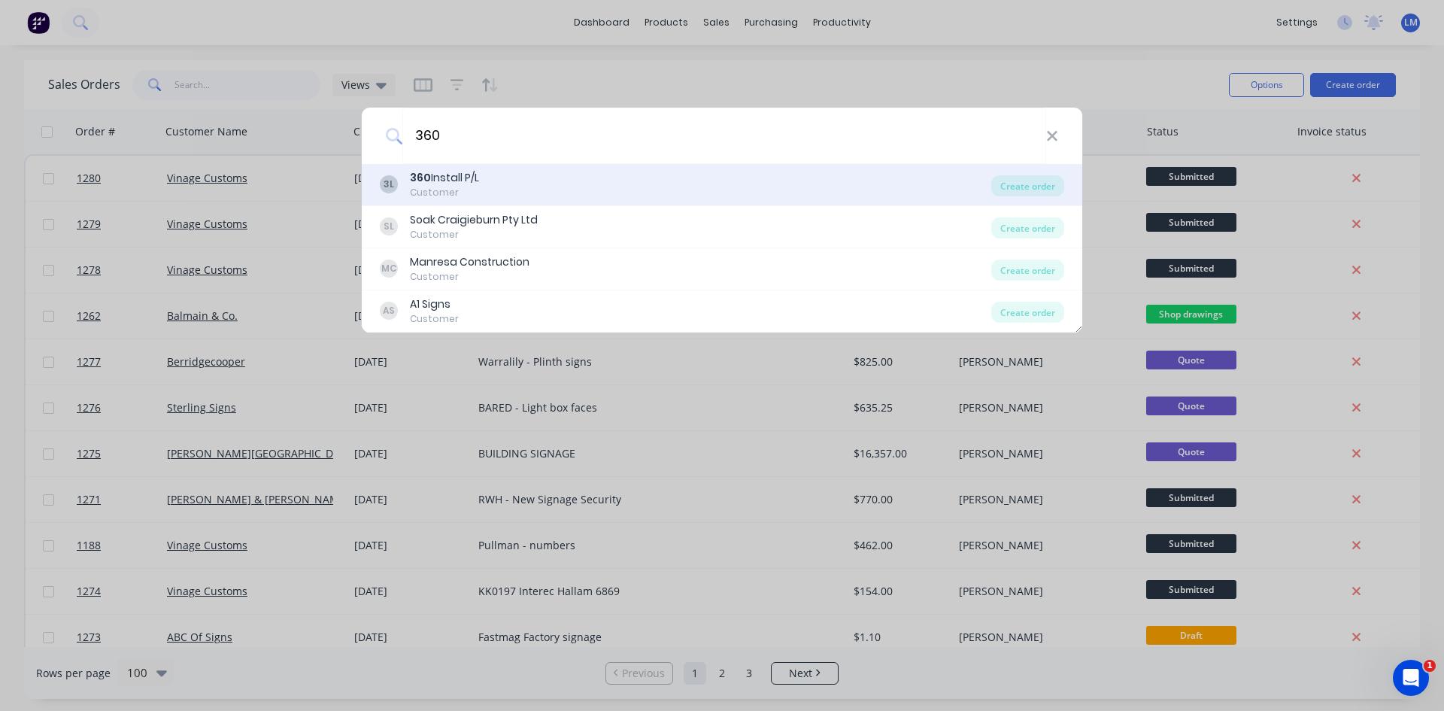
click at [443, 190] on div "Customer" at bounding box center [444, 193] width 69 height 14
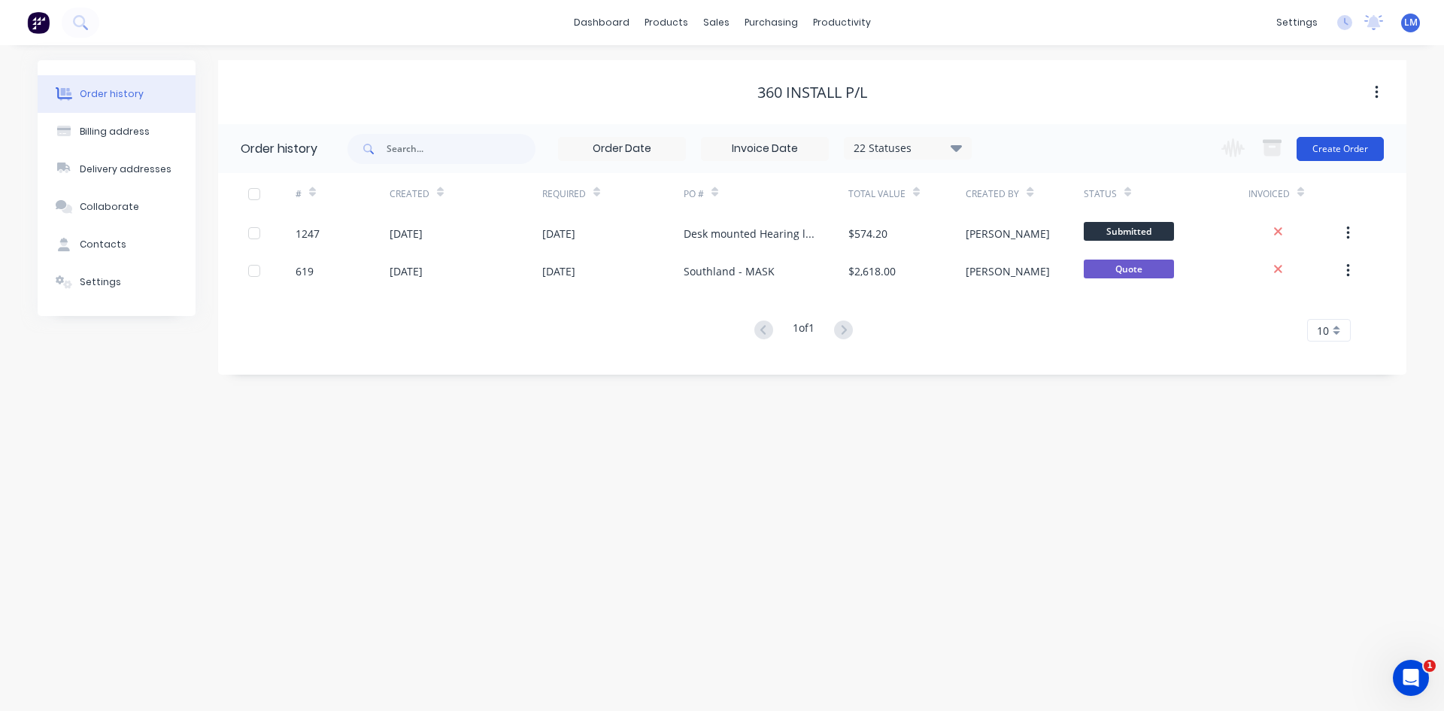
click at [1350, 152] on button "Create Order" at bounding box center [1340, 149] width 87 height 24
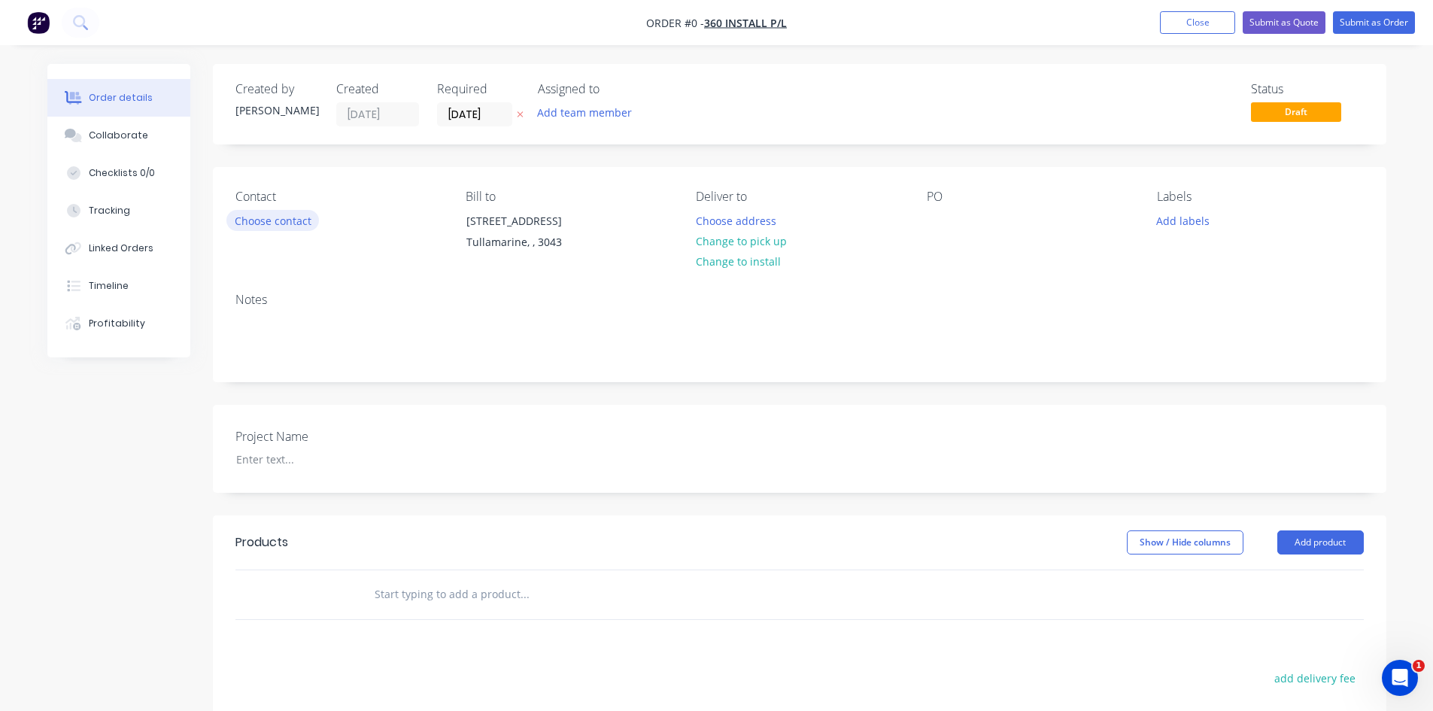
click at [286, 217] on button "Choose contact" at bounding box center [272, 220] width 93 height 20
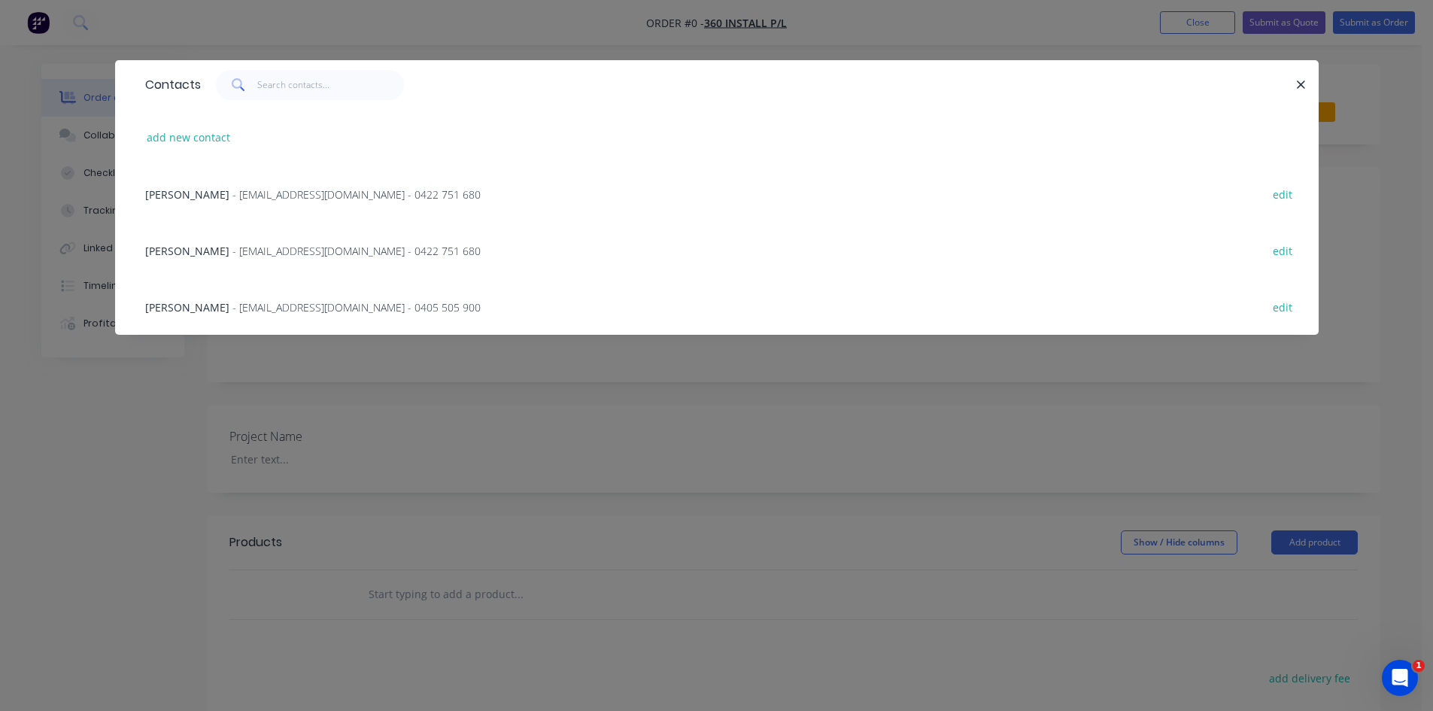
click at [256, 304] on span "- [EMAIL_ADDRESS][DOMAIN_NAME] - 0405 505 900" at bounding box center [356, 307] width 248 height 14
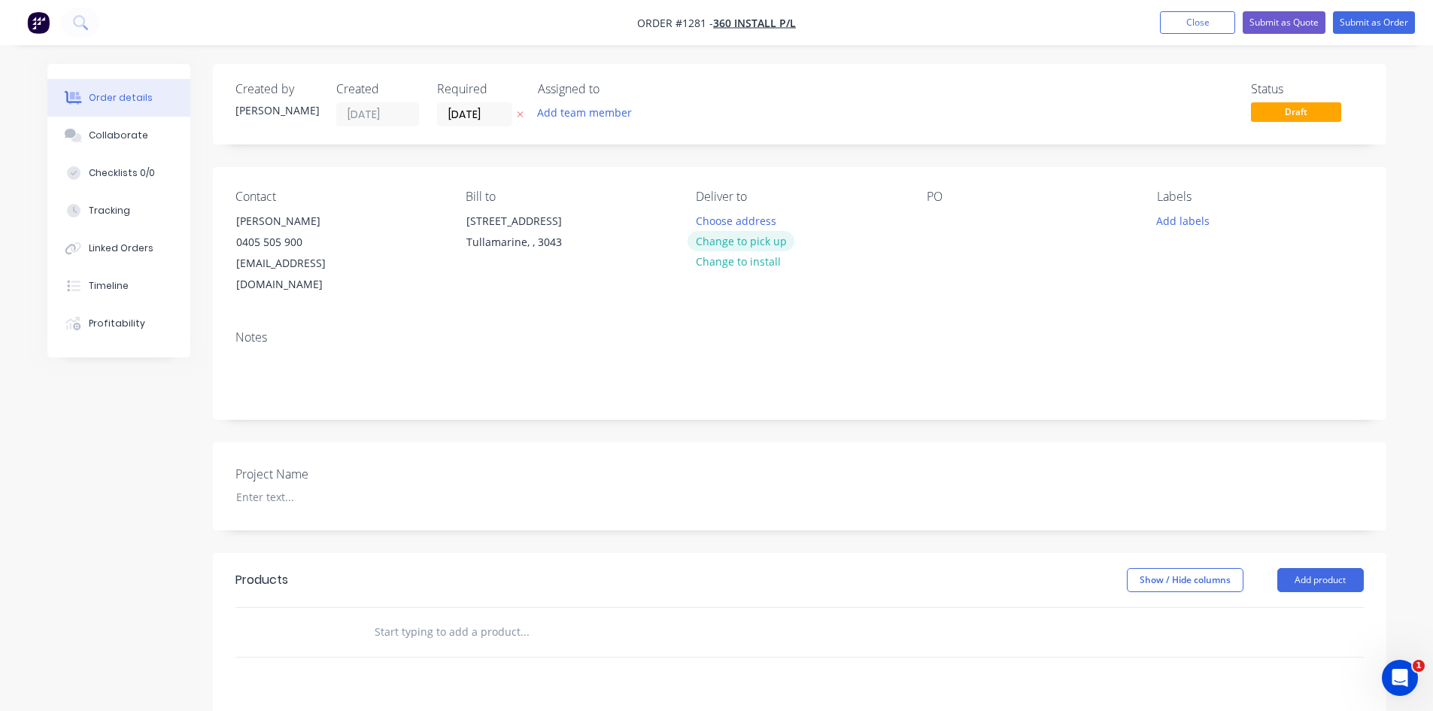
click at [764, 244] on button "Change to pick up" at bounding box center [740, 241] width 107 height 20
click at [948, 222] on div at bounding box center [939, 221] width 24 height 22
drag, startPoint x: 927, startPoint y: 219, endPoint x: 938, endPoint y: 219, distance: 11.3
click at [929, 220] on div at bounding box center [939, 221] width 24 height 22
paste div
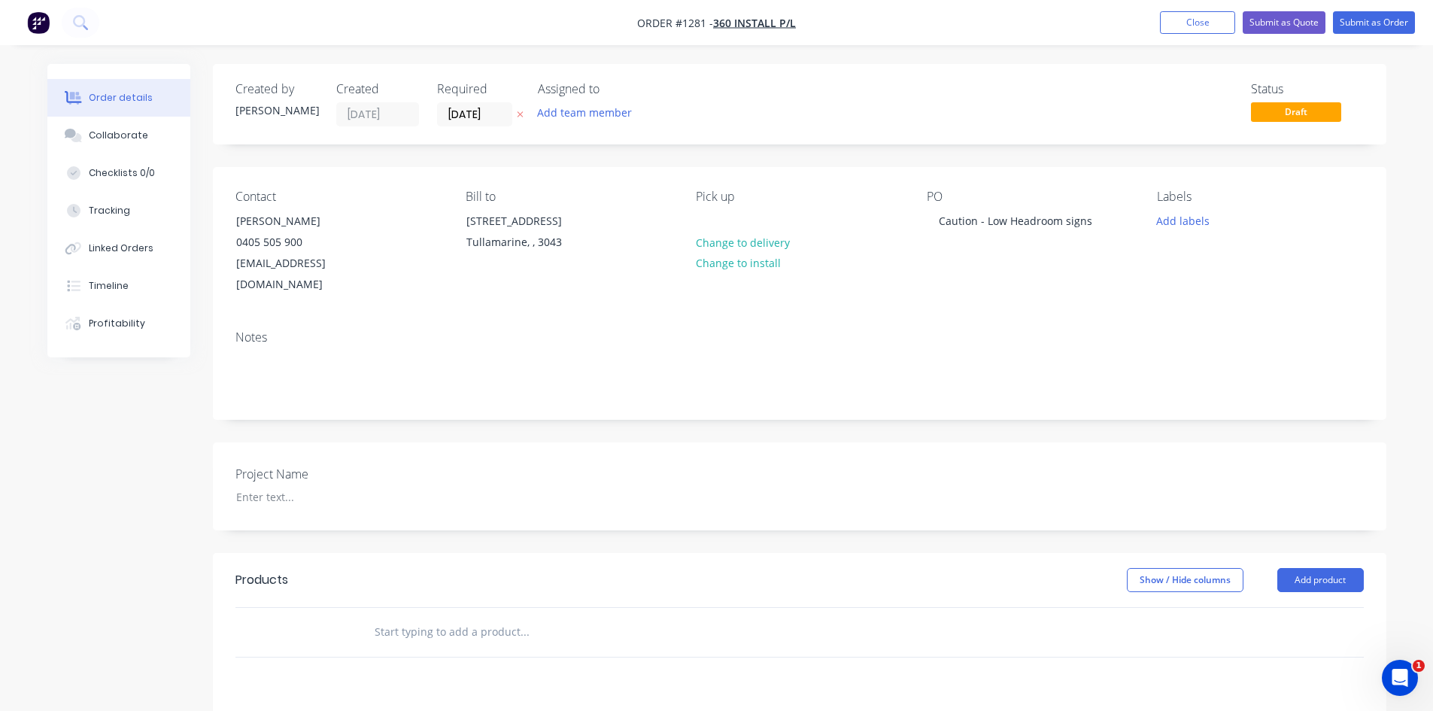
click at [393, 617] on input "text" at bounding box center [524, 632] width 301 height 30
click at [287, 486] on div at bounding box center [318, 497] width 188 height 22
paste div
click at [445, 617] on input "text" at bounding box center [524, 632] width 301 height 30
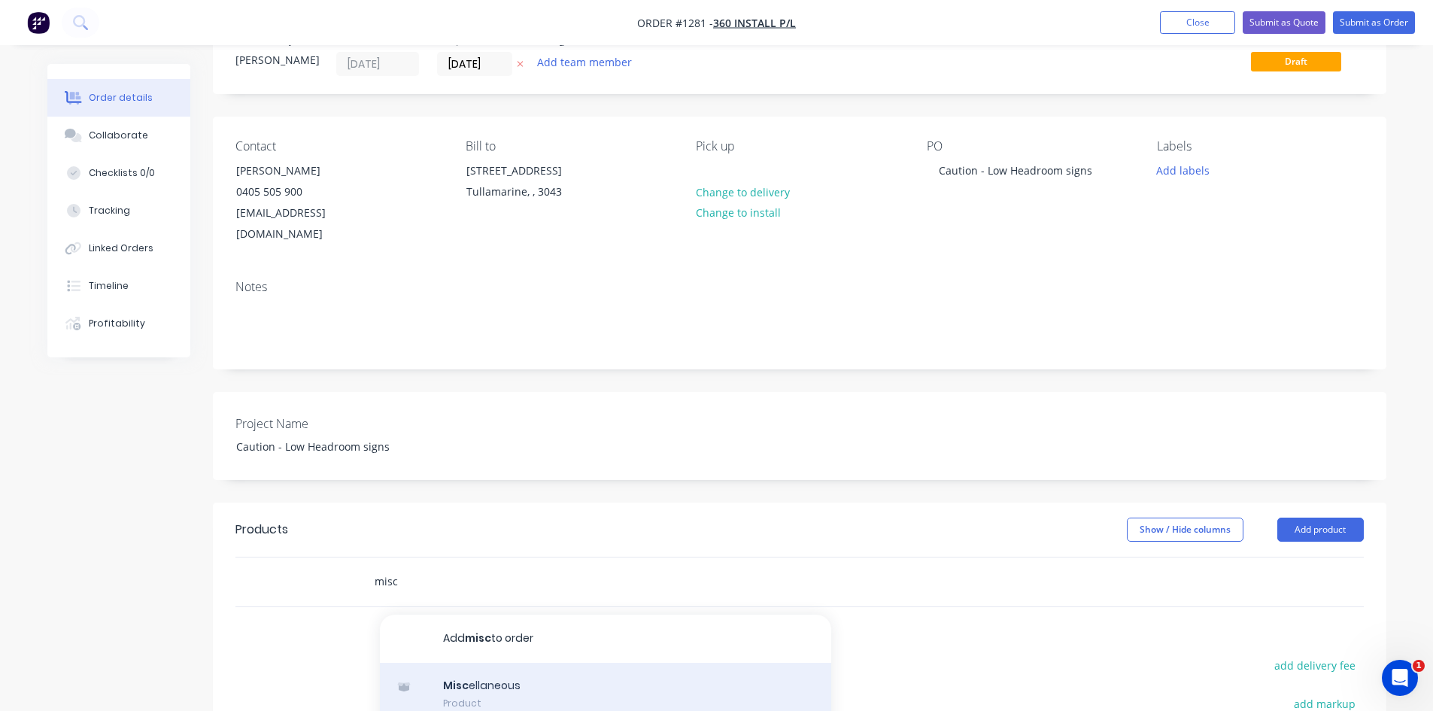
scroll to position [75, 0]
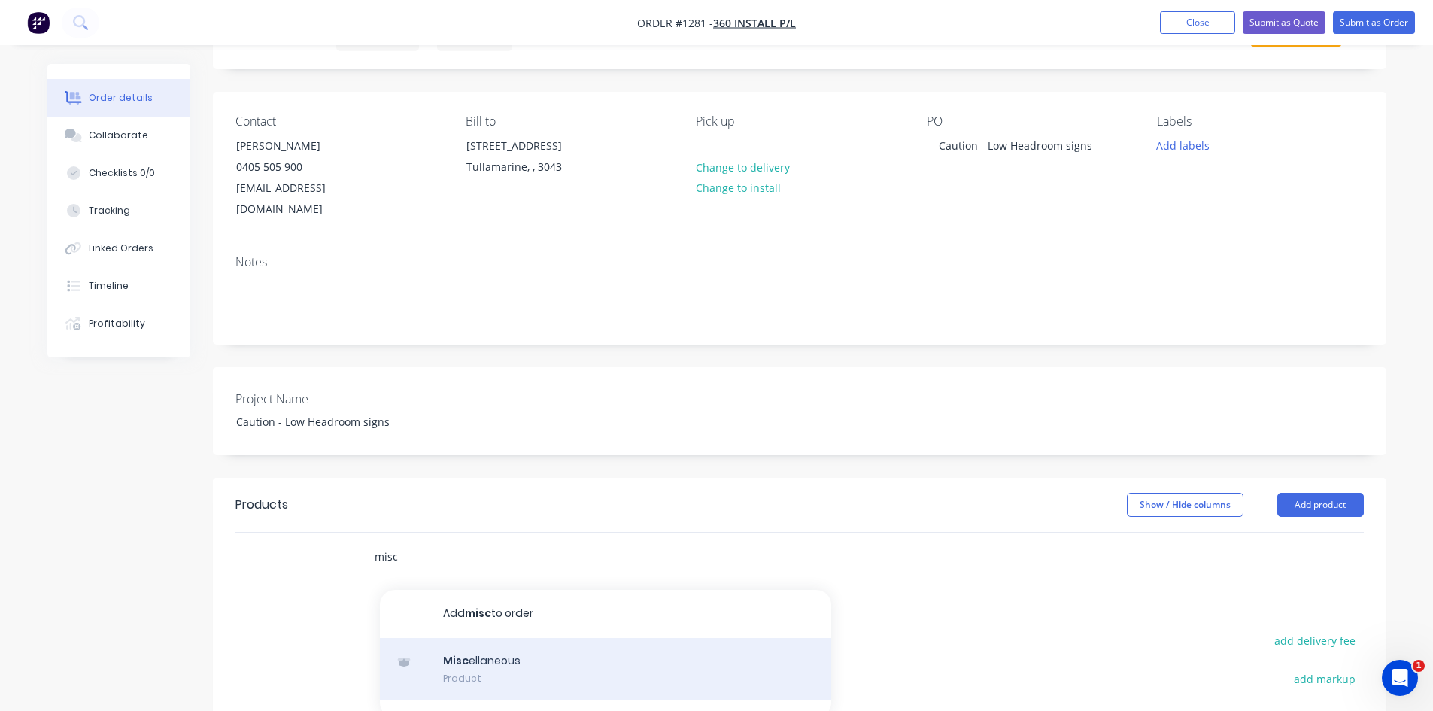
type input "misc"
click at [563, 647] on div "Misc ellaneous Product" at bounding box center [605, 669] width 451 height 63
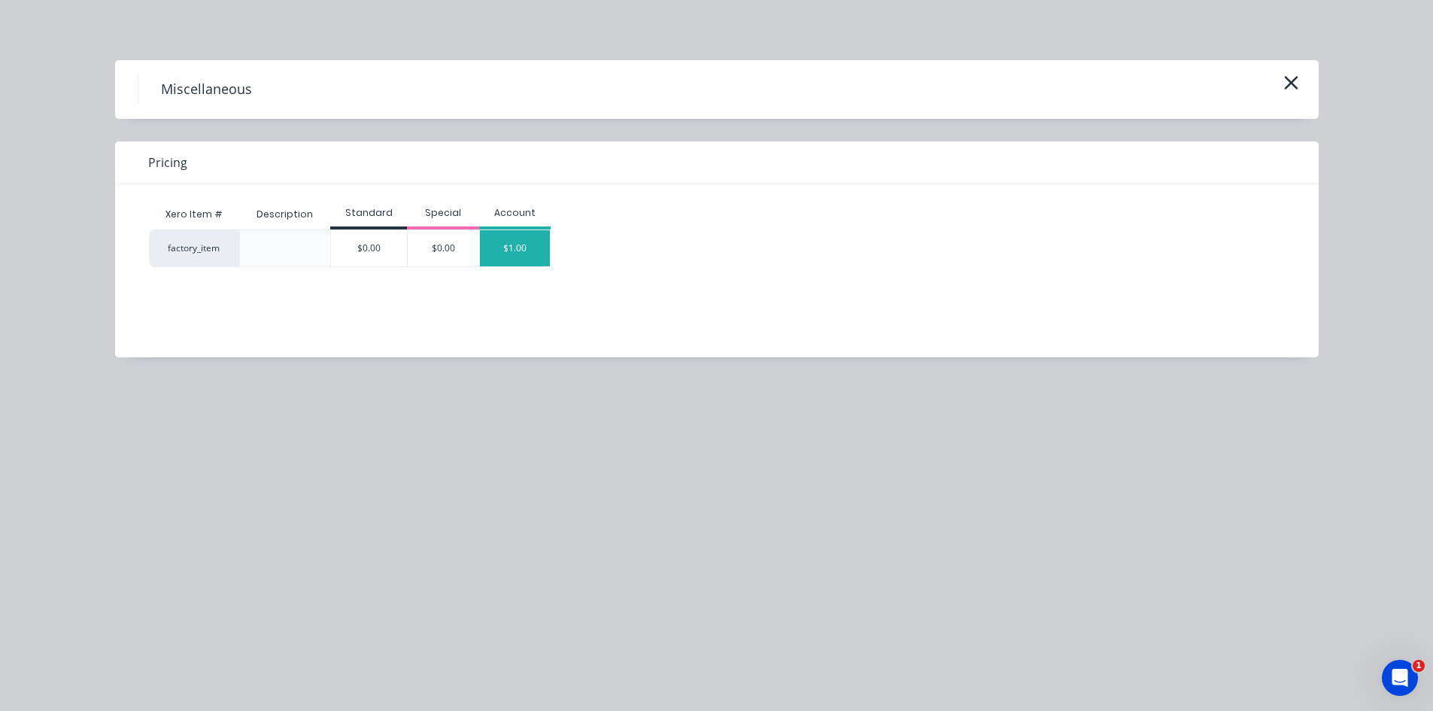
click at [523, 260] on div "$1.00" at bounding box center [515, 248] width 71 height 36
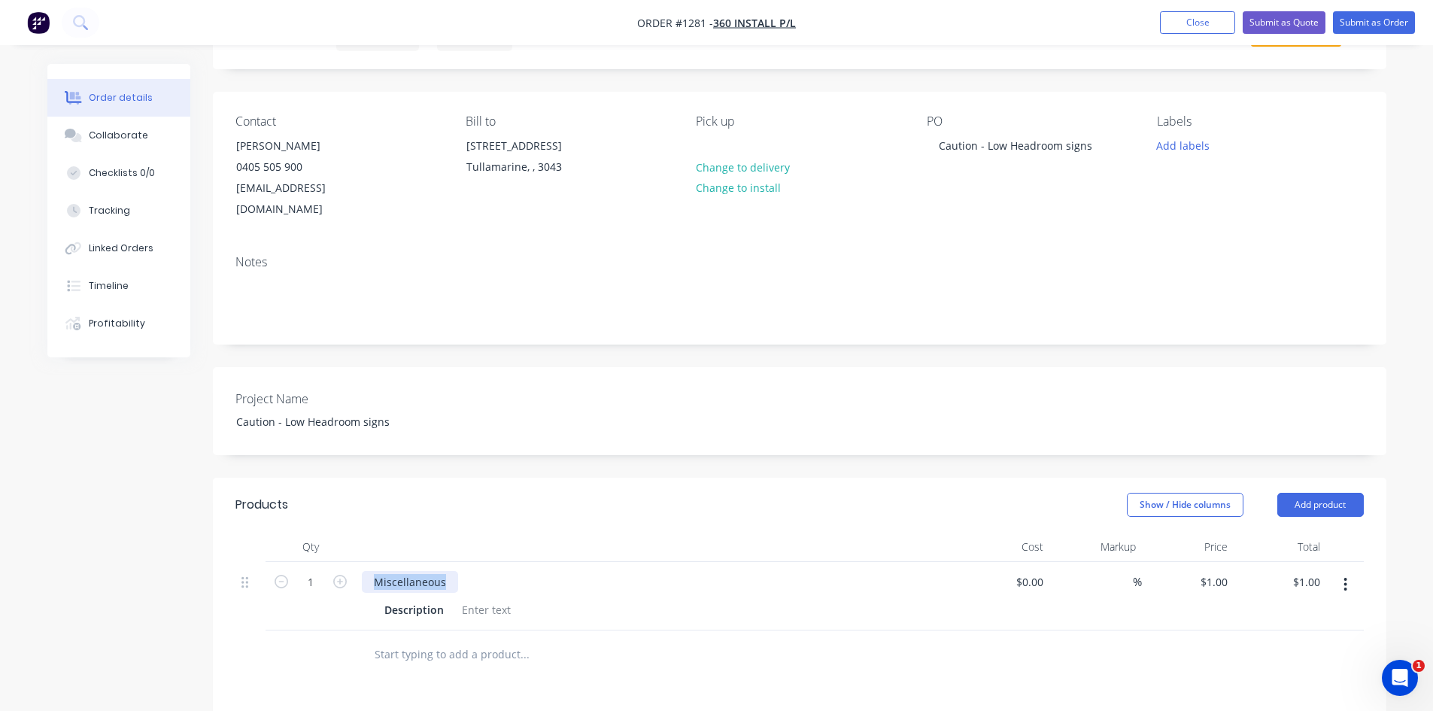
drag, startPoint x: 445, startPoint y: 560, endPoint x: 368, endPoint y: 565, distance: 76.9
click at [368, 571] on div "Miscellaneous" at bounding box center [410, 582] width 96 height 22
paste div
click at [493, 599] on div at bounding box center [486, 610] width 61 height 22
click at [463, 599] on div at bounding box center [486, 610] width 61 height 22
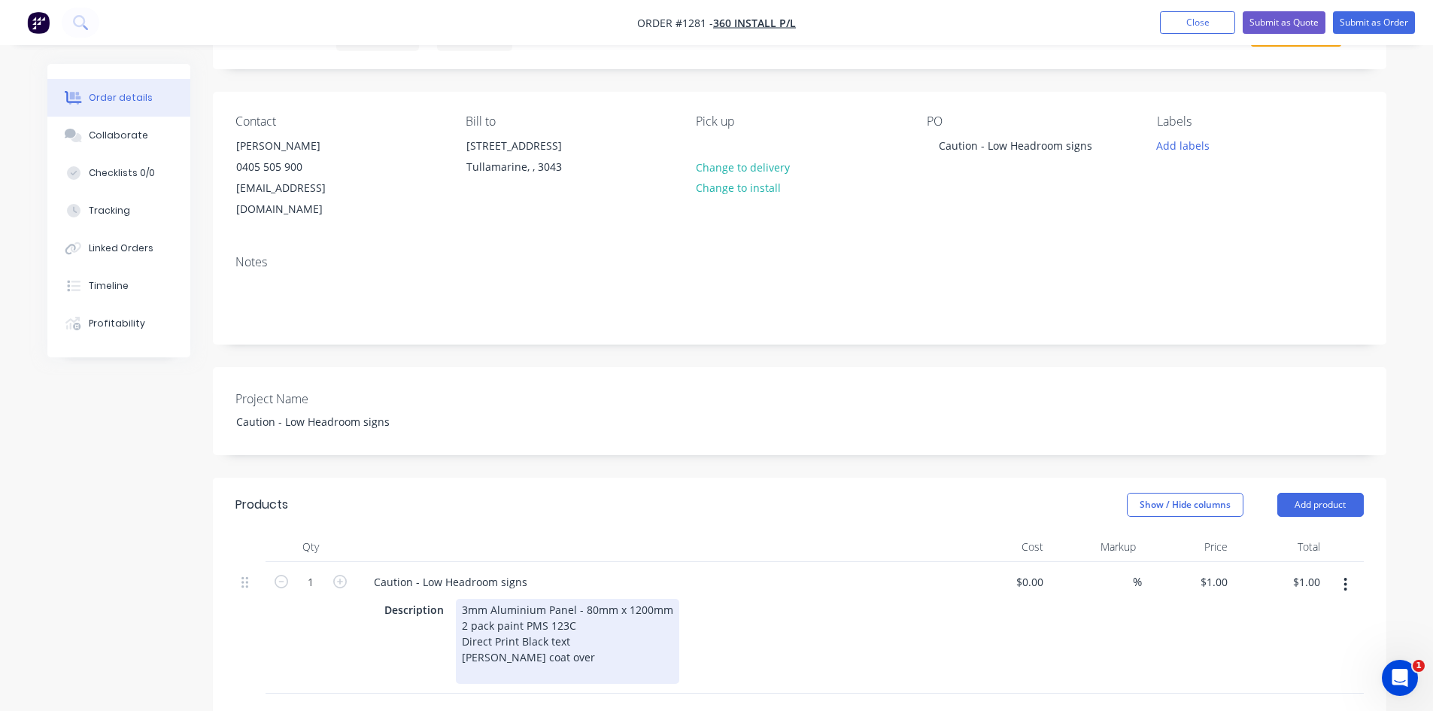
click at [758, 632] on div "Description 3mm Aluminium Panel - 80mm x 1200mm 2 pack paint PMS 123C Direct Pr…" at bounding box center [653, 641] width 550 height 85
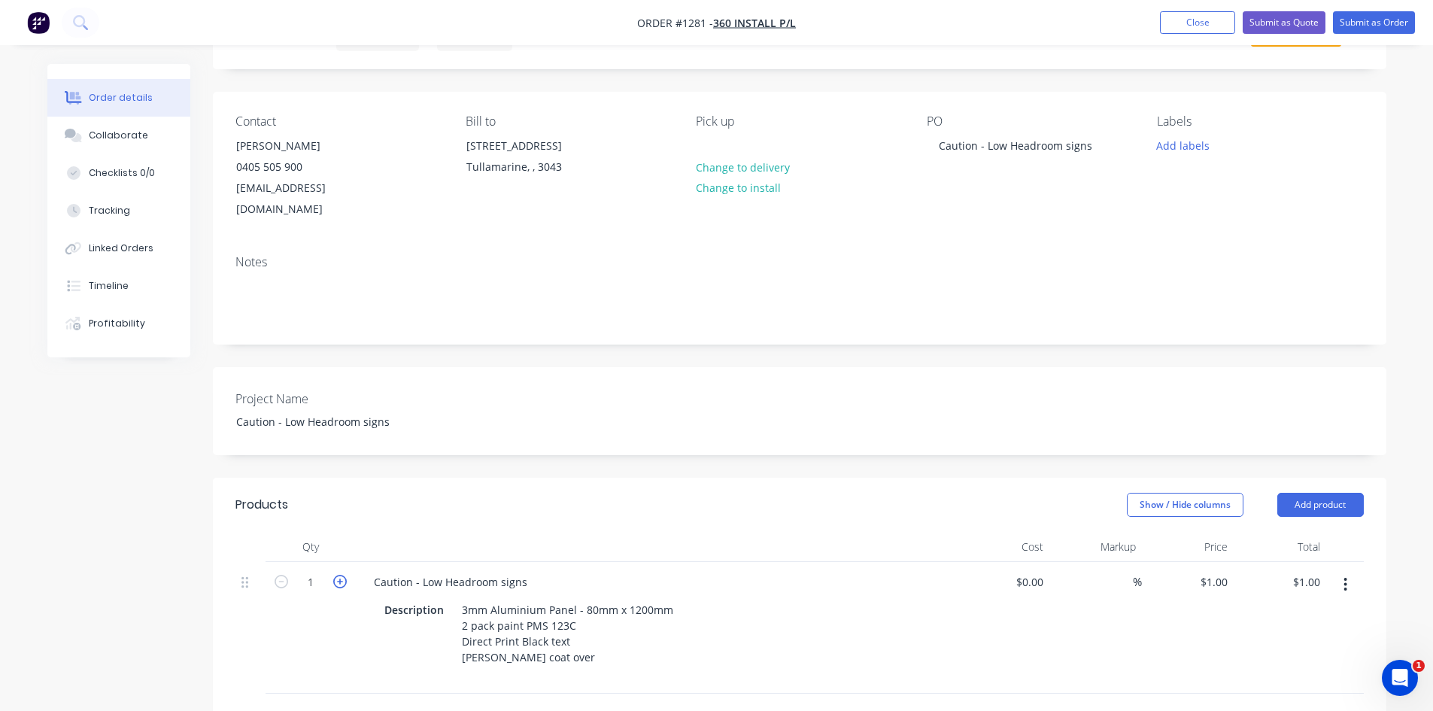
click at [337, 575] on icon "button" at bounding box center [340, 582] width 14 height 14
type input "2"
type input "$2.00"
click at [337, 575] on icon "button" at bounding box center [340, 582] width 14 height 14
type input "3"
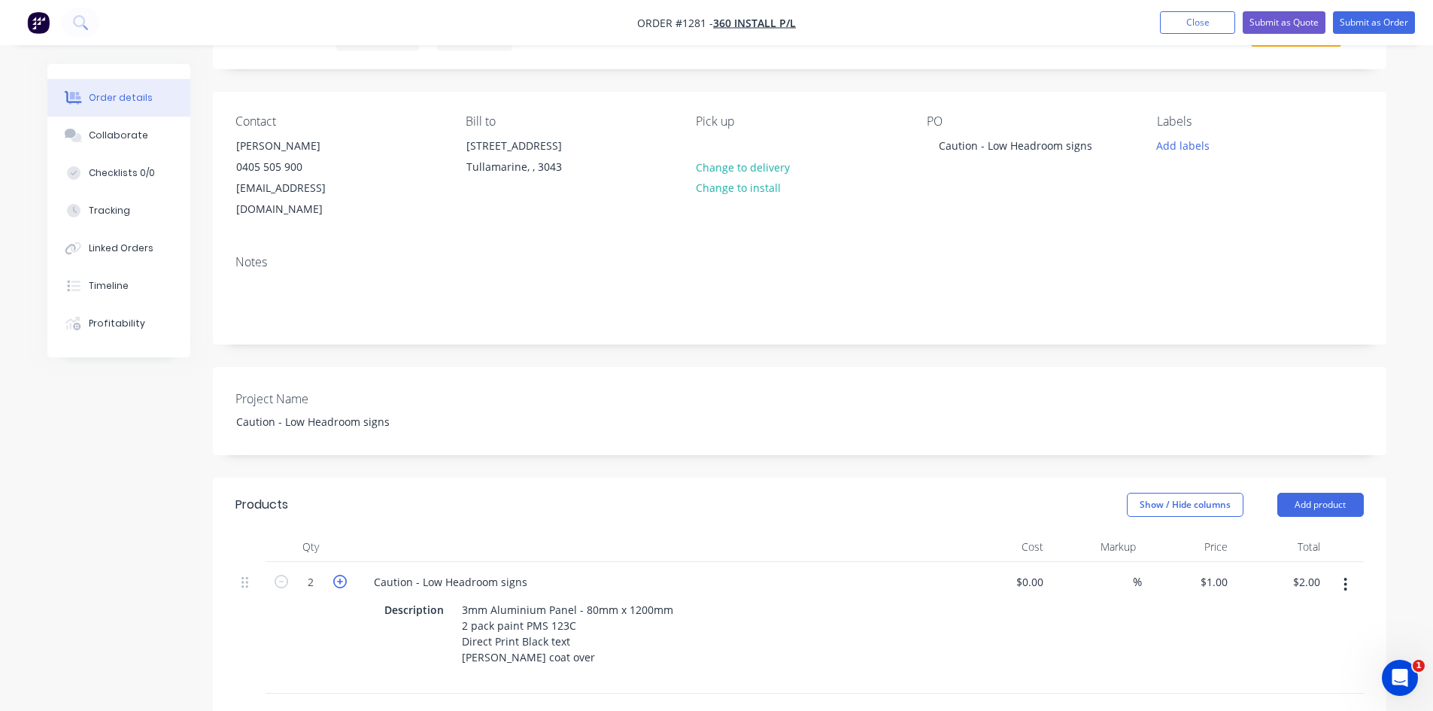
type input "$3.00"
click at [337, 575] on icon "button" at bounding box center [340, 582] width 14 height 14
type input "4"
type input "$4.00"
click at [337, 575] on icon "button" at bounding box center [340, 582] width 14 height 14
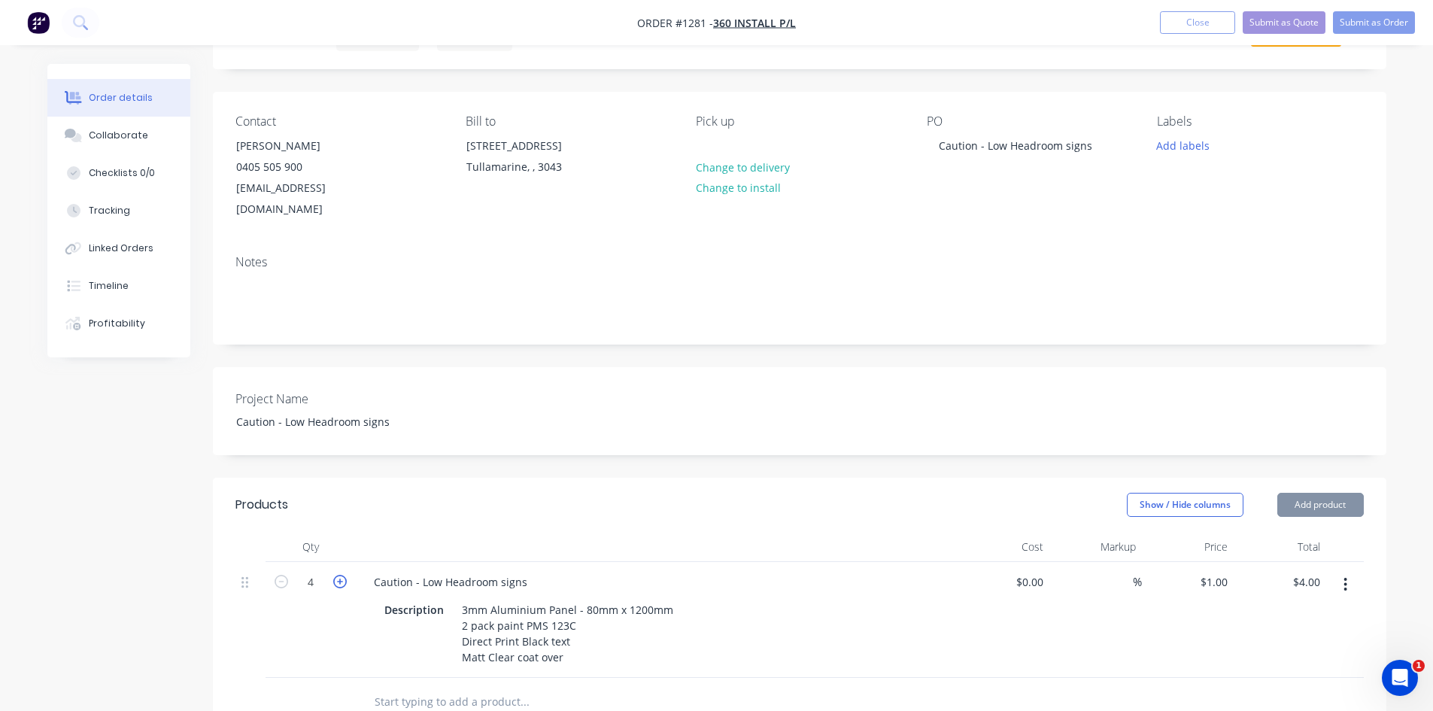
type input "5"
type input "$5.00"
click at [337, 575] on icon "button" at bounding box center [340, 582] width 14 height 14
type input "6"
type input "$6.00"
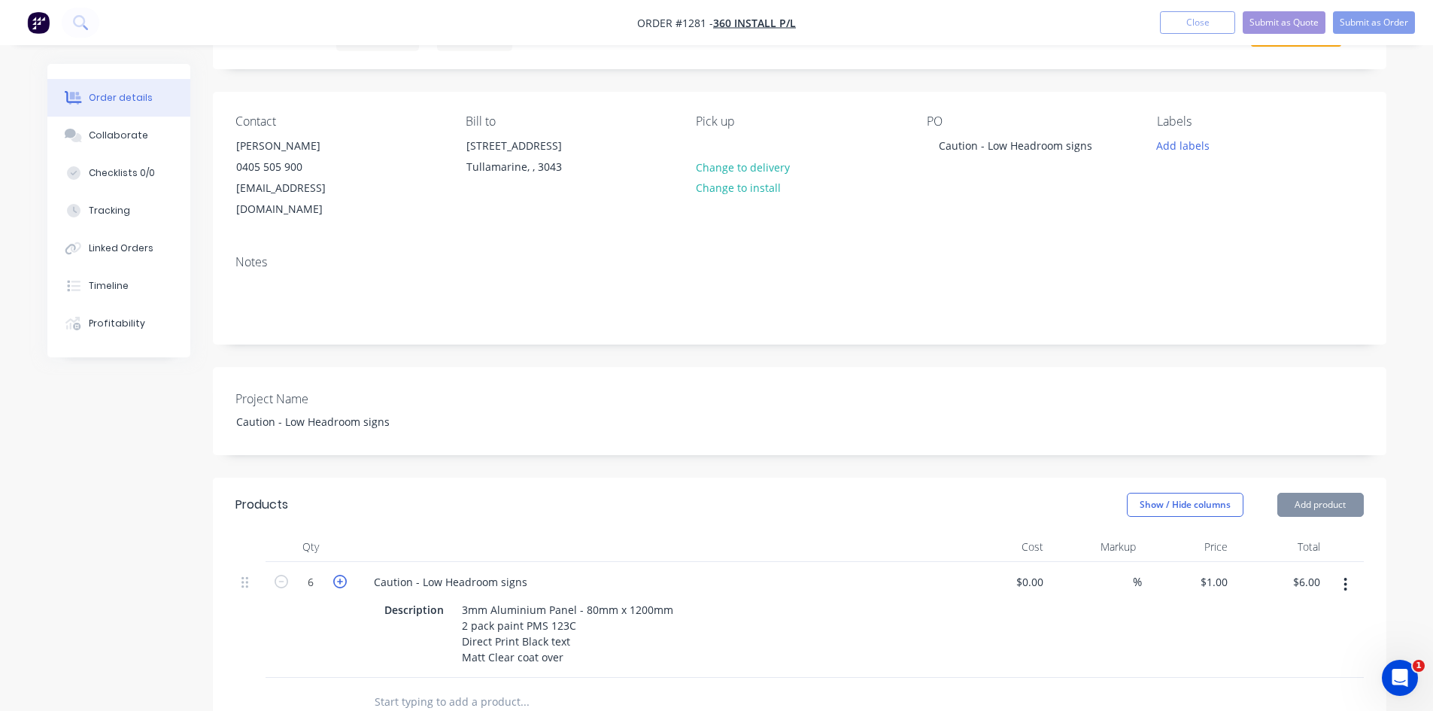
click at [337, 575] on icon "button" at bounding box center [340, 582] width 14 height 14
type input "7"
type input "$7.00"
click at [337, 575] on icon "button" at bounding box center [340, 582] width 14 height 14
type input "8"
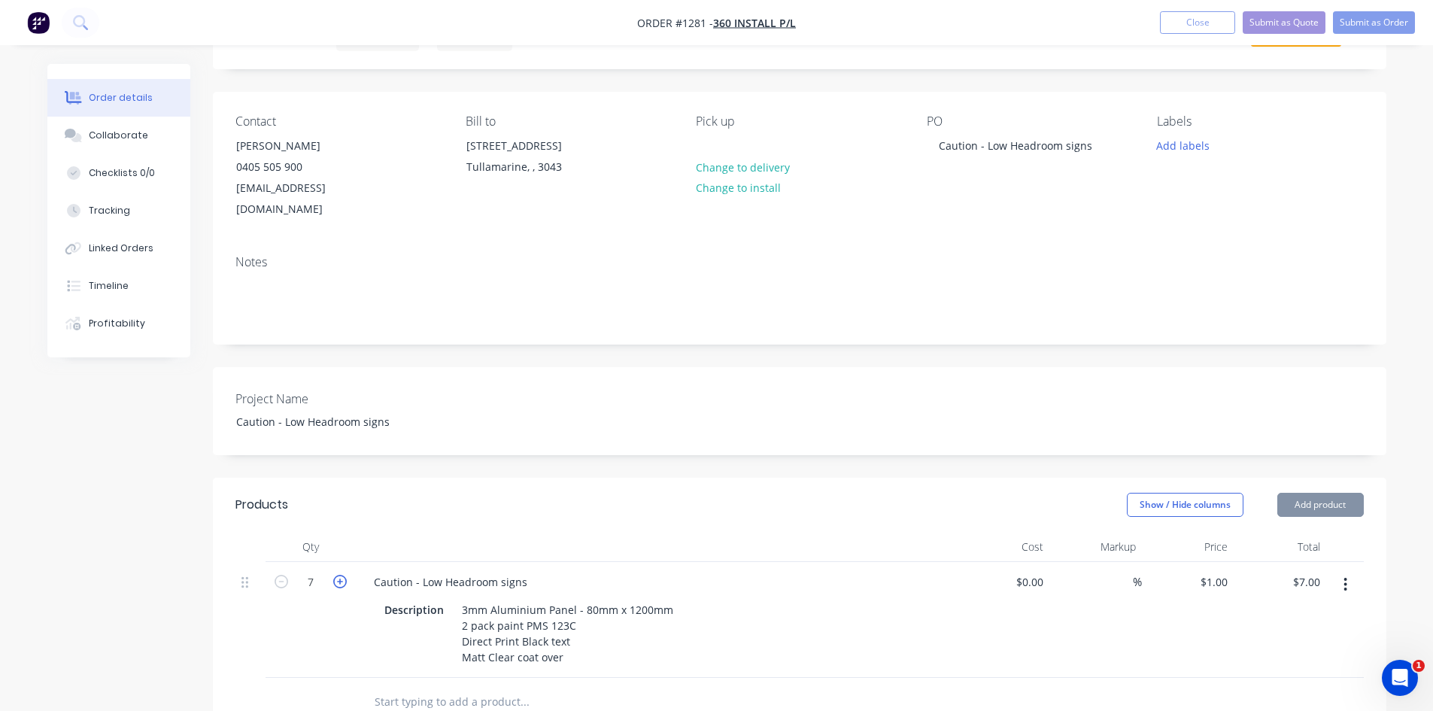
type input "$8.00"
click at [337, 575] on icon "button" at bounding box center [340, 582] width 14 height 14
type input "9"
type input "$9.00"
click at [337, 575] on icon "button" at bounding box center [340, 582] width 14 height 14
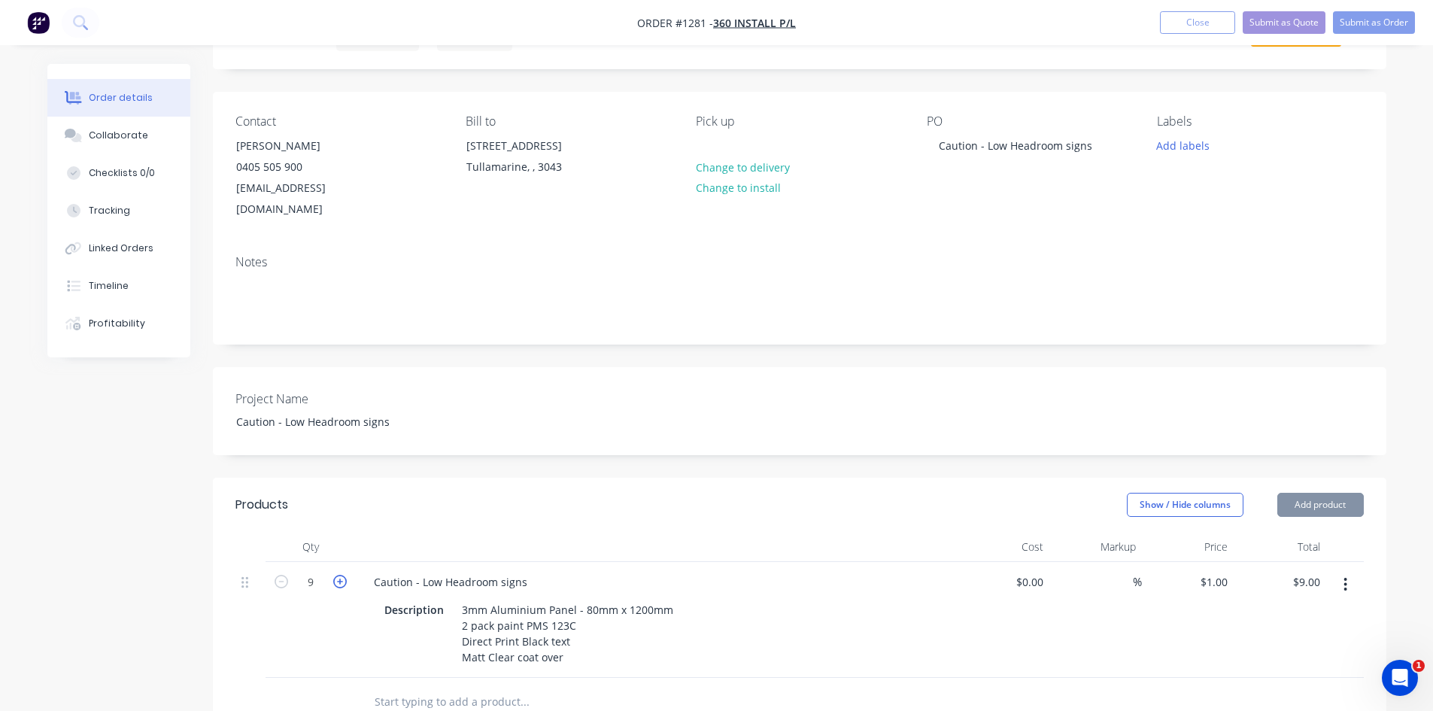
type input "10"
type input "$10.00"
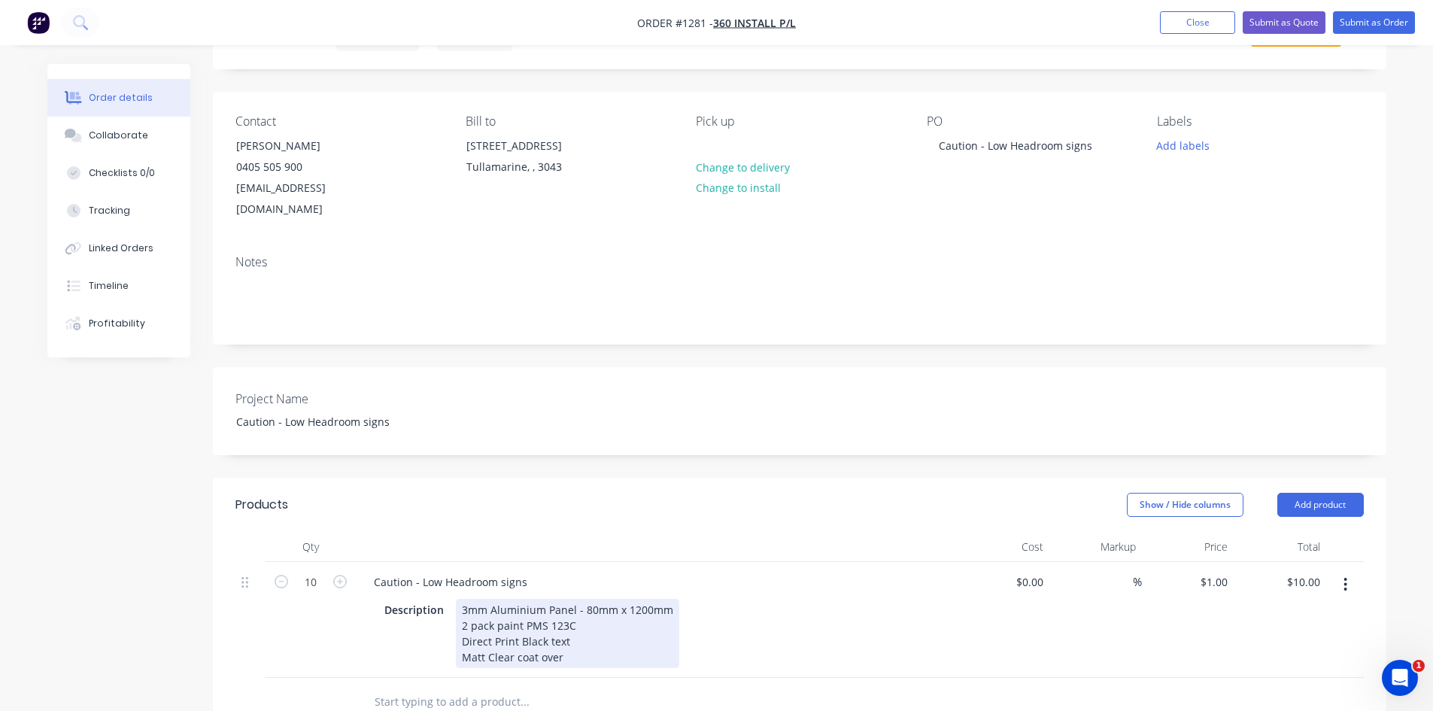
click at [834, 645] on div "Description 3mm Aluminium Panel - 80mm x 1200mm 2 pack paint PMS 123C Direct Pr…" at bounding box center [653, 633] width 550 height 69
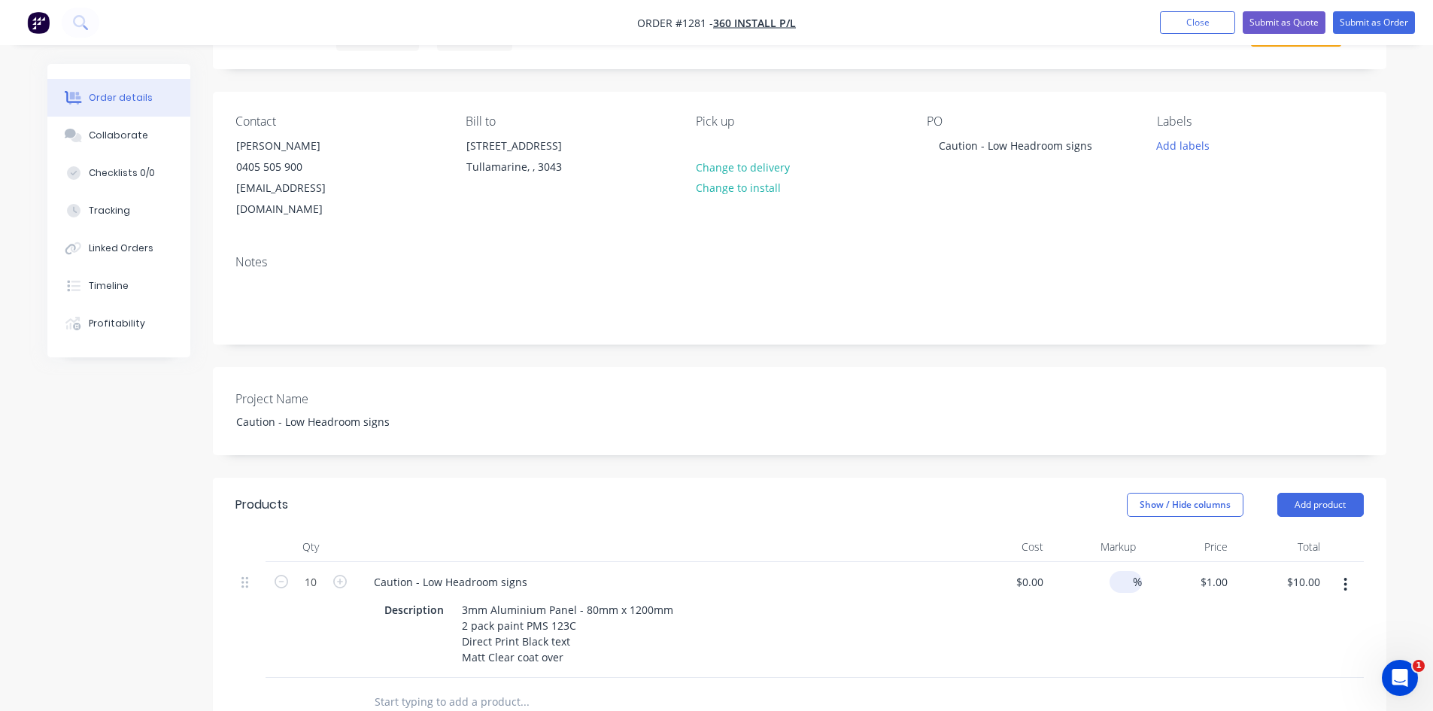
click at [1121, 571] on input at bounding box center [1123, 582] width 17 height 22
type input "50"
type input "$0.00"
click at [1063, 606] on div "50 50 %" at bounding box center [1095, 620] width 93 height 116
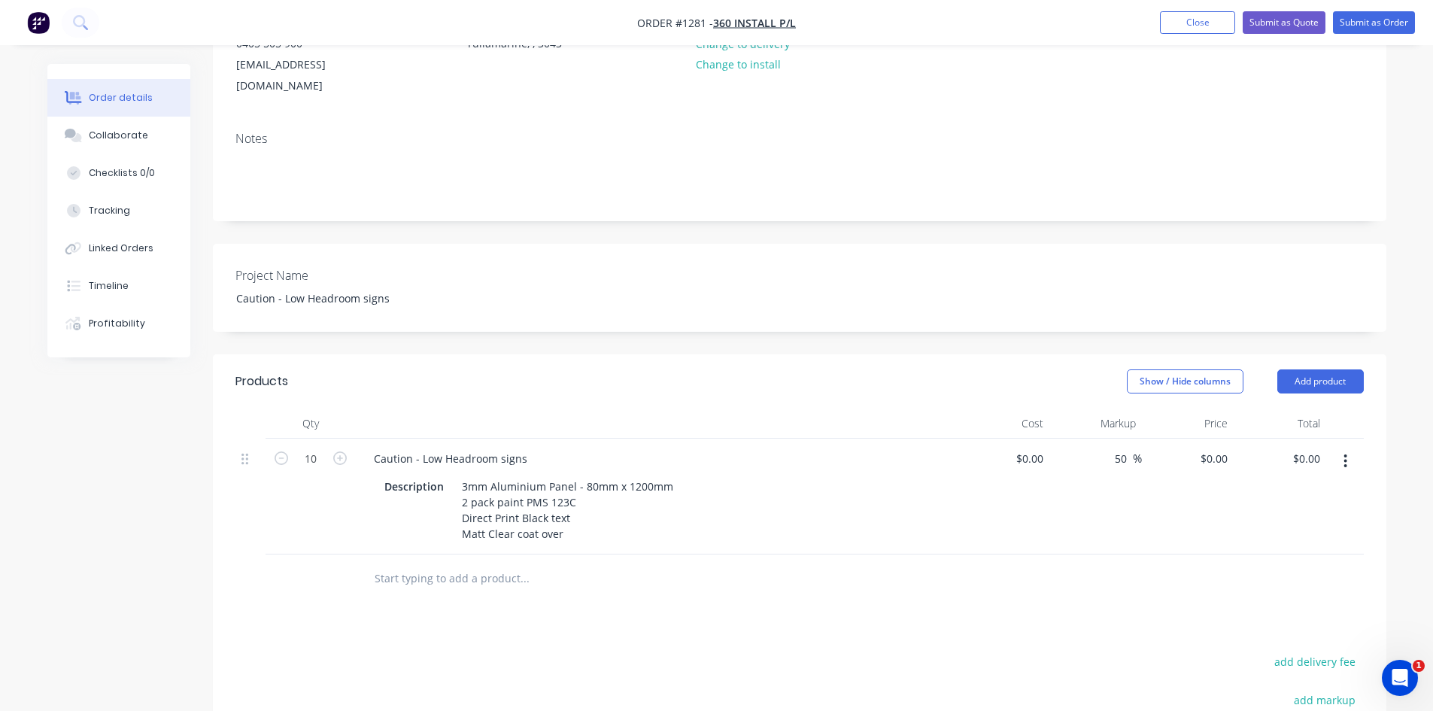
scroll to position [226, 0]
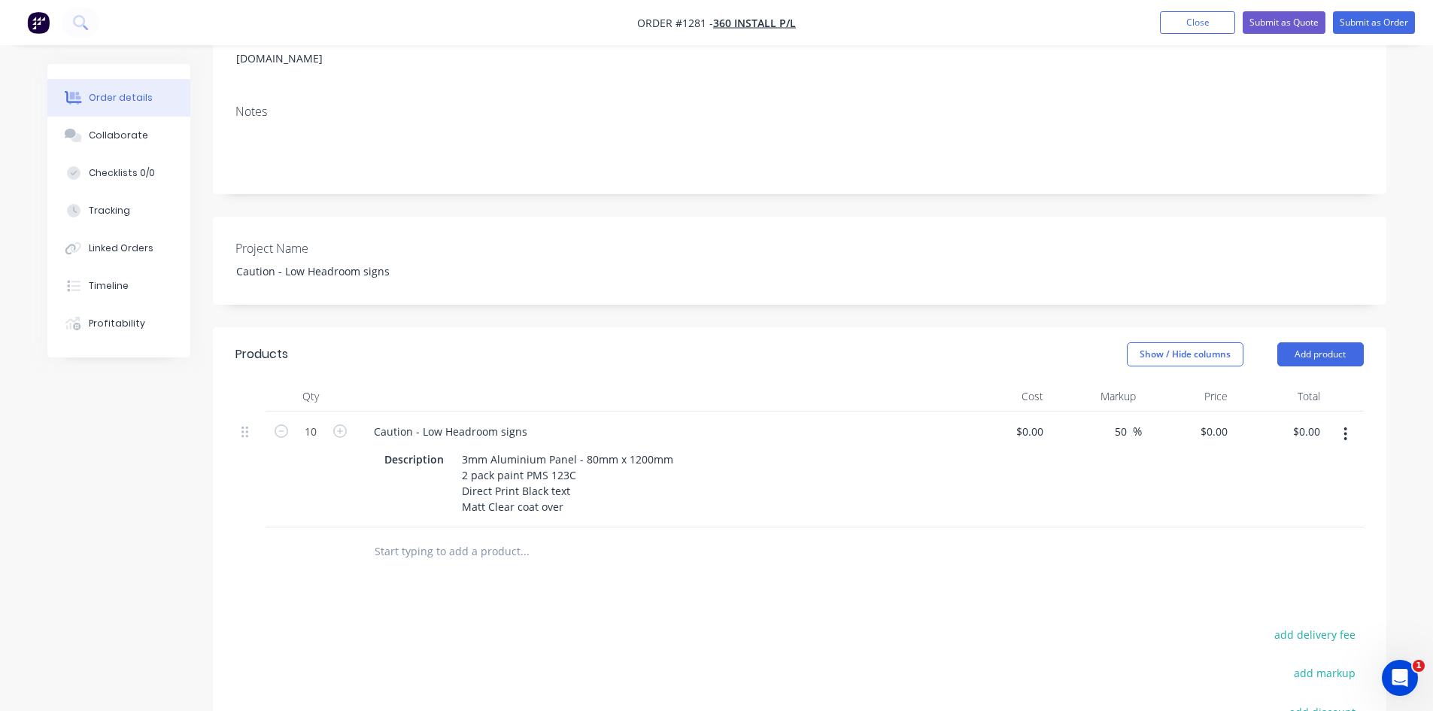
click at [1040, 420] on input at bounding box center [1031, 431] width 35 height 22
type input "$70.00"
type input "$105.00"
type input "$1,050.00"
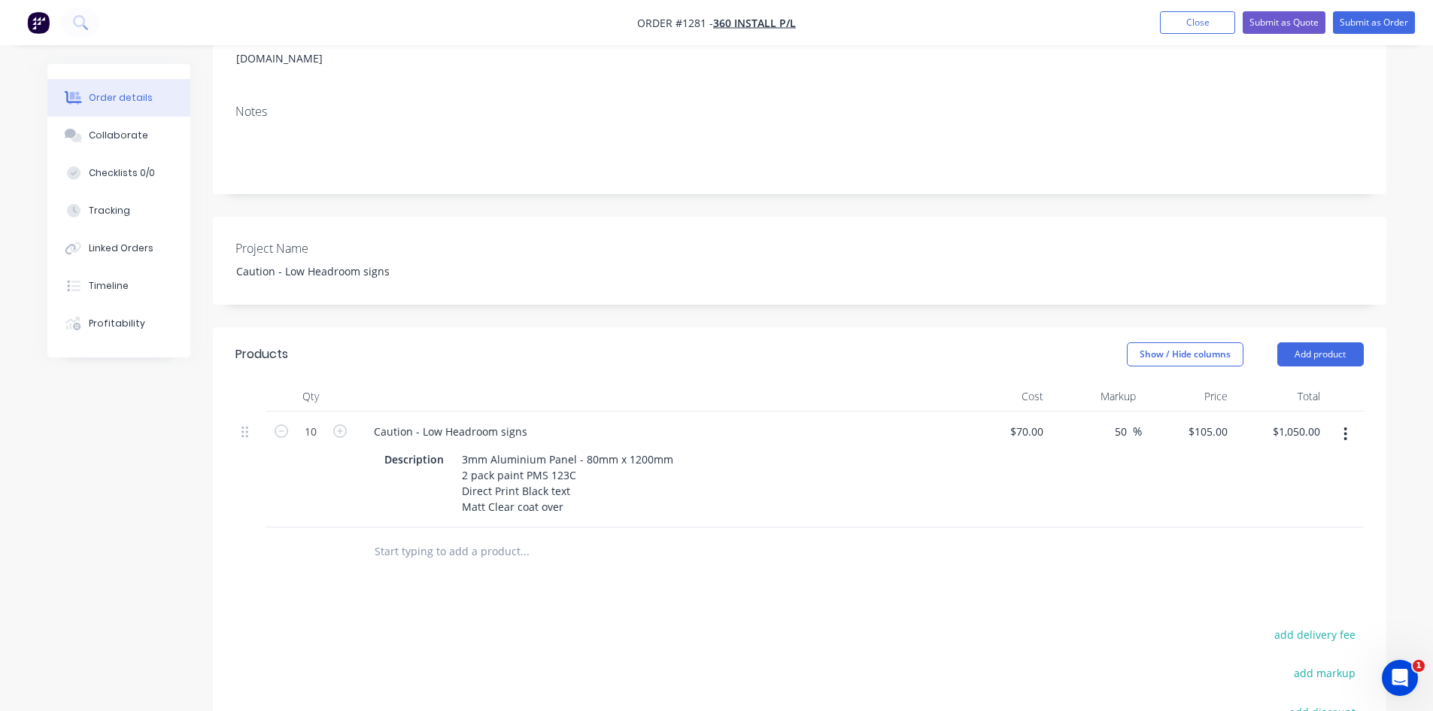
click at [1045, 594] on div "Products Show / Hide columns Add product Qty Cost Markup Price Total 10 Caution…" at bounding box center [799, 632] width 1173 height 610
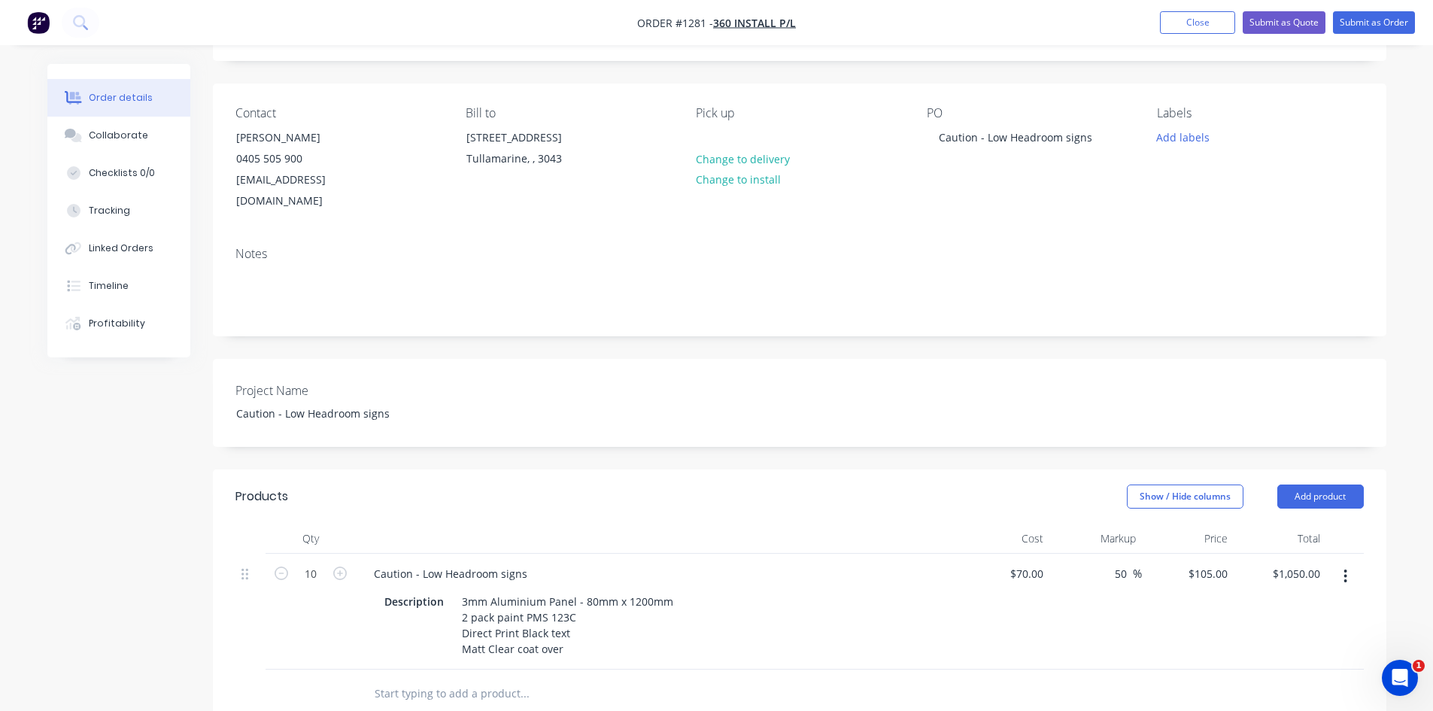
scroll to position [0, 0]
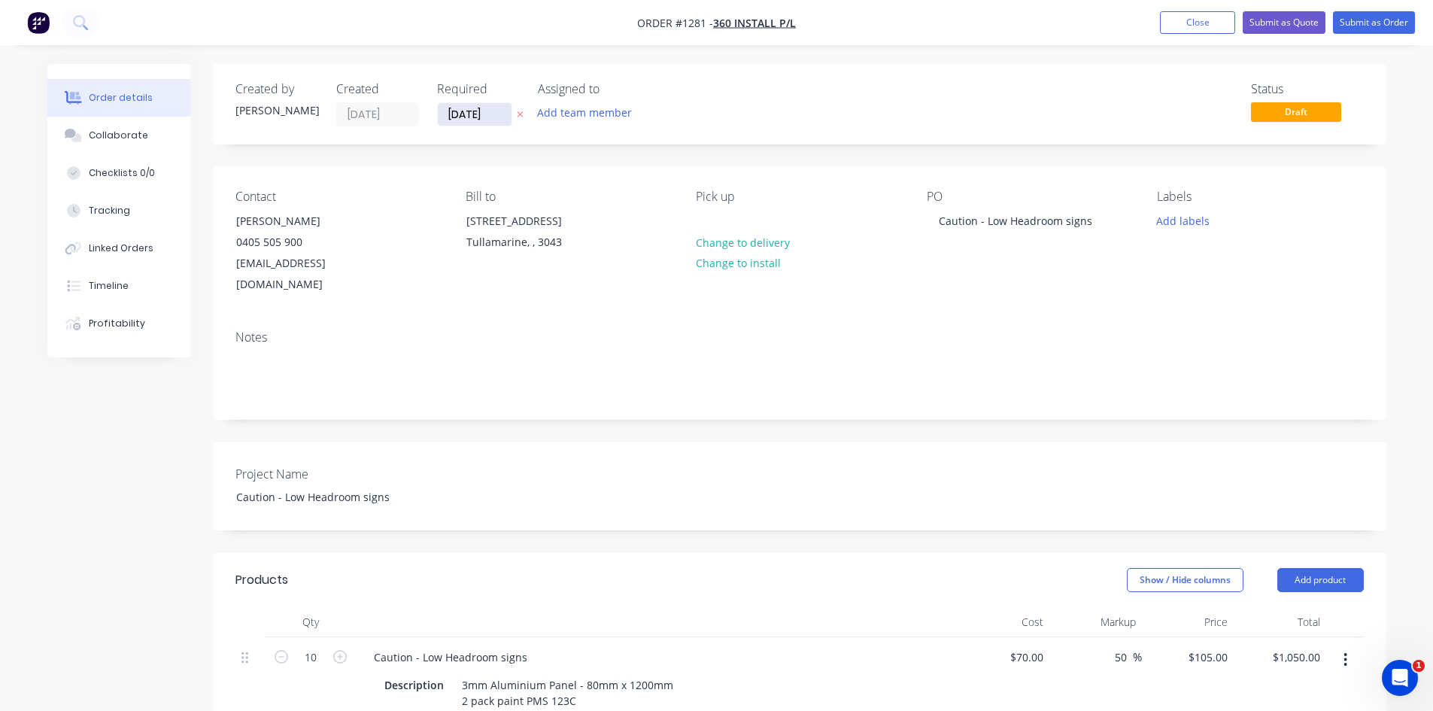
click at [478, 105] on label "[DATE]" at bounding box center [474, 114] width 75 height 24
click at [478, 105] on input "[DATE]" at bounding box center [475, 114] width 74 height 23
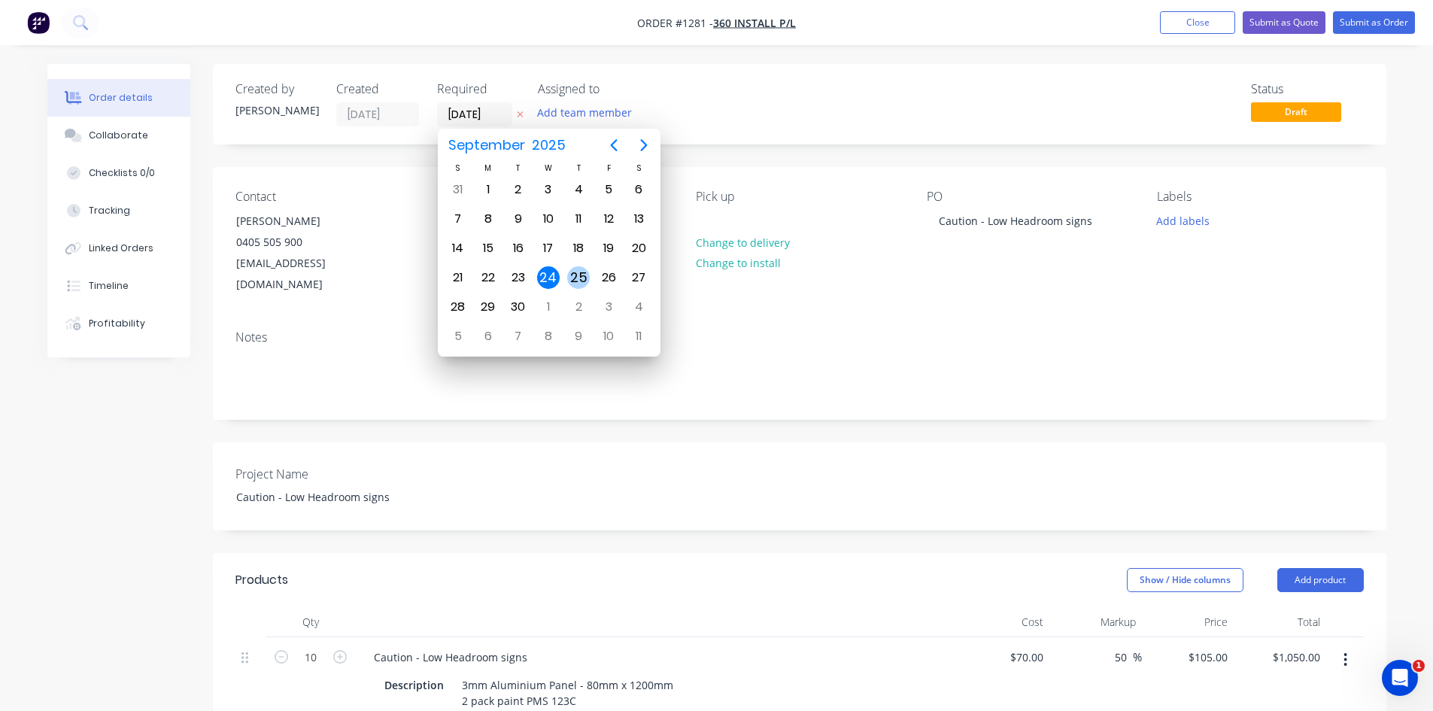
click at [583, 274] on div "25" at bounding box center [578, 277] width 23 height 23
type input "[DATE]"
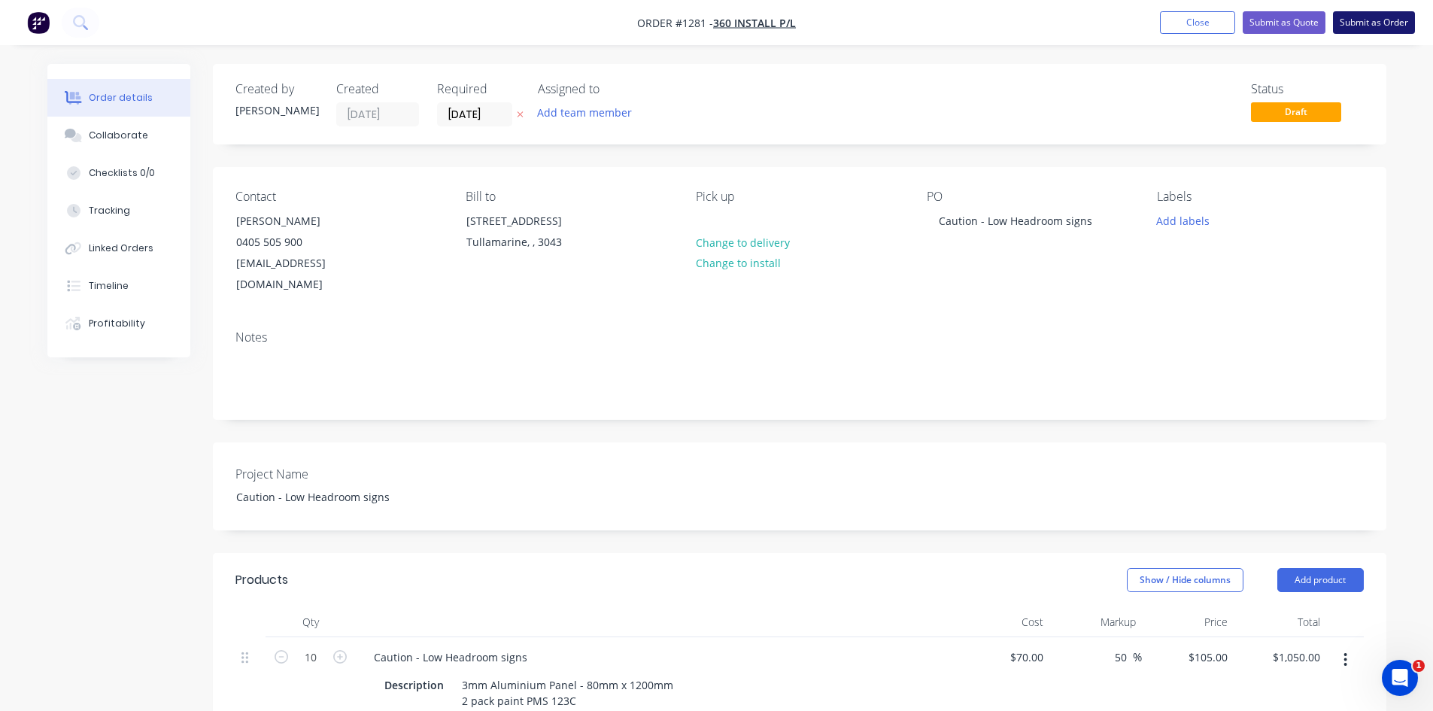
click at [1393, 23] on button "Submit as Order" at bounding box center [1374, 22] width 82 height 23
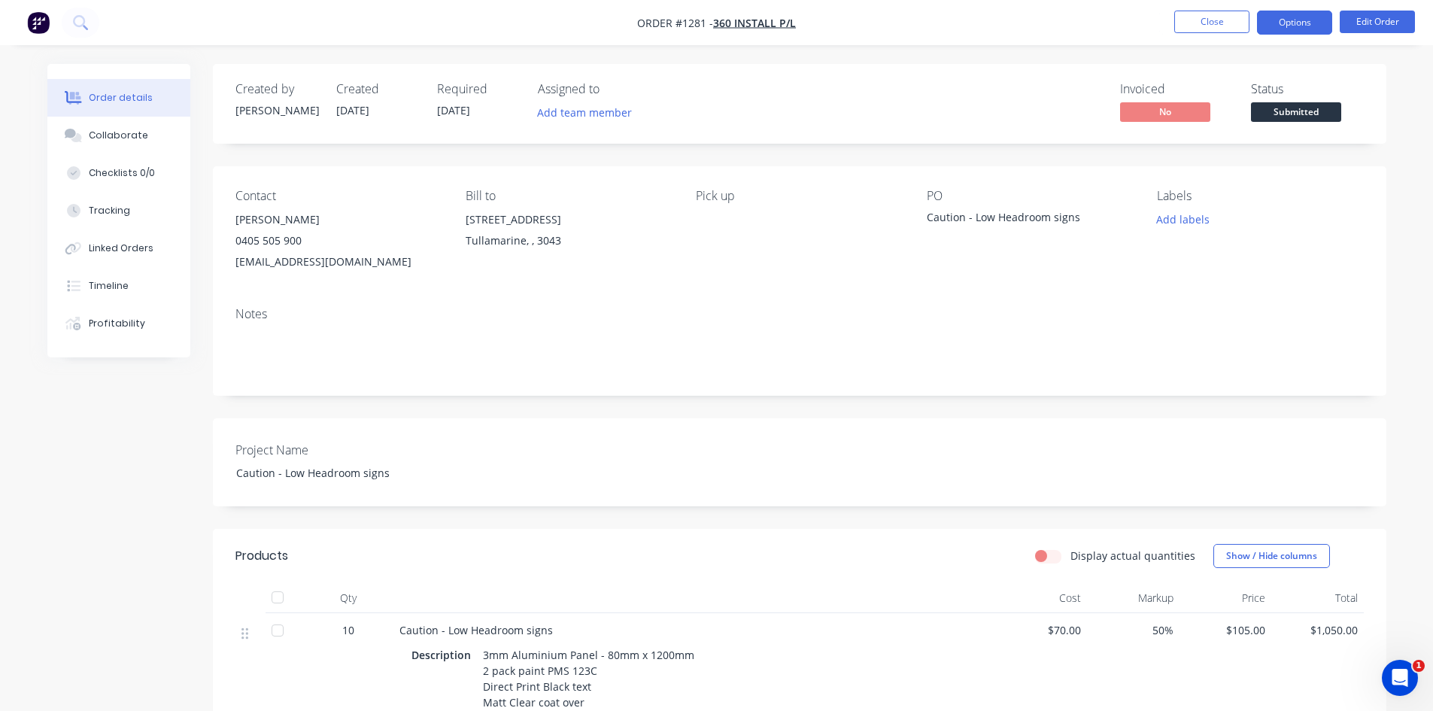
click at [1293, 20] on button "Options" at bounding box center [1294, 23] width 75 height 24
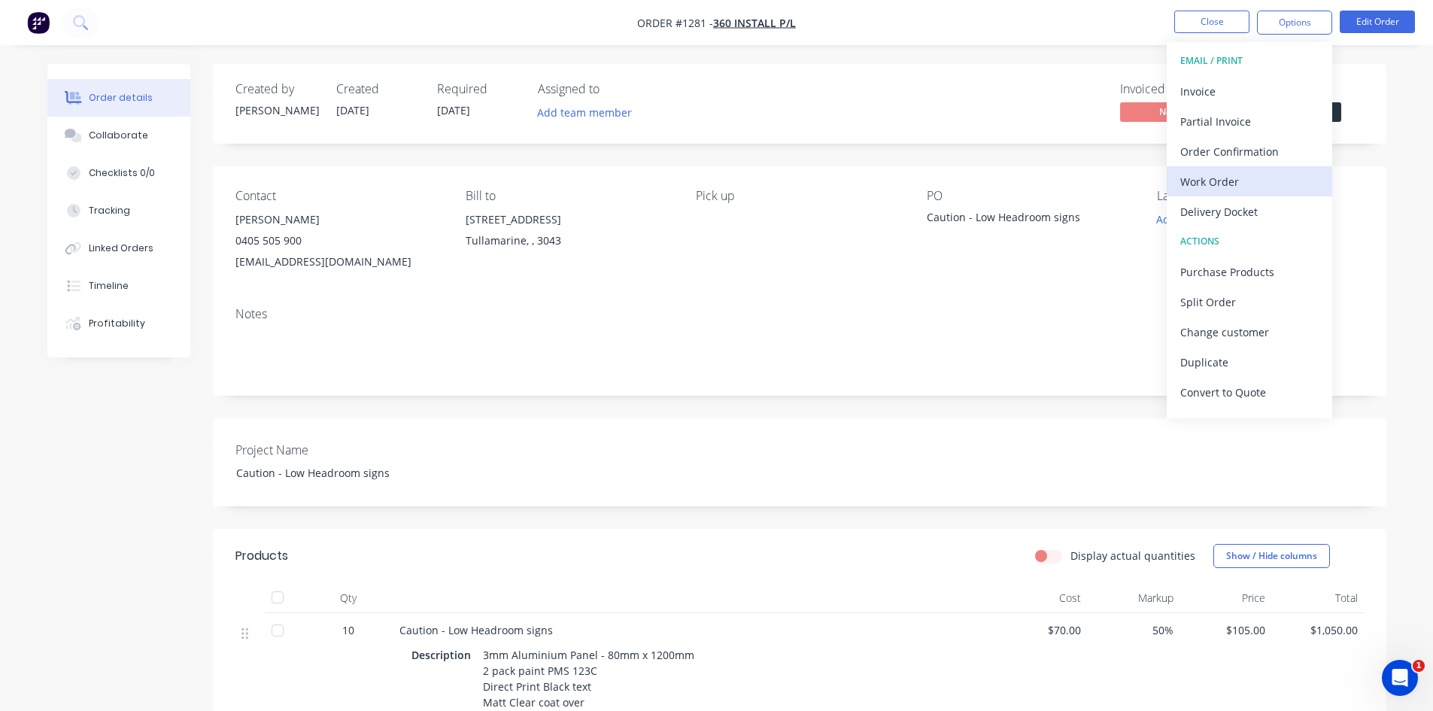
click at [1243, 188] on div "Work Order" at bounding box center [1249, 182] width 138 height 22
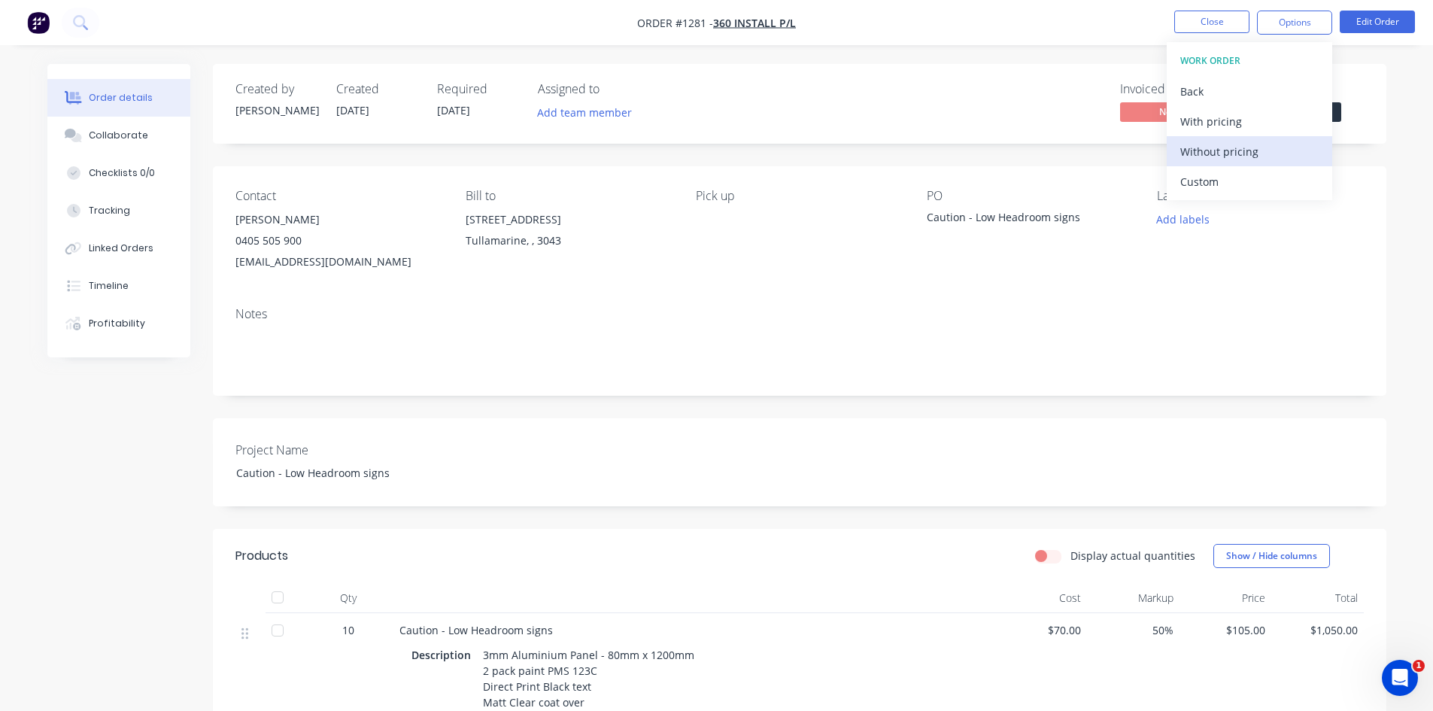
click at [1221, 152] on div "Without pricing" at bounding box center [1249, 152] width 138 height 22
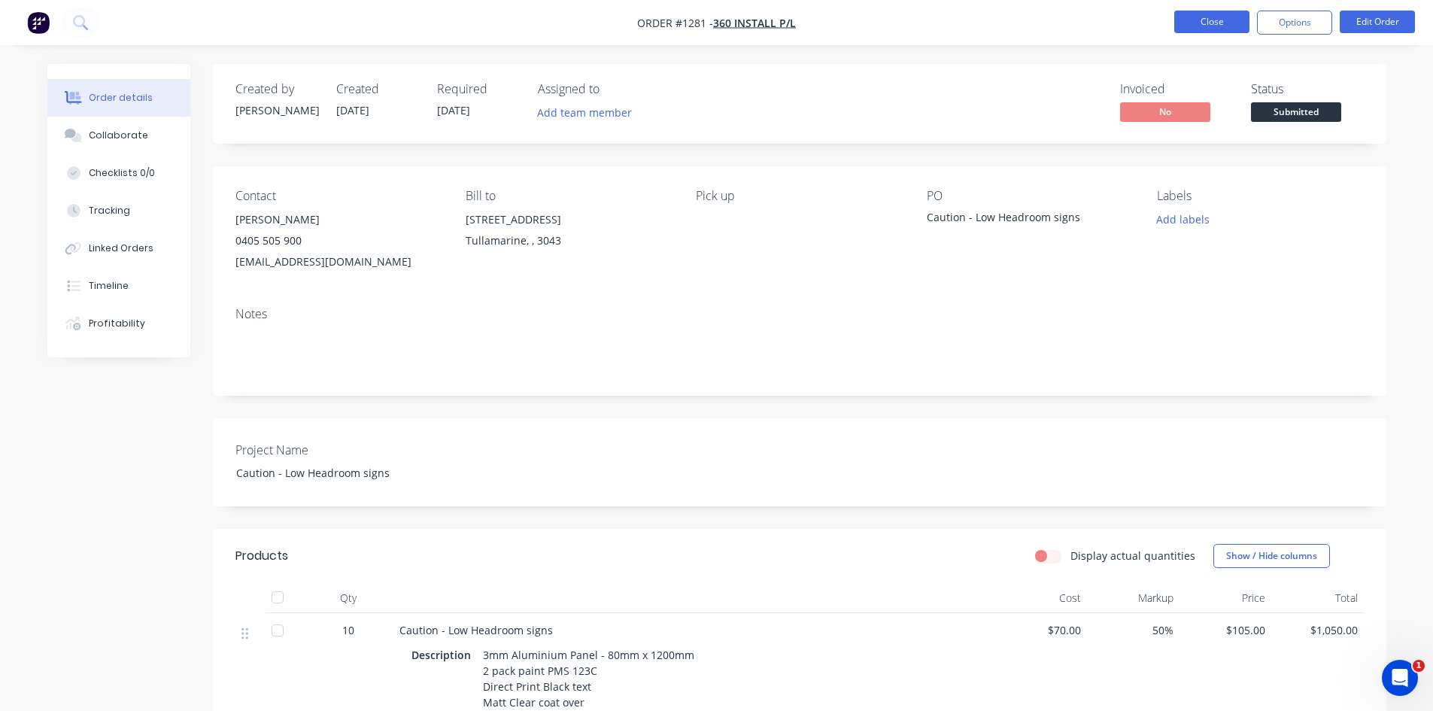
click at [1210, 20] on button "Close" at bounding box center [1211, 22] width 75 height 23
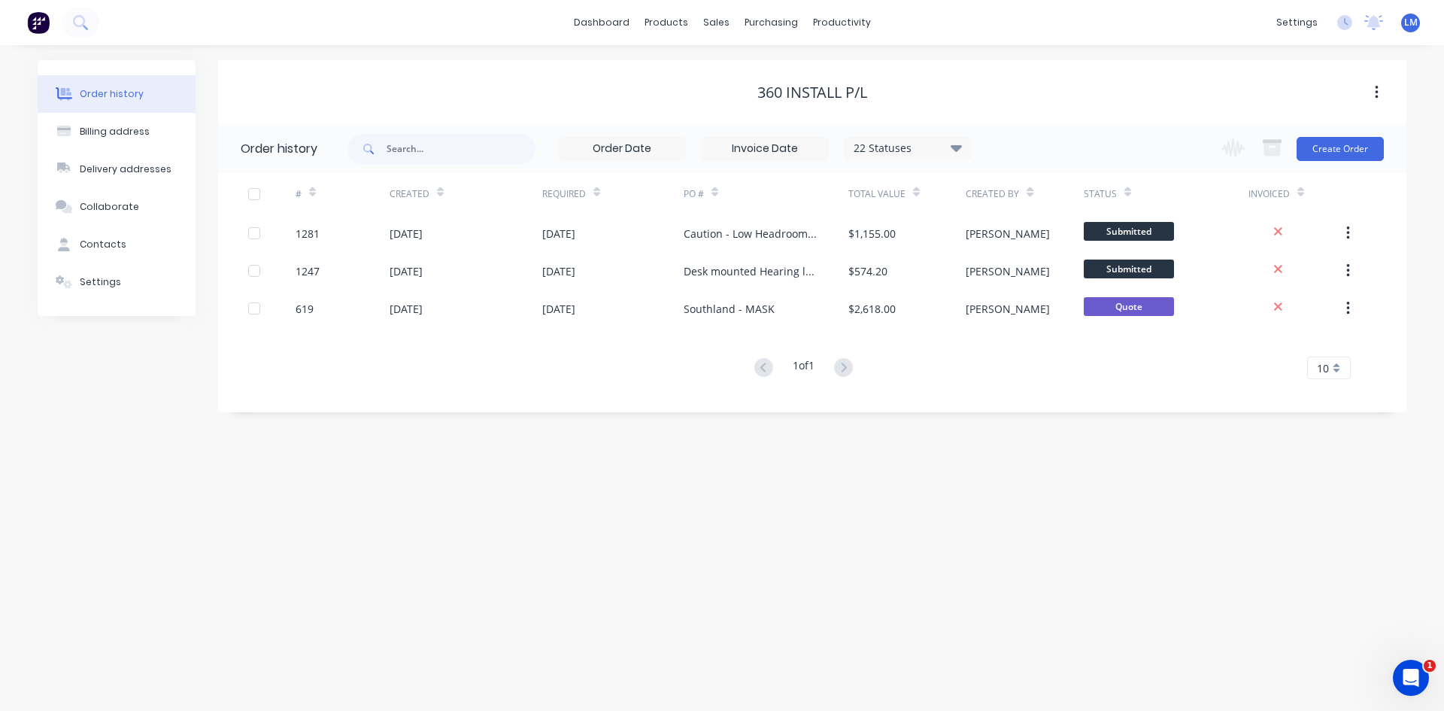
click at [657, 517] on div "Order history Billing address Delivery addresses Collaborate Contacts Settings …" at bounding box center [722, 378] width 1444 height 666
click at [604, 22] on link "dashboard" at bounding box center [601, 22] width 71 height 23
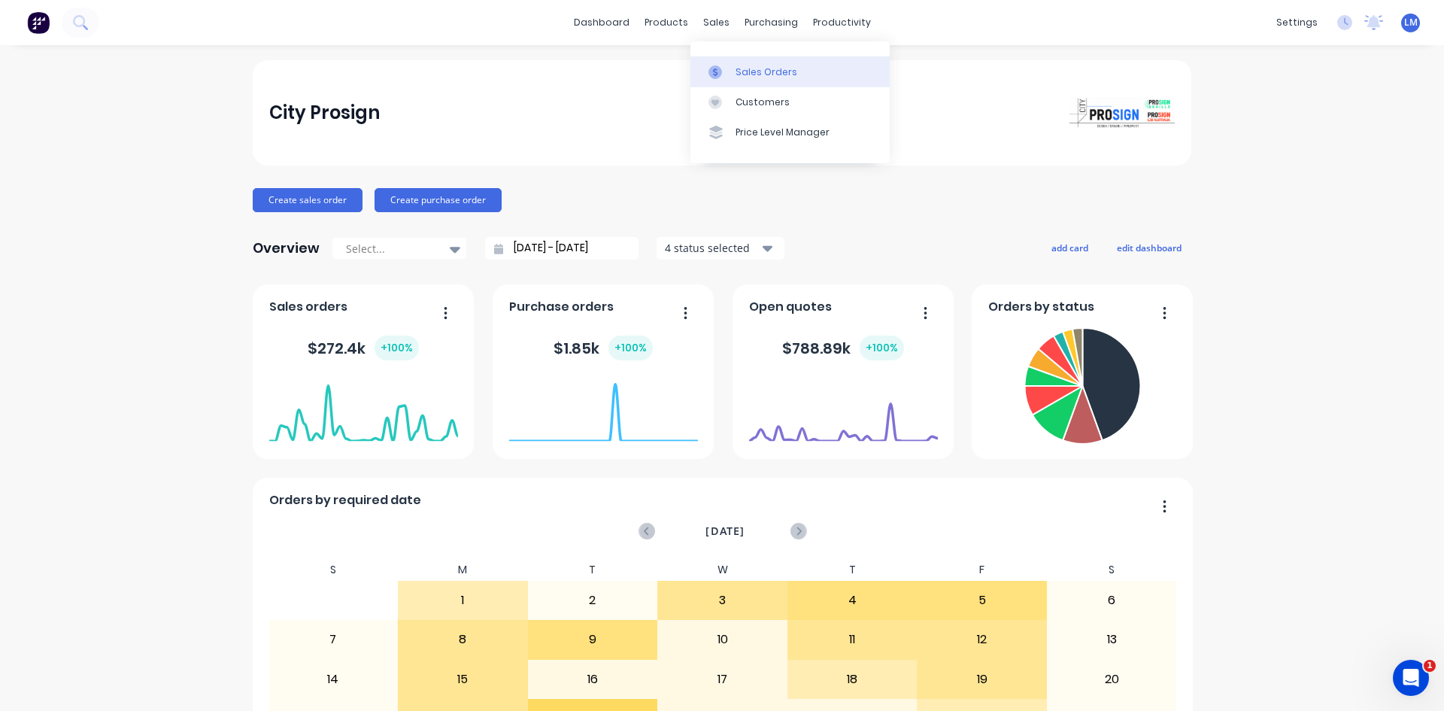
click at [762, 71] on div "Sales Orders" at bounding box center [766, 72] width 62 height 14
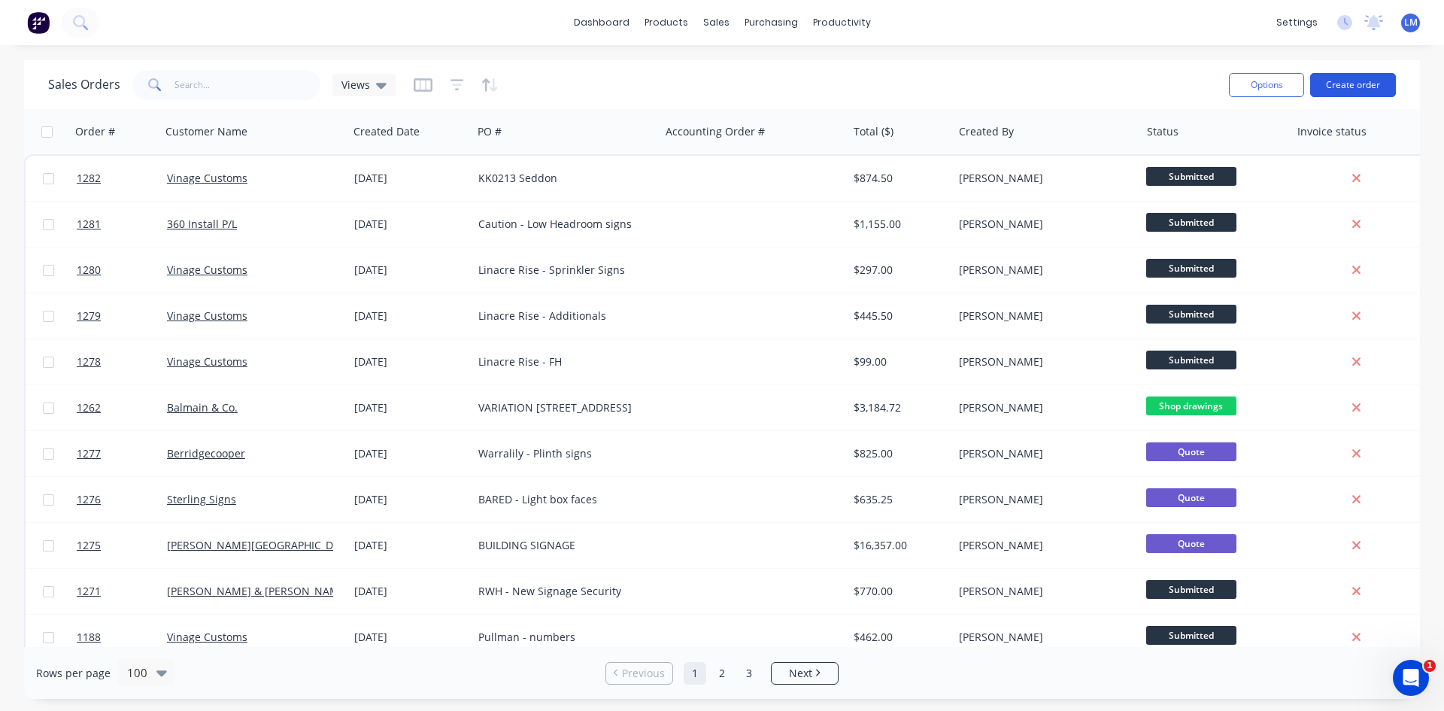
click at [1352, 89] on button "Create order" at bounding box center [1353, 85] width 86 height 24
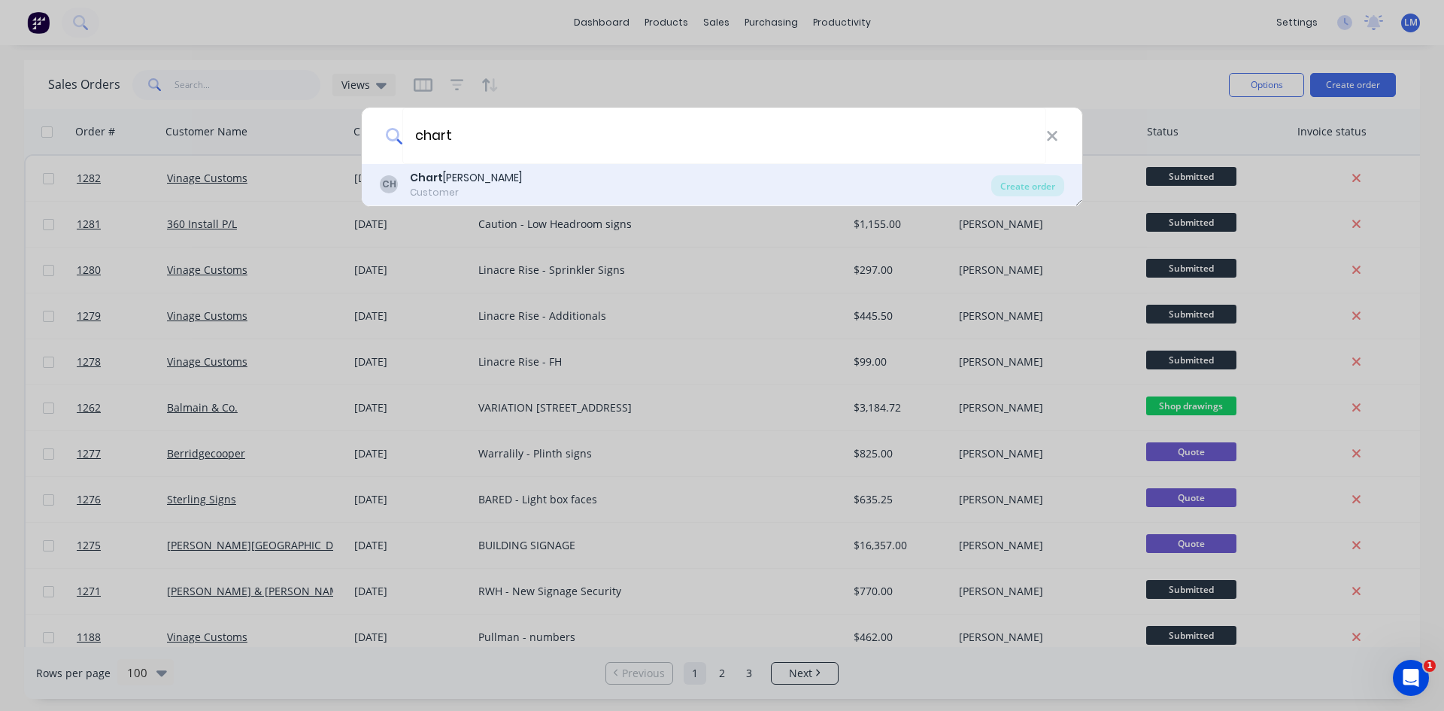
type input "chart"
click at [517, 194] on div "CH Chart [PERSON_NAME] Customer" at bounding box center [685, 184] width 611 height 29
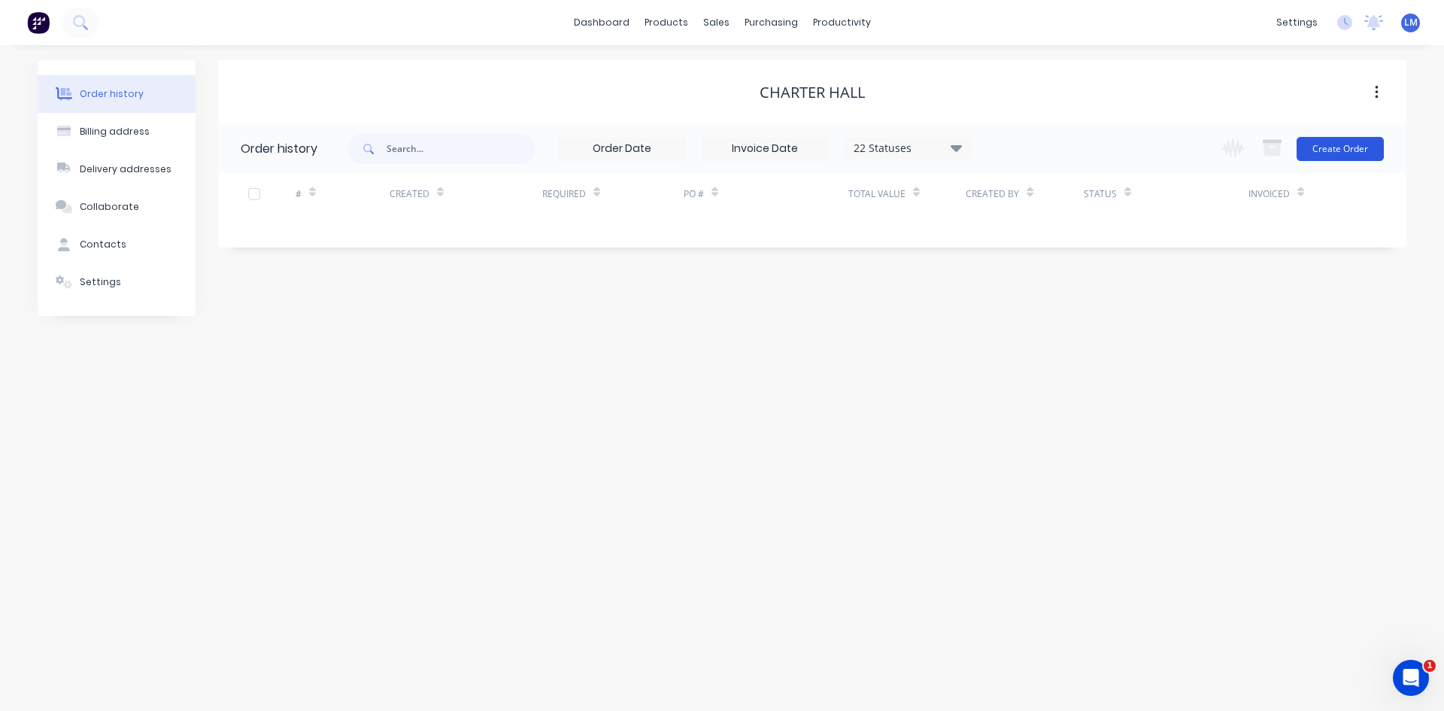
click at [1331, 141] on button "Create Order" at bounding box center [1340, 149] width 87 height 24
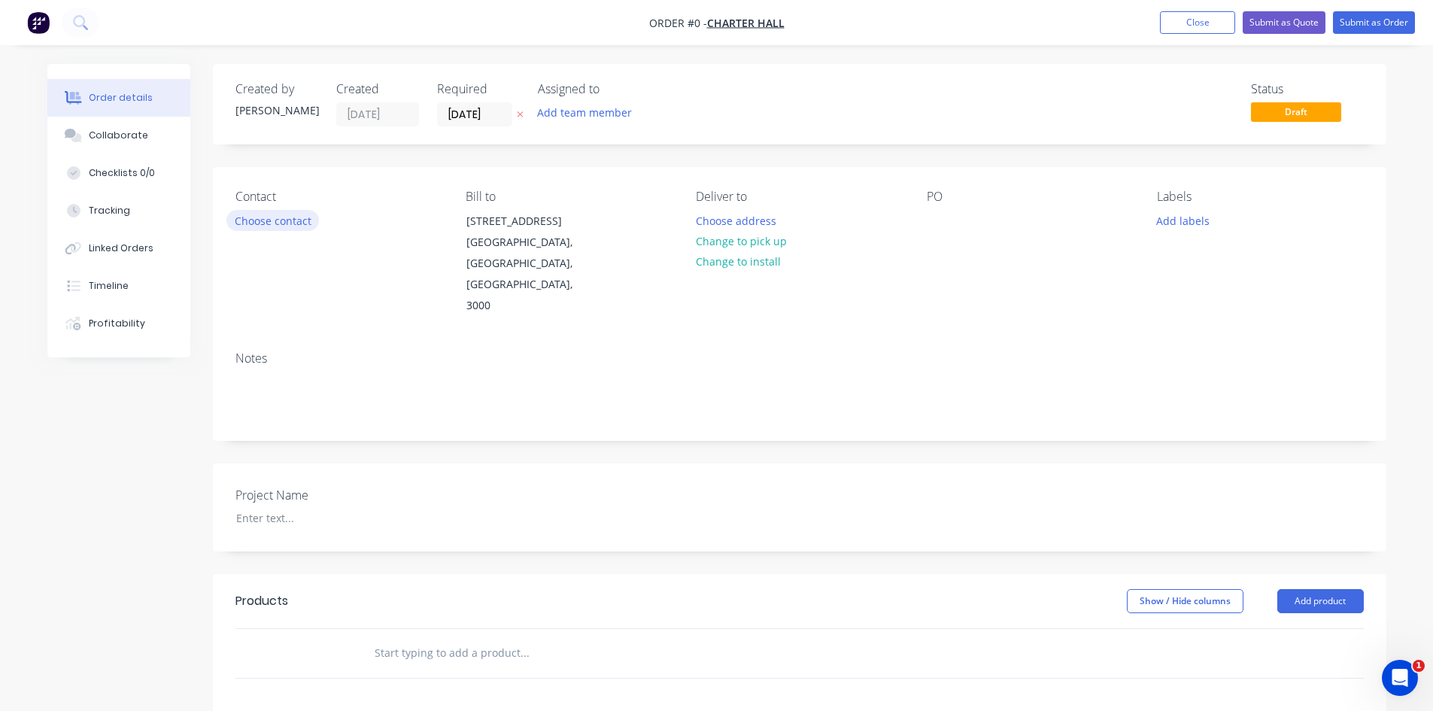
click at [268, 224] on button "Choose contact" at bounding box center [272, 220] width 93 height 20
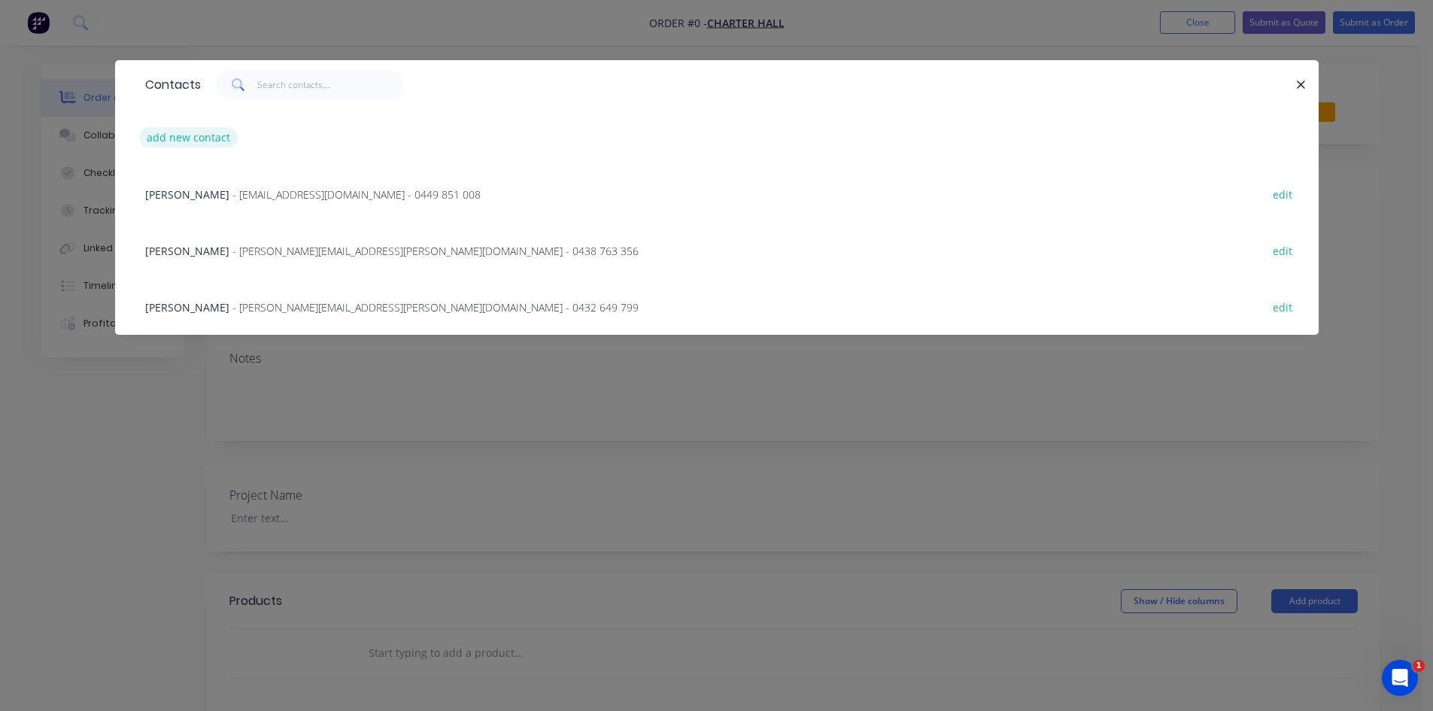
click at [183, 138] on button "add new contact" at bounding box center [188, 137] width 99 height 20
select select "AU"
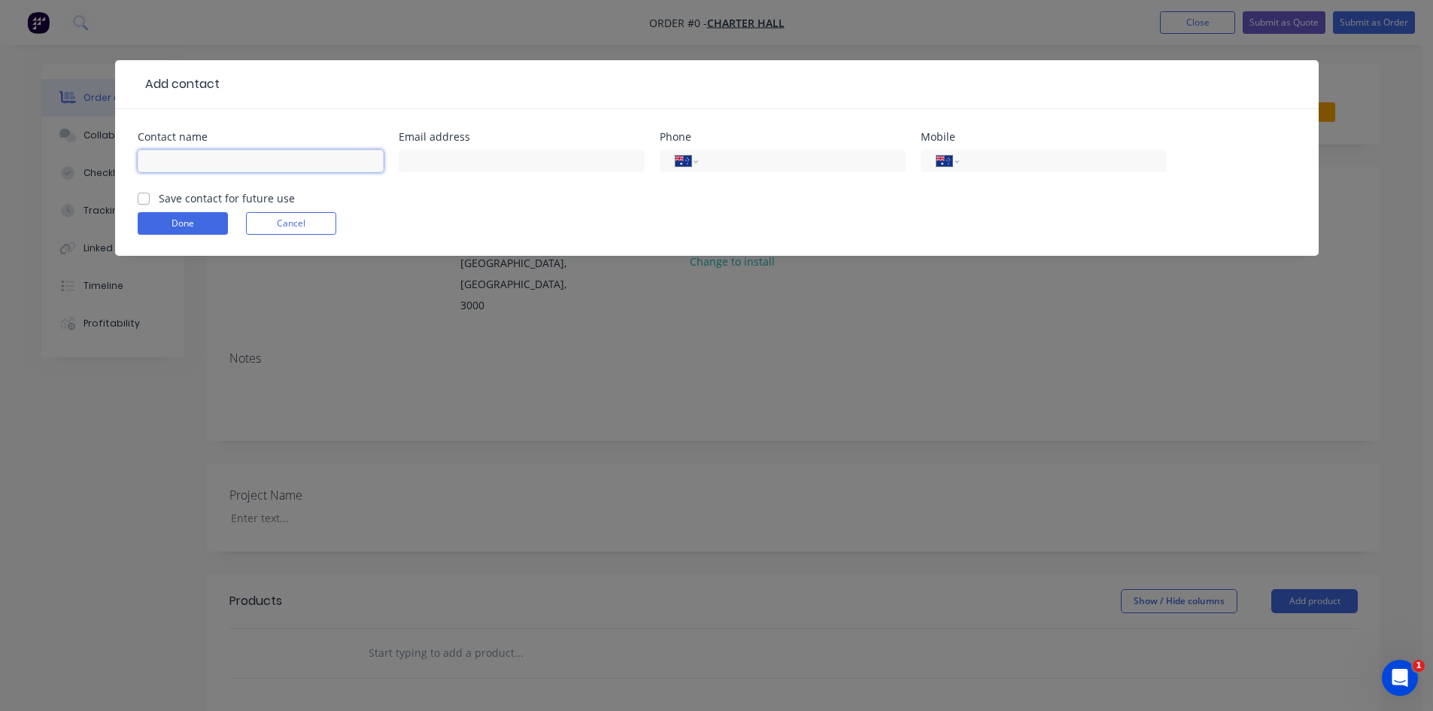
click at [279, 153] on input "text" at bounding box center [261, 161] width 246 height 23
paste input "[PERSON_NAME]"
type input "[PERSON_NAME]"
click at [466, 159] on input "text" at bounding box center [522, 161] width 246 height 23
paste input "[PERSON_NAME][EMAIL_ADDRESS][PERSON_NAME][DOMAIN_NAME]"
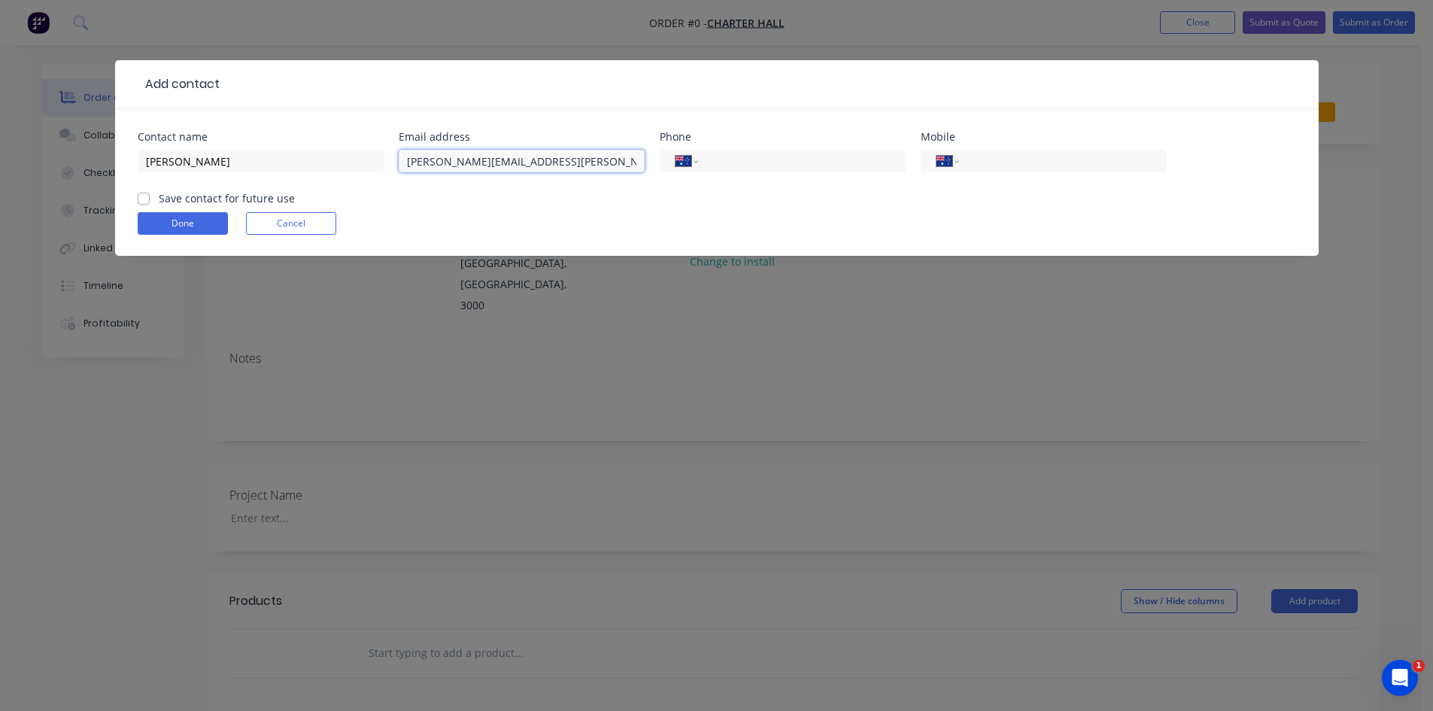
type input "[PERSON_NAME][EMAIL_ADDRESS][PERSON_NAME][DOMAIN_NAME]"
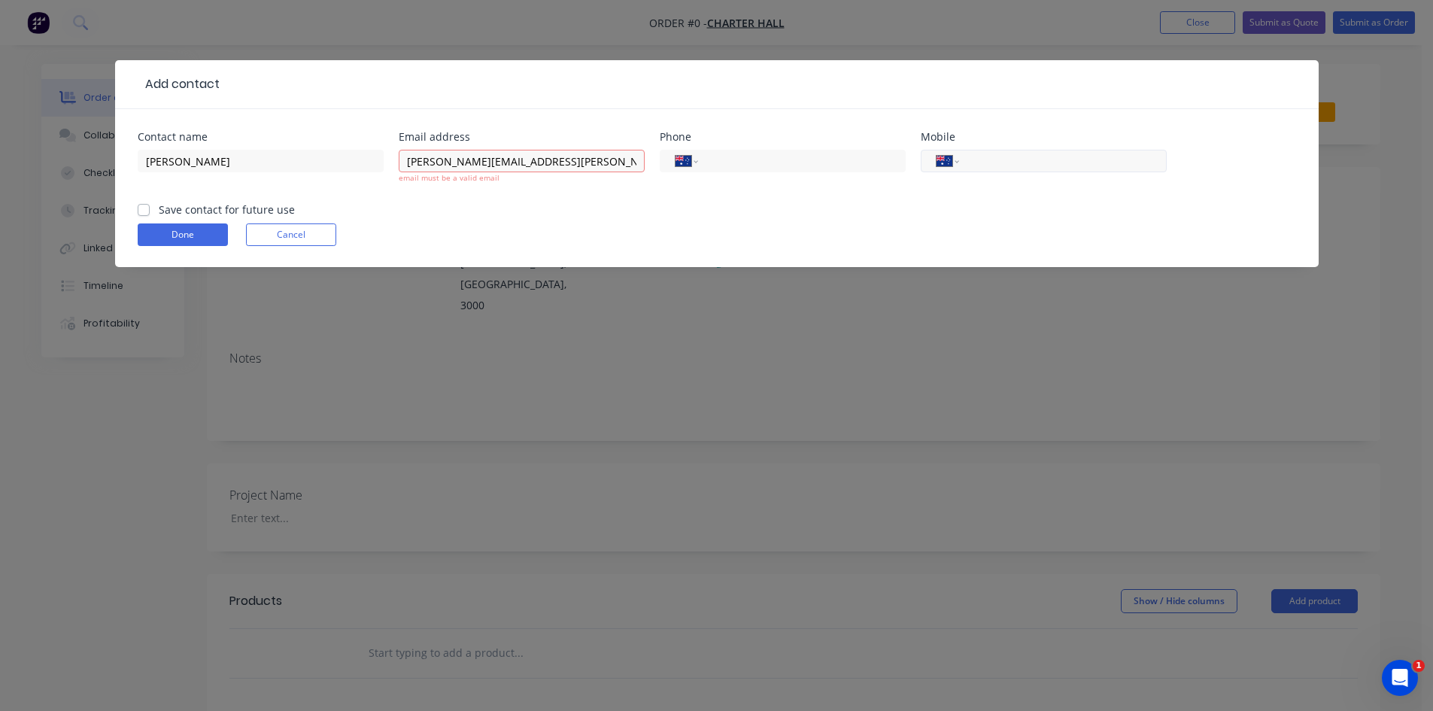
click at [1057, 159] on input "tel" at bounding box center [1059, 161] width 180 height 17
paste input "493511593"
click at [970, 165] on input "493511593" at bounding box center [1059, 161] width 180 height 17
type input "0493 511 593"
click at [405, 160] on input "[PERSON_NAME][EMAIL_ADDRESS][PERSON_NAME][DOMAIN_NAME]" at bounding box center [522, 161] width 246 height 23
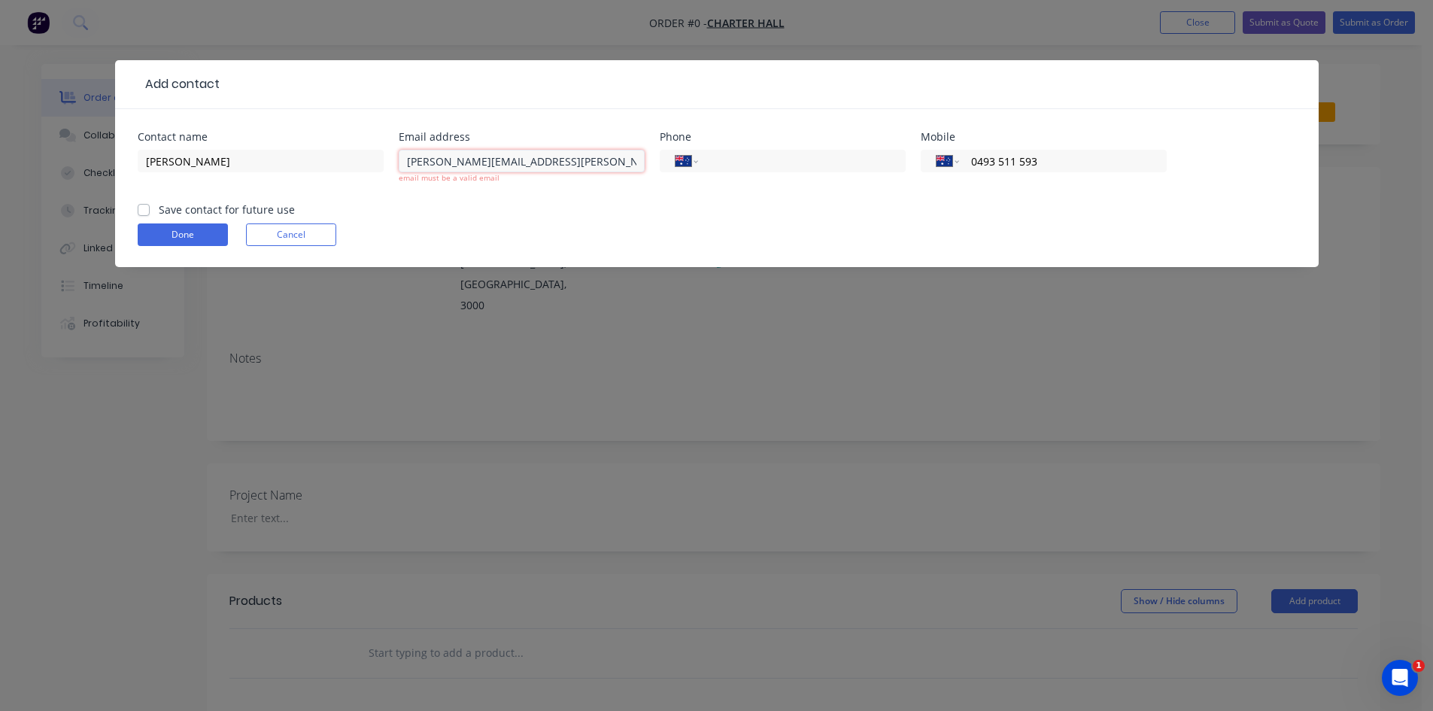
drag, startPoint x: 597, startPoint y: 161, endPoint x: 646, endPoint y: 164, distance: 49.0
click at [644, 162] on div "Contact name [PERSON_NAME] Email address [EMAIL_ADDRESS][DOMAIN_NAME] email mus…" at bounding box center [717, 167] width 1158 height 70
type input "[PERSON_NAME][EMAIL_ADDRESS][PERSON_NAME][DOMAIN_NAME]"
click at [569, 217] on form "Contact name [PERSON_NAME] Email address [EMAIL_ADDRESS][DOMAIN_NAME] email mus…" at bounding box center [717, 199] width 1158 height 135
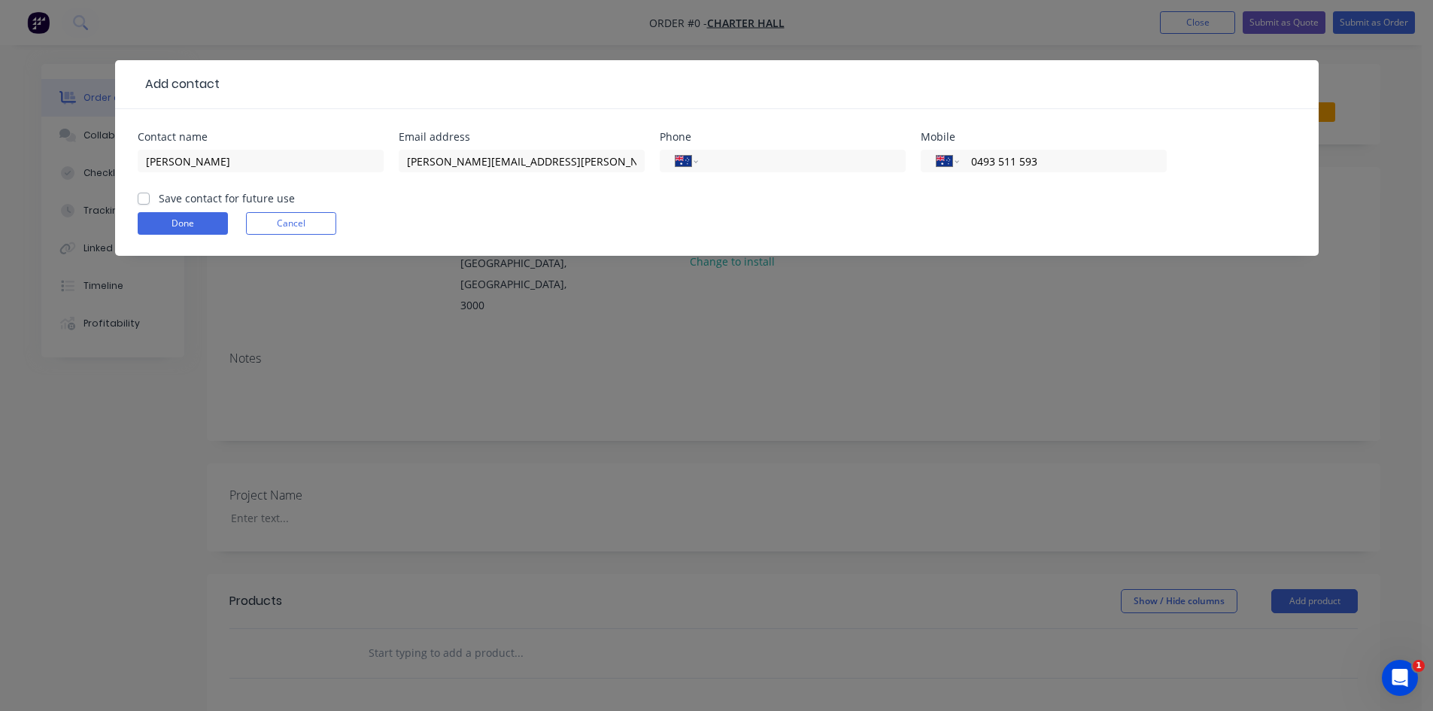
click at [159, 197] on label "Save contact for future use" at bounding box center [227, 198] width 136 height 16
click at [144, 197] on input "Save contact for future use" at bounding box center [144, 197] width 12 height 14
checkbox input "true"
click at [178, 221] on button "Done" at bounding box center [183, 223] width 90 height 23
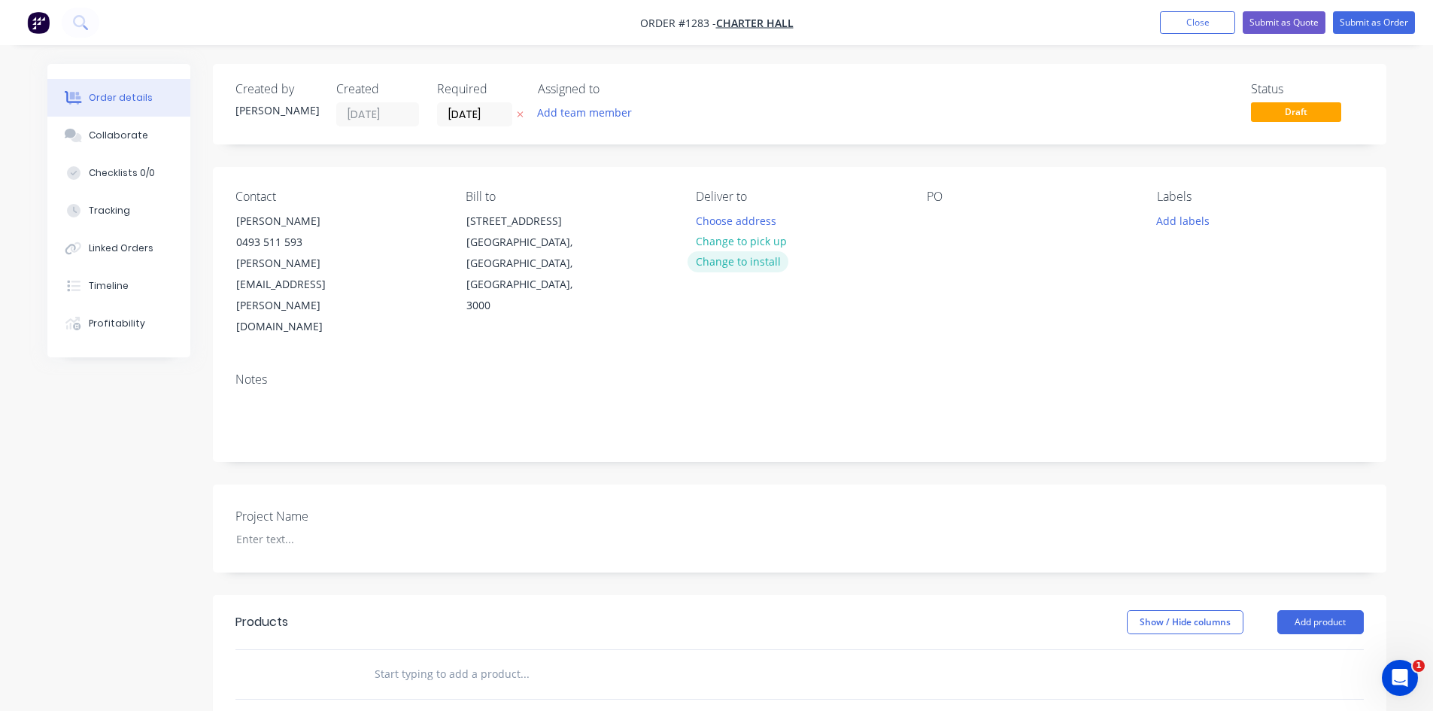
click at [762, 258] on button "Change to install" at bounding box center [737, 261] width 101 height 20
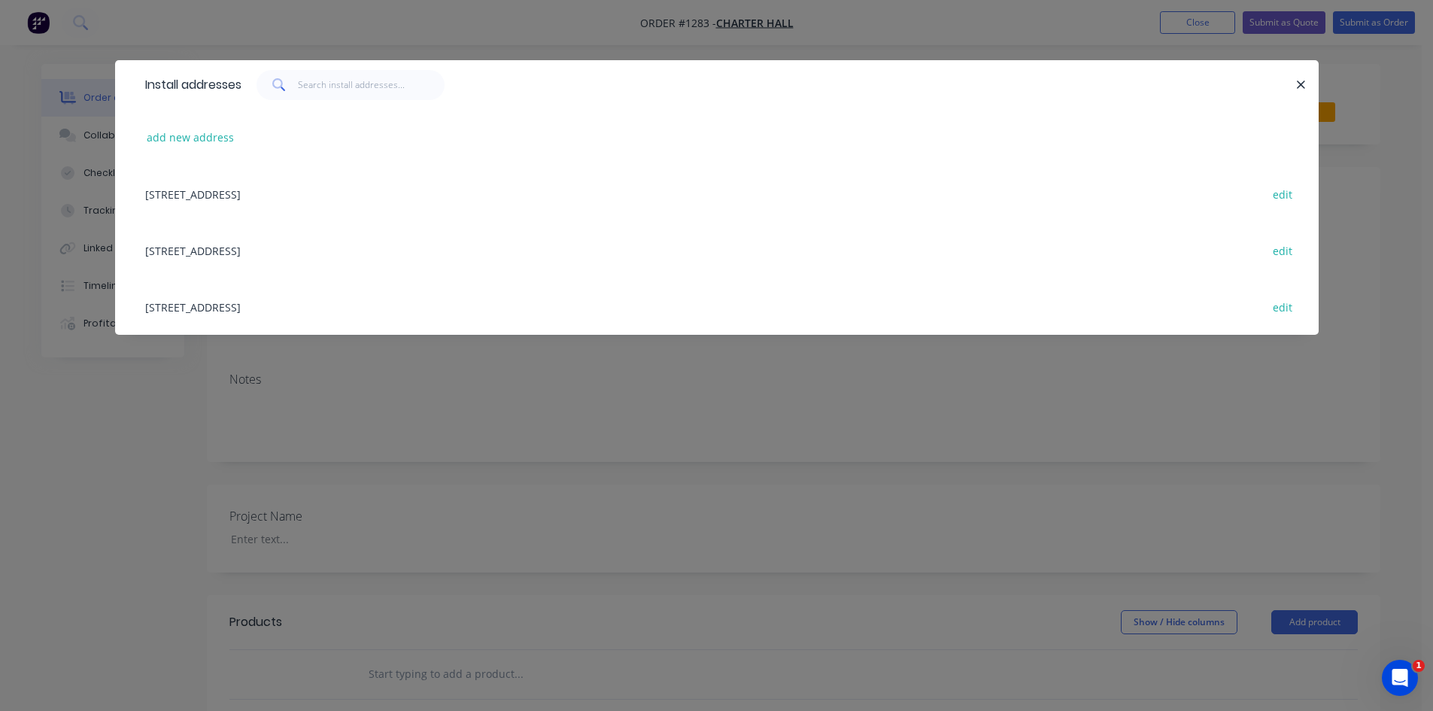
click at [291, 194] on div "[STREET_ADDRESS] edit" at bounding box center [717, 193] width 1158 height 56
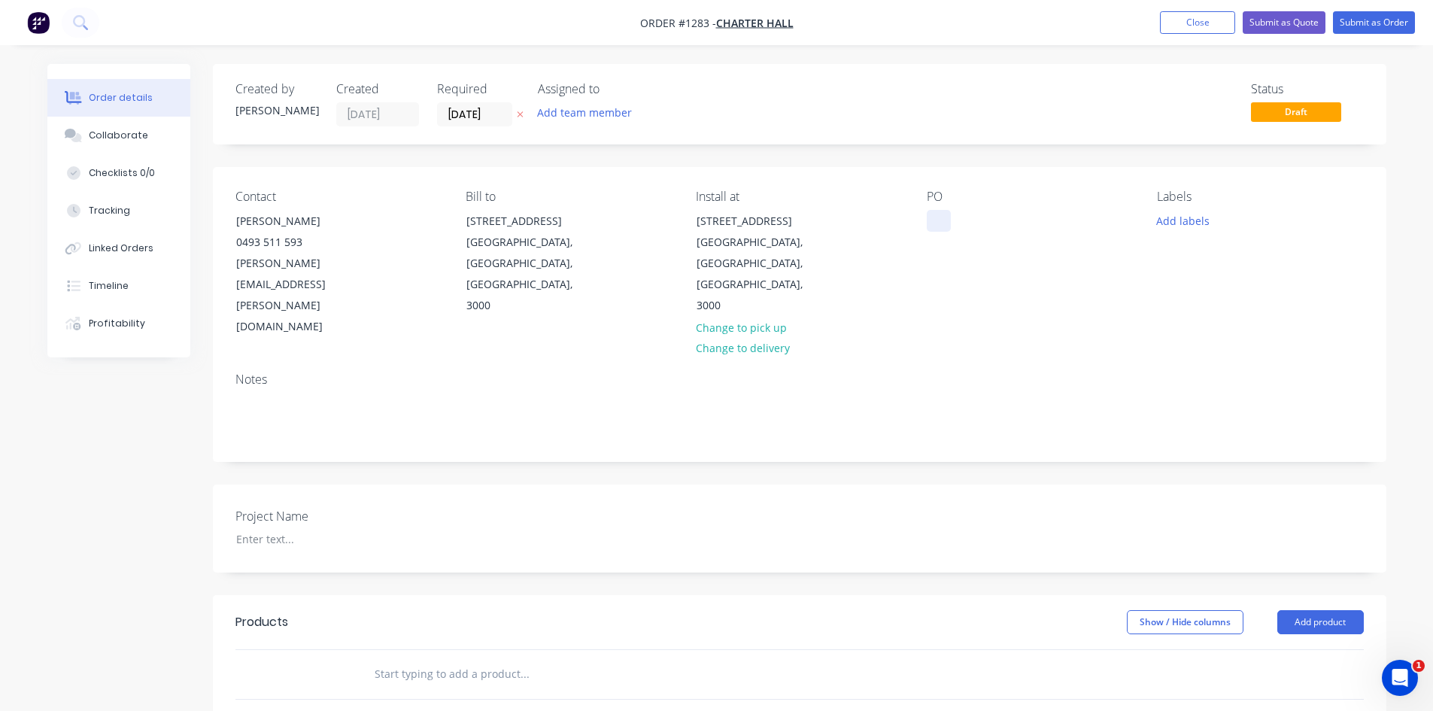
click at [927, 213] on div at bounding box center [939, 221] width 24 height 22
paste div
click at [269, 507] on label "Project Name" at bounding box center [329, 516] width 188 height 18
click at [280, 528] on div at bounding box center [318, 539] width 188 height 22
paste div
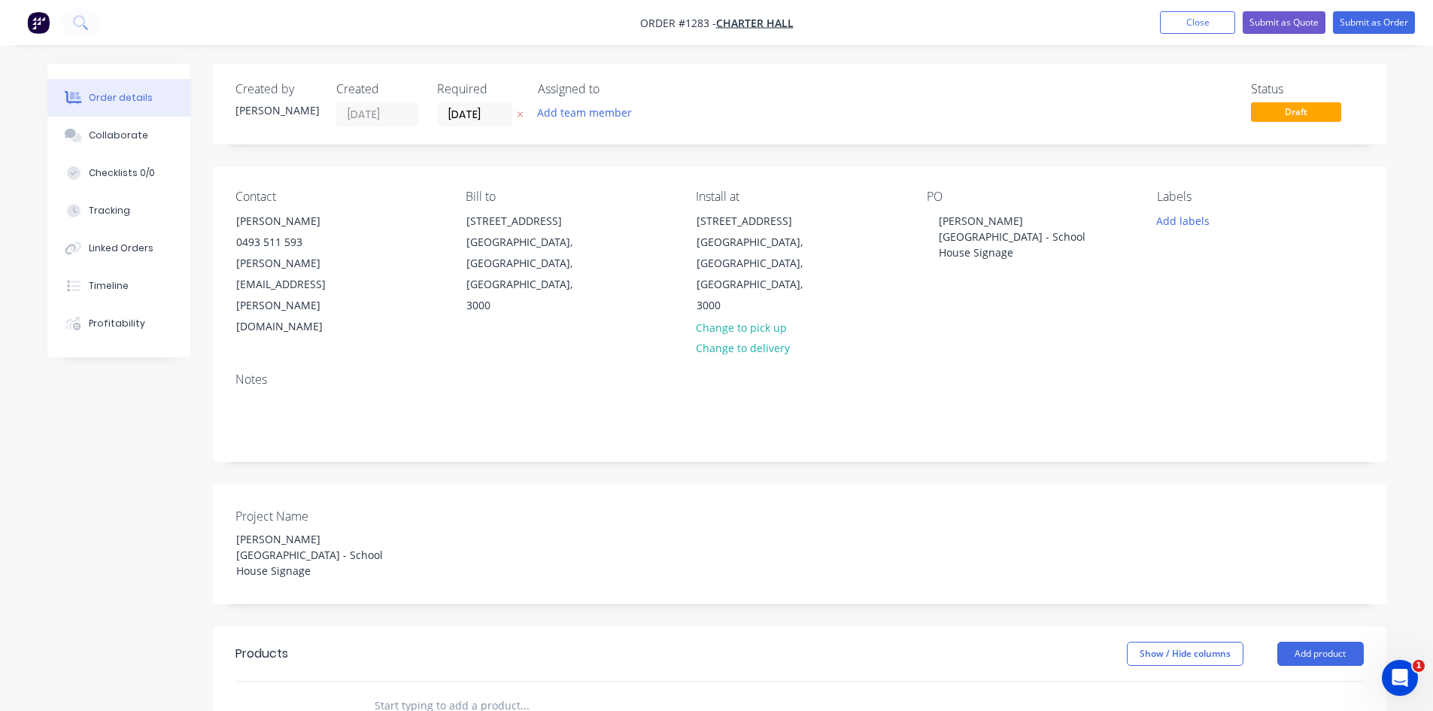
click at [479, 541] on div "Created by [PERSON_NAME] Created [DATE] Required [DATE] Assigned to Add team me…" at bounding box center [799, 578] width 1173 height 1028
click at [417, 690] on input "text" at bounding box center [524, 705] width 301 height 30
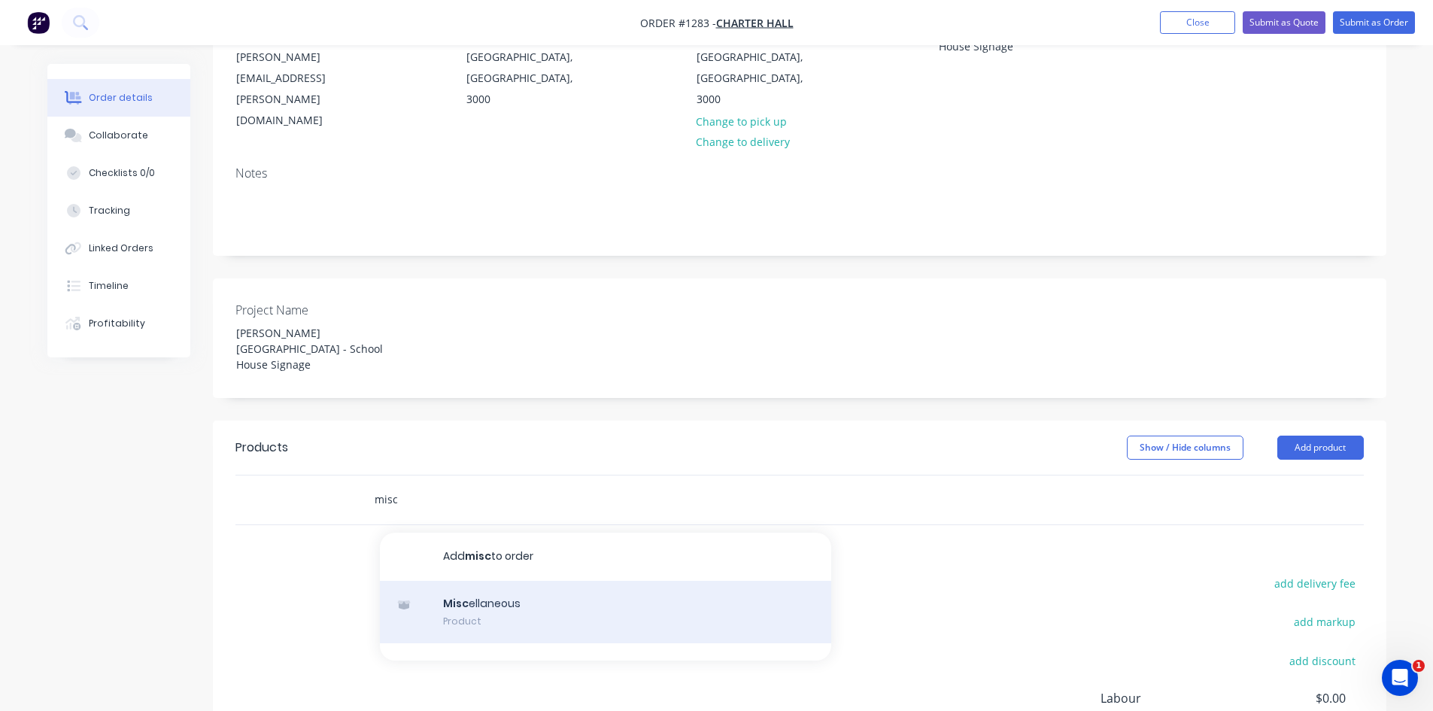
scroll to position [226, 0]
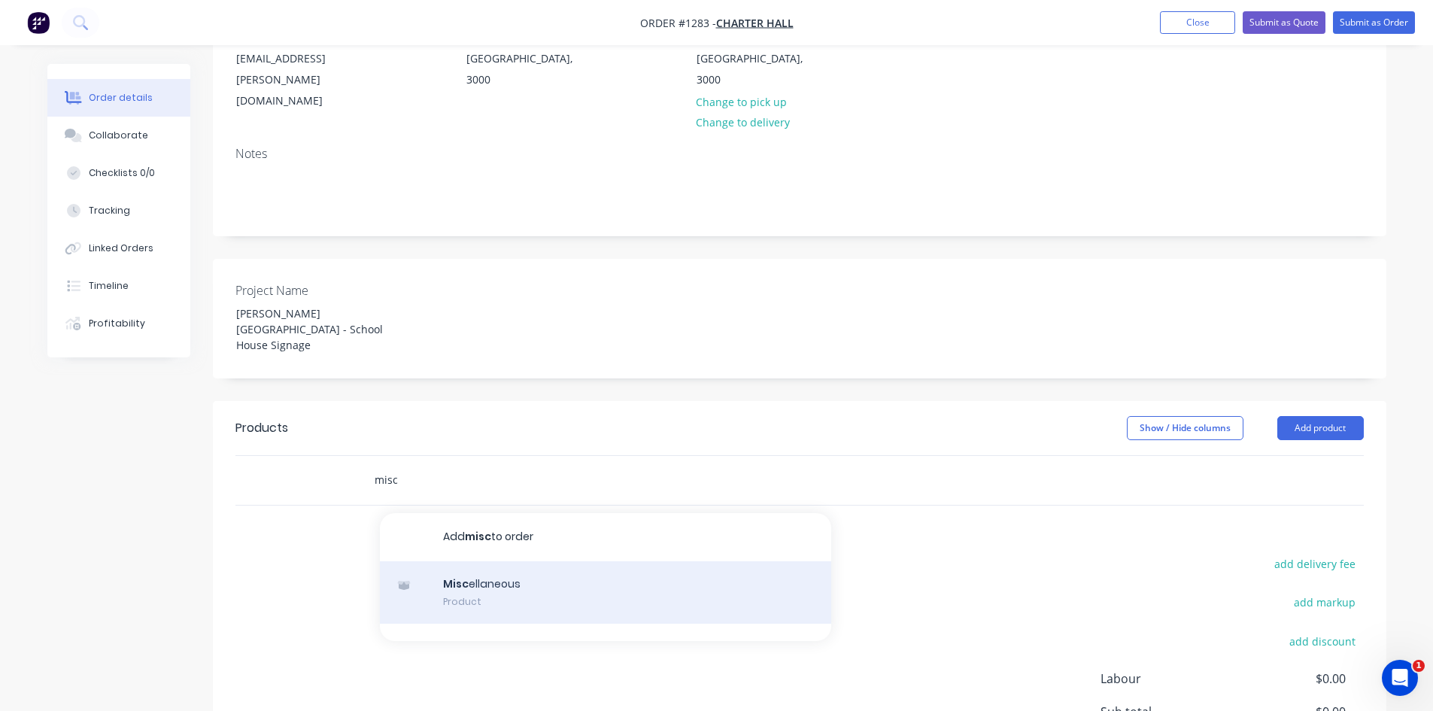
type input "misc"
click at [581, 561] on div "Misc ellaneous Product" at bounding box center [605, 592] width 451 height 63
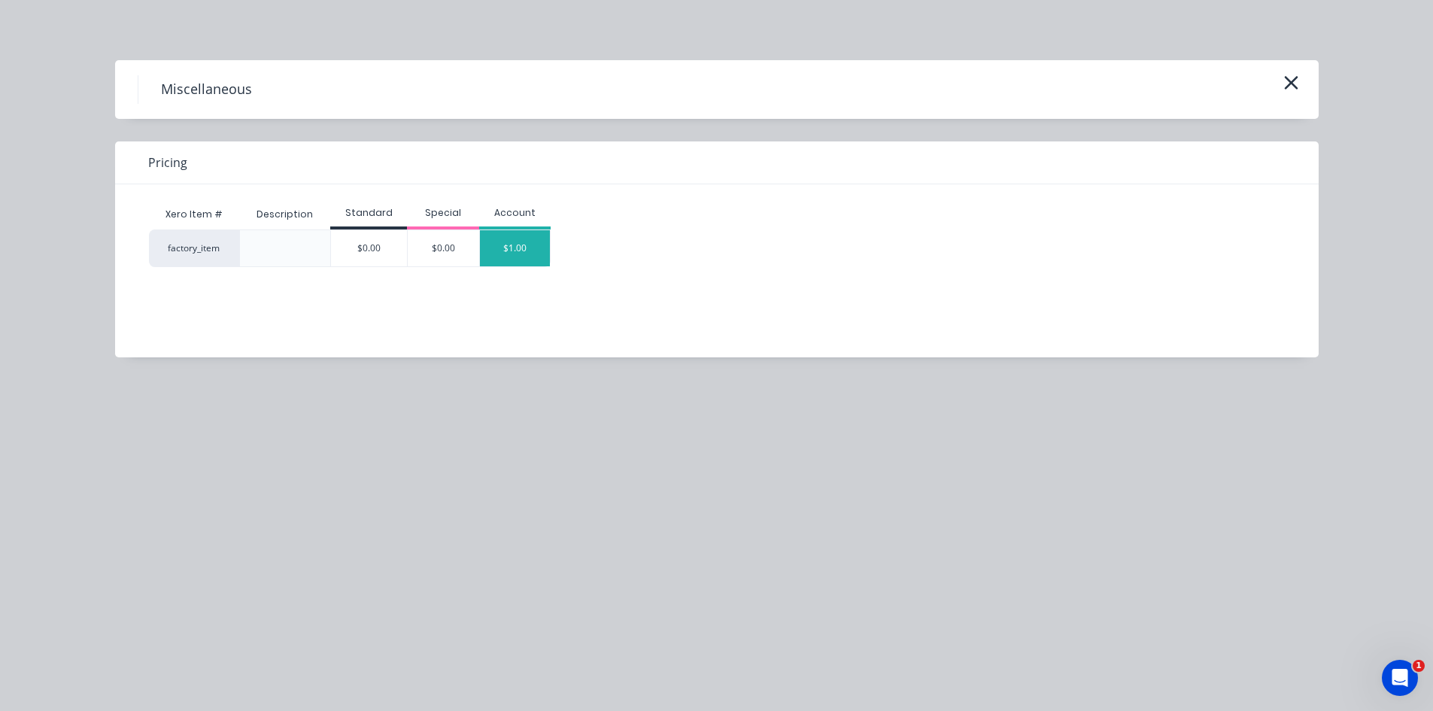
click at [524, 244] on div "$1.00" at bounding box center [515, 248] width 71 height 36
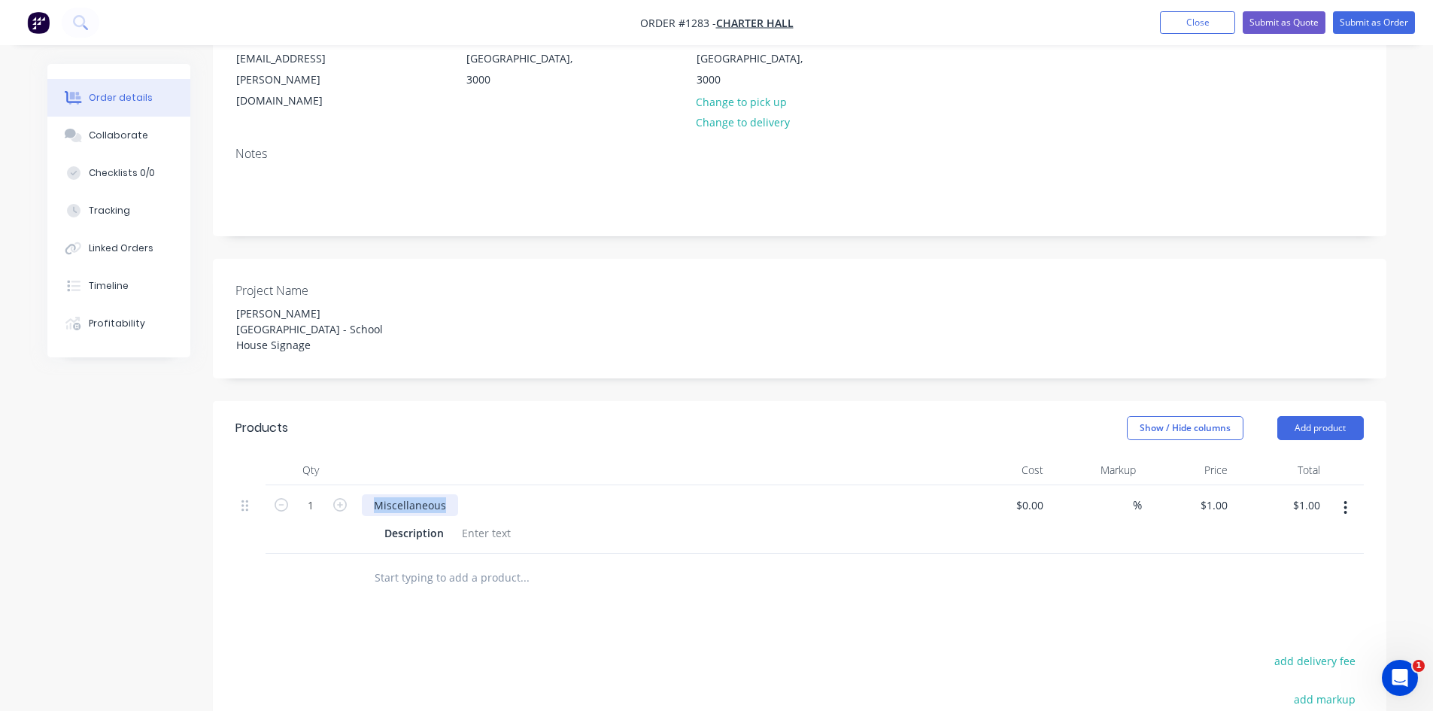
drag, startPoint x: 450, startPoint y: 426, endPoint x: 373, endPoint y: 423, distance: 77.6
click at [373, 494] on div "Miscellaneous" at bounding box center [410, 505] width 96 height 22
click at [1124, 494] on input at bounding box center [1123, 505] width 17 height 22
type input "60"
type input "$0.00"
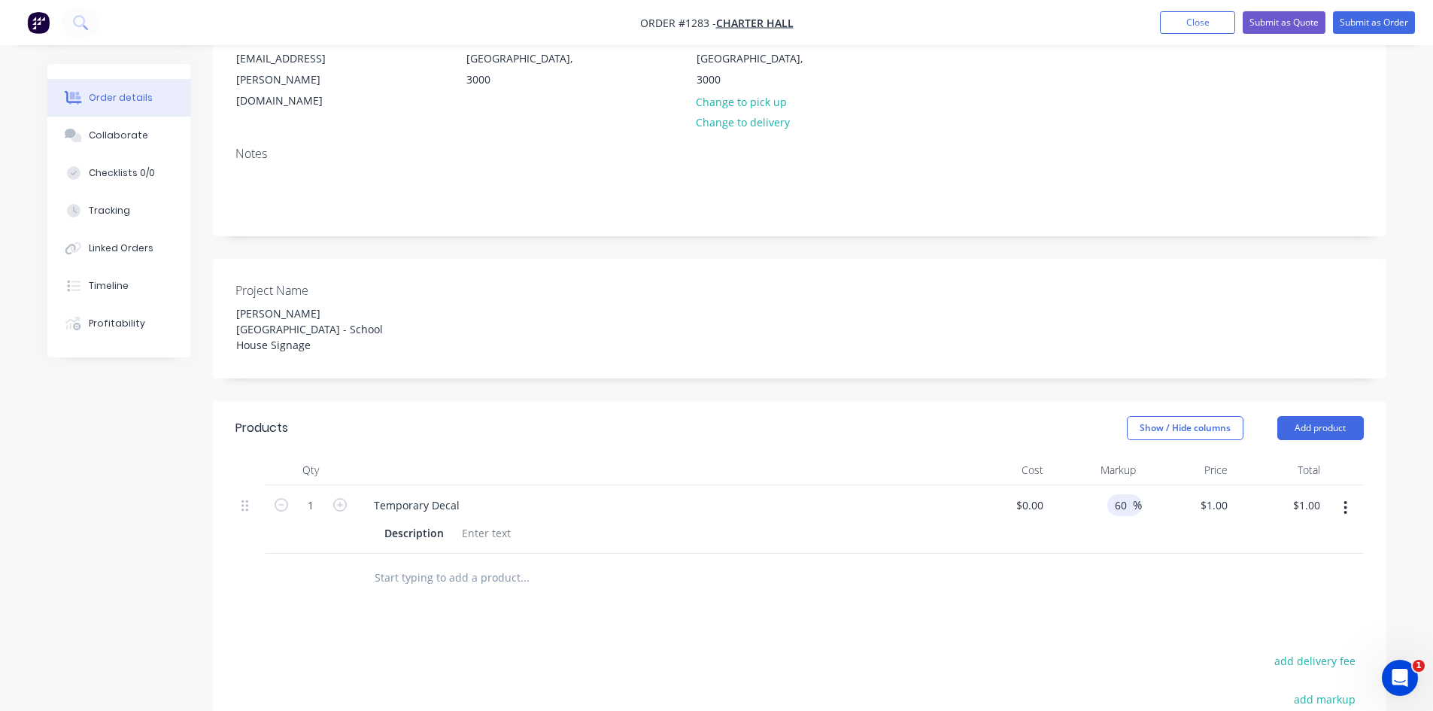
type input "$0.00"
click at [1128, 553] on div at bounding box center [799, 577] width 1128 height 49
click at [1342, 494] on button "button" at bounding box center [1344, 507] width 35 height 27
click at [1293, 566] on div "Duplicate" at bounding box center [1292, 577] width 116 height 22
type input "60"
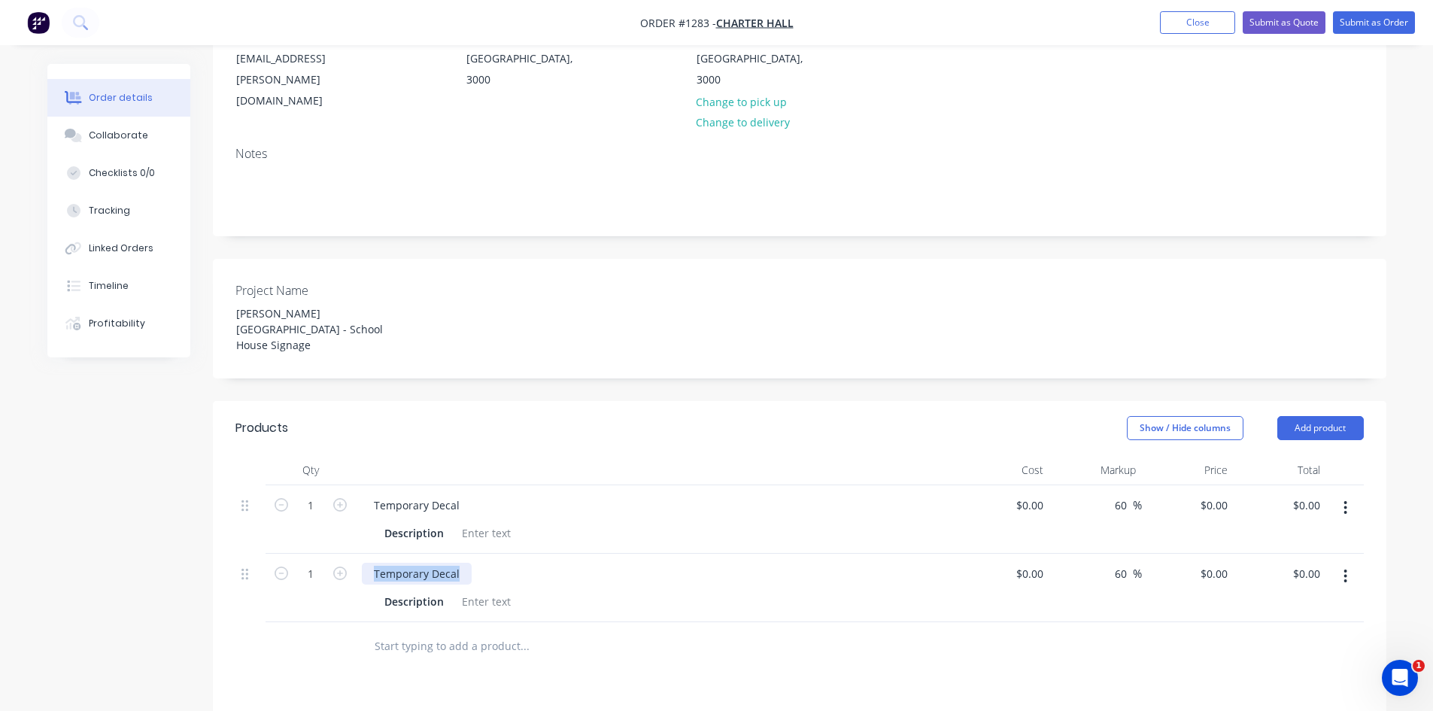
drag, startPoint x: 461, startPoint y: 493, endPoint x: 350, endPoint y: 493, distance: 110.5
click at [350, 553] on div "1 Temporary Decal Description $0.00 $0.00 60 60 % $0.00 $0.00 $0.00 $0.00" at bounding box center [799, 587] width 1128 height 68
click at [1342, 563] on button "button" at bounding box center [1344, 576] width 35 height 27
click at [1291, 635] on div "Duplicate" at bounding box center [1292, 646] width 116 height 22
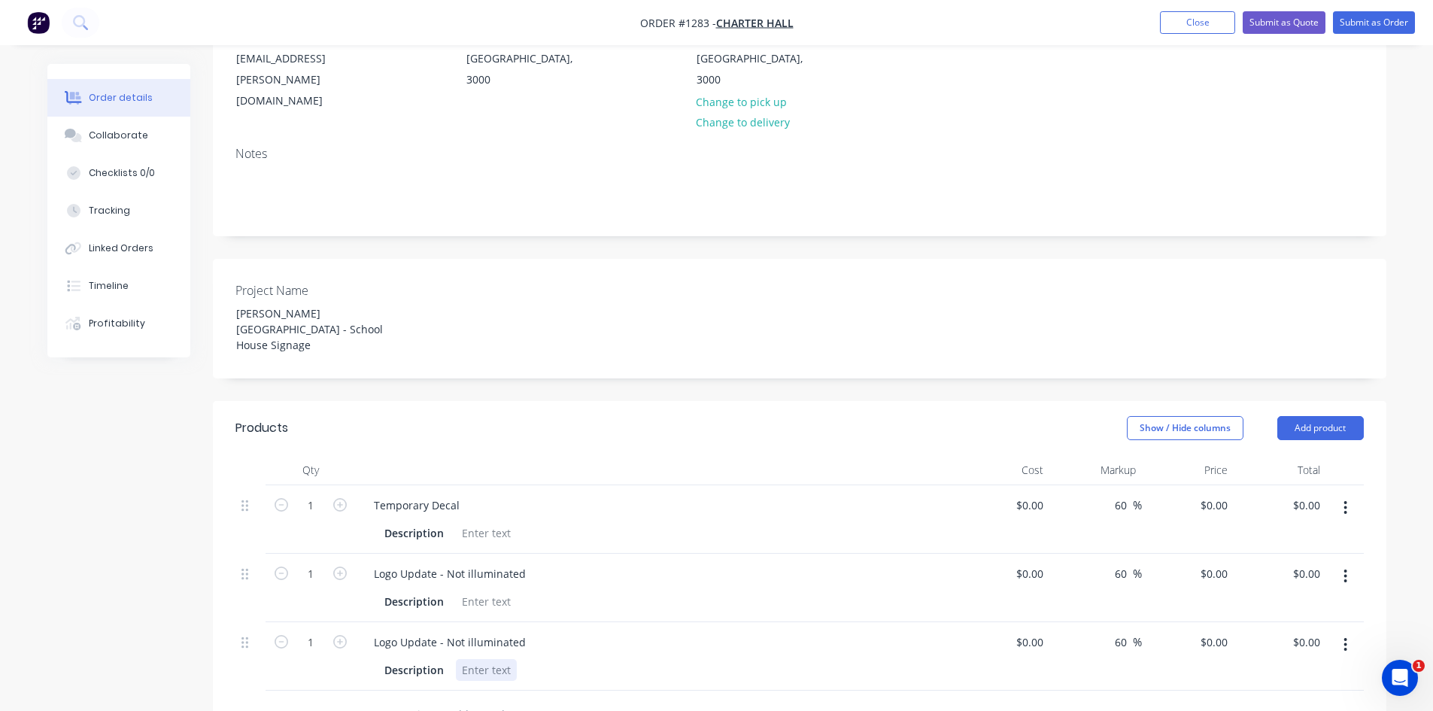
click at [461, 622] on div "Logo Update - Not illuminated Description" at bounding box center [657, 656] width 602 height 68
drag, startPoint x: 450, startPoint y: 561, endPoint x: 463, endPoint y: 563, distance: 12.1
click at [463, 631] on div "Logo Update - Not illuminated" at bounding box center [450, 642] width 176 height 22
click at [662, 699] on input "text" at bounding box center [524, 714] width 301 height 30
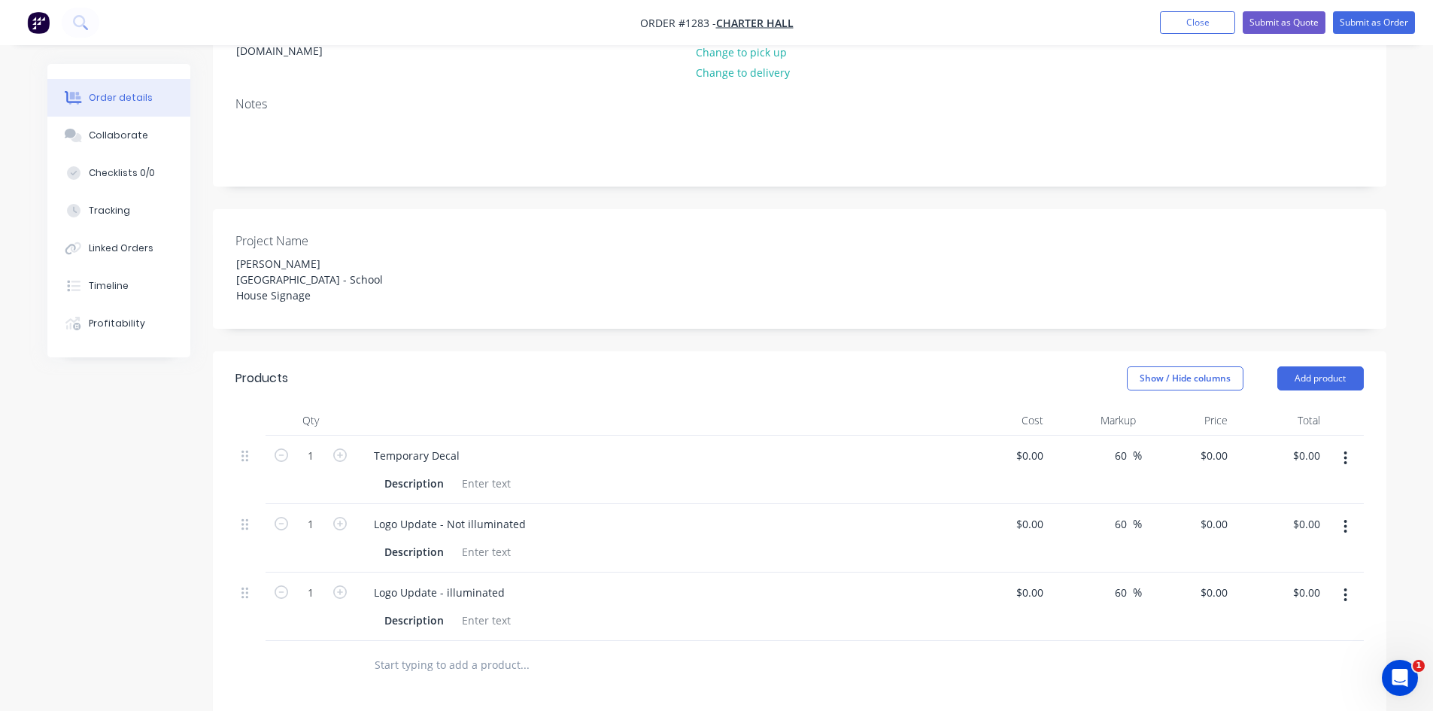
scroll to position [301, 0]
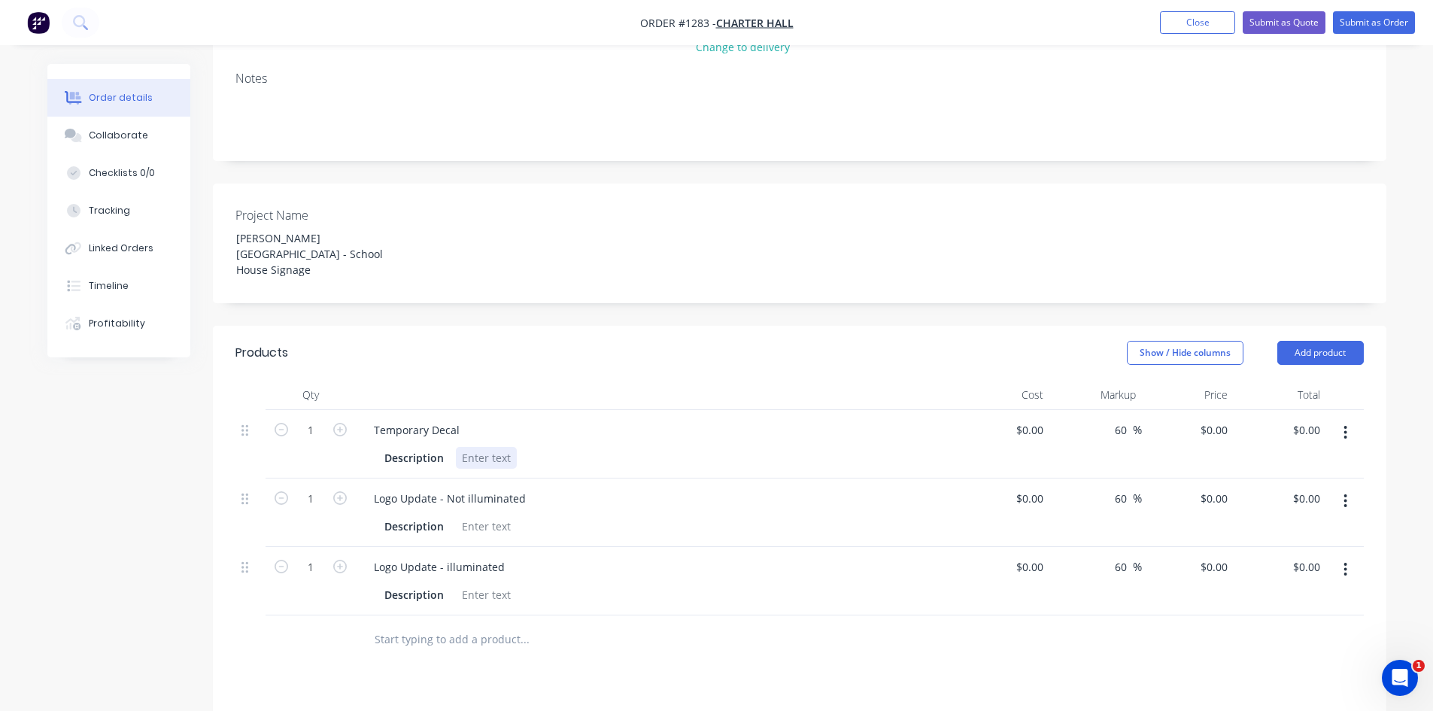
click at [498, 447] on div at bounding box center [486, 458] width 61 height 22
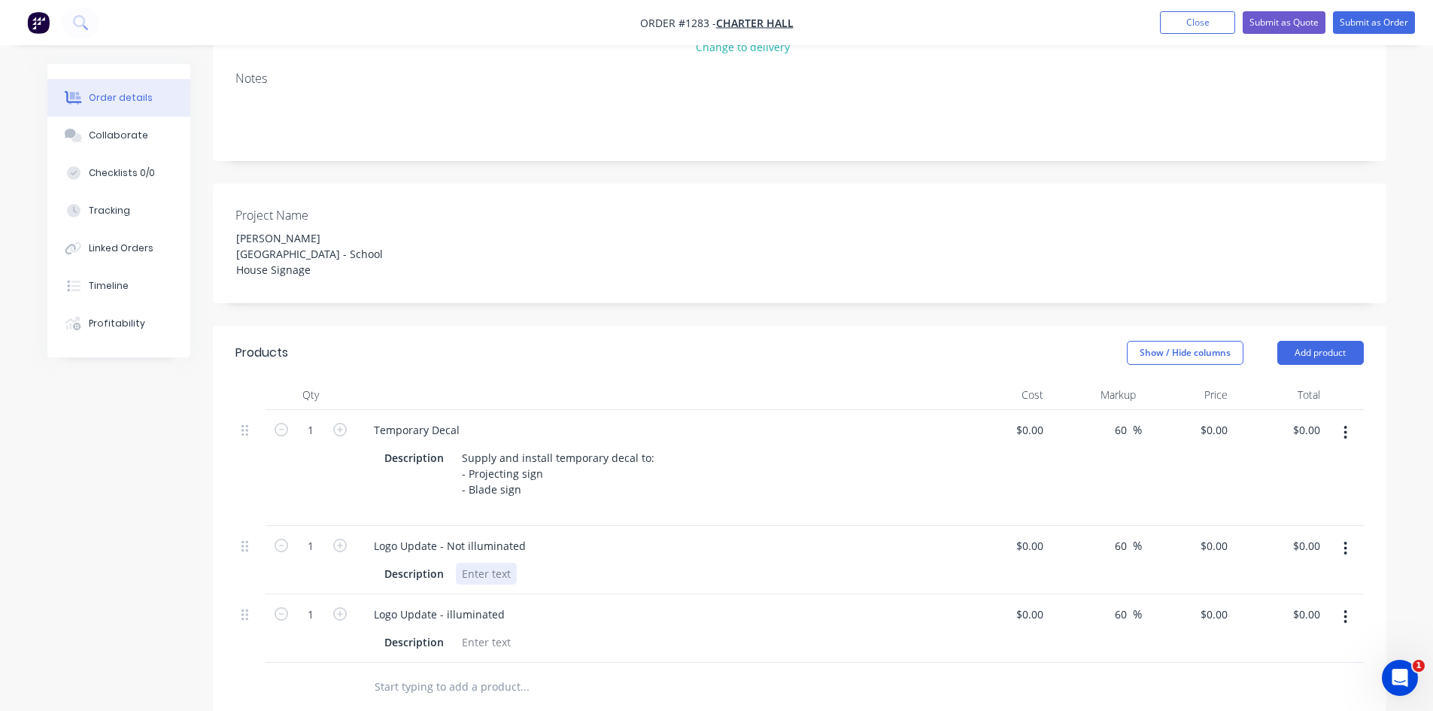
click at [472, 563] on div at bounding box center [486, 574] width 61 height 22
click at [478, 631] on div at bounding box center [486, 642] width 61 height 22
paste div
click at [680, 678] on div at bounding box center [626, 702] width 541 height 49
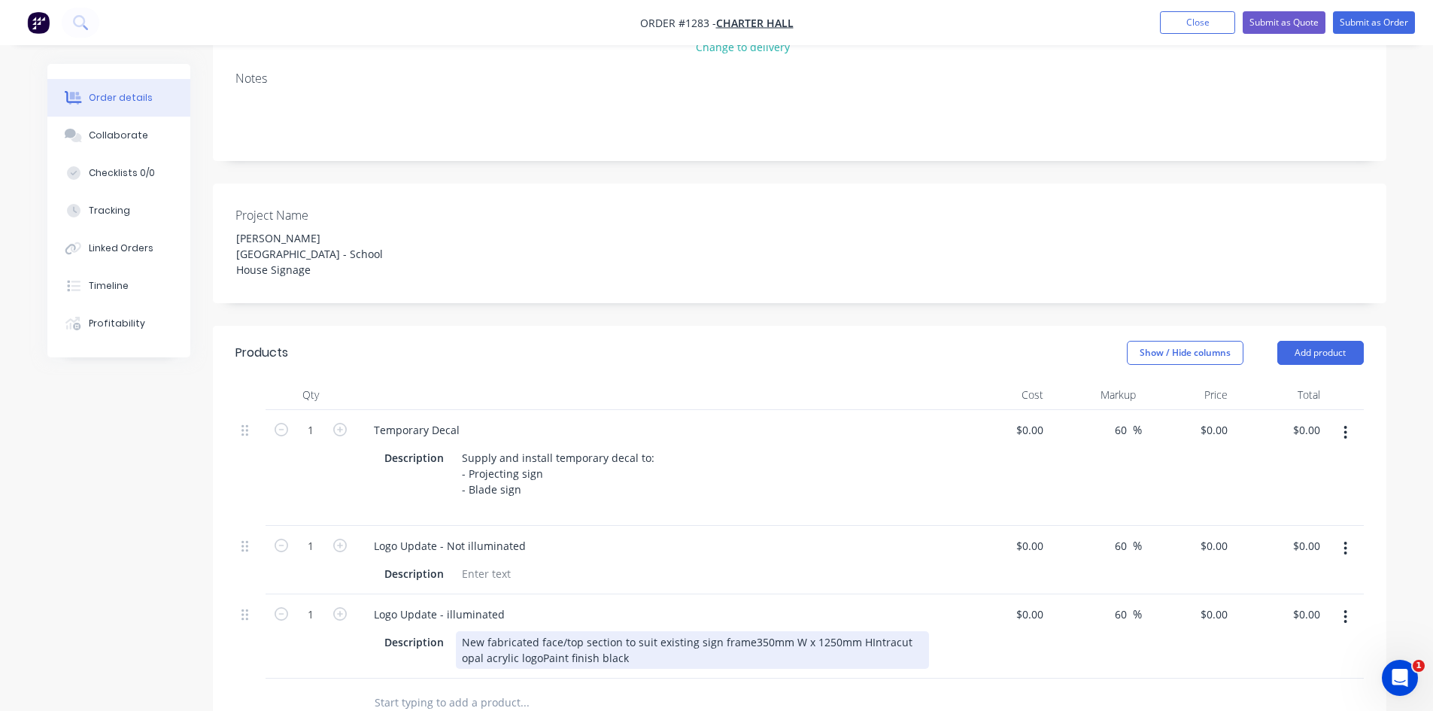
click at [744, 631] on div "New fabricated face/top section to suit existing sign frame350mm W x 1250mm HIn…" at bounding box center [692, 650] width 473 height 38
click at [575, 631] on div "New fabricated face/top section to suit existing sign frame 350mm W x 1250mm HI…" at bounding box center [625, 650] width 338 height 38
click at [584, 614] on div "Logo Update - illuminated Description New fabricated face/top section to suit e…" at bounding box center [657, 644] width 602 height 100
click at [581, 631] on div "New fabricated face/top section to suit existing sign frame 350mm W x 1250mm H …" at bounding box center [609, 657] width 307 height 53
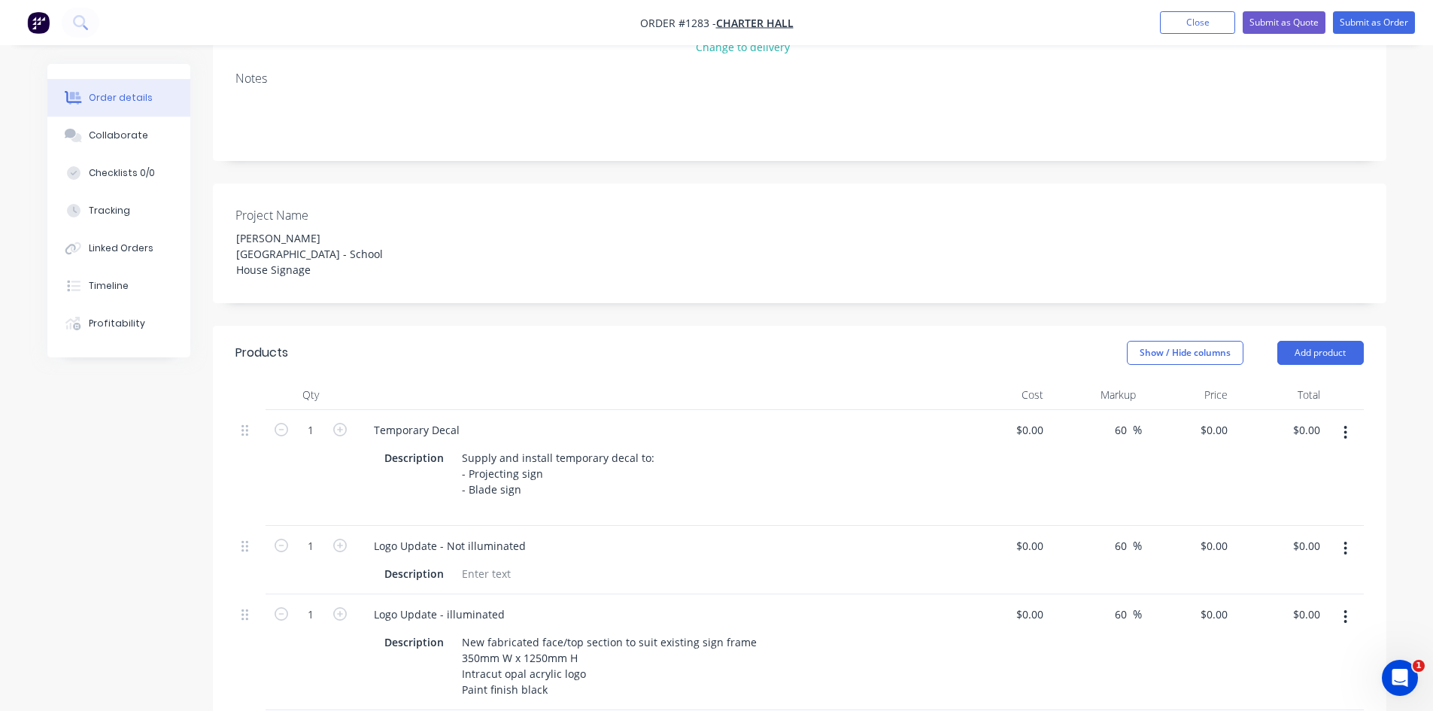
click at [1035, 603] on input at bounding box center [1040, 614] width 17 height 22
type input "$950.00"
type input "$1,520.00"
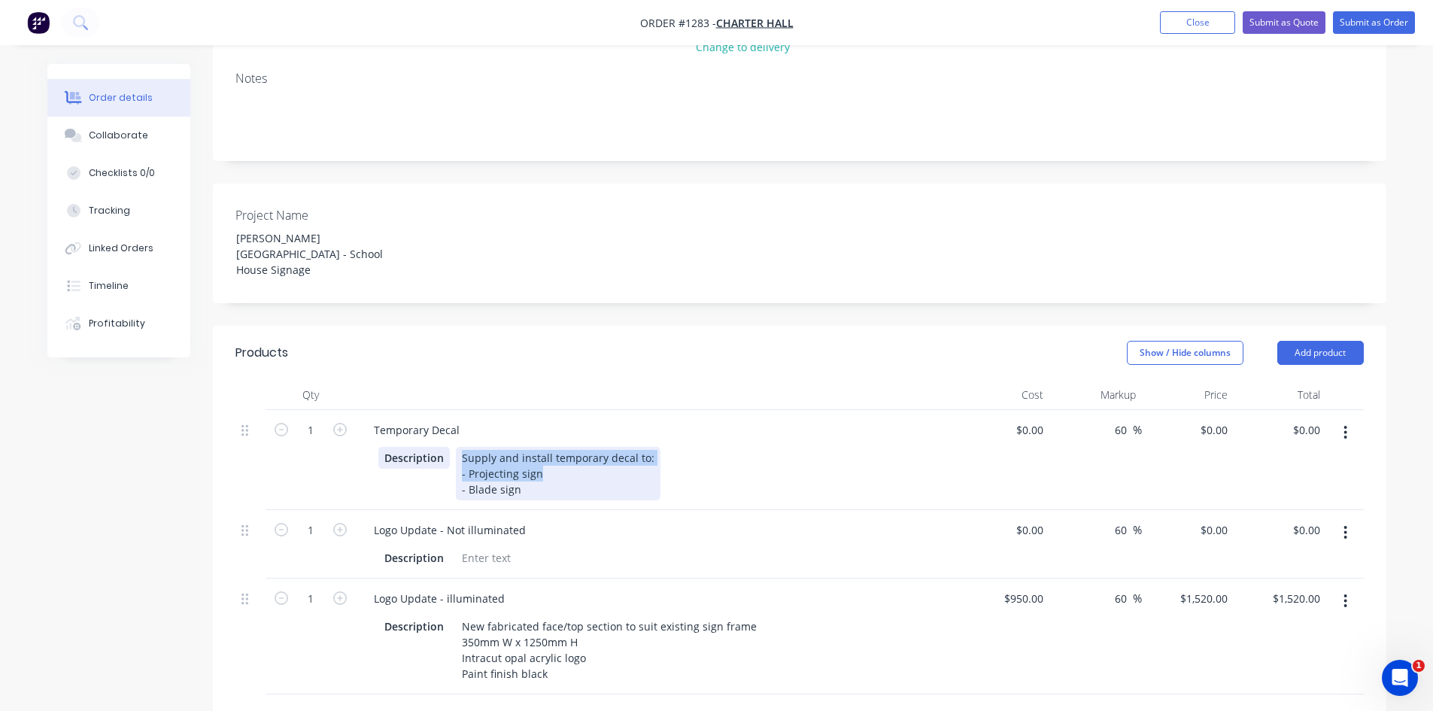
drag, startPoint x: 555, startPoint y: 394, endPoint x: 432, endPoint y: 384, distance: 123.8
click at [432, 447] on div "Description Supply and install temporary decal to: - Projecting sign - Blade si…" at bounding box center [653, 473] width 550 height 53
drag, startPoint x: 575, startPoint y: 420, endPoint x: 575, endPoint y: 405, distance: 15.1
click at [575, 447] on div "Supply and install temporary decal to: - Projecting sign - Blade sign" at bounding box center [558, 473] width 205 height 53
drag, startPoint x: 553, startPoint y: 393, endPoint x: 446, endPoint y: 402, distance: 107.9
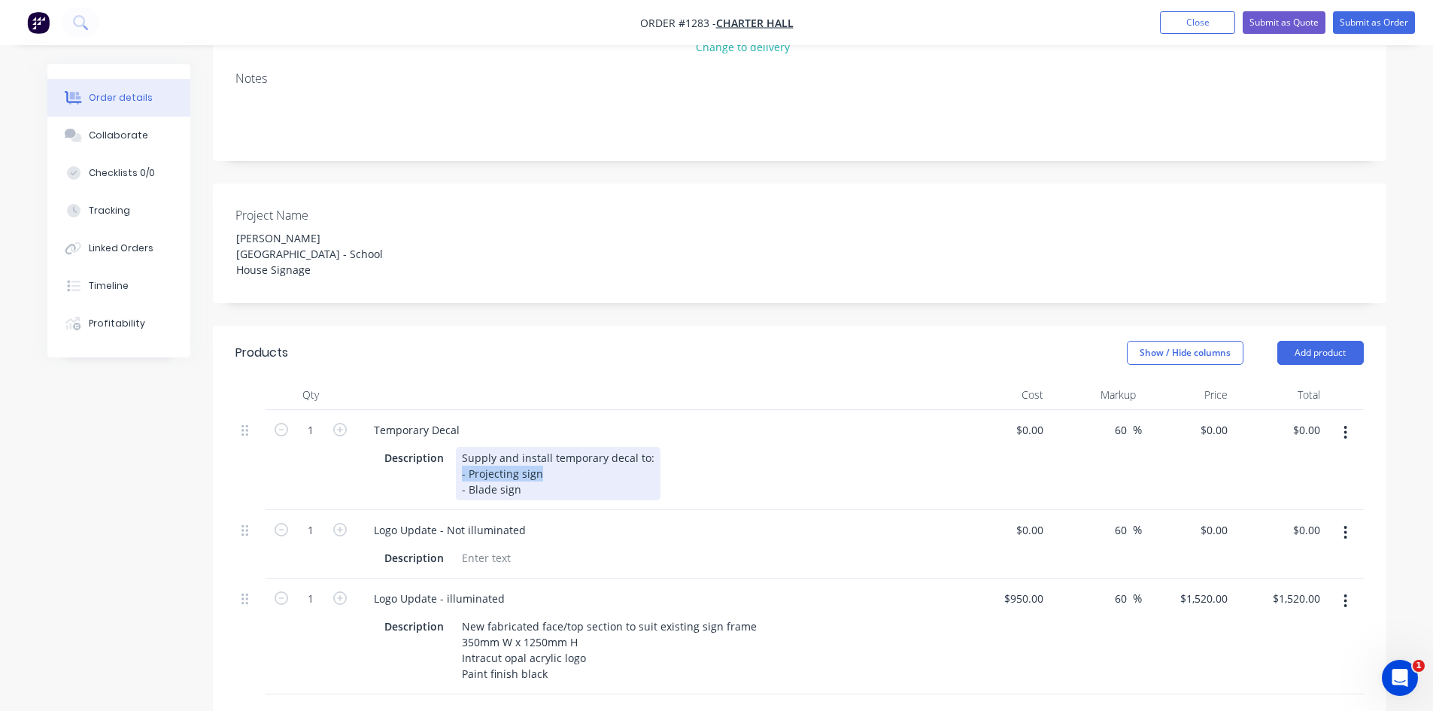
click at [456, 447] on div "Supply and install temporary decal to: - Projecting sign - Blade sign" at bounding box center [558, 473] width 205 height 53
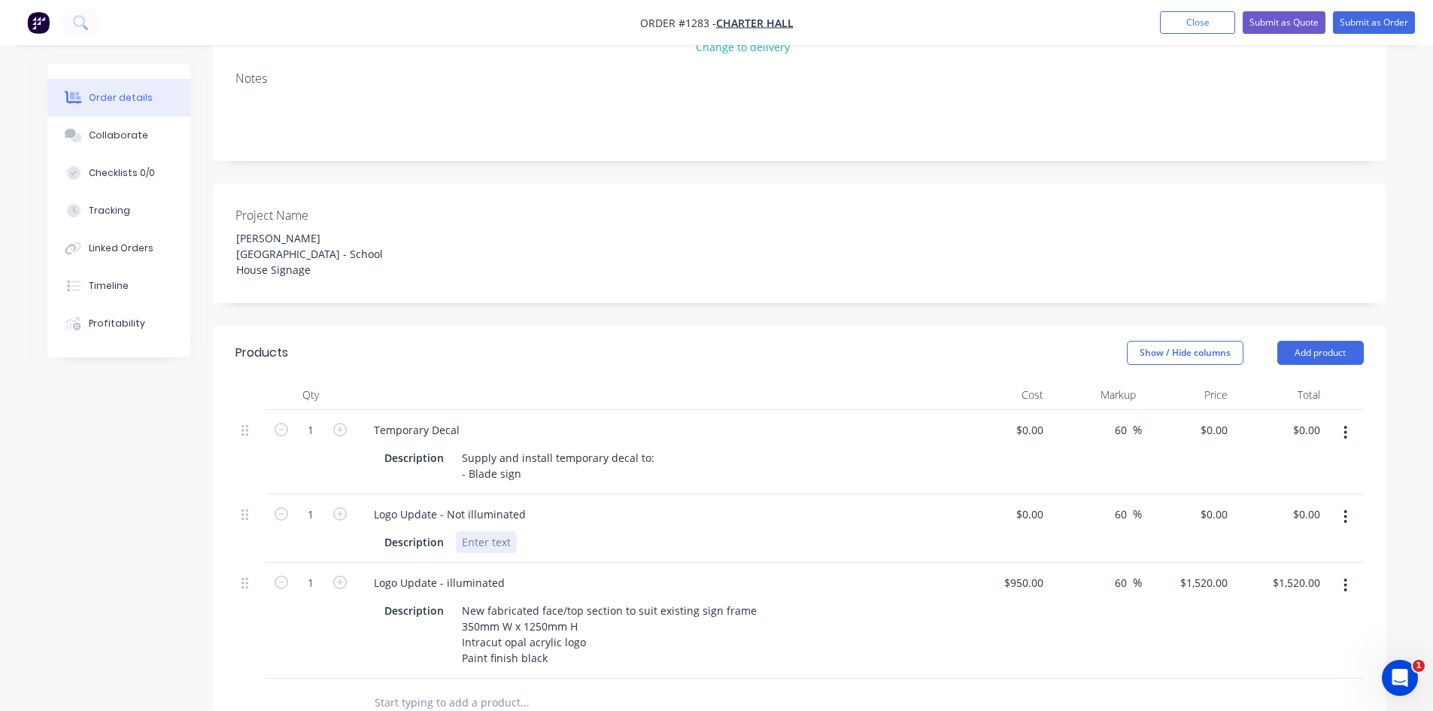
click at [571, 531] on div "Description" at bounding box center [653, 542] width 550 height 22
click at [472, 531] on div at bounding box center [486, 542] width 61 height 22
click at [548, 531] on div "Supply and install" at bounding box center [507, 542] width 103 height 22
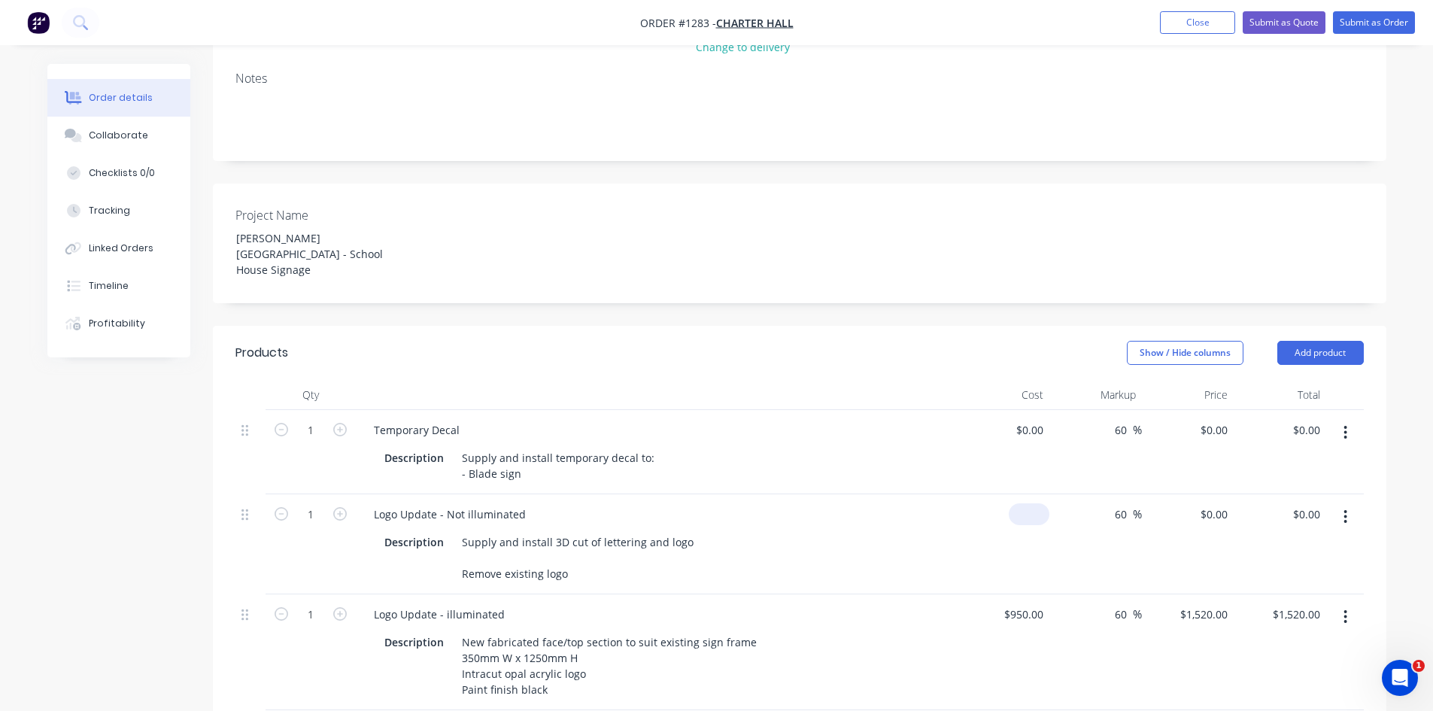
click at [1030, 503] on div "$0.00" at bounding box center [1028, 514] width 41 height 22
type input "$450.00"
type input "$720.00"
click at [1063, 505] on div "60 60 %" at bounding box center [1095, 544] width 93 height 100
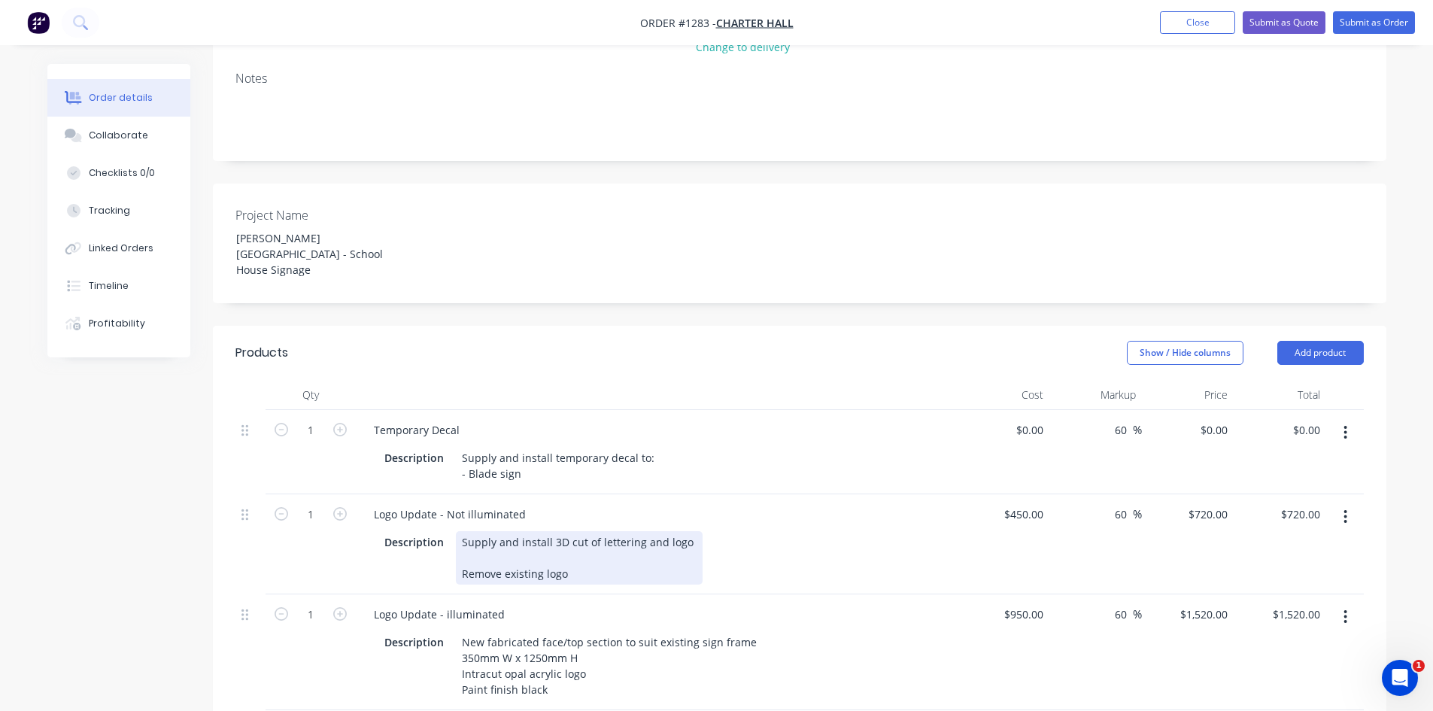
click at [864, 531] on div "Description Supply and install 3D cut of lettering and logo Remove existing logo" at bounding box center [653, 557] width 550 height 53
click at [1042, 419] on input at bounding box center [1040, 430] width 17 height 22
type input "$150.00"
type input "$240.00"
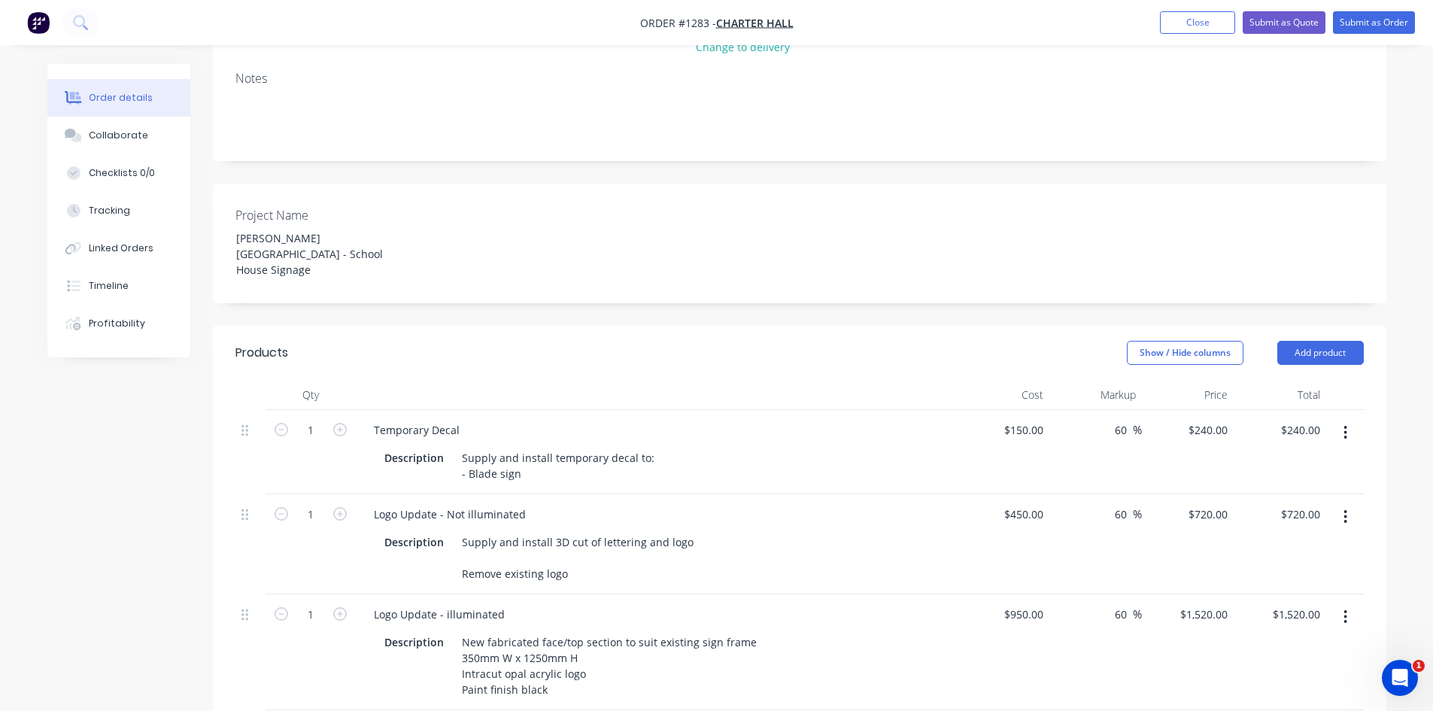
click at [848, 494] on div "Logo Update - Not illuminated Description Supply and install 3D cut of letterin…" at bounding box center [657, 544] width 602 height 100
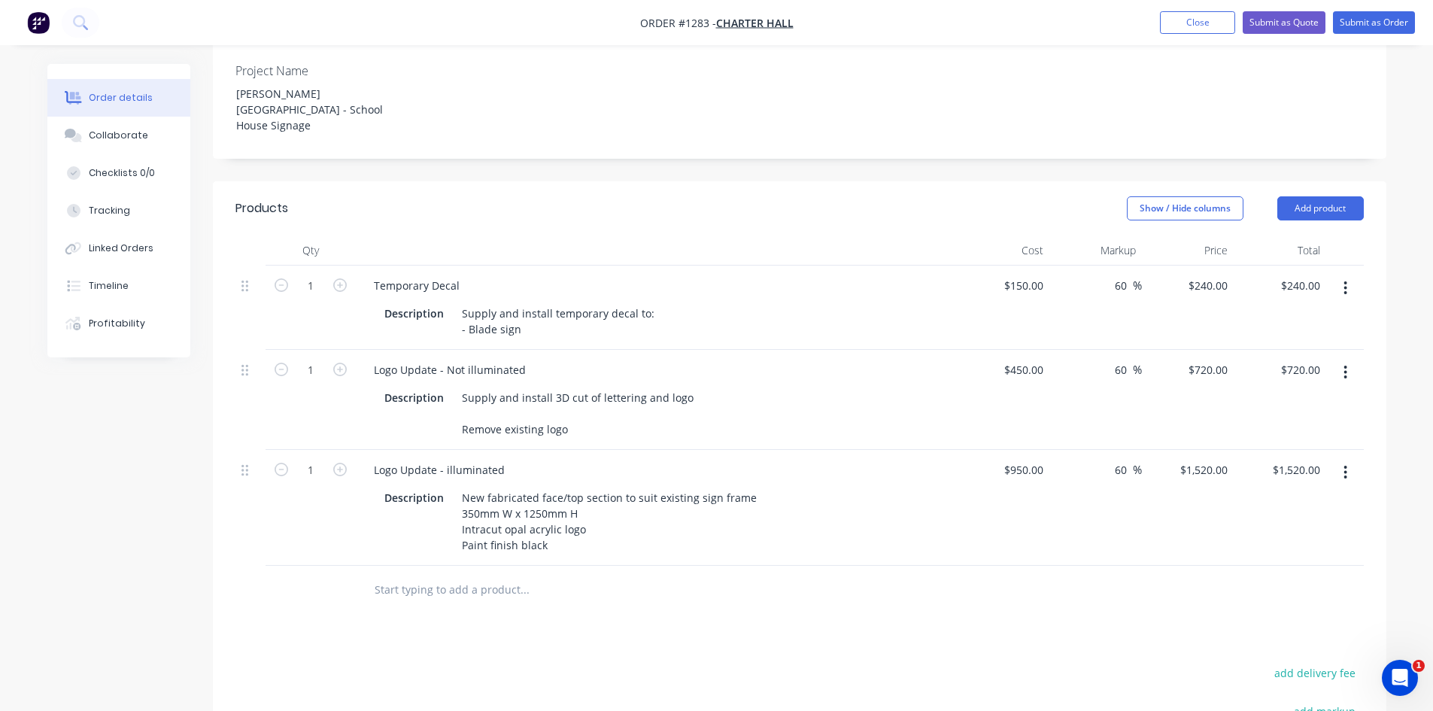
scroll to position [444, 0]
click at [1347, 276] on button "button" at bounding box center [1344, 289] width 35 height 27
click at [1279, 348] on div "Duplicate" at bounding box center [1292, 359] width 116 height 22
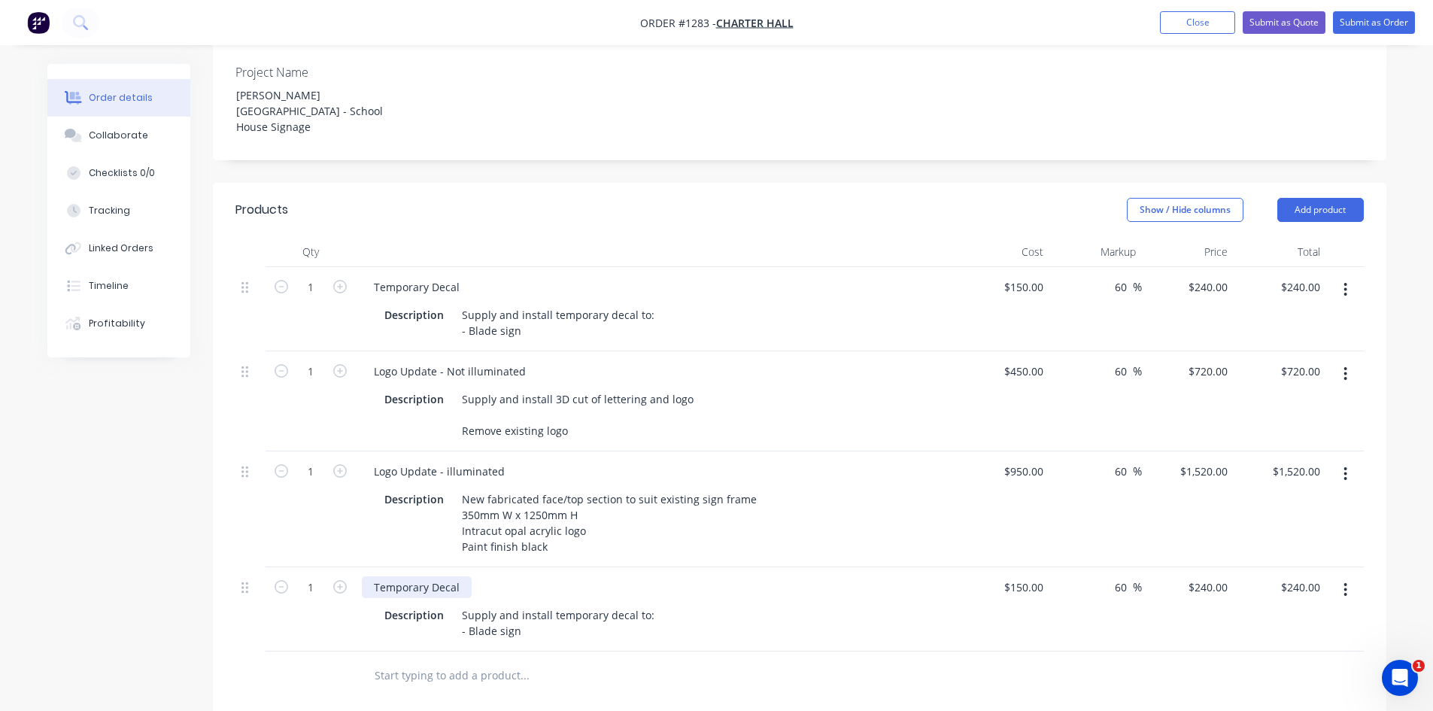
click at [458, 576] on div "Temporary Decal" at bounding box center [417, 587] width 110 height 22
drag, startPoint x: 370, startPoint y: 523, endPoint x: 333, endPoint y: 526, distance: 37.0
click at [333, 567] on div "1 Temporary Decal Description Supply and install temporary decal to: - Blade si…" at bounding box center [799, 609] width 1128 height 84
click at [466, 604] on div "Supply and install temporary decal to: - Blade sign" at bounding box center [558, 623] width 205 height 38
drag, startPoint x: 459, startPoint y: 548, endPoint x: 556, endPoint y: 572, distance: 100.0
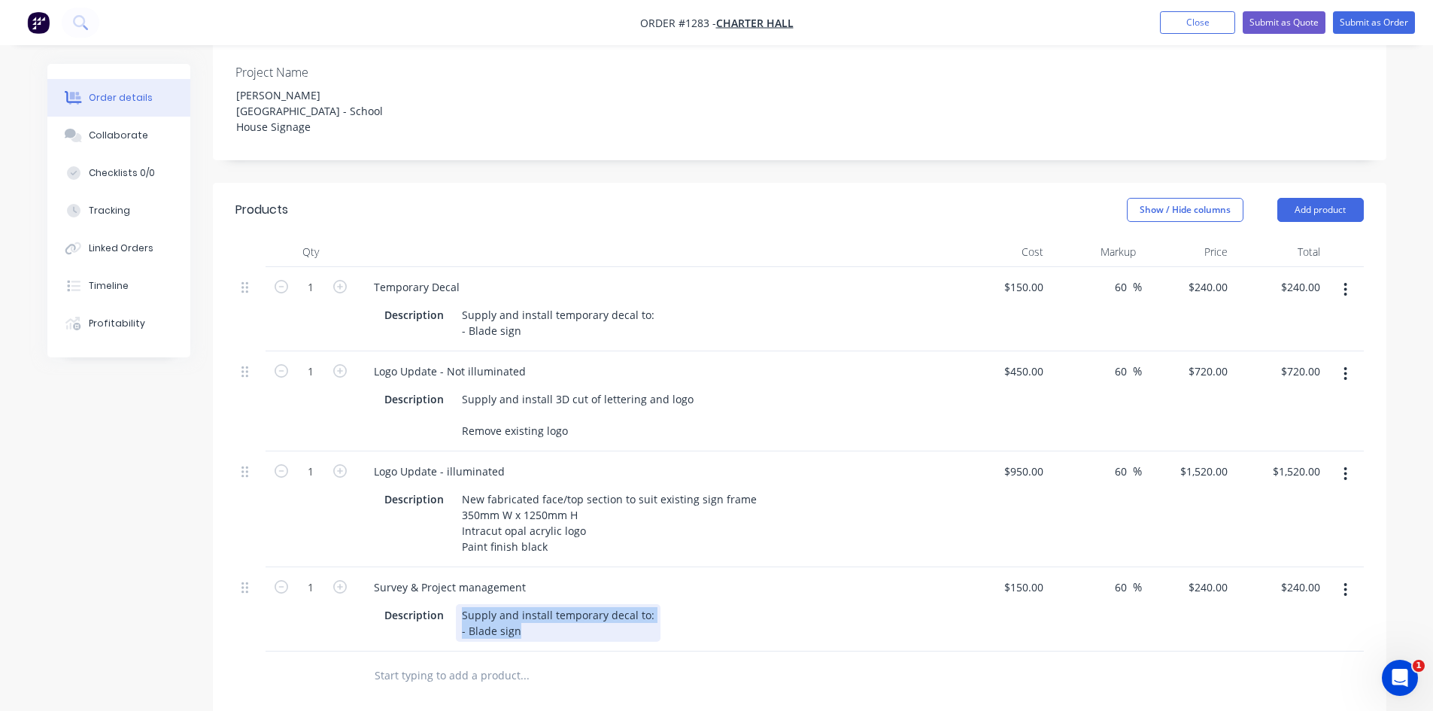
click at [556, 604] on div "Supply and install temporary decal to: - Blade sign" at bounding box center [558, 623] width 205 height 38
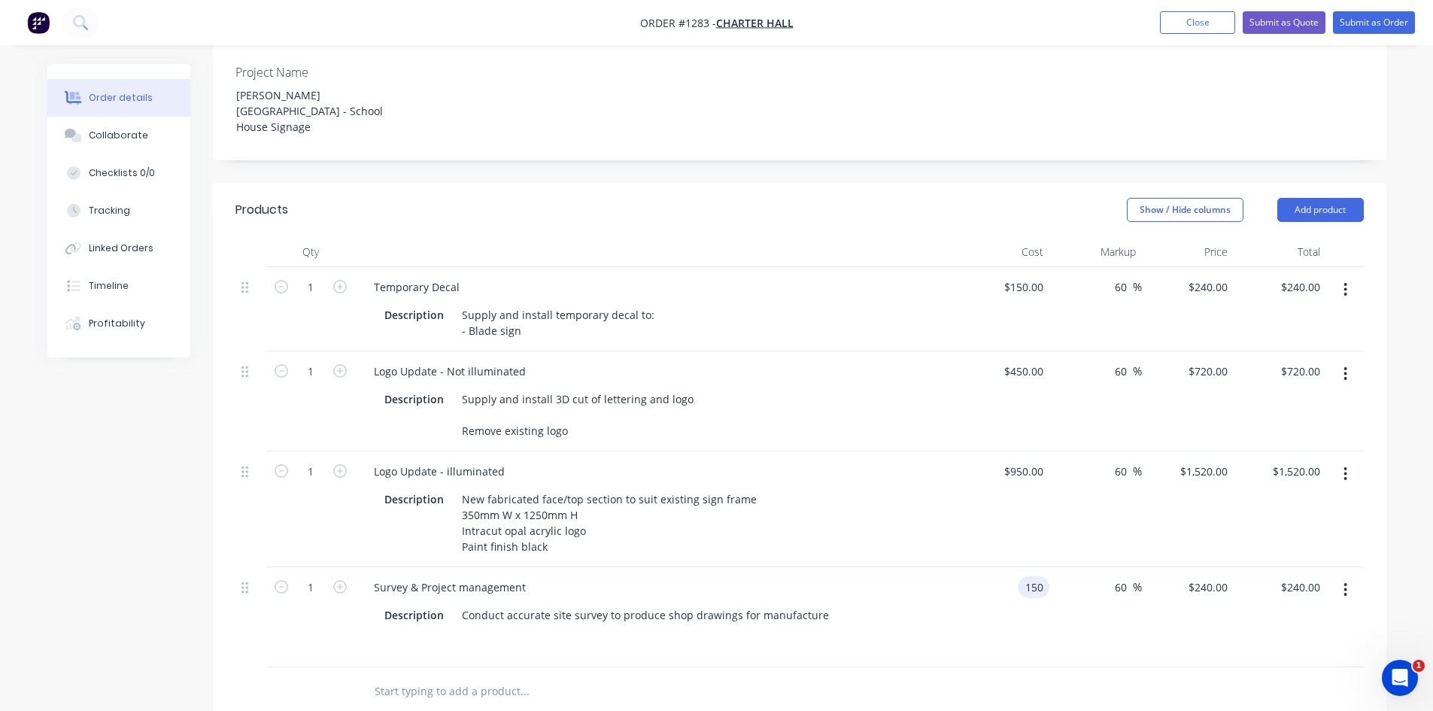
click at [1027, 576] on input "150" at bounding box center [1037, 587] width 26 height 22
type input "$200.00"
type input "$320.00"
click at [1051, 667] on div at bounding box center [799, 691] width 1128 height 49
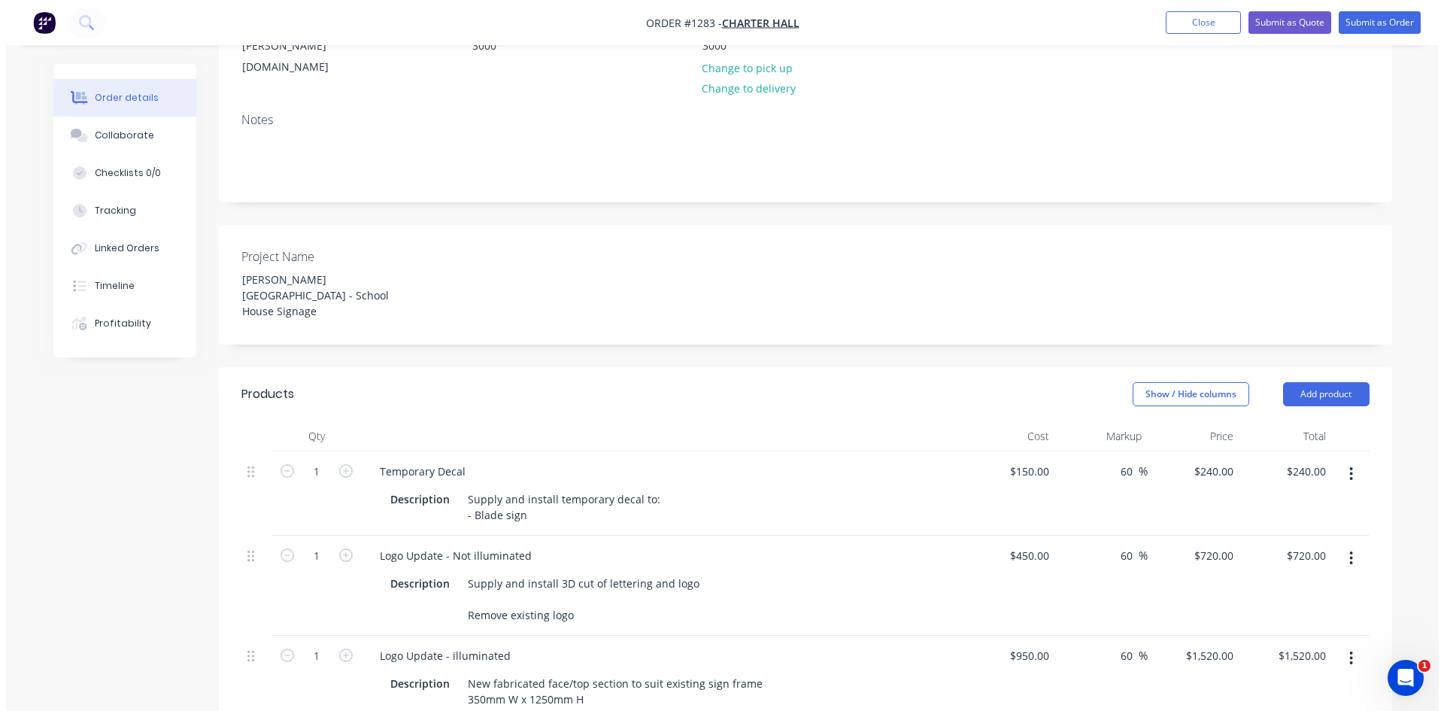
scroll to position [0, 0]
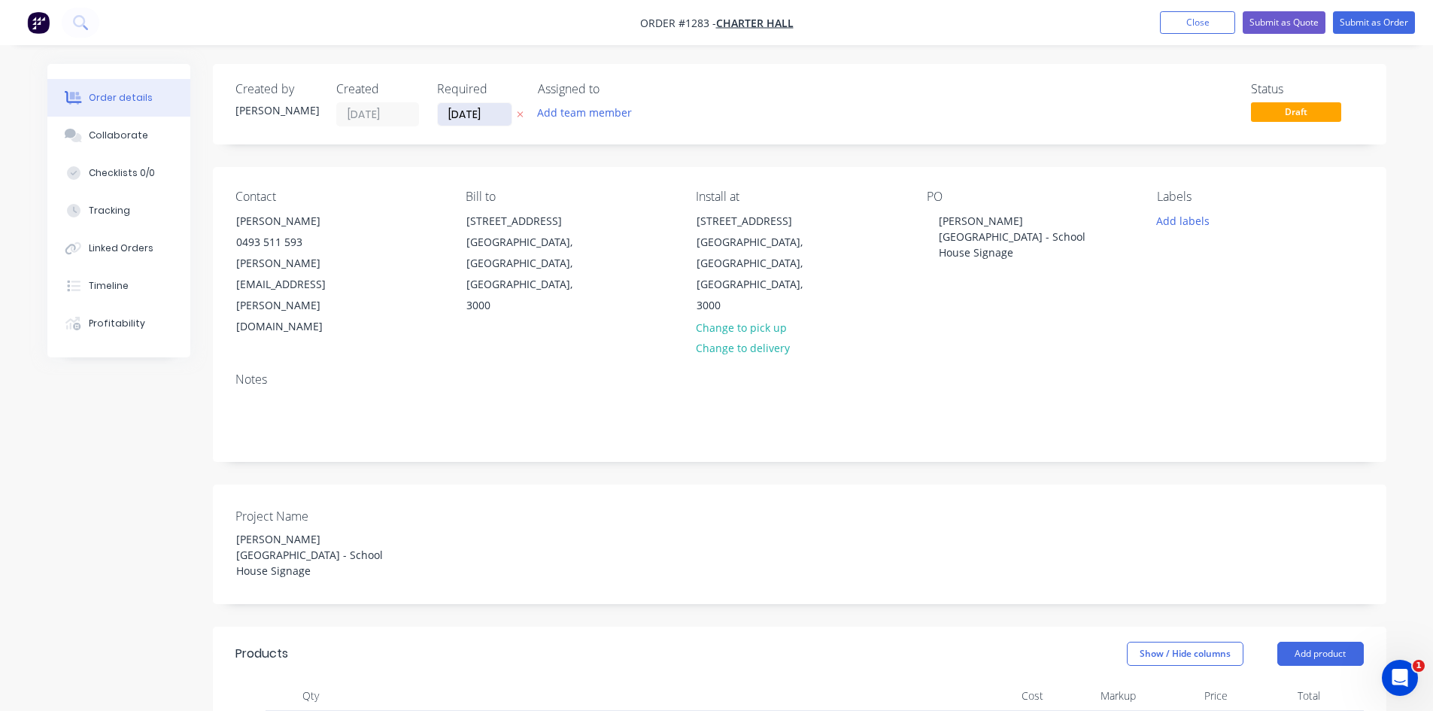
click at [501, 112] on input "[DATE]" at bounding box center [475, 114] width 74 height 23
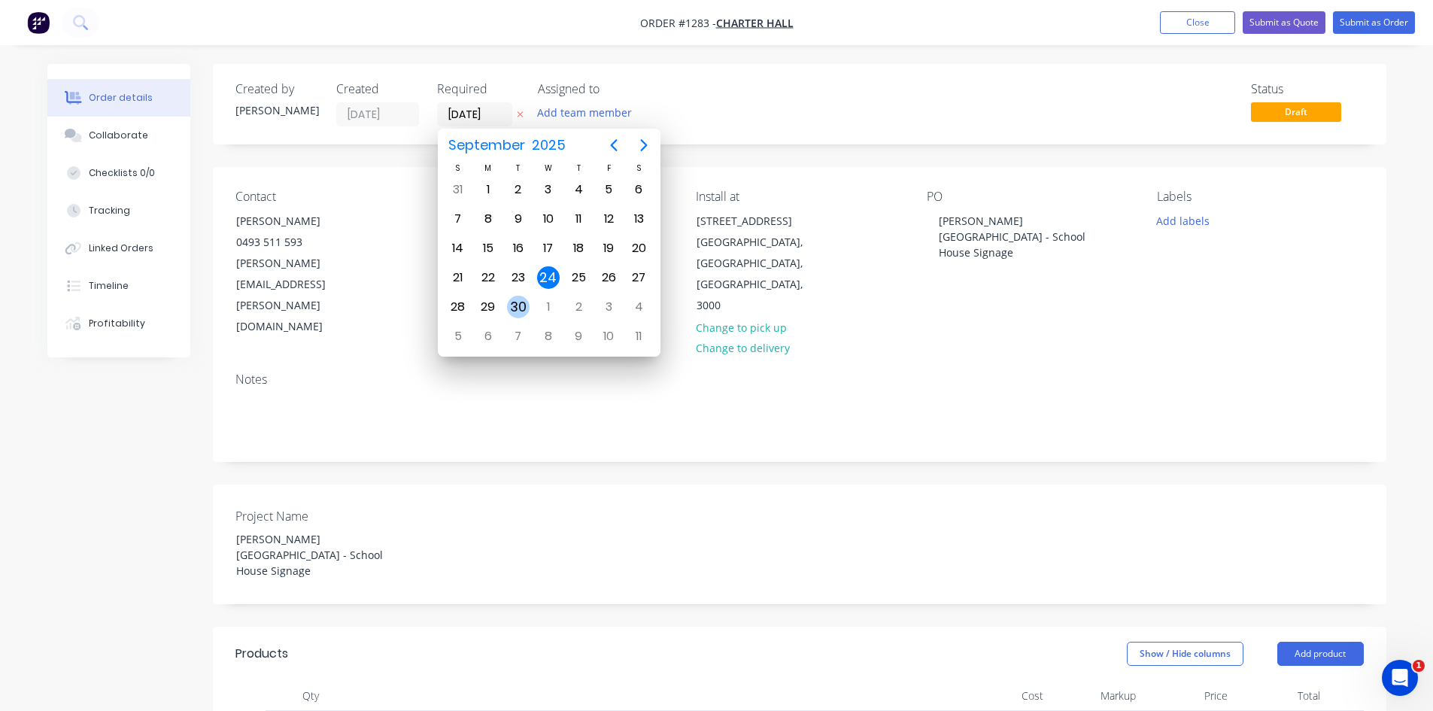
click at [514, 305] on div "30" at bounding box center [518, 307] width 23 height 23
type input "[DATE]"
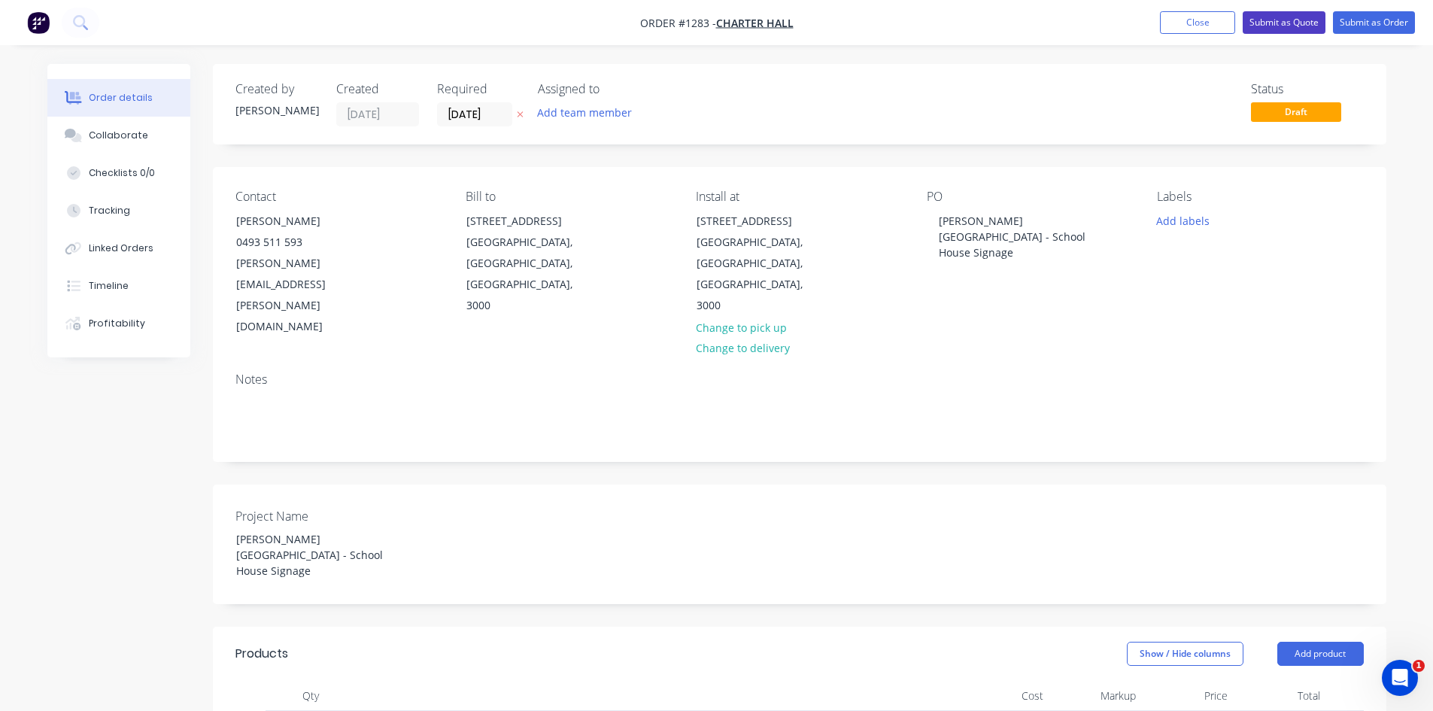
click at [1285, 17] on button "Submit as Quote" at bounding box center [1283, 22] width 83 height 23
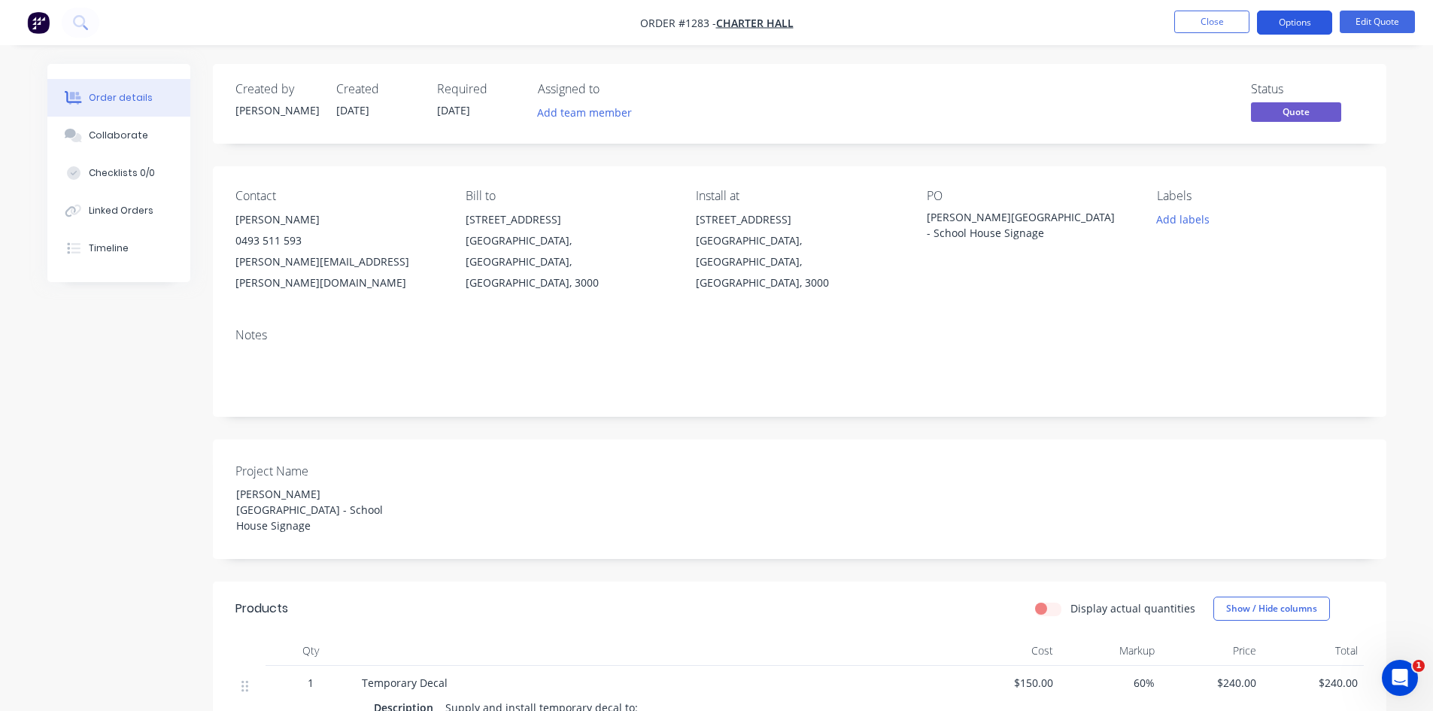
click at [1294, 30] on button "Options" at bounding box center [1294, 23] width 75 height 24
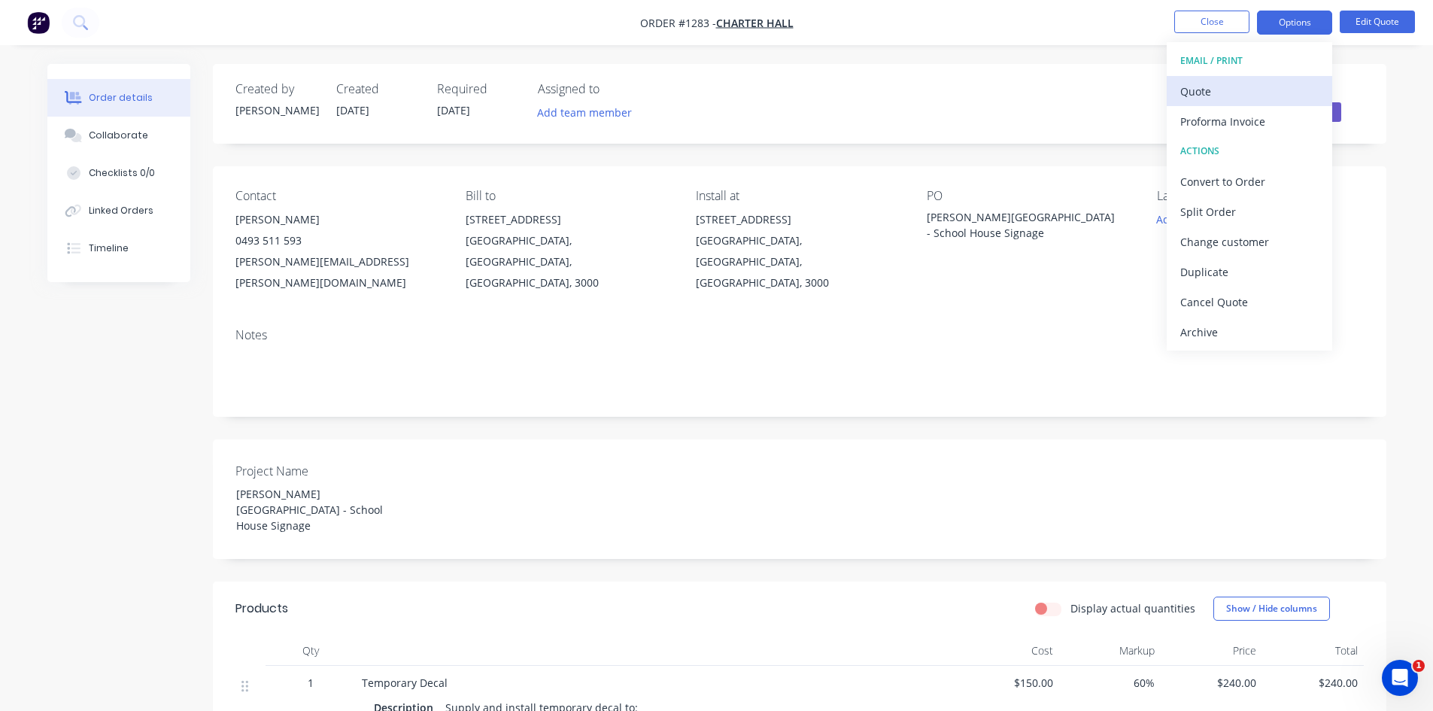
click at [1245, 89] on div "Quote" at bounding box center [1249, 91] width 138 height 22
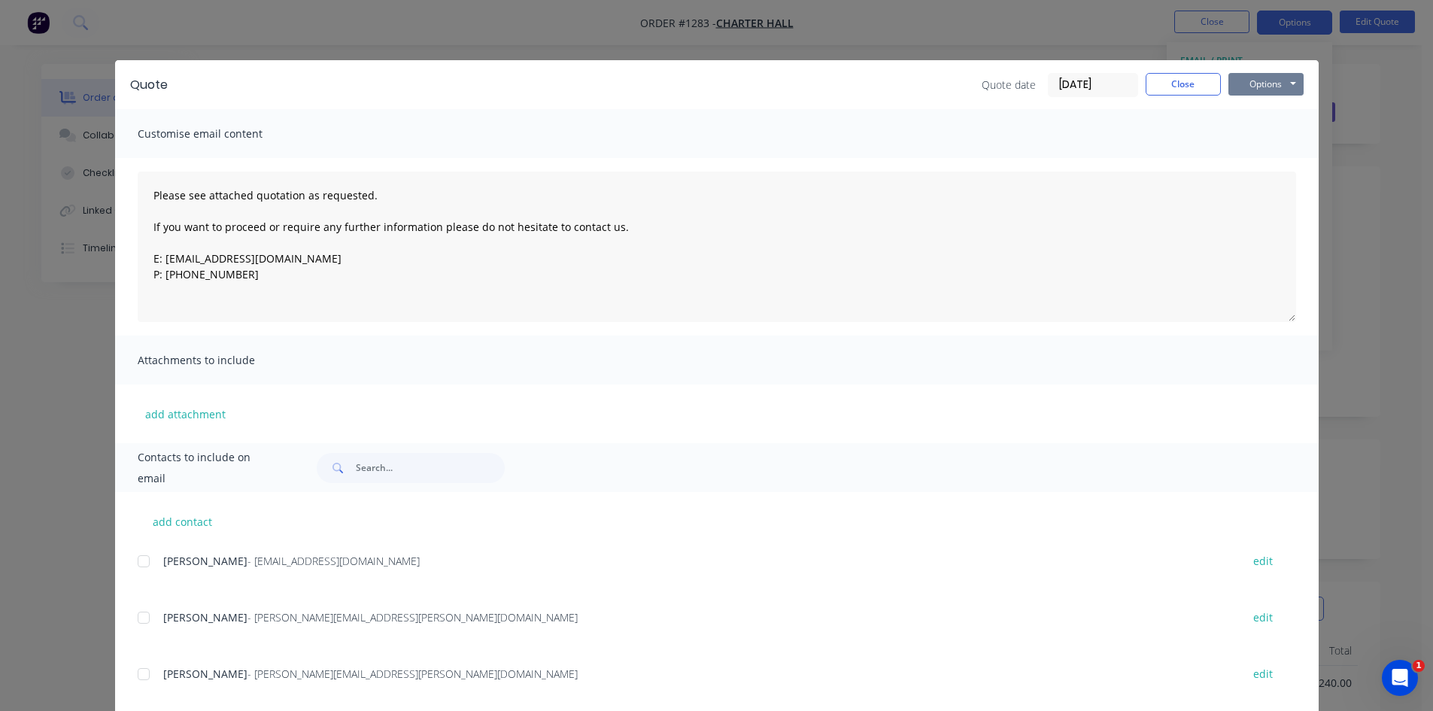
click at [1264, 86] on button "Options" at bounding box center [1265, 84] width 75 height 23
click at [1263, 133] on button "Print" at bounding box center [1276, 135] width 96 height 25
click at [1170, 73] on button "Close" at bounding box center [1182, 84] width 75 height 23
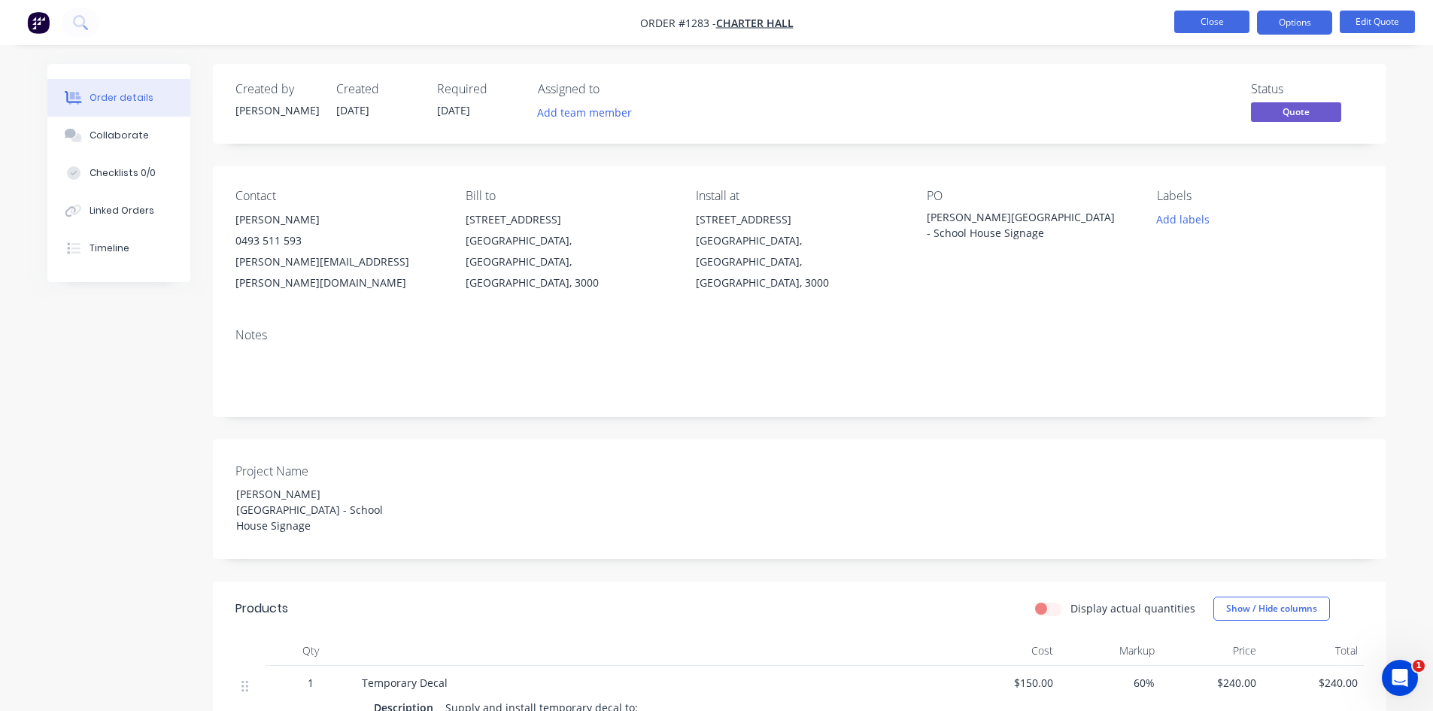
click at [1197, 22] on button "Close" at bounding box center [1211, 22] width 75 height 23
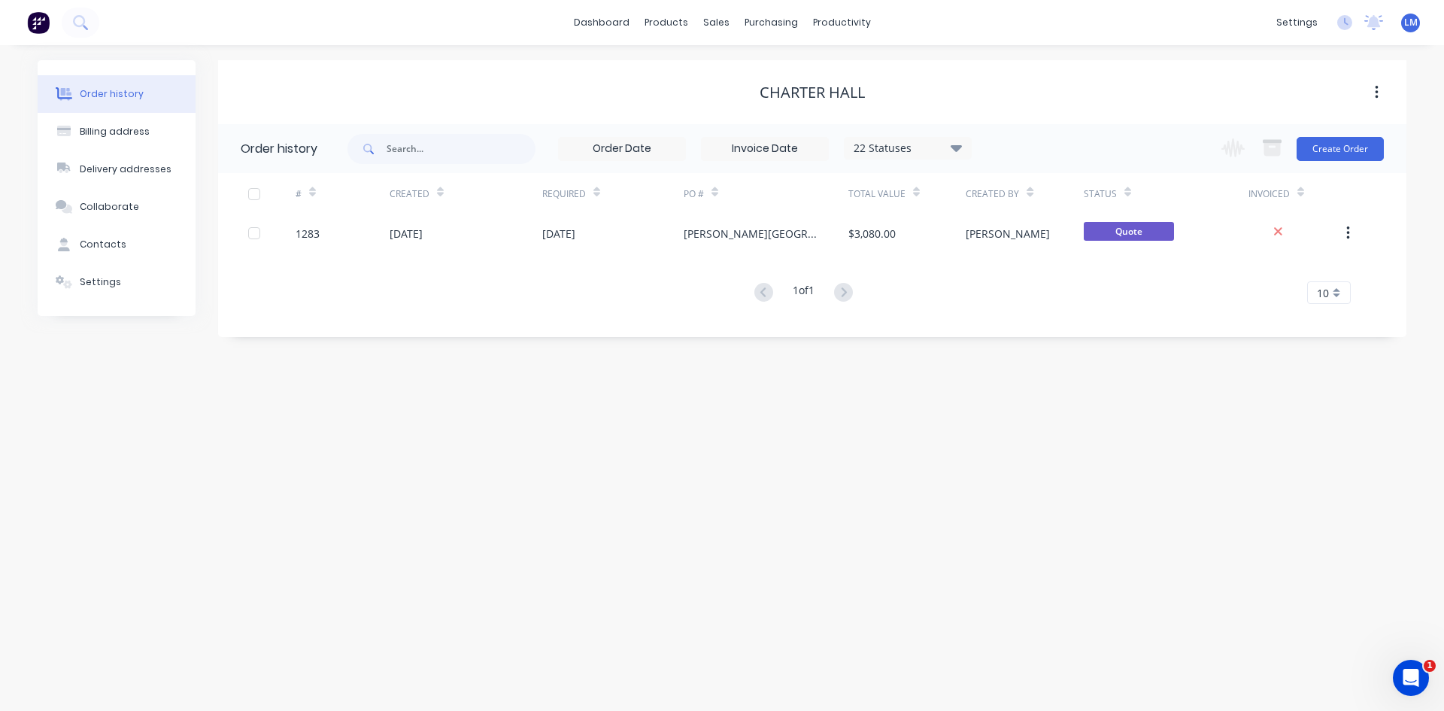
click at [1362, 594] on div "Order history Billing address Delivery addresses Collaborate Contacts Settings …" at bounding box center [722, 378] width 1444 height 666
click at [491, 533] on div "Order history Billing address Delivery addresses Collaborate Contacts Settings …" at bounding box center [722, 378] width 1444 height 666
click at [38, 19] on img at bounding box center [38, 22] width 23 height 23
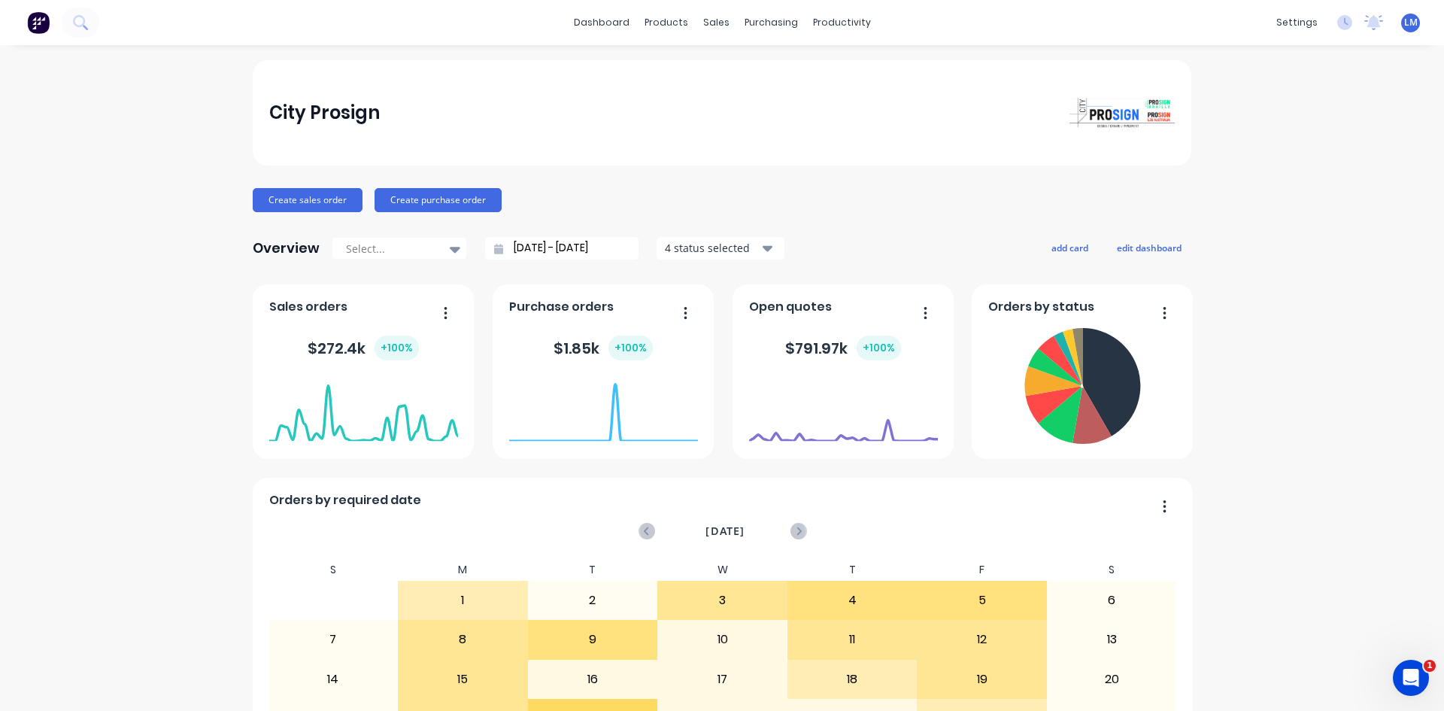
click at [1404, 27] on span "LM" at bounding box center [1411, 23] width 14 height 14
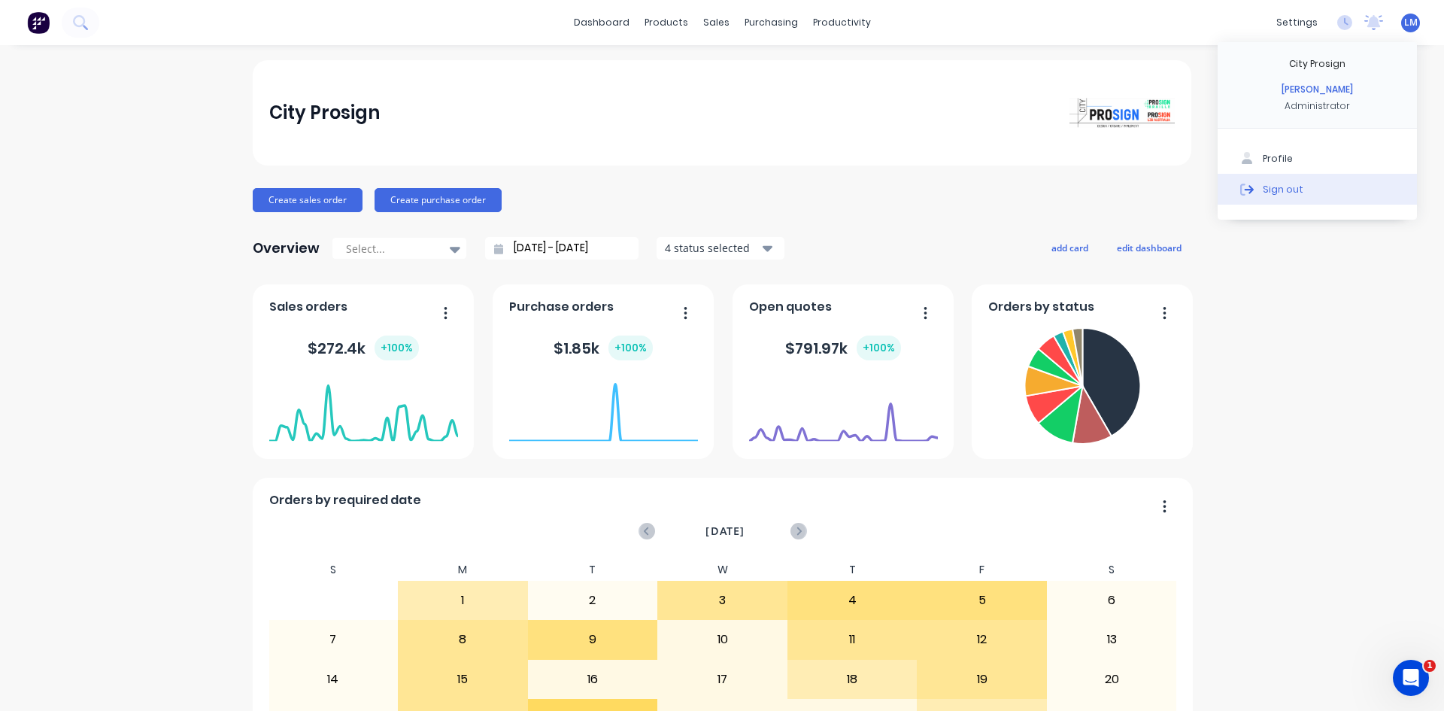
click at [1298, 188] on button "Sign out" at bounding box center [1317, 189] width 199 height 30
